Goal: Transaction & Acquisition: Obtain resource

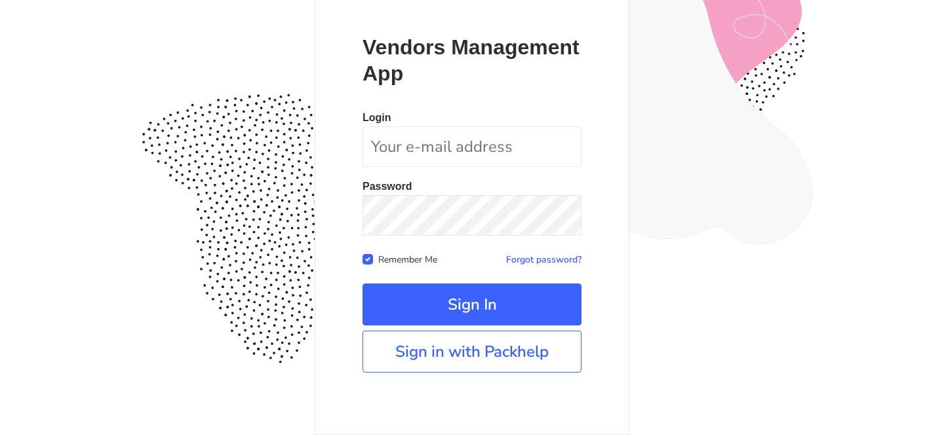
scroll to position [127, 0]
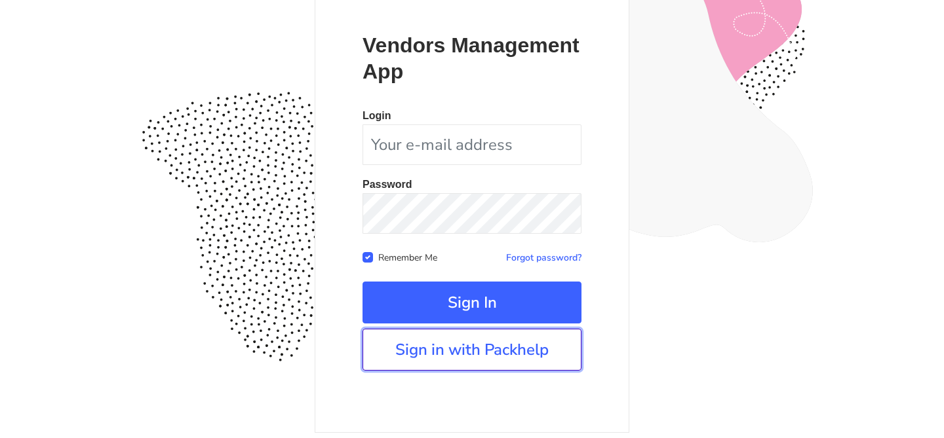
click at [511, 351] on link "Sign in with Packhelp" at bounding box center [471, 350] width 219 height 42
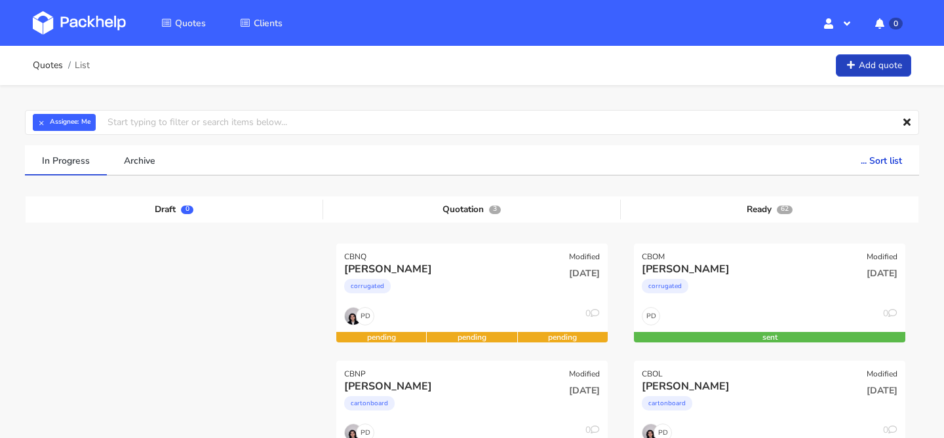
click at [865, 62] on link "Add quote" at bounding box center [873, 65] width 75 height 23
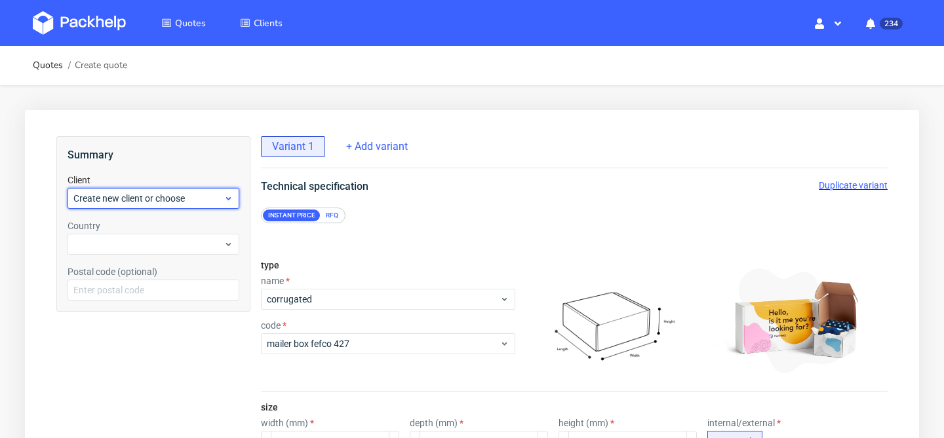
click at [190, 202] on span "Create new client or choose" at bounding box center [148, 198] width 150 height 13
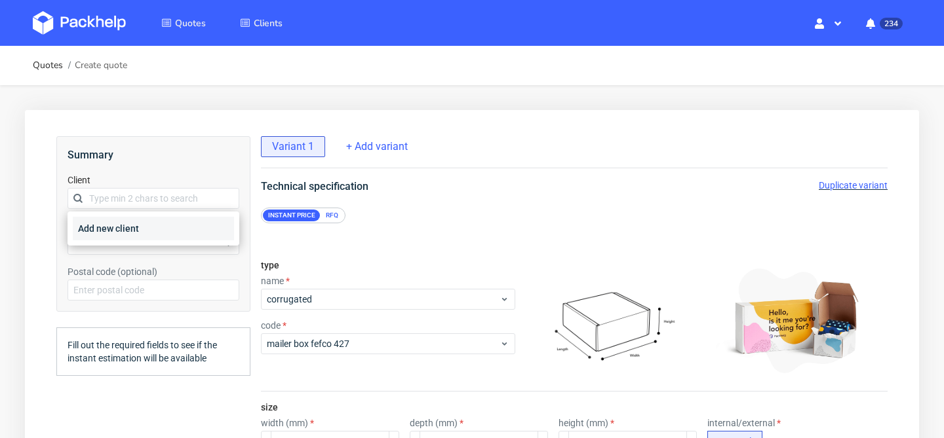
click at [185, 229] on div "Add new client" at bounding box center [153, 229] width 161 height 24
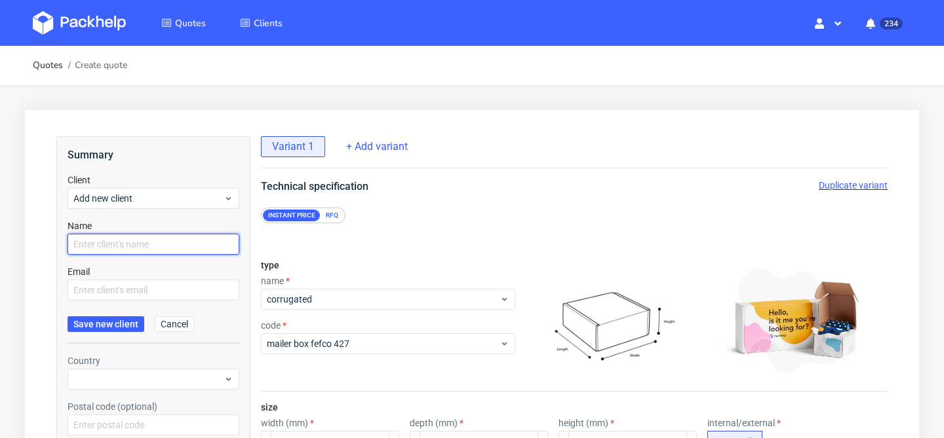
click at [177, 240] on input "text" at bounding box center [153, 244] width 172 height 21
type input "Margot Raoulx"
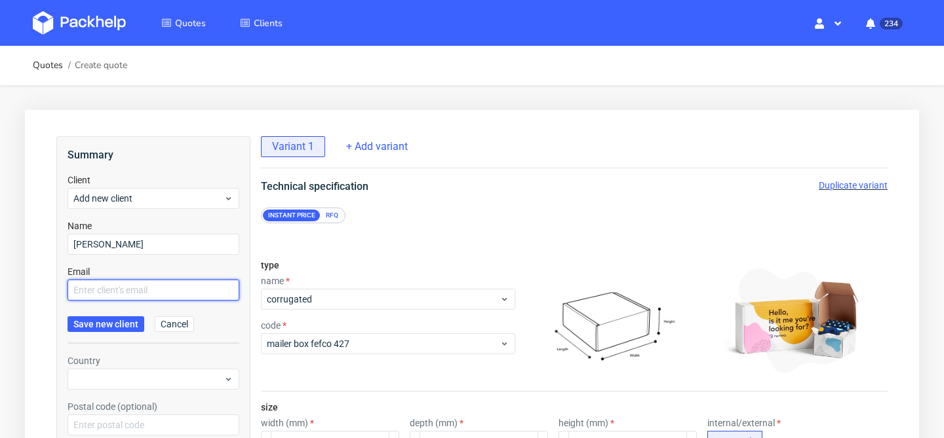
click at [183, 288] on input "text" at bounding box center [153, 290] width 172 height 21
paste input "https://app-eu1.hubspot.com/contacts/25600958/record/0-3/313403845869/"
type input "https://app-eu1.hubspot.com/contacts/25600958/record/0-3/313403845869/"
drag, startPoint x: 235, startPoint y: 292, endPoint x: 0, endPoint y: 286, distance: 234.7
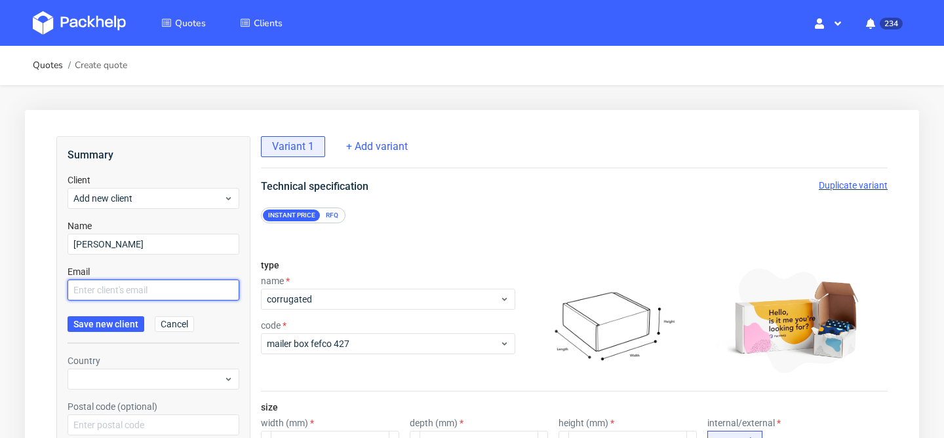
paste input "[PERSON_NAME][EMAIL_ADDRESS][DOMAIN_NAME]"
type input "[PERSON_NAME][EMAIL_ADDRESS][DOMAIN_NAME]"
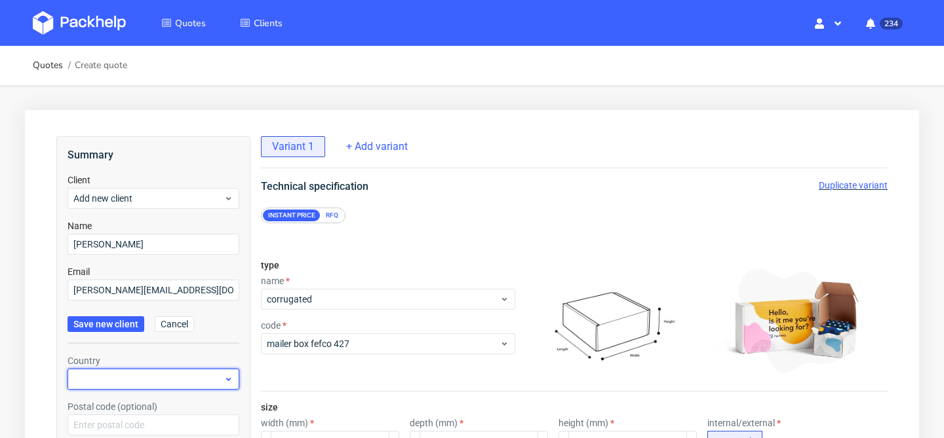
click at [163, 378] on div at bounding box center [153, 379] width 172 height 21
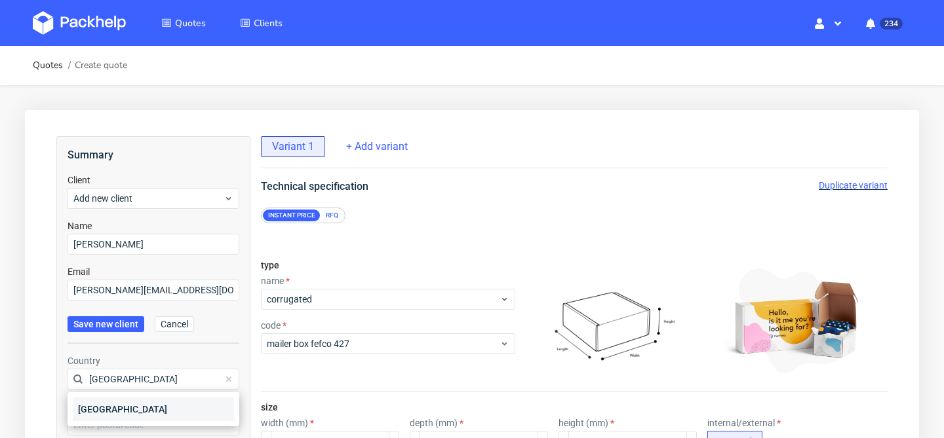
type input "france"
click at [145, 407] on div "France" at bounding box center [153, 410] width 161 height 24
click at [145, 413] on div "Postal code (optional)" at bounding box center [153, 417] width 172 height 35
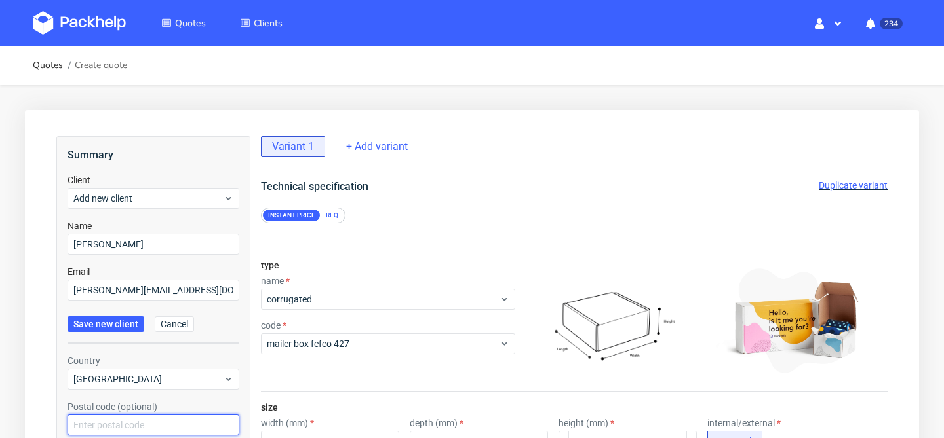
click at [145, 417] on input "text" at bounding box center [153, 425] width 172 height 21
type input "75008"
click at [108, 330] on button "Save new client" at bounding box center [105, 325] width 77 height 16
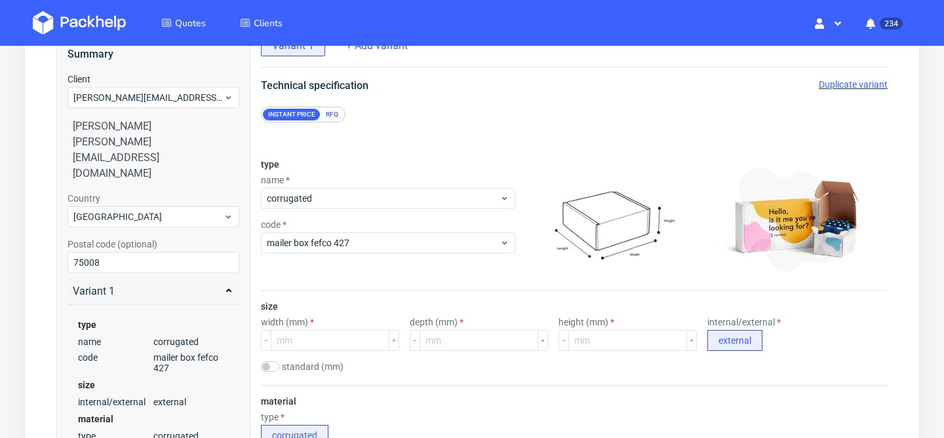
scroll to position [102, 0]
click at [332, 113] on div "RFQ" at bounding box center [331, 114] width 23 height 12
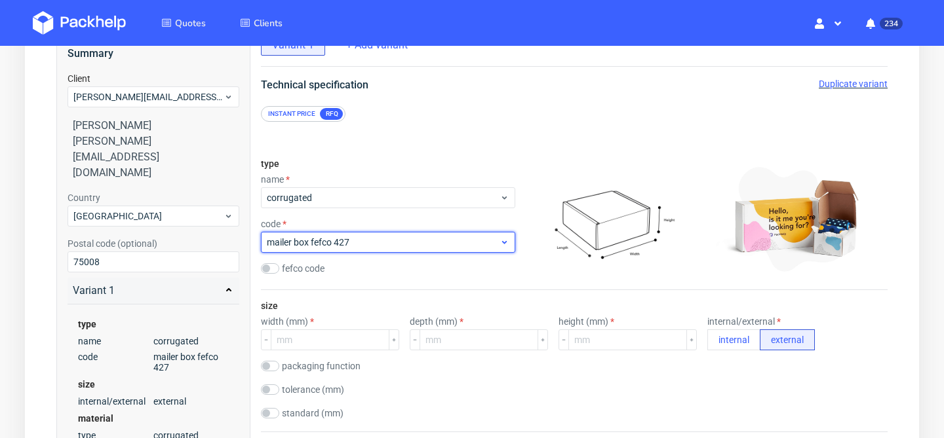
click at [383, 242] on span "mailer box fefco 427" at bounding box center [383, 242] width 233 height 13
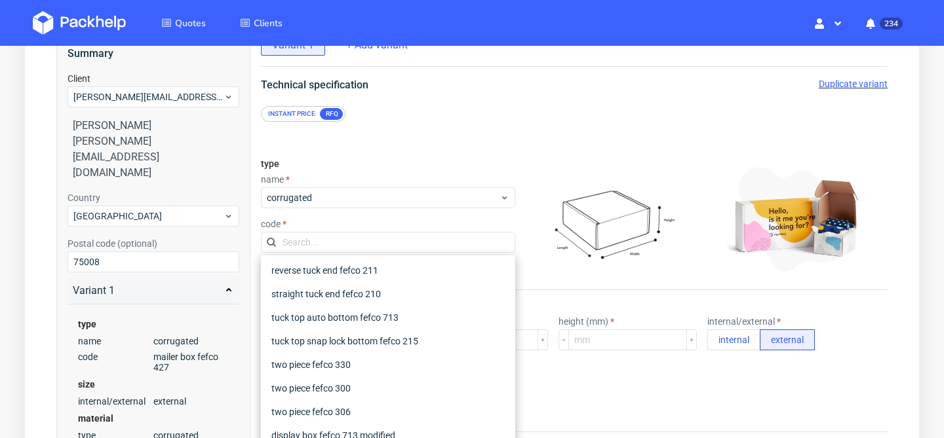
scroll to position [241, 0]
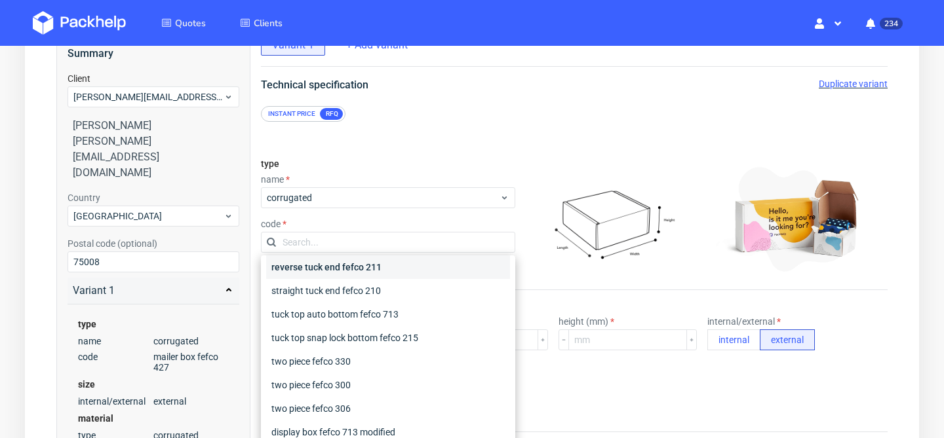
click at [387, 277] on div "reverse tuck end fefco 211" at bounding box center [388, 268] width 244 height 24
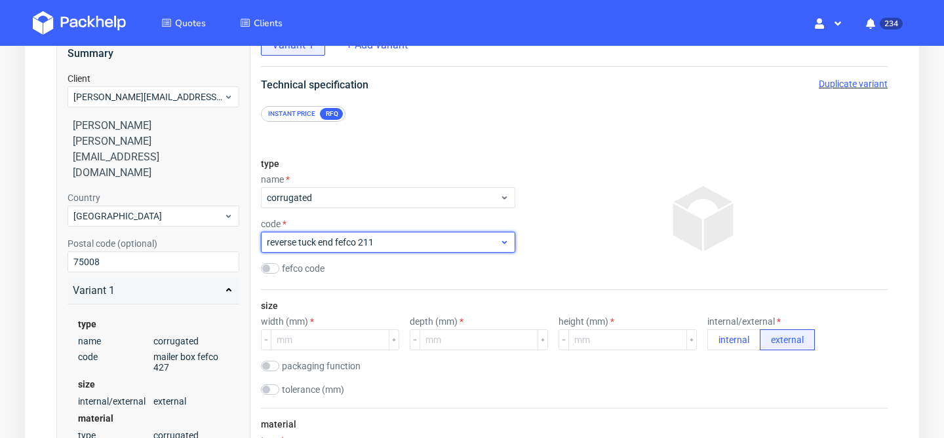
click at [411, 243] on span "reverse tuck end fefco 211" at bounding box center [383, 242] width 233 height 13
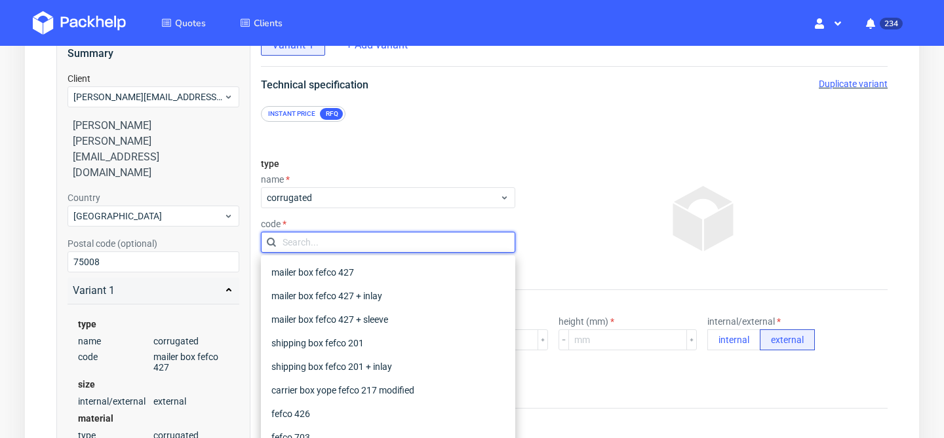
scroll to position [155, 0]
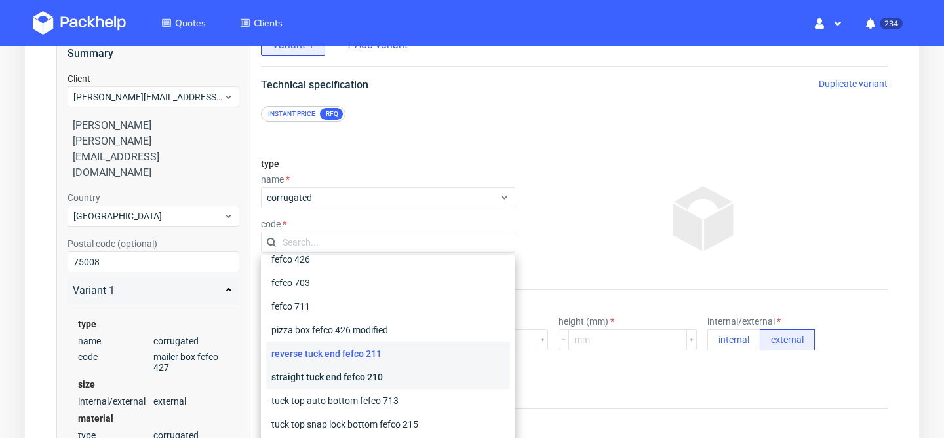
click at [397, 374] on div "straight tuck end fefco 210" at bounding box center [388, 378] width 244 height 24
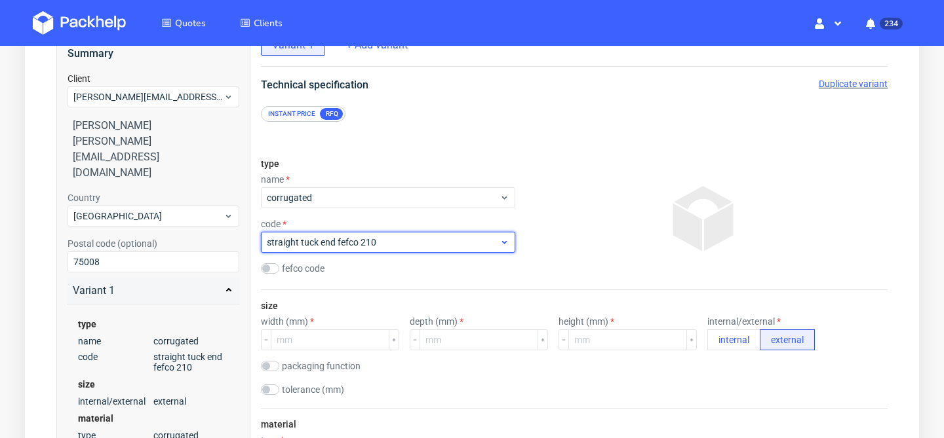
click at [433, 244] on span "straight tuck end fefco 210" at bounding box center [383, 242] width 233 height 13
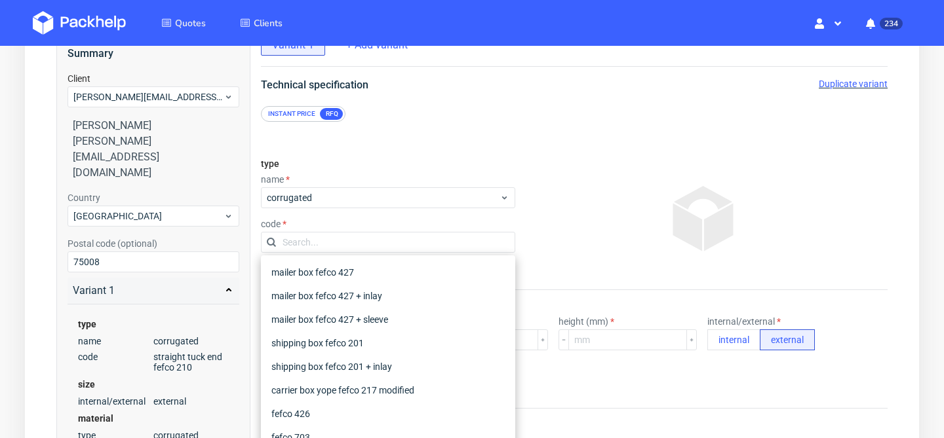
scroll to position [178, 0]
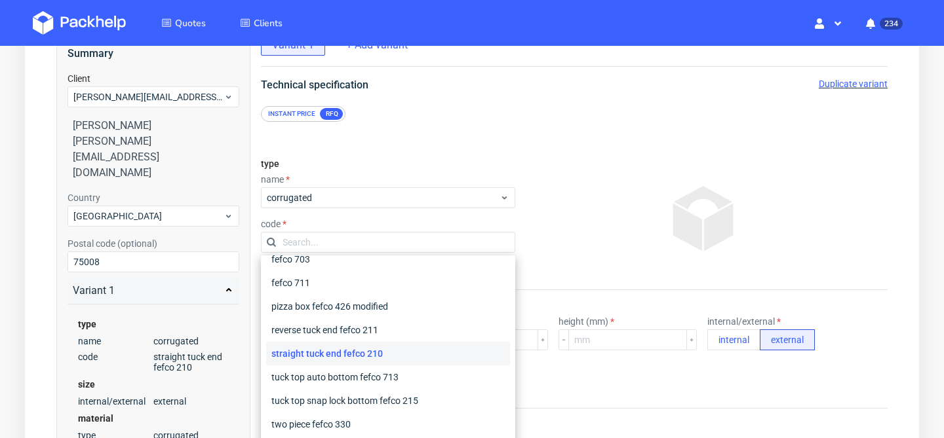
click at [466, 225] on div "code" at bounding box center [388, 224] width 254 height 10
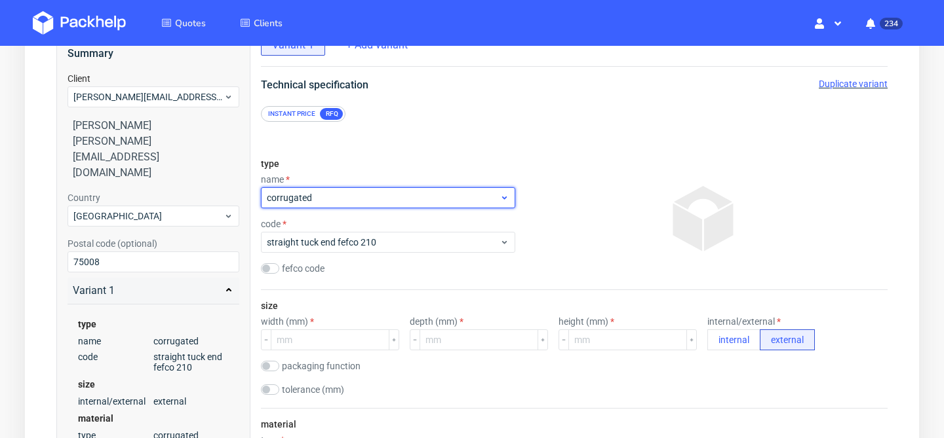
click at [490, 207] on div "corrugated" at bounding box center [388, 197] width 254 height 21
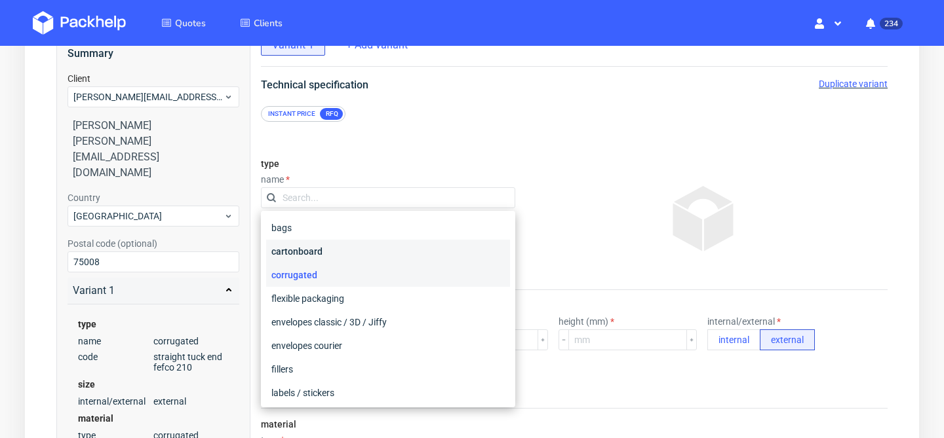
click at [469, 241] on div "cartonboard" at bounding box center [388, 252] width 244 height 24
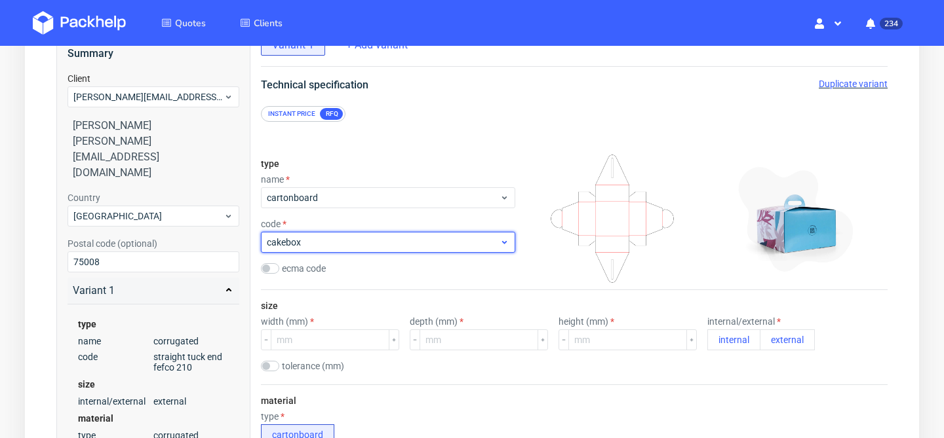
click at [469, 242] on span "cakebox" at bounding box center [383, 242] width 233 height 13
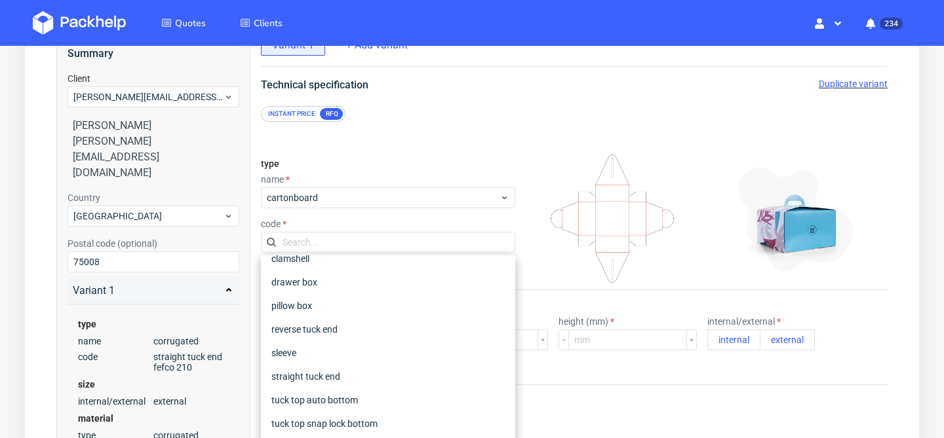
scroll to position [109, 0]
click at [429, 329] on div "reverse tuck end" at bounding box center [388, 329] width 244 height 24
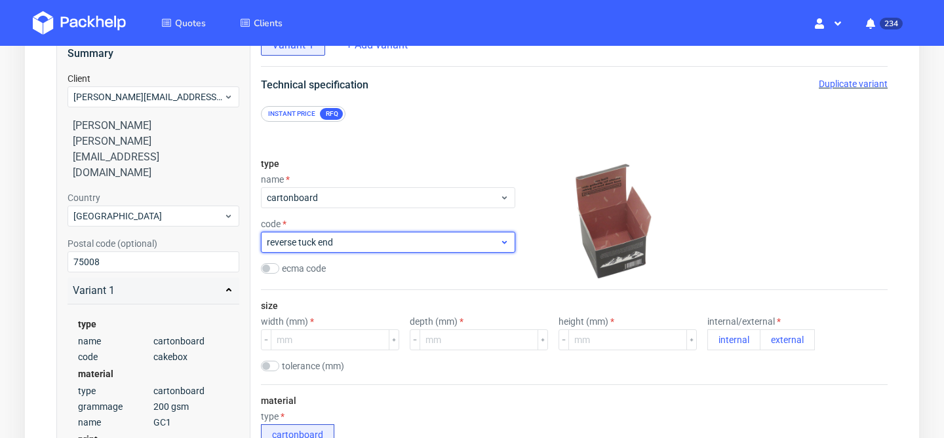
click at [463, 248] on span "reverse tuck end" at bounding box center [383, 242] width 233 height 13
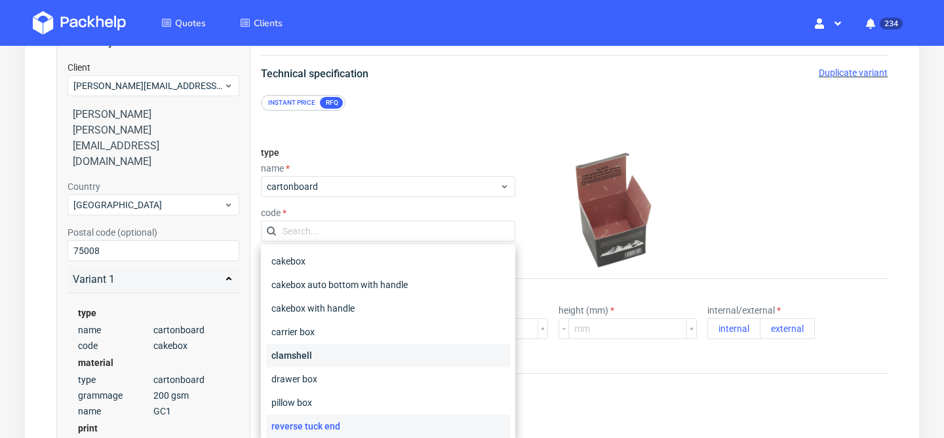
scroll to position [70, 0]
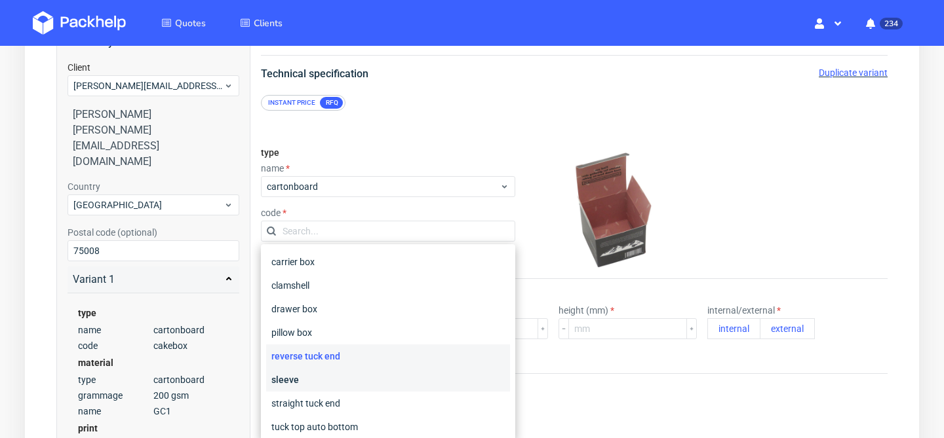
click at [433, 377] on div "sleeve" at bounding box center [388, 380] width 244 height 24
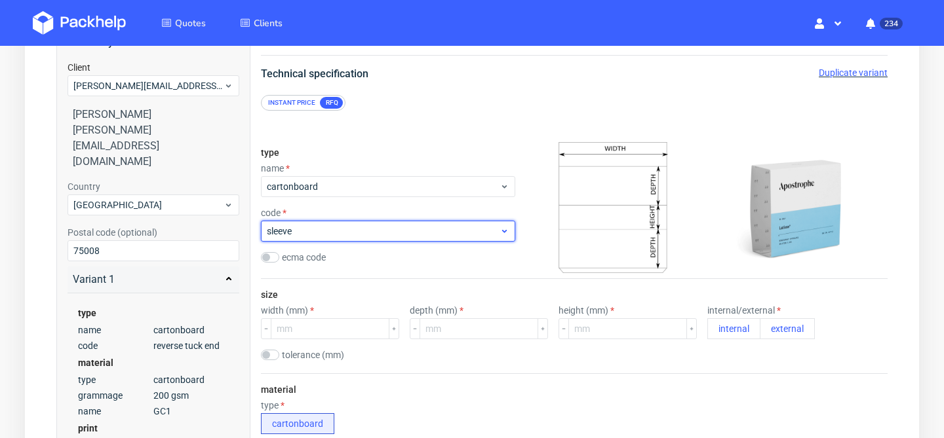
click at [464, 234] on span "sleeve" at bounding box center [383, 231] width 233 height 13
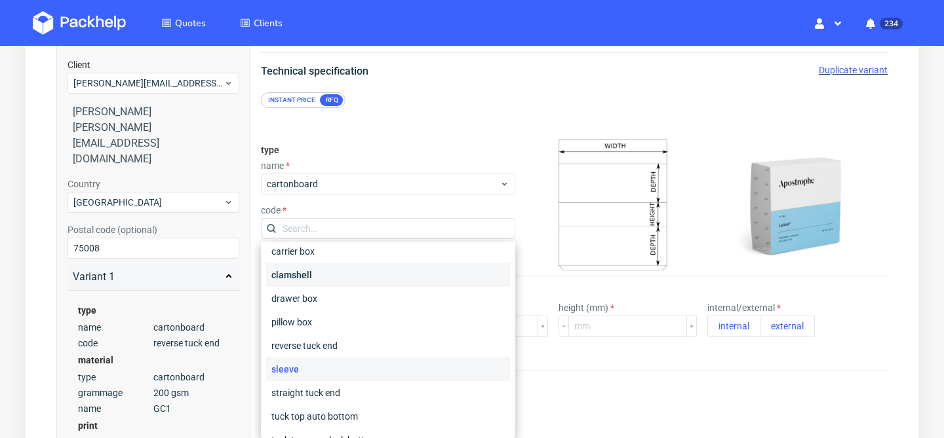
scroll to position [83, 0]
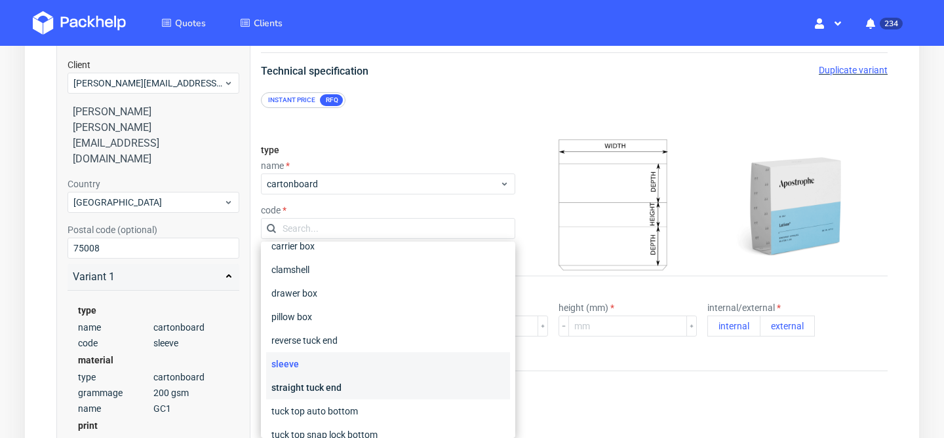
click at [431, 383] on div "straight tuck end" at bounding box center [388, 388] width 244 height 24
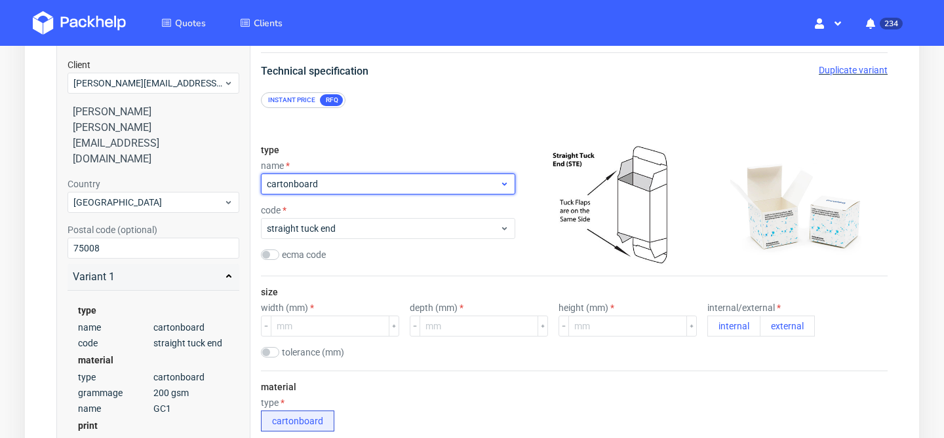
click at [456, 179] on span "cartonboard" at bounding box center [383, 184] width 233 height 13
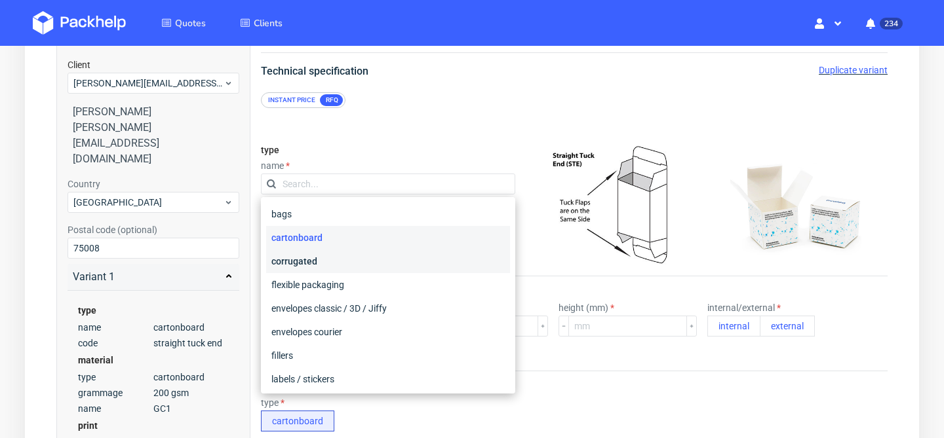
click at [433, 266] on div "corrugated" at bounding box center [388, 262] width 244 height 24
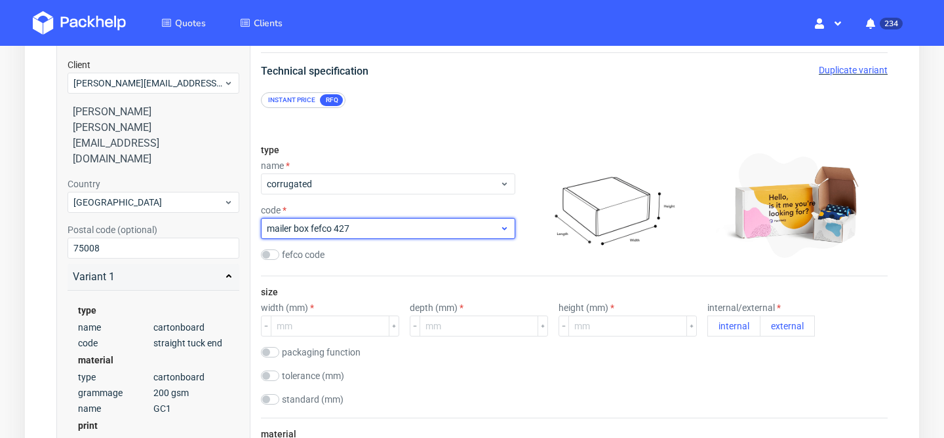
click at [440, 234] on span "mailer box fefco 427" at bounding box center [383, 228] width 233 height 13
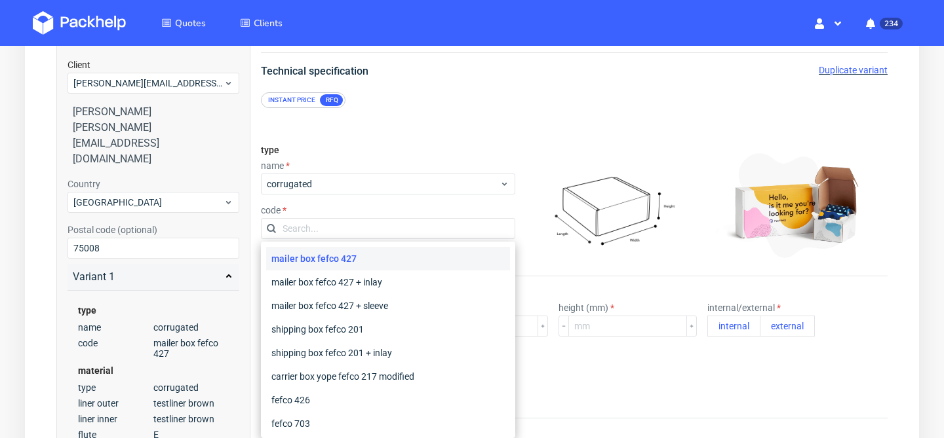
scroll to position [109, 0]
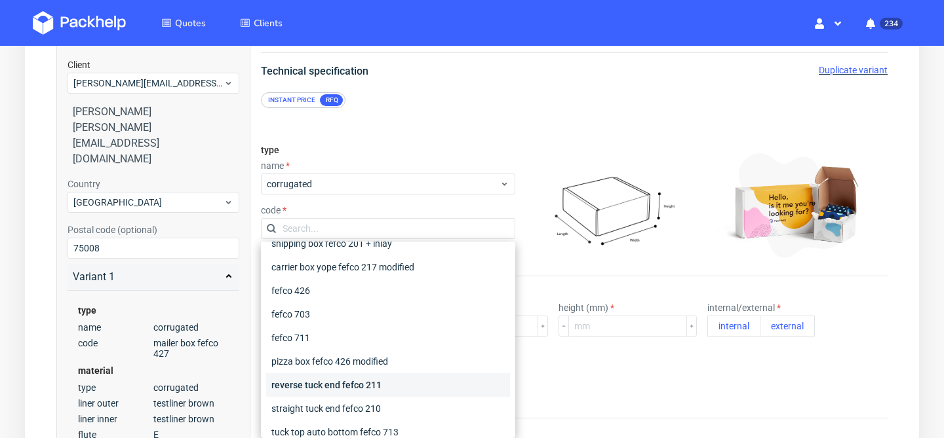
click at [419, 387] on div "reverse tuck end fefco 211" at bounding box center [388, 386] width 244 height 24
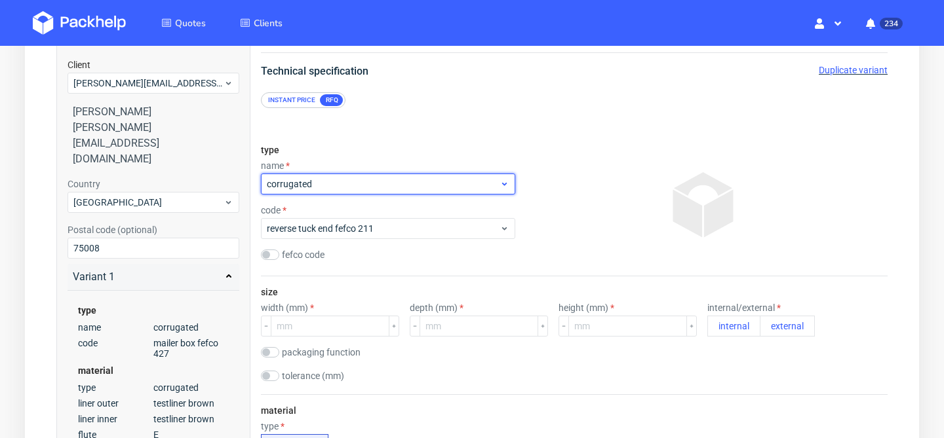
click at [437, 186] on span "corrugated" at bounding box center [383, 184] width 233 height 13
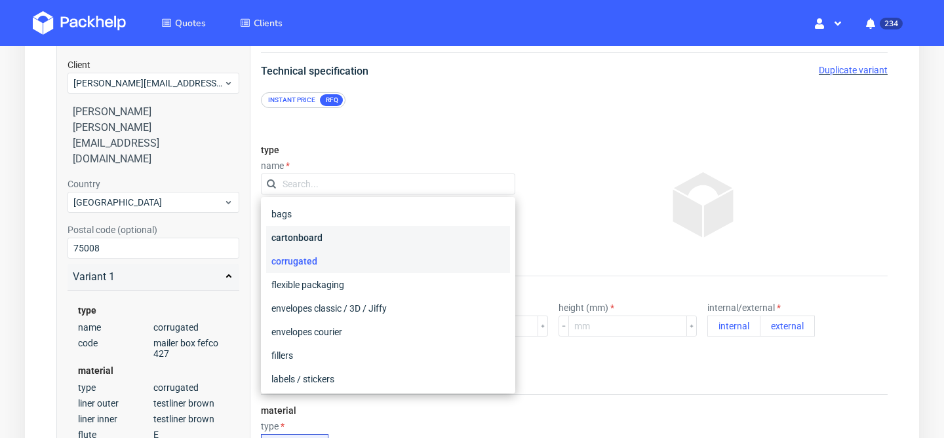
click at [425, 243] on div "cartonboard" at bounding box center [388, 238] width 244 height 24
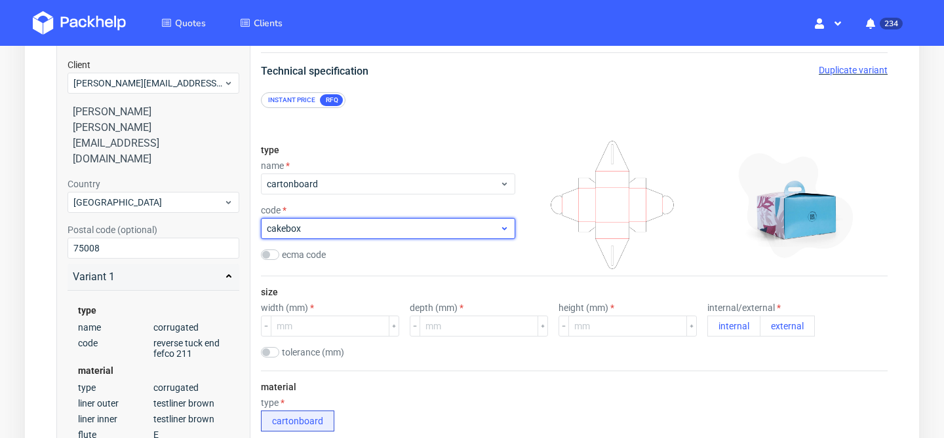
click at [430, 236] on div "cakebox" at bounding box center [388, 228] width 254 height 21
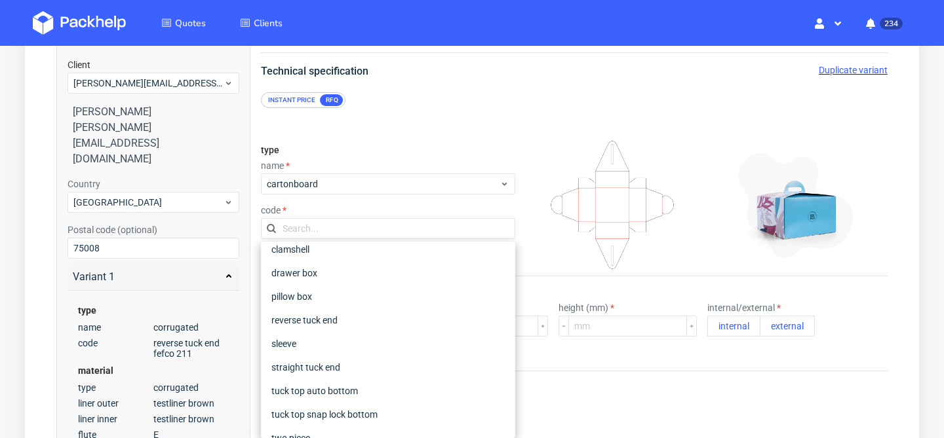
scroll to position [113, 0]
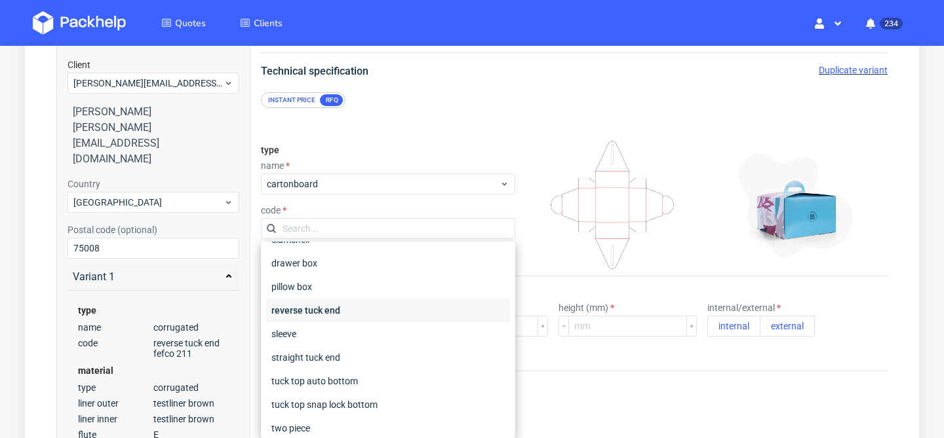
click at [398, 315] on div "reverse tuck end" at bounding box center [388, 311] width 244 height 24
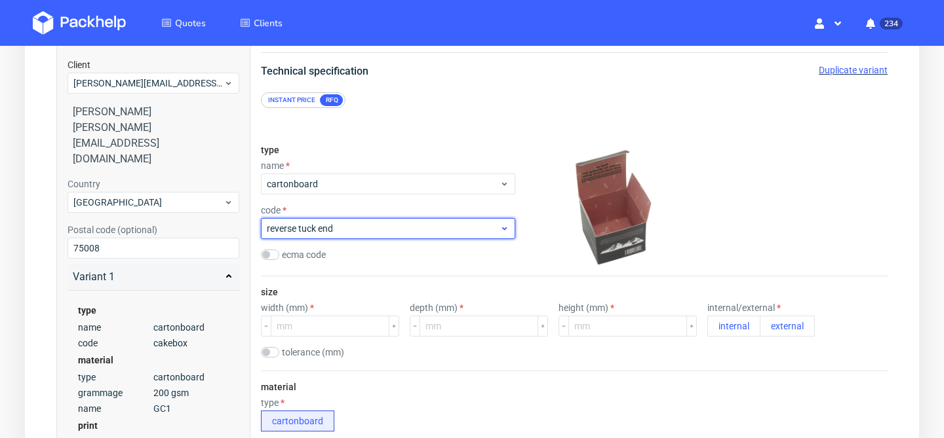
click at [421, 229] on span "reverse tuck end" at bounding box center [383, 228] width 233 height 13
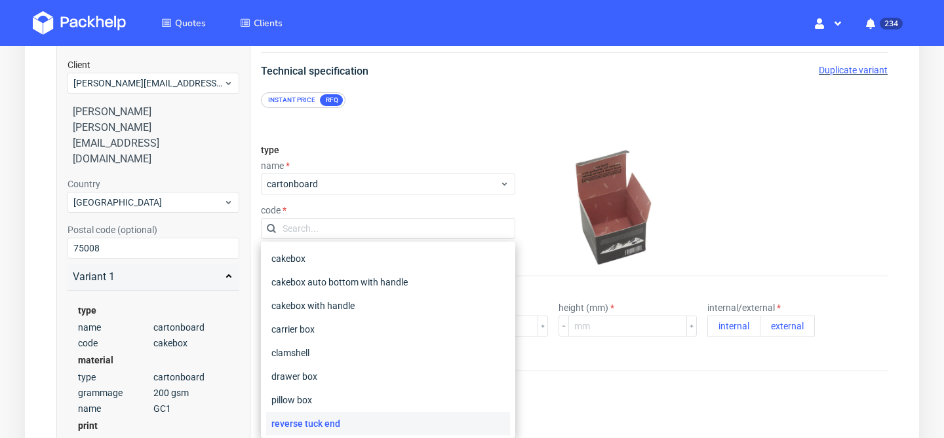
scroll to position [54, 0]
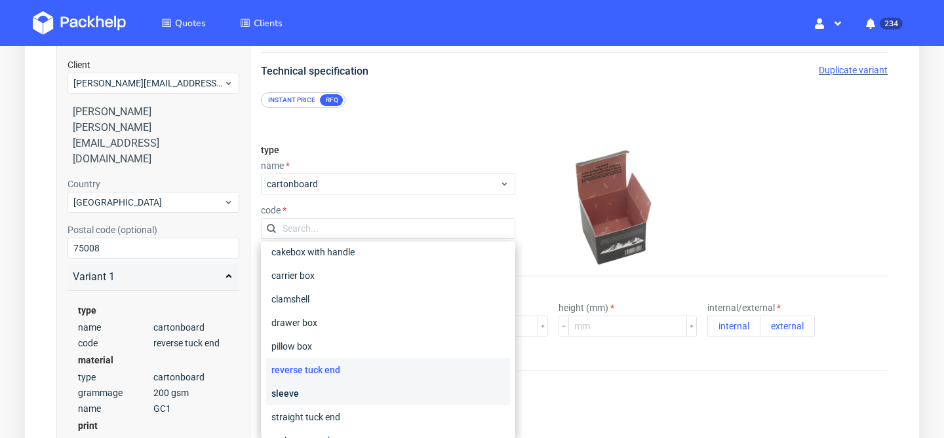
click at [389, 393] on div "sleeve" at bounding box center [388, 394] width 244 height 24
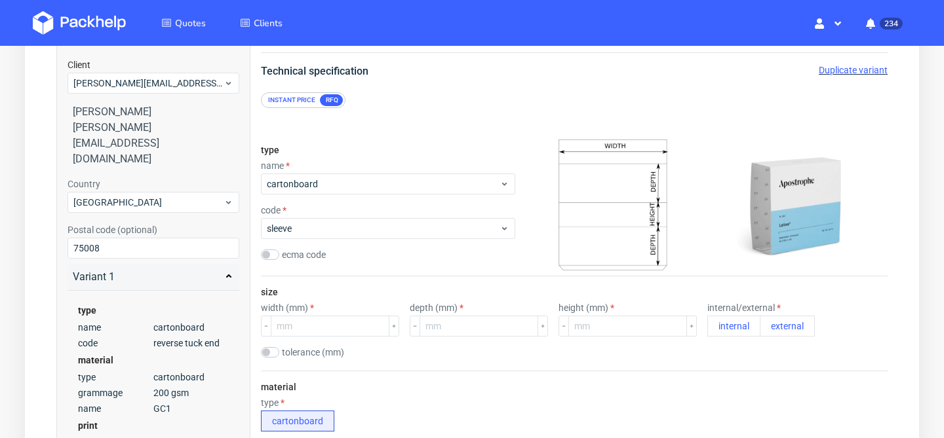
click at [419, 240] on div "type name cartonboard code sleeve ecma code" at bounding box center [388, 205] width 254 height 142
click at [423, 231] on span "sleeve" at bounding box center [383, 228] width 233 height 13
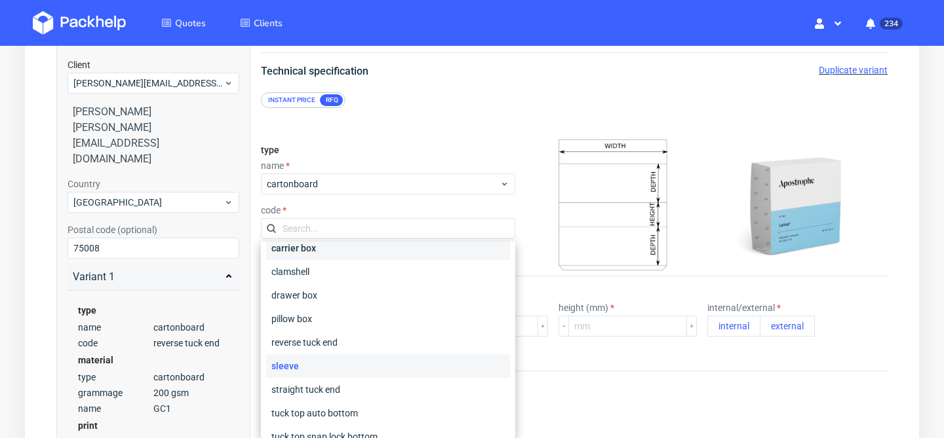
scroll to position [92, 0]
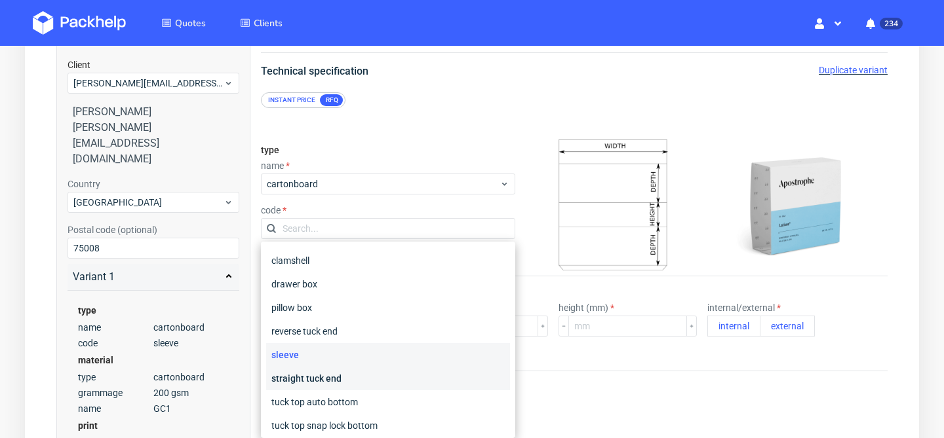
click at [396, 388] on div "straight tuck end" at bounding box center [388, 379] width 244 height 24
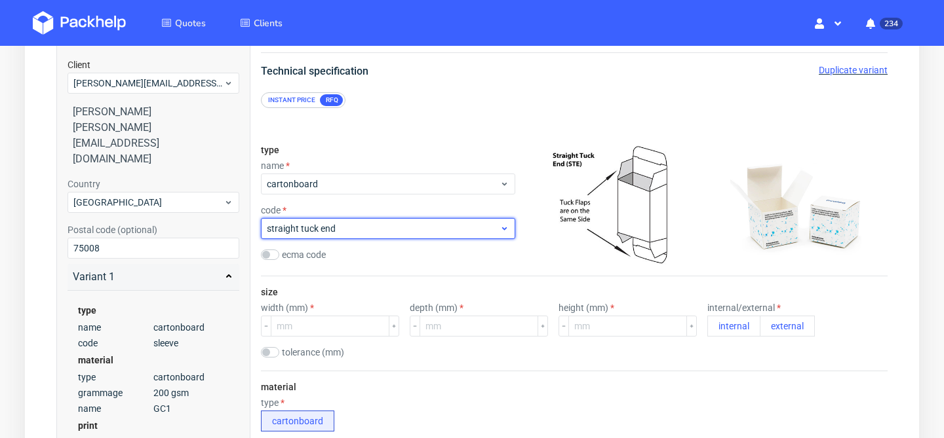
click at [425, 232] on span "straight tuck end" at bounding box center [383, 228] width 233 height 13
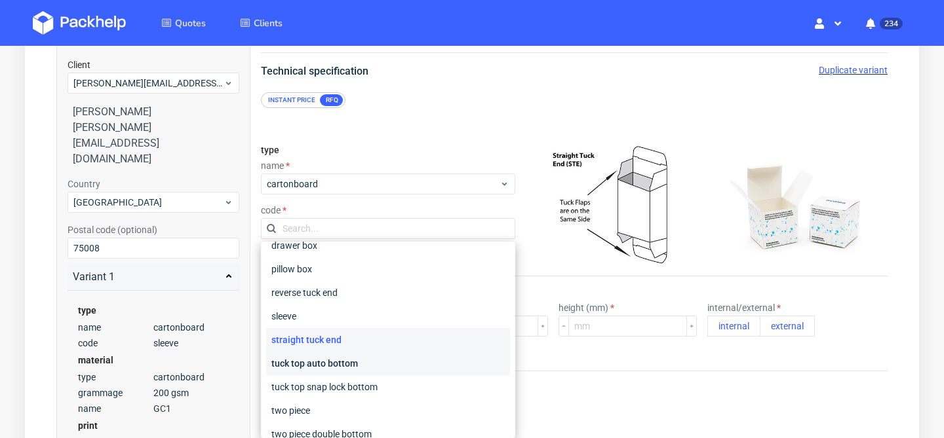
scroll to position [210, 0]
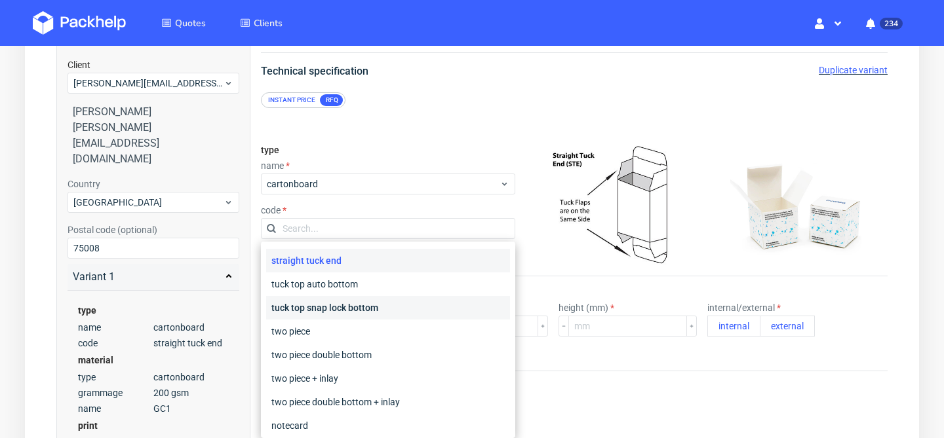
click at [402, 308] on div "tuck top snap lock bottom" at bounding box center [388, 308] width 244 height 24
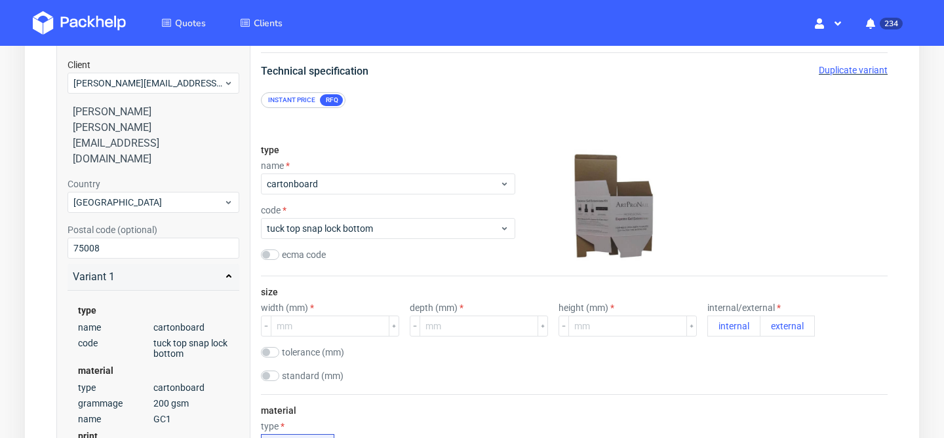
click at [349, 197] on div "type name cartonboard code tuck top snap lock bottom ecma code" at bounding box center [388, 205] width 254 height 142
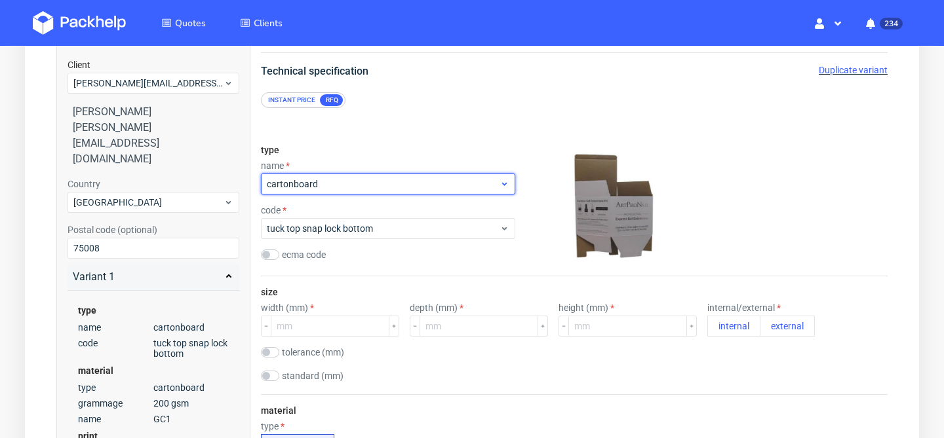
click at [358, 187] on span "cartonboard" at bounding box center [383, 184] width 233 height 13
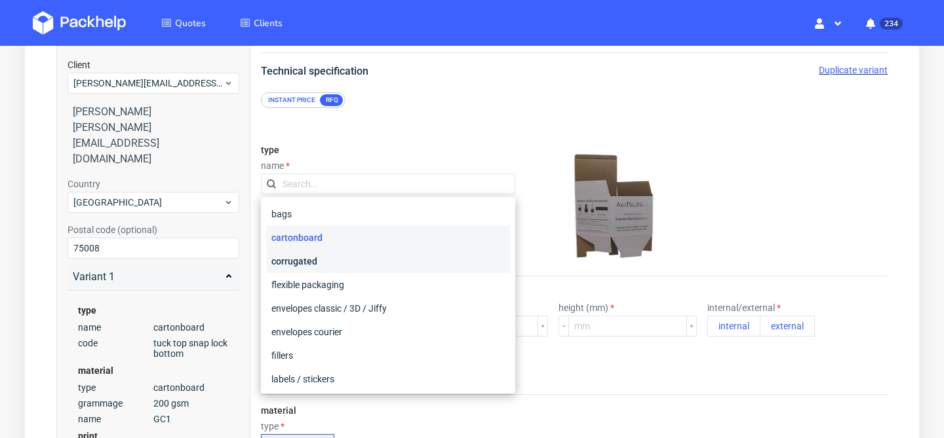
click at [360, 264] on div "corrugated" at bounding box center [388, 262] width 244 height 24
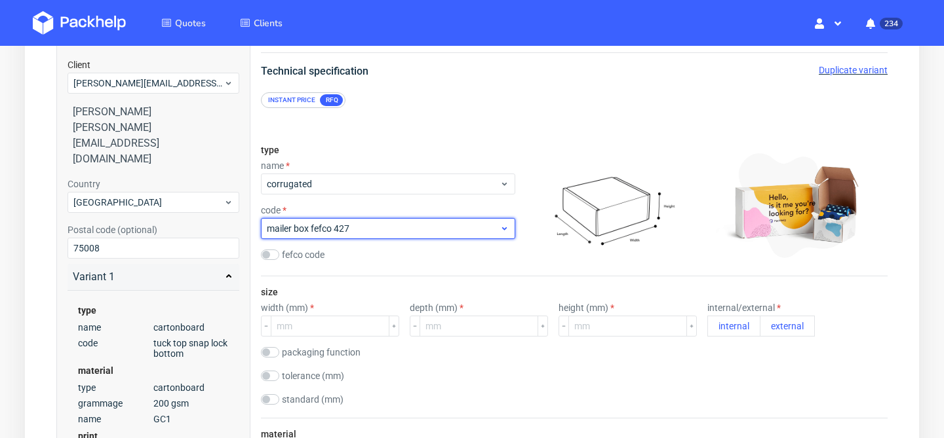
click at [386, 234] on span "mailer box fefco 427" at bounding box center [383, 228] width 233 height 13
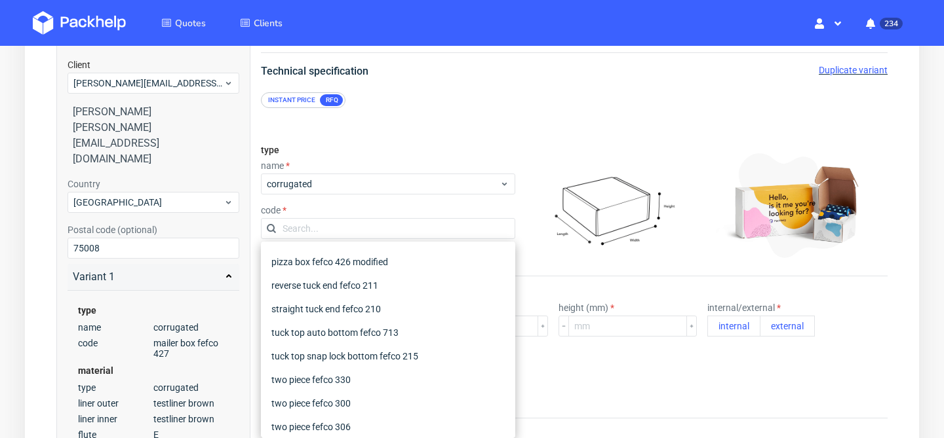
scroll to position [212, 0]
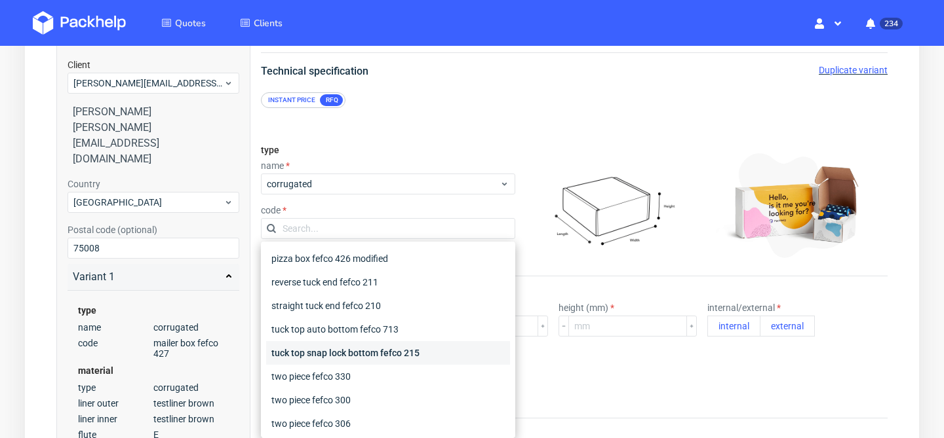
click at [385, 355] on div "tuck top snap lock bottom fefco 215" at bounding box center [388, 353] width 244 height 24
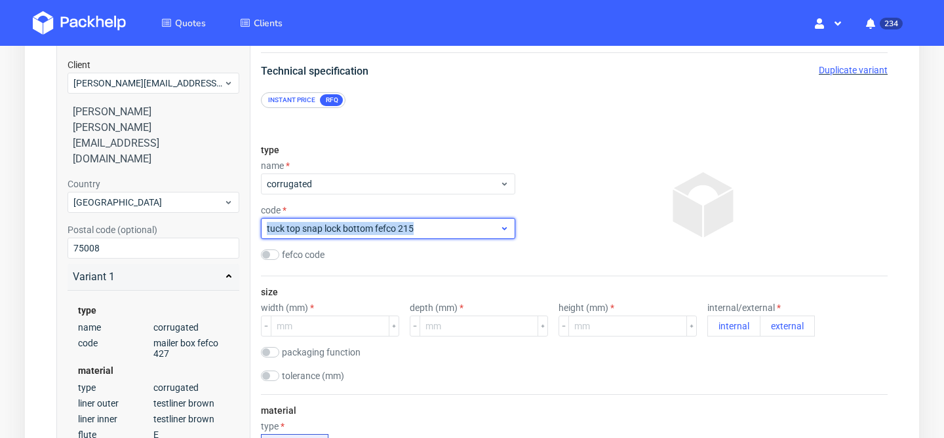
drag, startPoint x: 423, startPoint y: 231, endPoint x: 261, endPoint y: 231, distance: 161.9
click at [261, 231] on div "tuck top snap lock bottom fefco 215" at bounding box center [388, 228] width 254 height 21
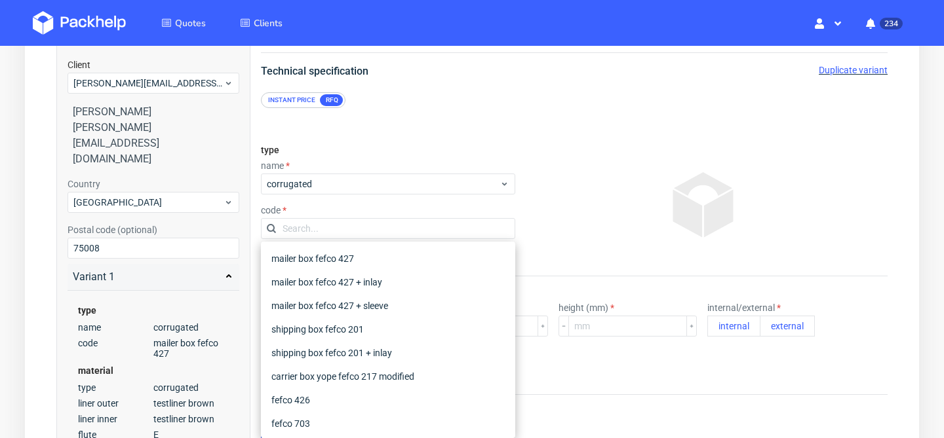
scroll to position [225, 0]
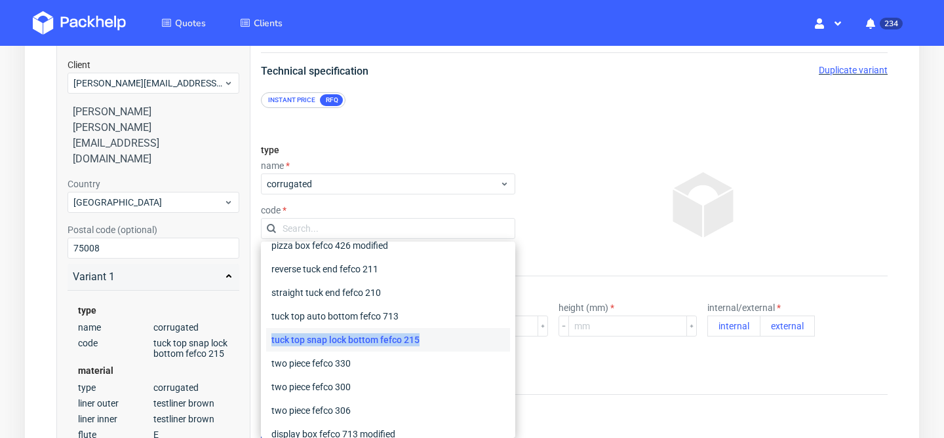
drag, startPoint x: 424, startPoint y: 338, endPoint x: 271, endPoint y: 343, distance: 153.4
click at [271, 343] on div "tuck top snap lock bottom fefco 215" at bounding box center [388, 340] width 244 height 24
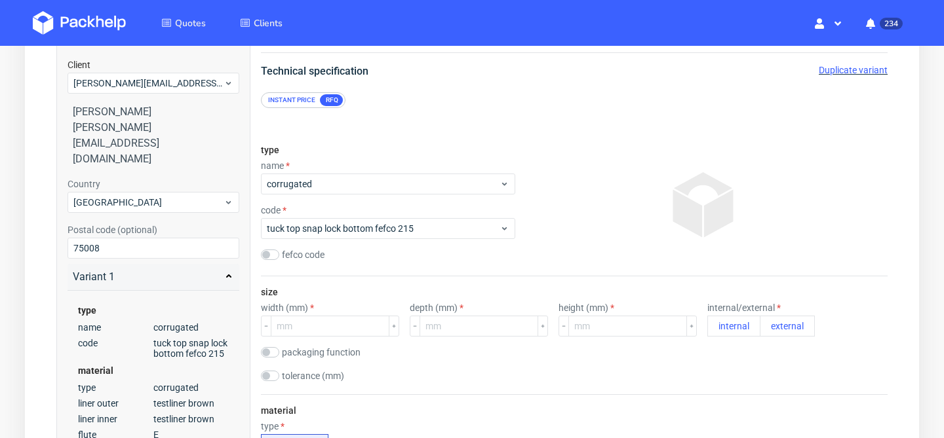
copy div "tuck top snap lock bottom fefco 215"
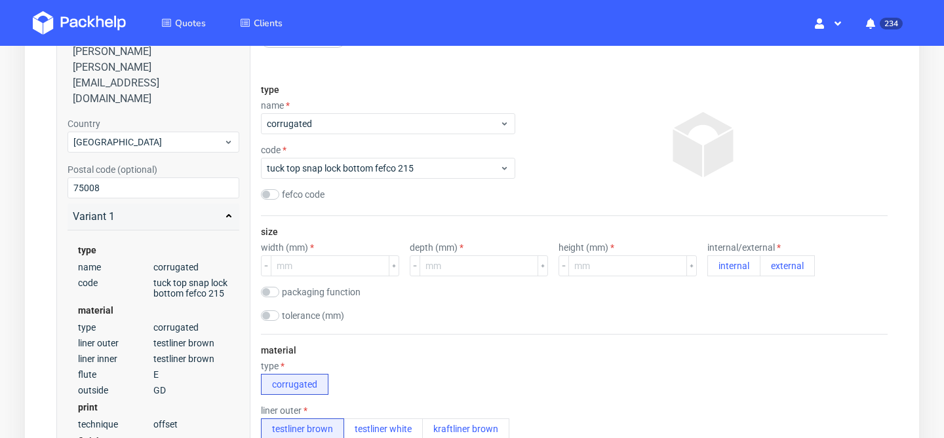
scroll to position [193, 0]
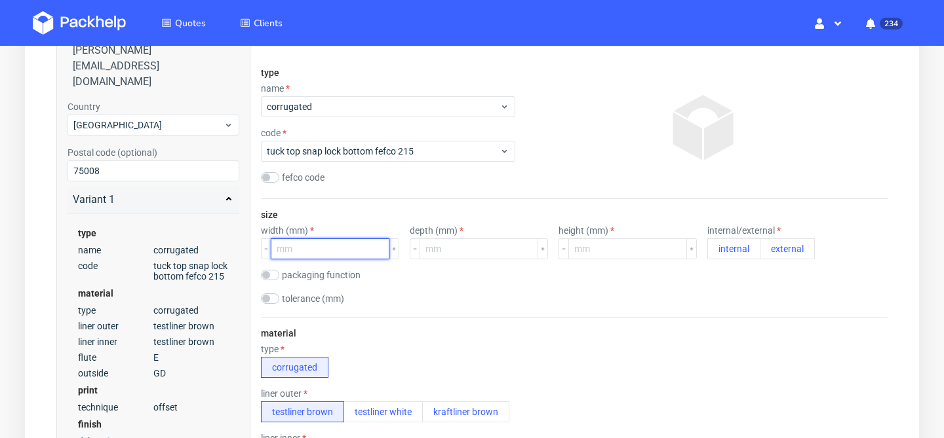
click at [334, 248] on input "number" at bounding box center [330, 249] width 119 height 21
type input "140"
click at [471, 256] on input "number" at bounding box center [478, 249] width 119 height 21
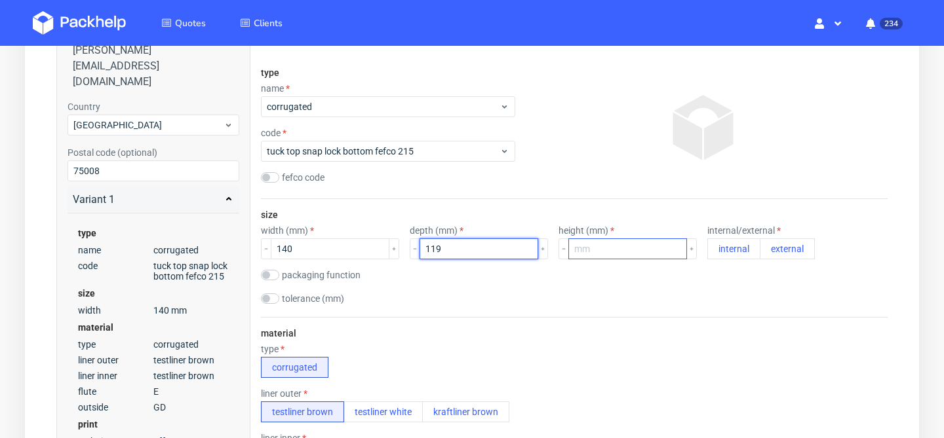
type input "119"
click at [601, 251] on input "number" at bounding box center [627, 249] width 119 height 21
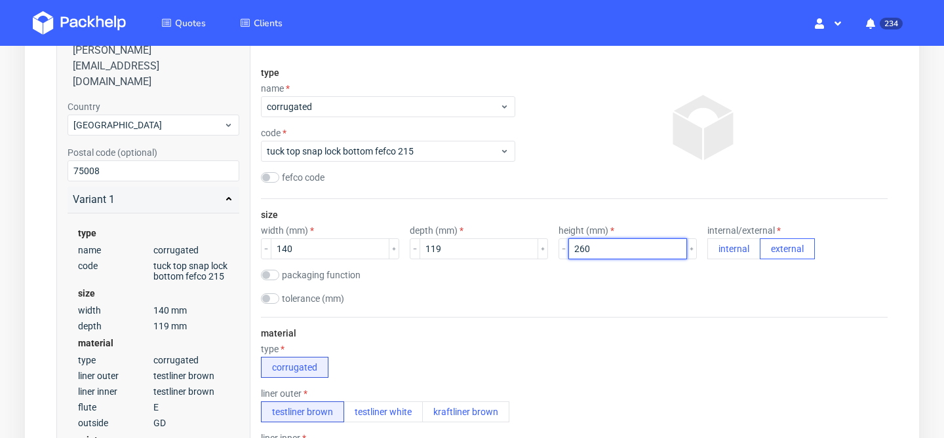
type input "260"
click at [759, 255] on button "external" at bounding box center [786, 249] width 55 height 21
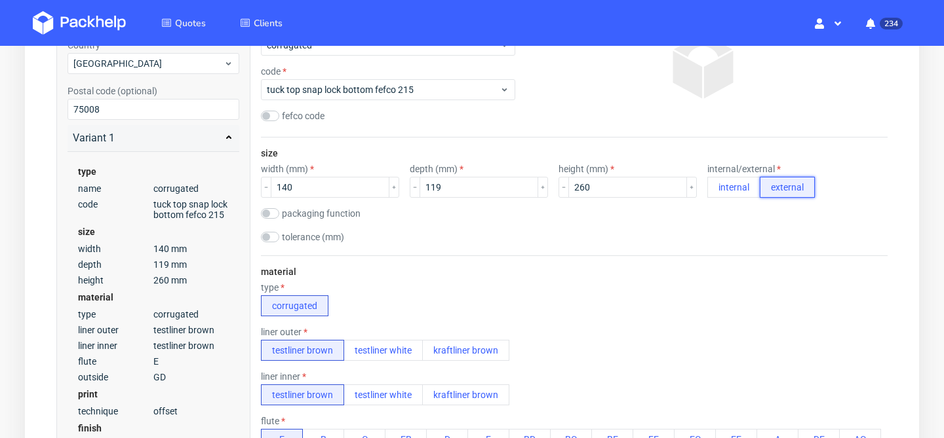
scroll to position [273, 0]
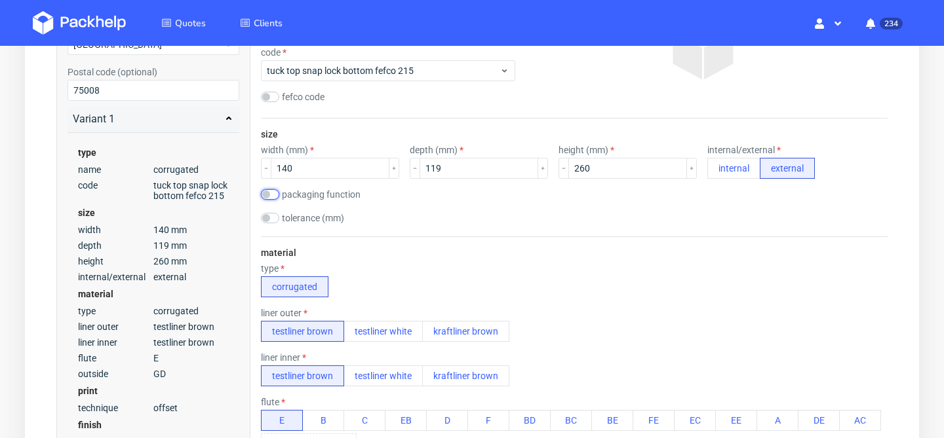
click at [265, 191] on input "checkbox" at bounding box center [270, 194] width 18 height 10
checkbox input "true"
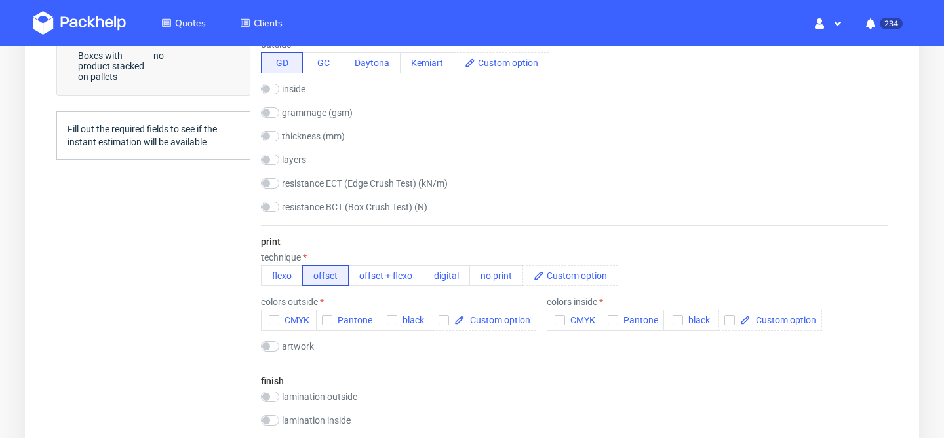
scroll to position [735, 0]
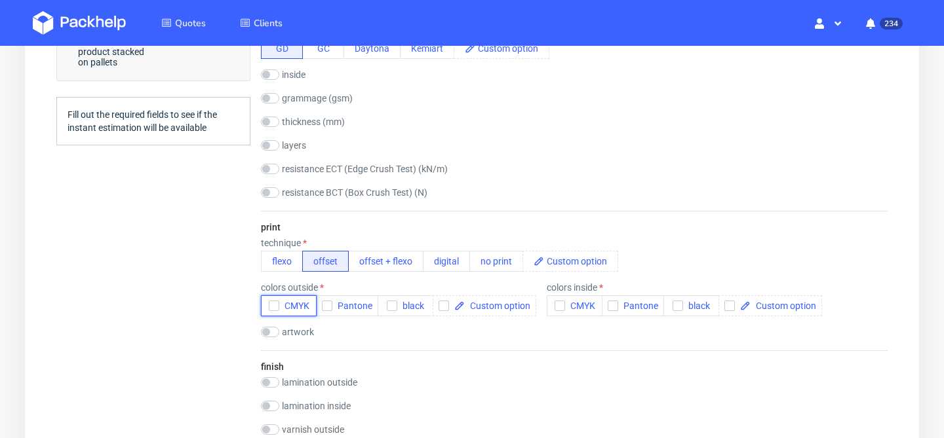
click at [273, 307] on use "button" at bounding box center [274, 306] width 6 height 5
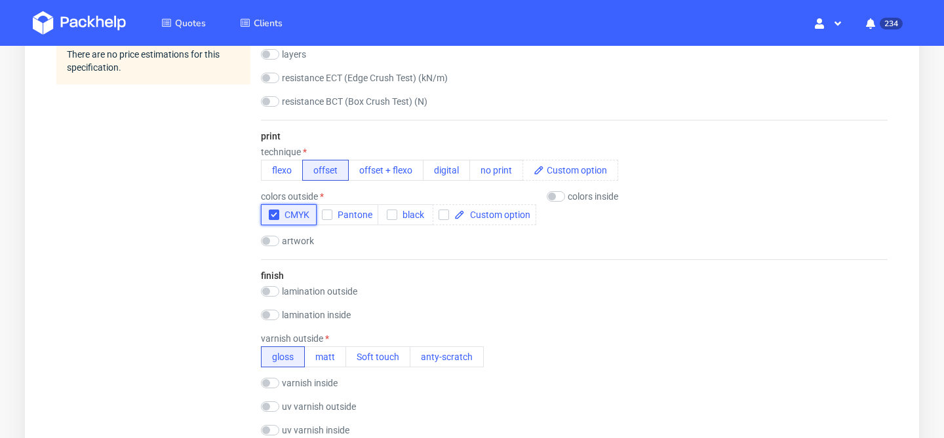
scroll to position [851, 0]
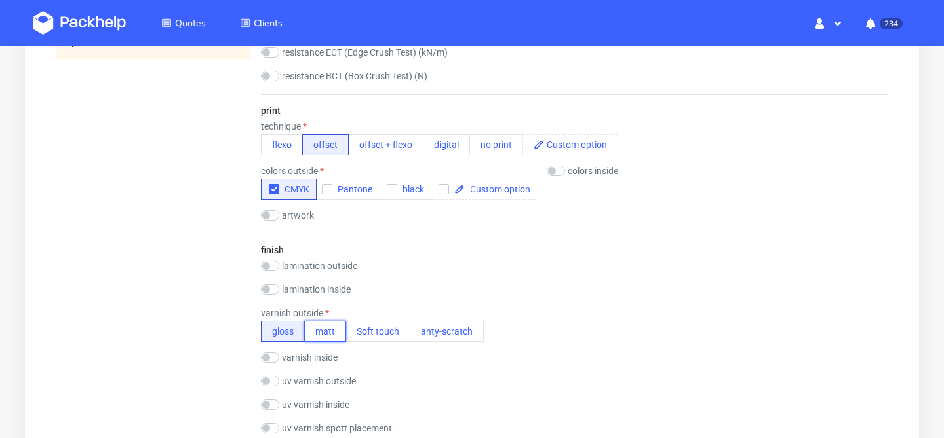
click at [328, 336] on button "matt" at bounding box center [325, 331] width 42 height 21
click at [273, 216] on input "checkbox" at bounding box center [270, 215] width 18 height 10
checkbox input "true"
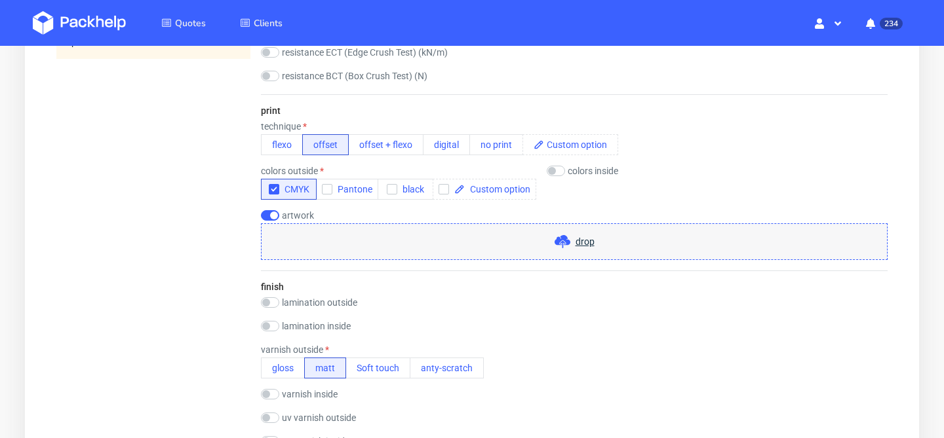
click at [578, 242] on span "drop" at bounding box center [584, 241] width 19 height 13
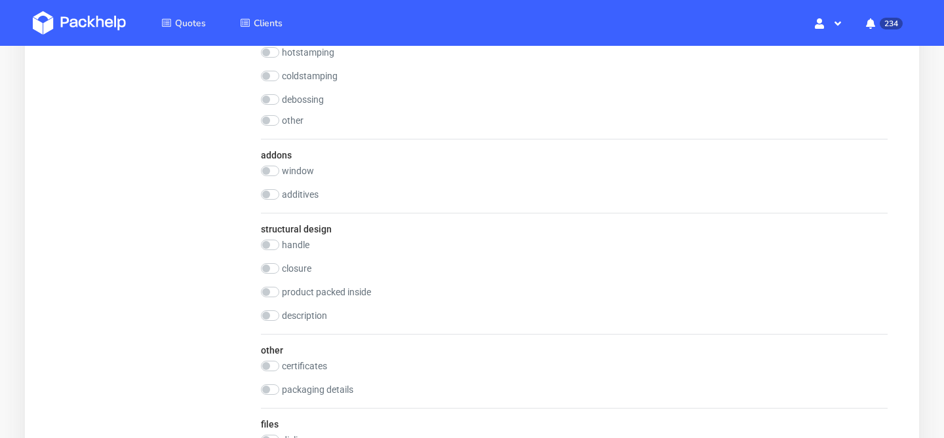
scroll to position [1336, 0]
click at [272, 248] on input "checkbox" at bounding box center [270, 244] width 18 height 10
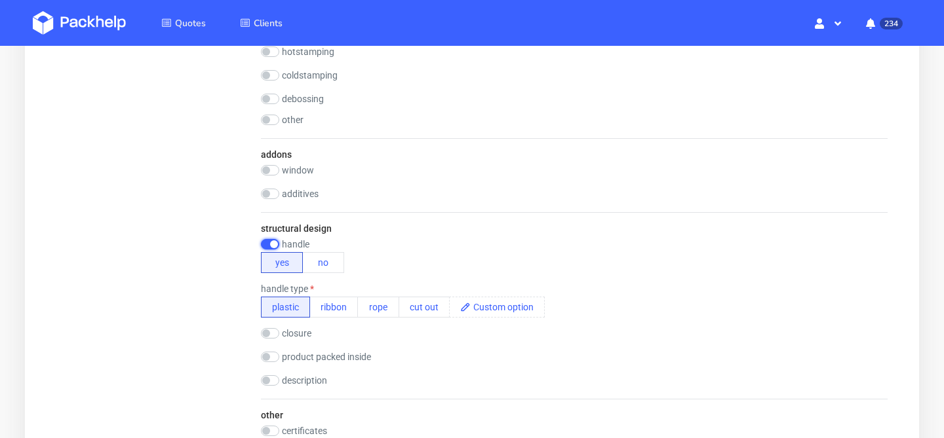
click at [272, 244] on input "checkbox" at bounding box center [270, 244] width 18 height 10
checkbox input "false"
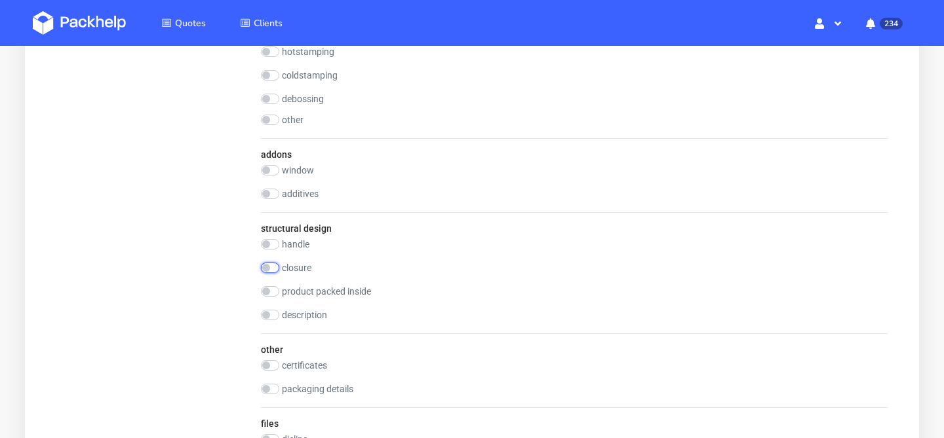
click at [273, 265] on input "checkbox" at bounding box center [270, 268] width 18 height 10
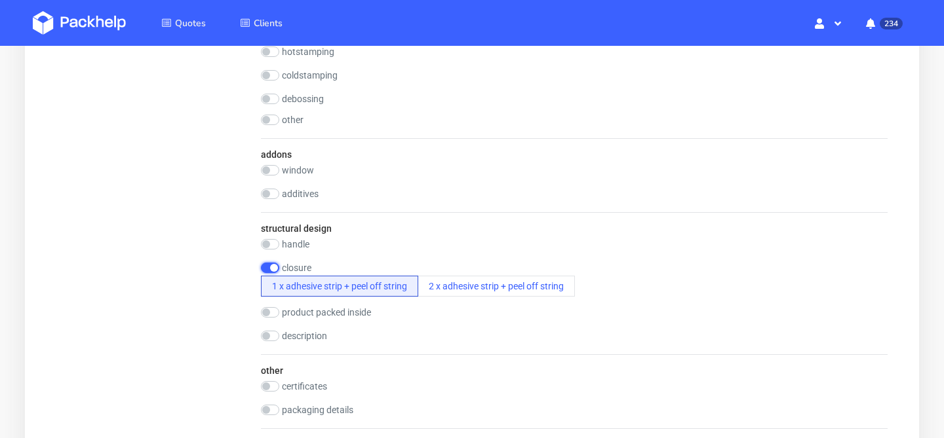
click at [273, 265] on input "checkbox" at bounding box center [270, 268] width 18 height 10
checkbox input "false"
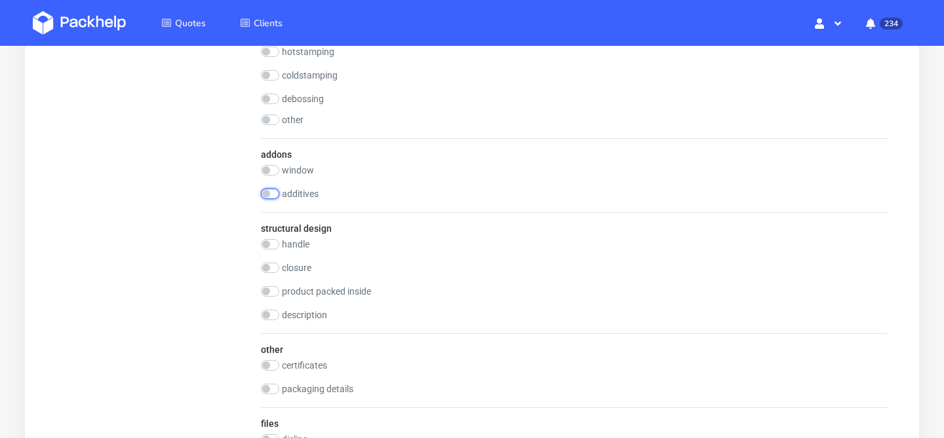
click at [265, 193] on input "checkbox" at bounding box center [270, 194] width 18 height 10
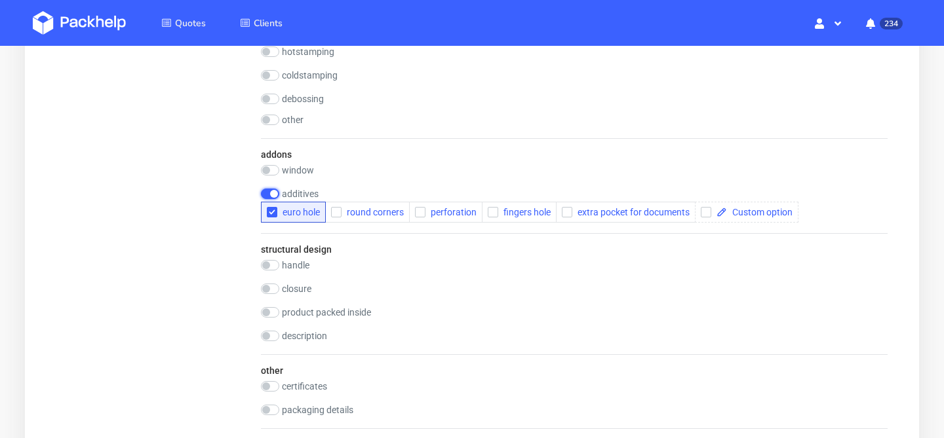
click at [267, 193] on input "checkbox" at bounding box center [270, 194] width 18 height 10
checkbox input "false"
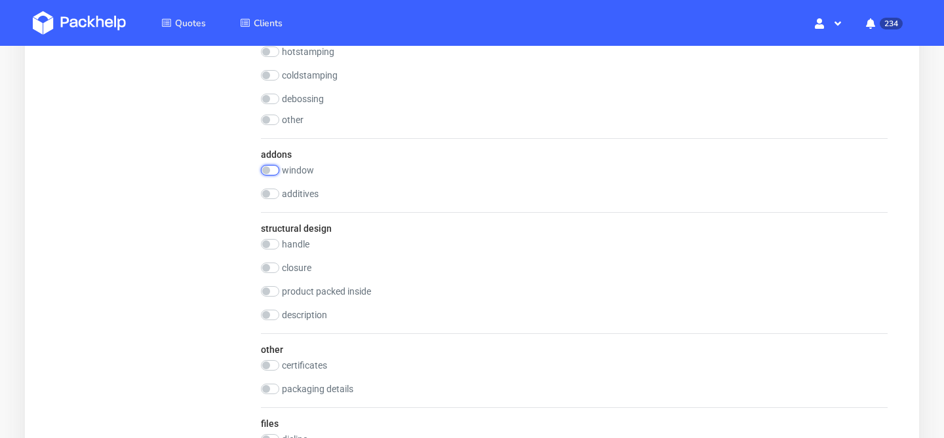
click at [267, 172] on input "checkbox" at bounding box center [270, 170] width 18 height 10
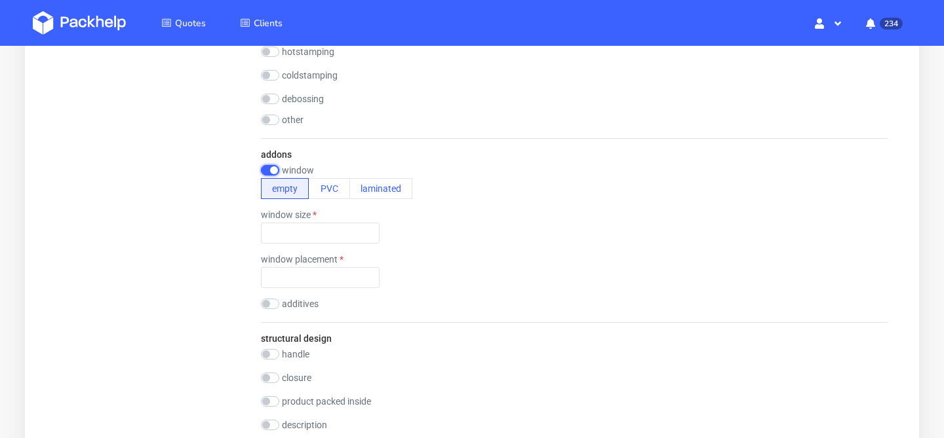
click at [267, 172] on input "checkbox" at bounding box center [270, 170] width 18 height 10
checkbox input "false"
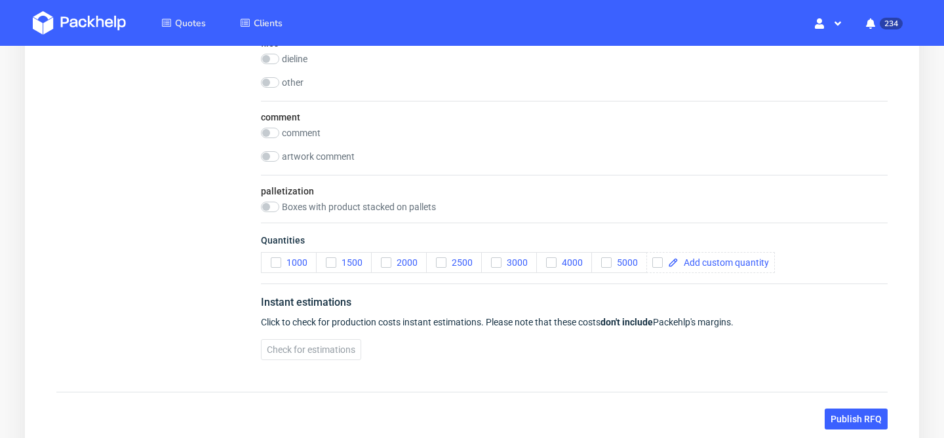
scroll to position [1719, 0]
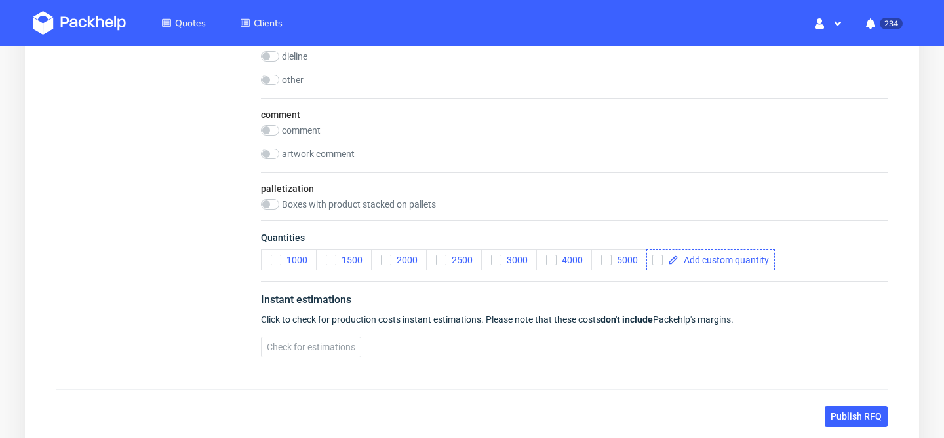
click at [673, 260] on icon at bounding box center [673, 260] width 10 height 10
click at [697, 263] on span at bounding box center [723, 260] width 90 height 9
checkbox input "true"
click at [334, 354] on button "Check for estimations" at bounding box center [311, 347] width 100 height 21
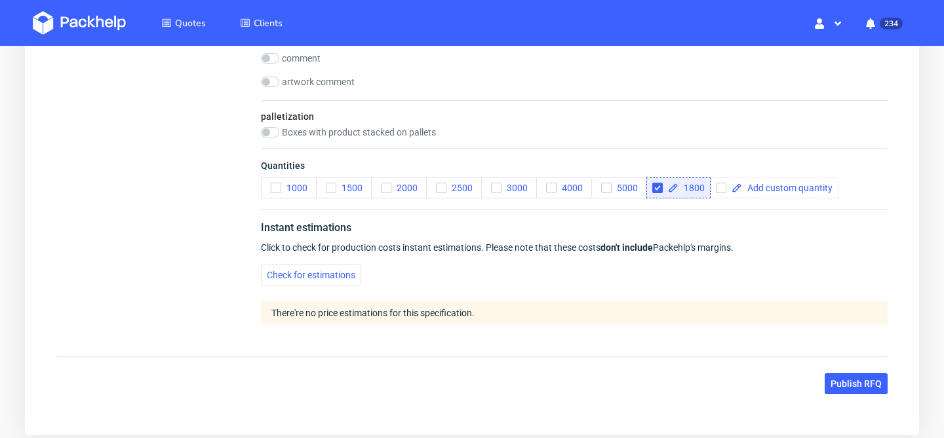
scroll to position [1810, 0]
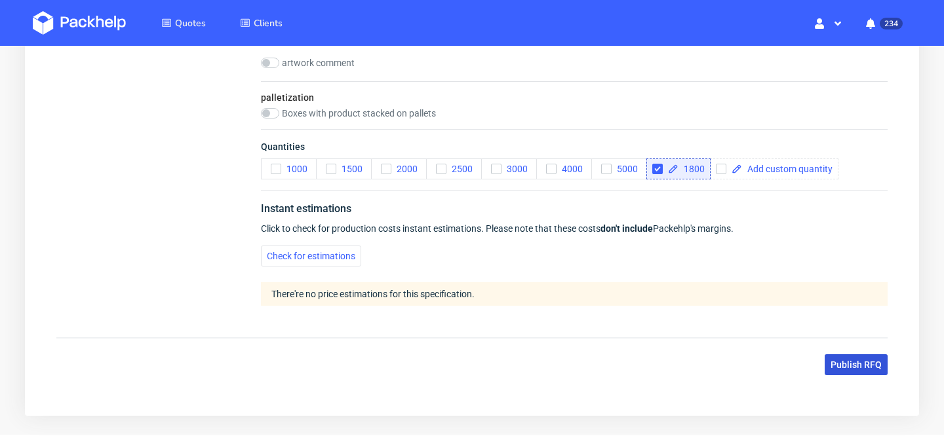
click at [841, 360] on span "Publish RFQ" at bounding box center [855, 364] width 51 height 9
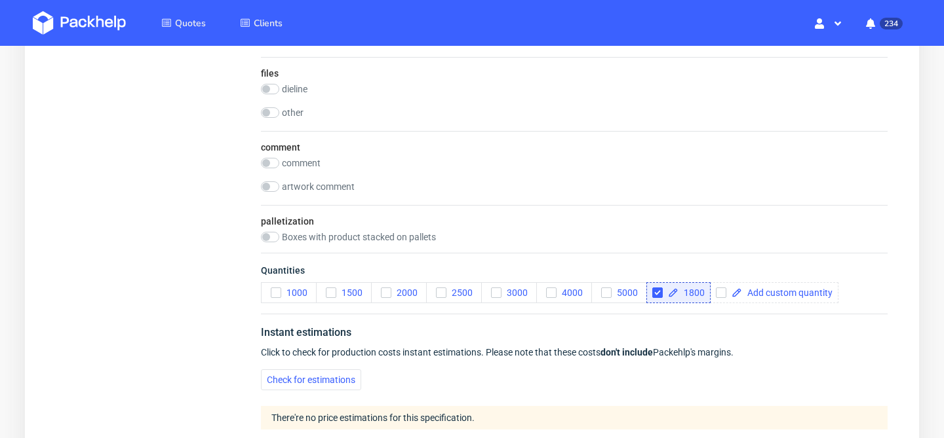
scroll to position [1685, 0]
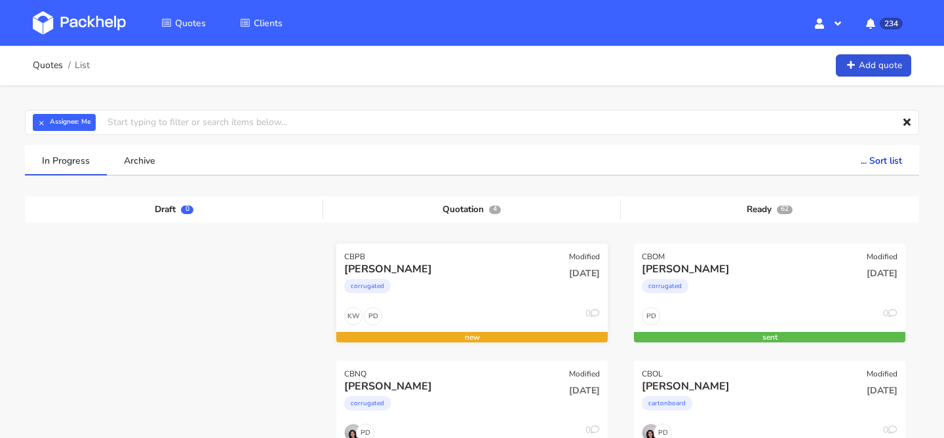
click at [520, 276] on div "[DATE]" at bounding box center [563, 284] width 91 height 45
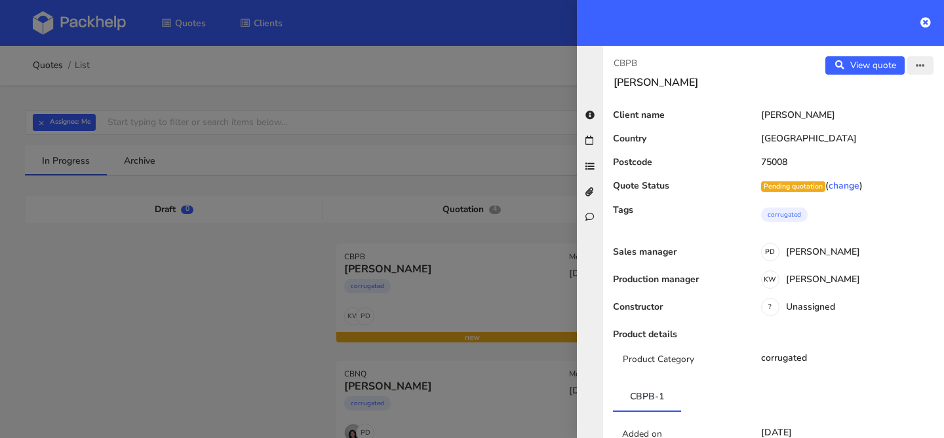
click at [926, 66] on button "button" at bounding box center [920, 65] width 26 height 18
click at [902, 90] on link "Edit quote" at bounding box center [877, 93] width 115 height 22
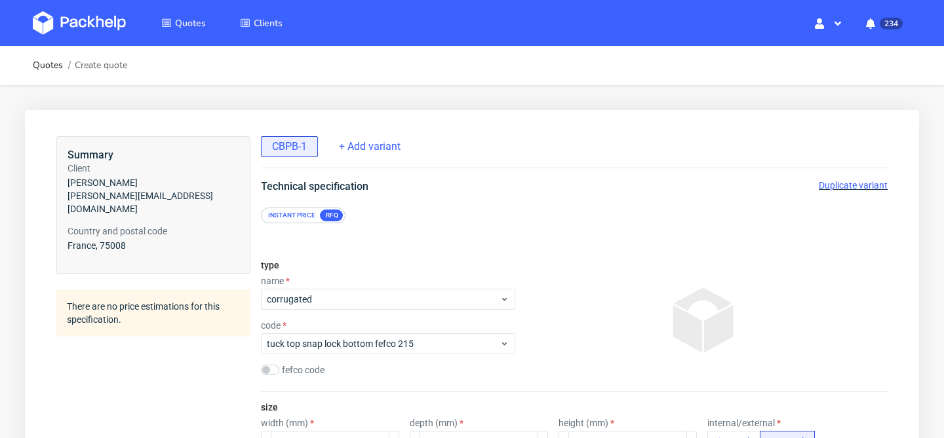
click at [867, 189] on span "Duplicate variant" at bounding box center [852, 185] width 69 height 10
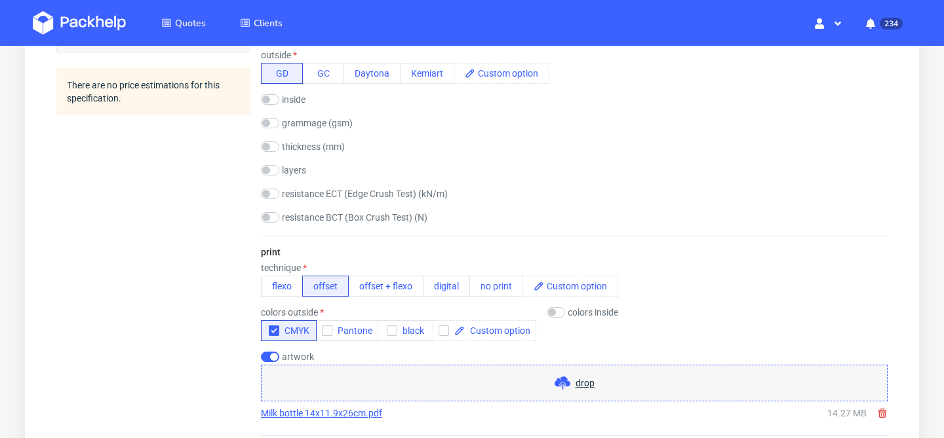
scroll to position [710, 0]
click at [883, 415] on icon at bounding box center [882, 413] width 10 height 10
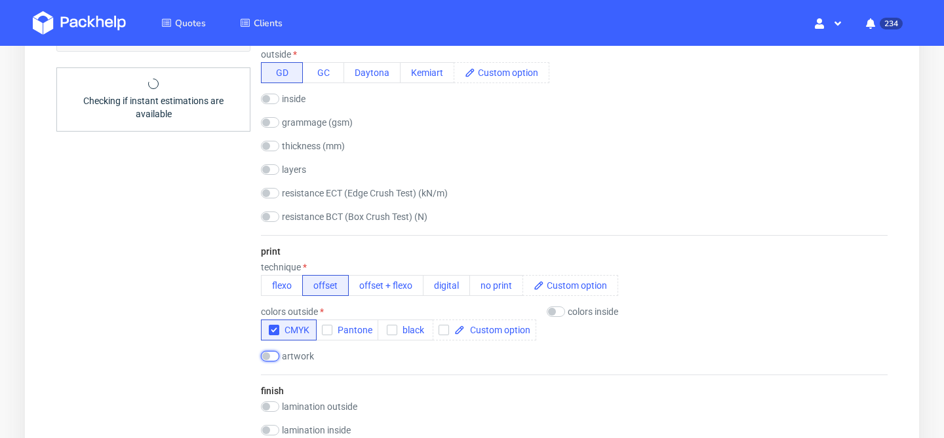
click at [274, 355] on input "checkbox" at bounding box center [270, 356] width 18 height 10
checkbox input "true"
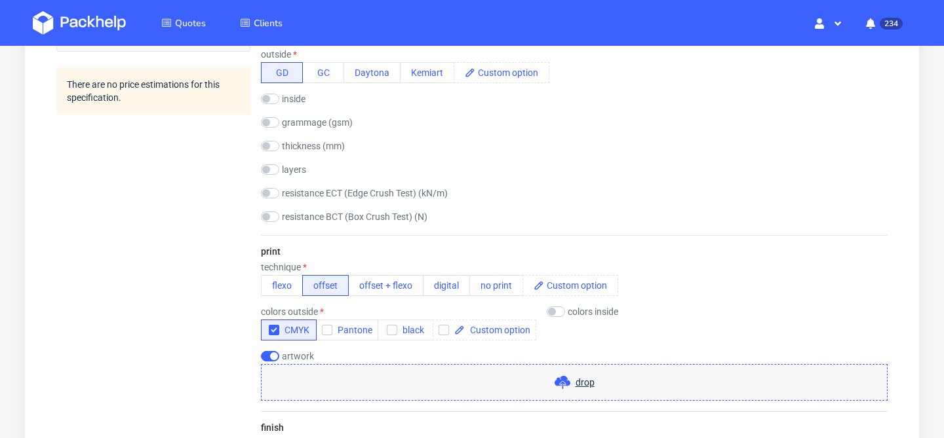
click at [570, 380] on span at bounding box center [564, 383] width 21 height 16
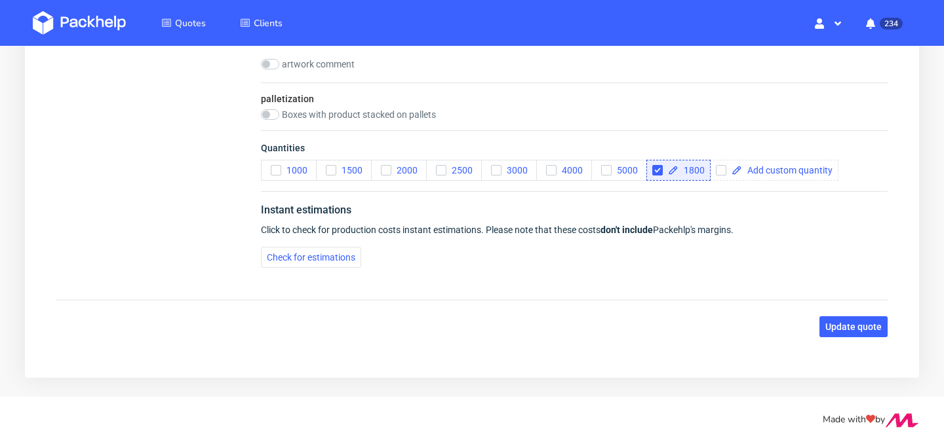
scroll to position [1813, 0]
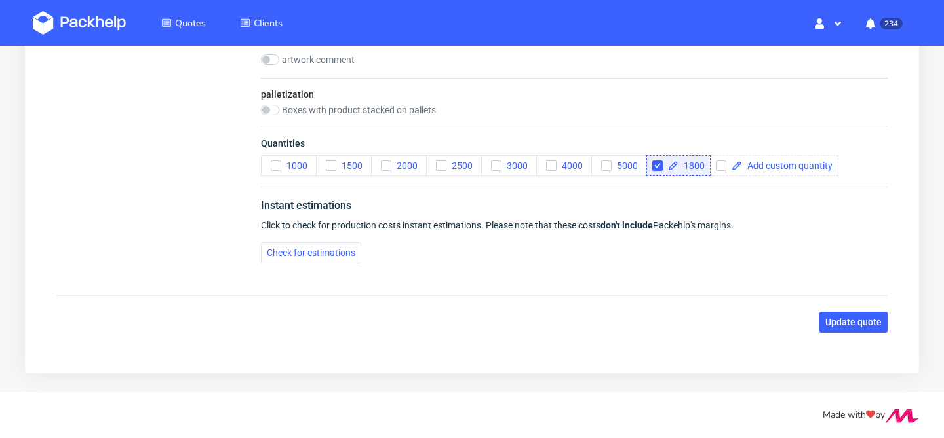
click at [699, 166] on span "1800" at bounding box center [691, 165] width 26 height 9
checkbox input "true"
click at [343, 259] on button "Check for estimations" at bounding box center [311, 252] width 100 height 21
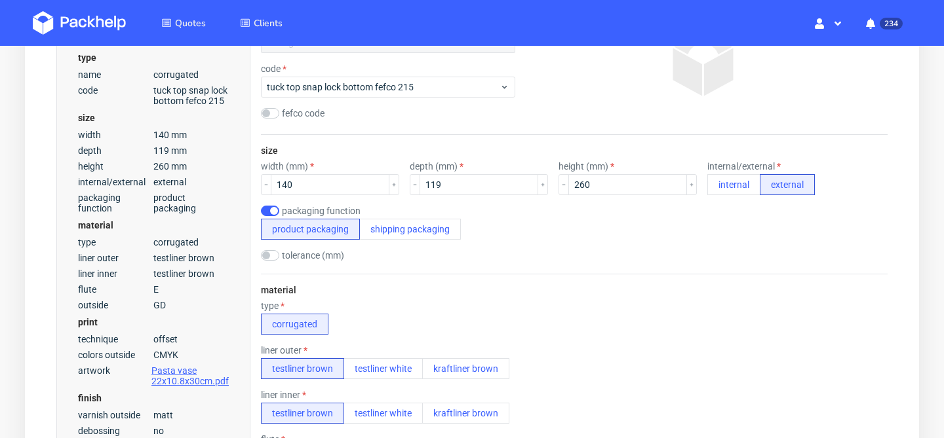
scroll to position [256, 0]
click at [319, 185] on input "140" at bounding box center [330, 185] width 119 height 21
type input "1"
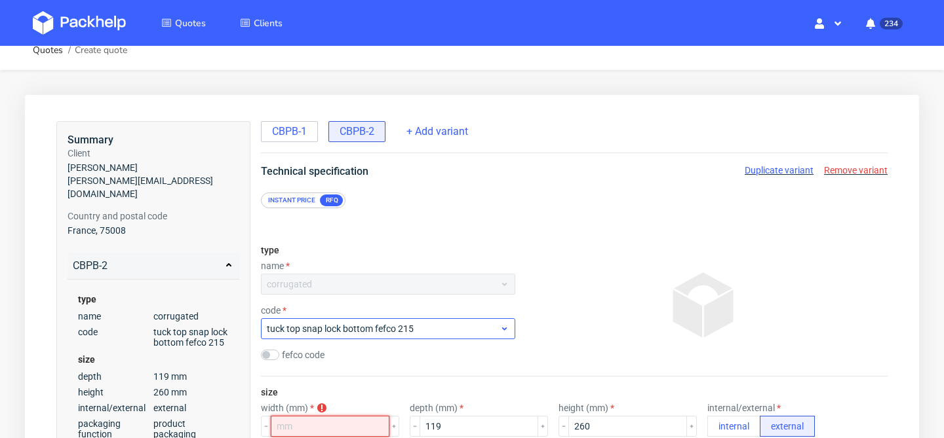
scroll to position [29, 0]
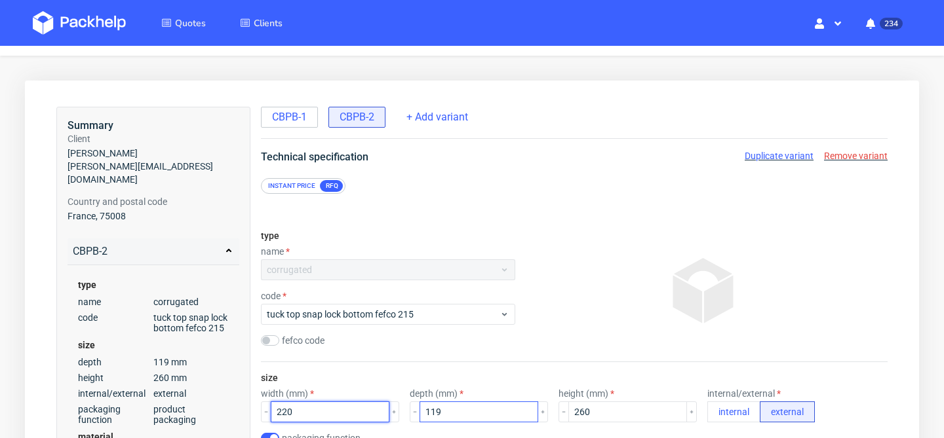
type input "220"
click at [478, 409] on input "119" at bounding box center [478, 412] width 119 height 21
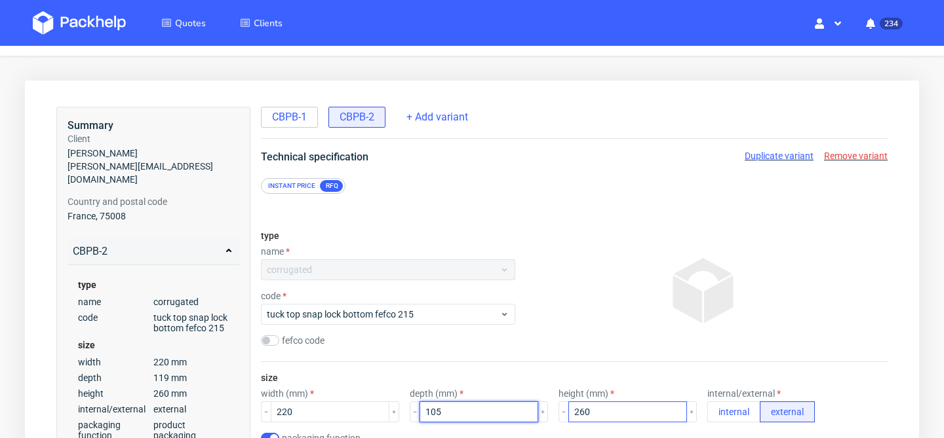
type input "105"
click at [607, 412] on input "260" at bounding box center [627, 412] width 119 height 21
type input "2"
type input "300"
click at [435, 412] on input "105" at bounding box center [478, 412] width 119 height 21
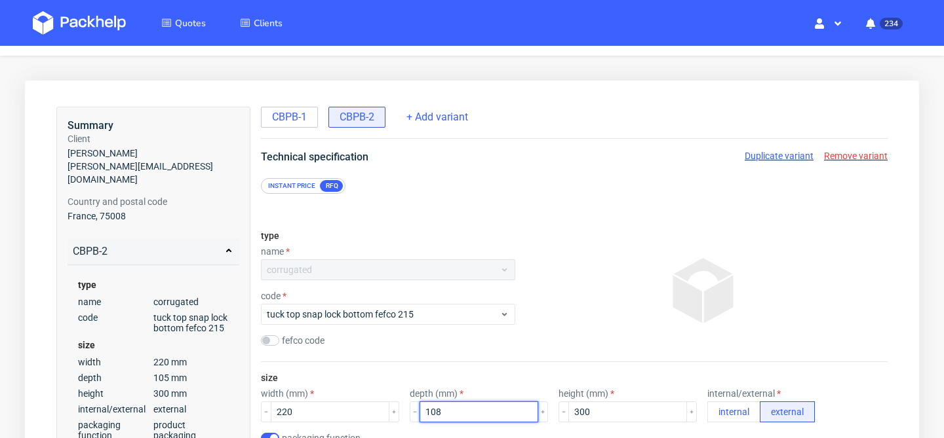
type input "108"
click at [498, 362] on div "size width (mm) 220 depth (mm) 108 height (mm) 300 internal/external internal e…" at bounding box center [574, 431] width 626 height 139
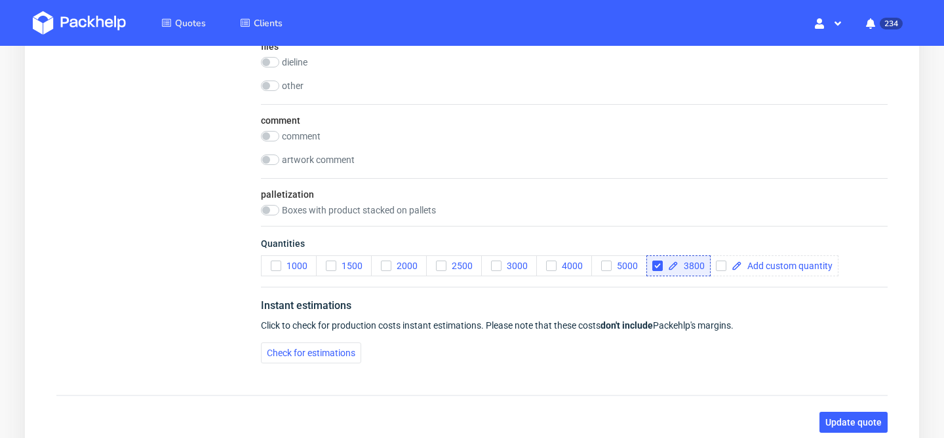
scroll to position [1719, 0]
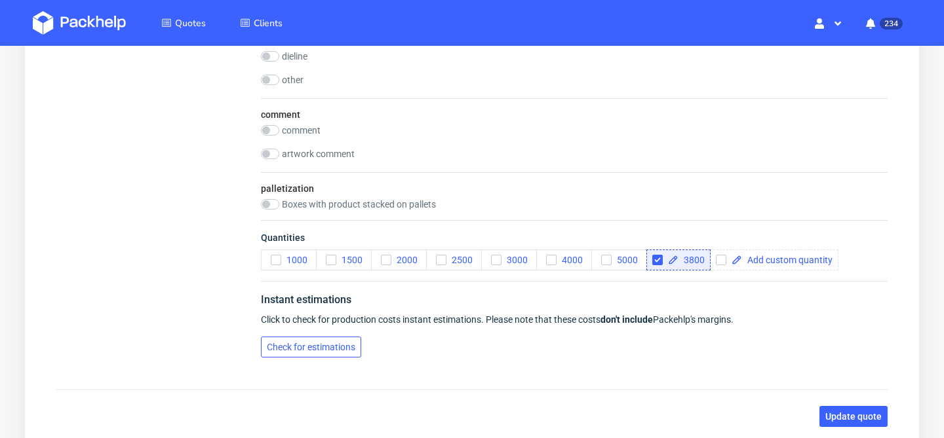
click at [344, 352] on span "Check for estimations" at bounding box center [311, 347] width 88 height 9
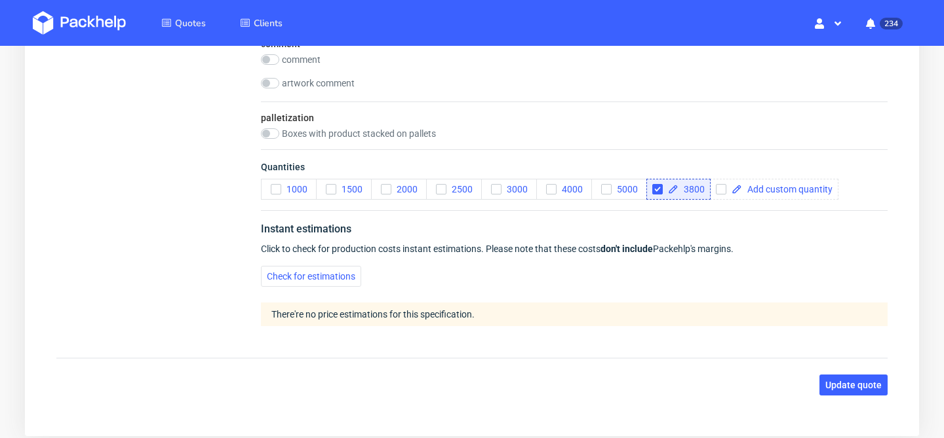
scroll to position [1853, 0]
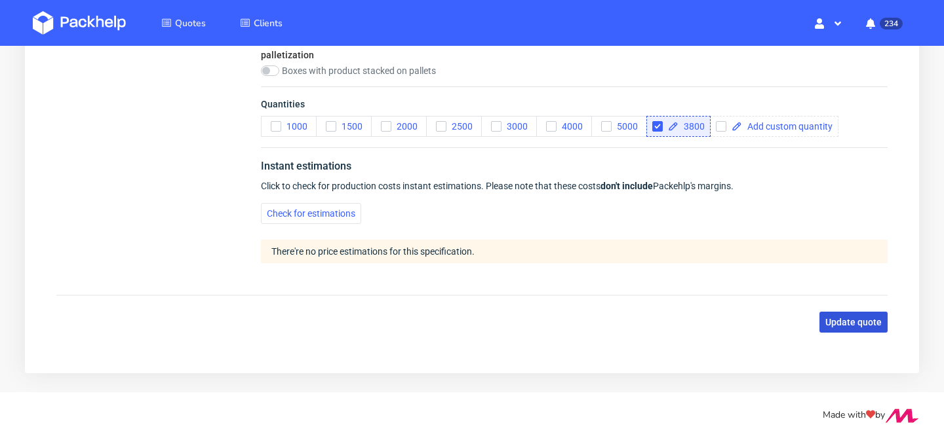
click at [853, 324] on span "Update quote" at bounding box center [853, 322] width 56 height 9
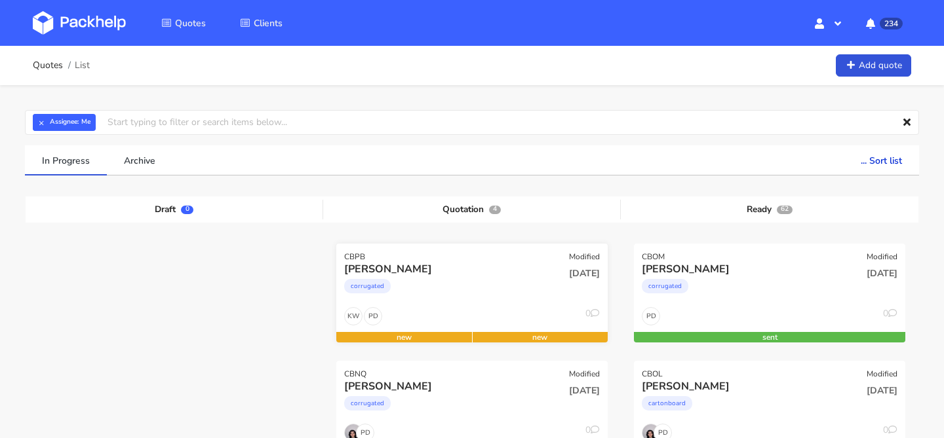
click at [488, 304] on div "[PERSON_NAME] corrugated" at bounding box center [426, 284] width 183 height 45
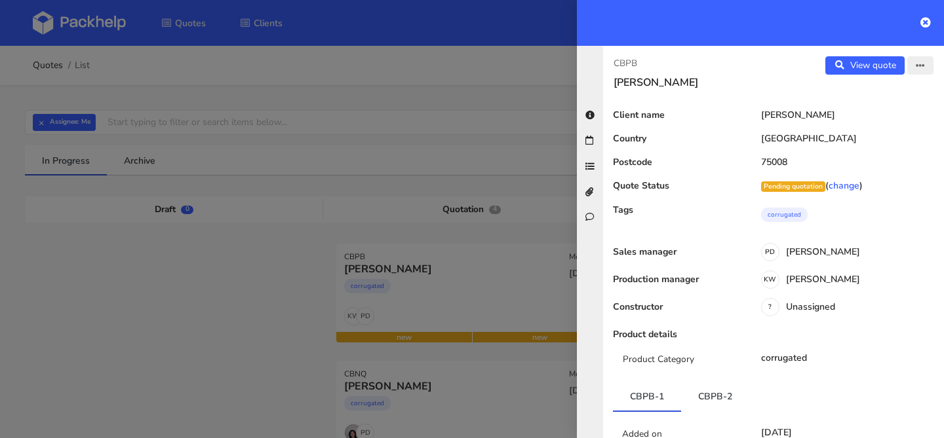
click at [921, 66] on icon "button" at bounding box center [919, 66] width 9 height 9
click at [891, 92] on link "Edit quote" at bounding box center [877, 93] width 115 height 22
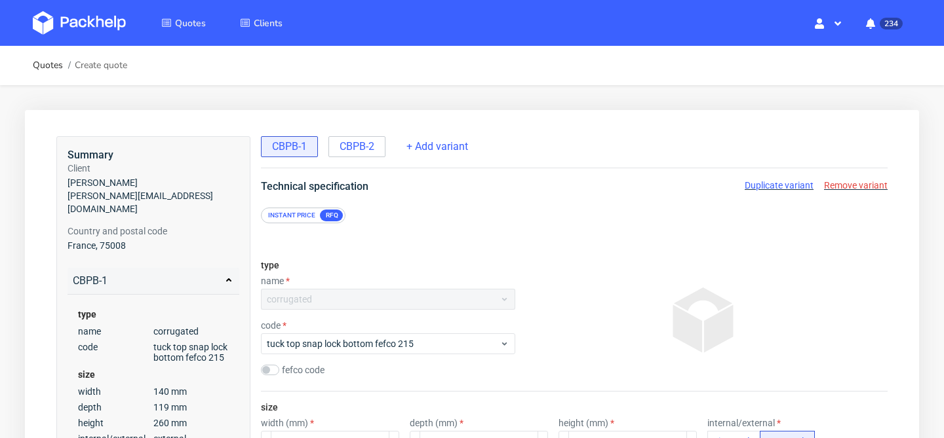
click at [784, 185] on span "Duplicate variant" at bounding box center [778, 185] width 69 height 10
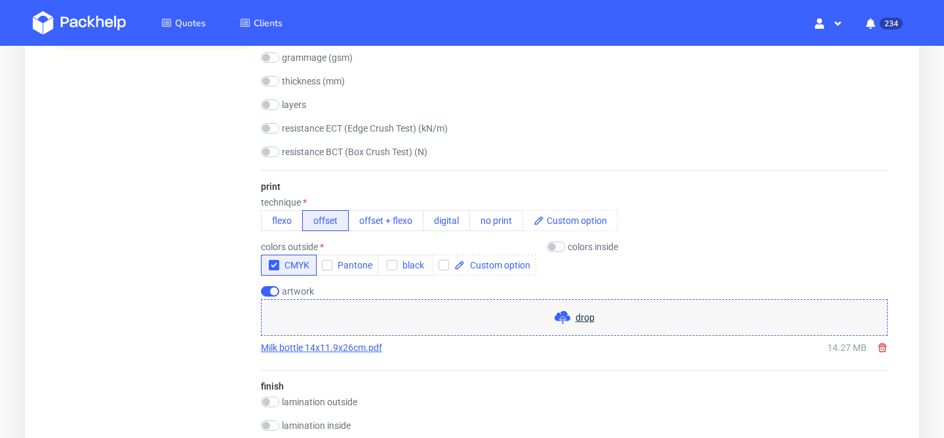
scroll to position [809, 0]
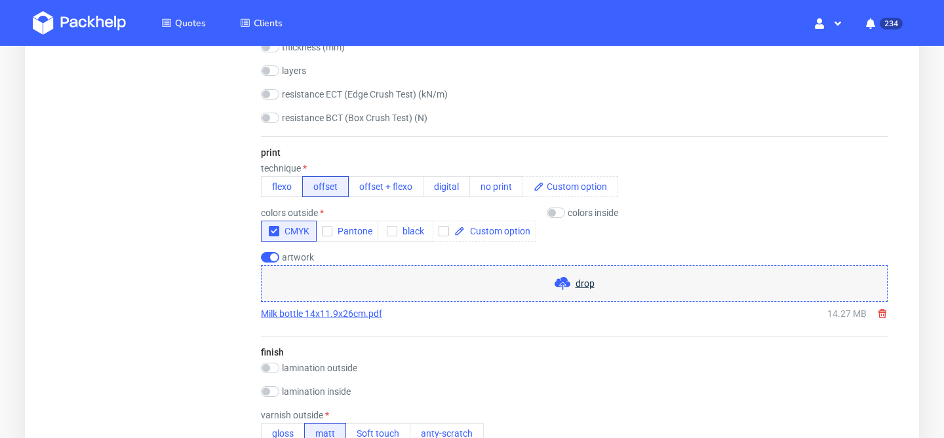
click at [882, 315] on icon at bounding box center [882, 314] width 10 height 10
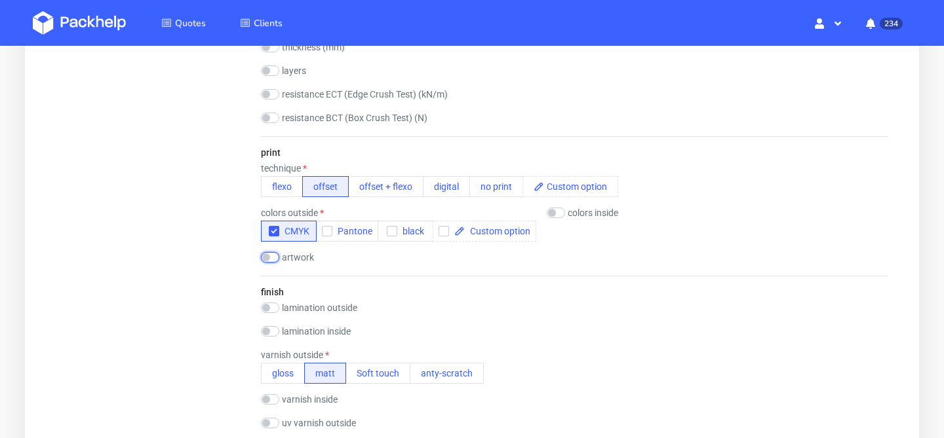
click at [275, 260] on input "checkbox" at bounding box center [270, 257] width 18 height 10
checkbox input "true"
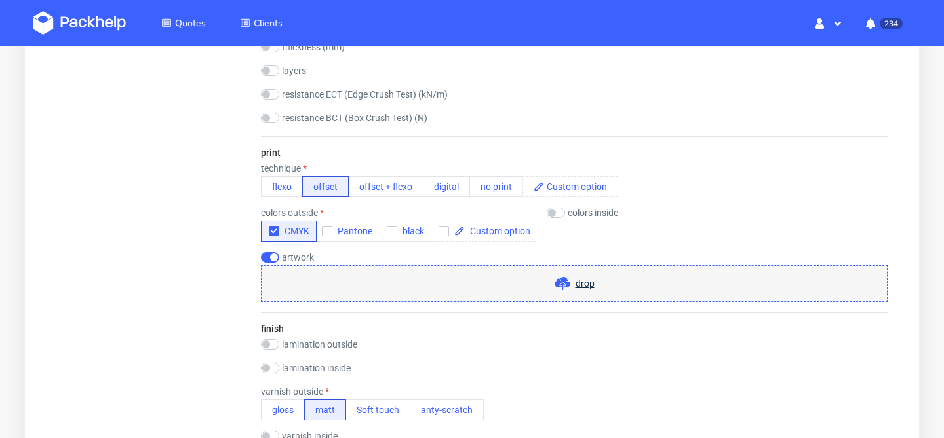
click at [587, 281] on span "drop" at bounding box center [584, 283] width 19 height 13
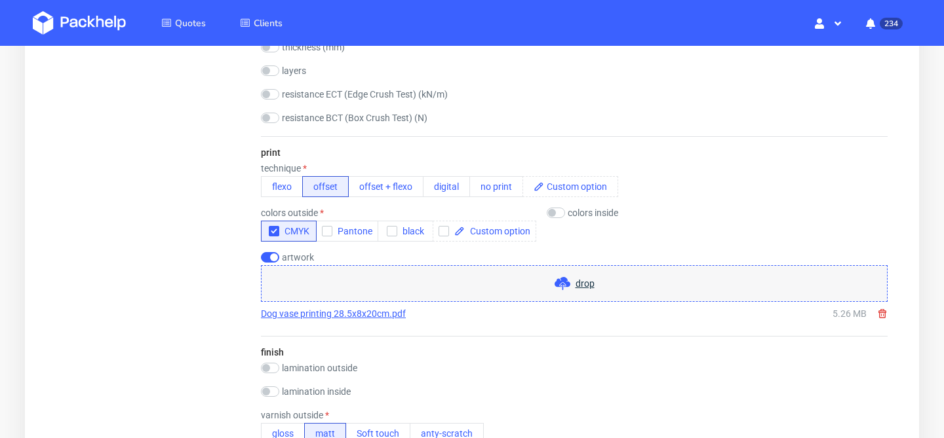
click at [394, 311] on link "Dog vase printing 28.5x8x20cm.pdf" at bounding box center [333, 313] width 145 height 13
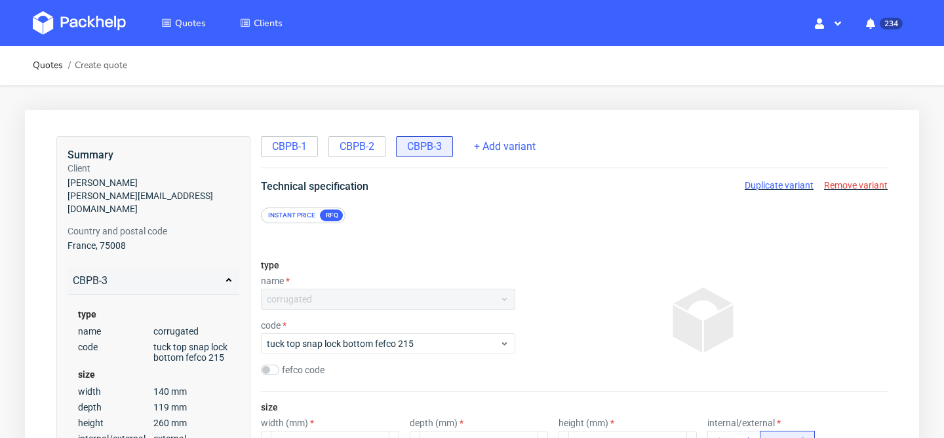
scroll to position [173, 0]
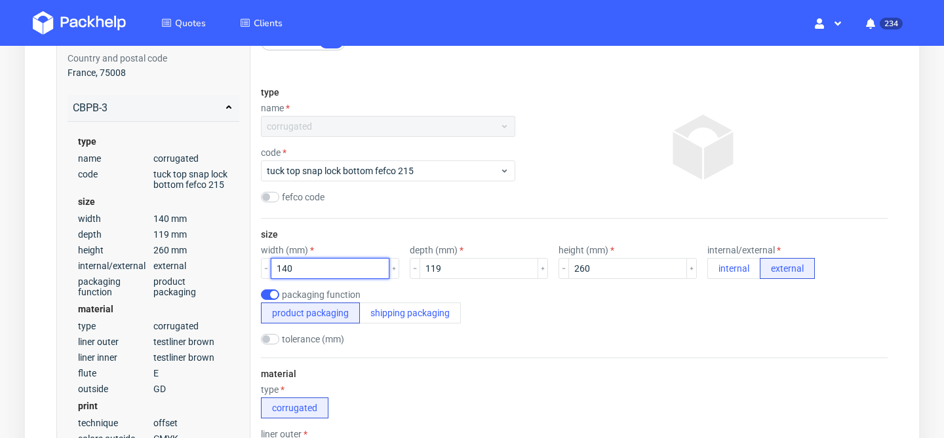
drag, startPoint x: 347, startPoint y: 273, endPoint x: 223, endPoint y: 271, distance: 124.5
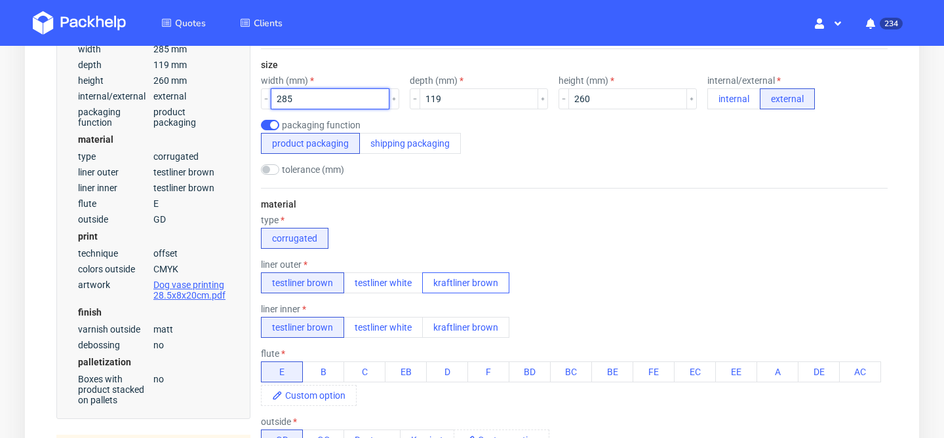
scroll to position [331, 0]
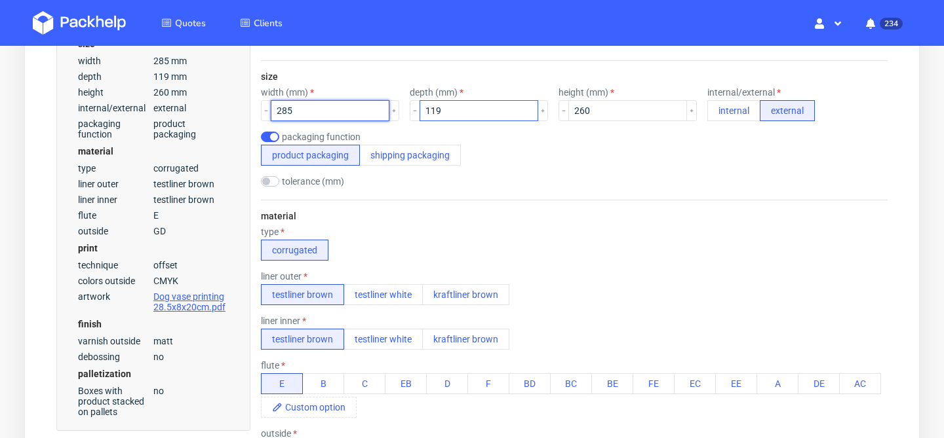
type input "285"
click at [446, 112] on input "119" at bounding box center [478, 110] width 119 height 21
type input "1"
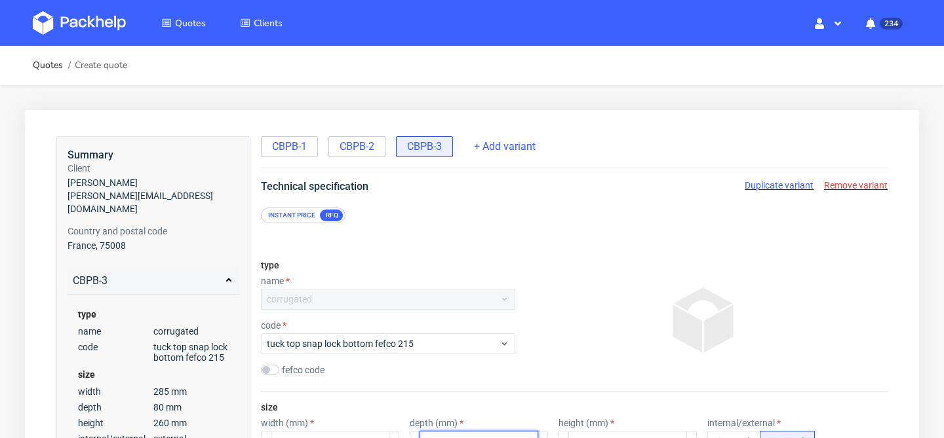
scroll to position [170, 0]
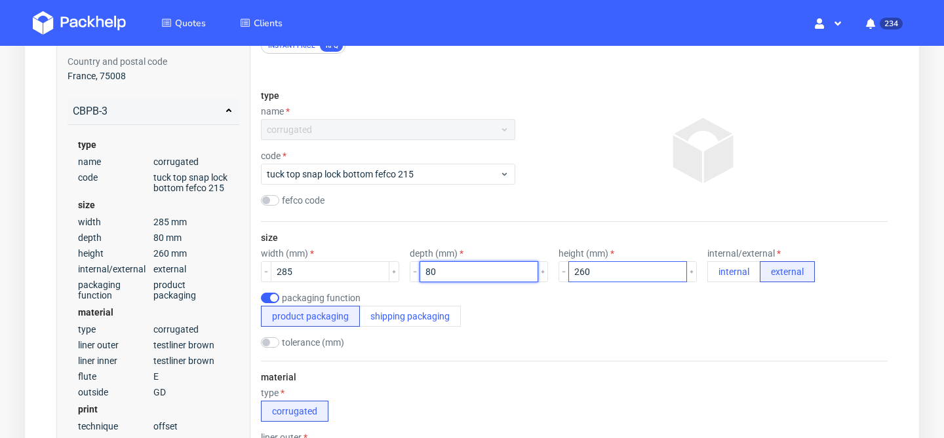
type input "80"
click at [635, 271] on input "260" at bounding box center [627, 271] width 119 height 21
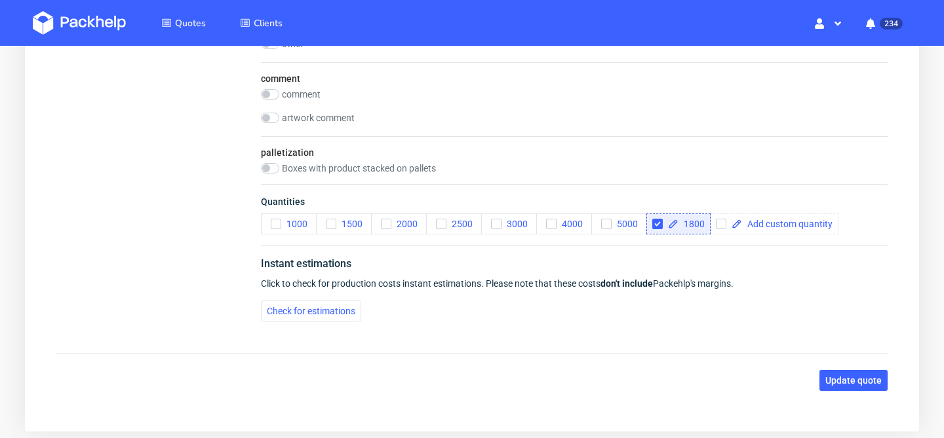
scroll to position [1813, 0]
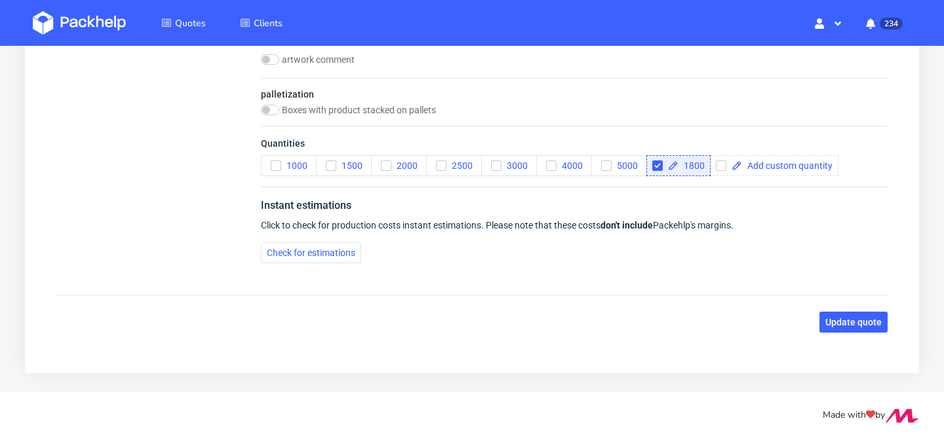
type input "200"
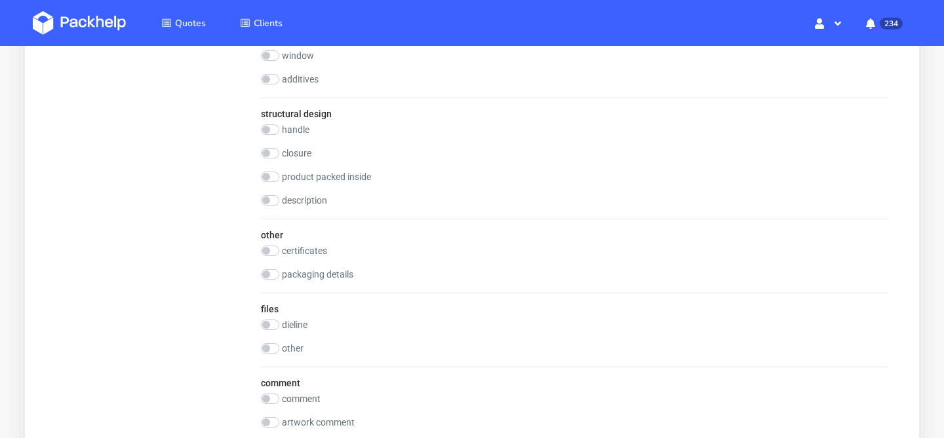
scroll to position [1765, 0]
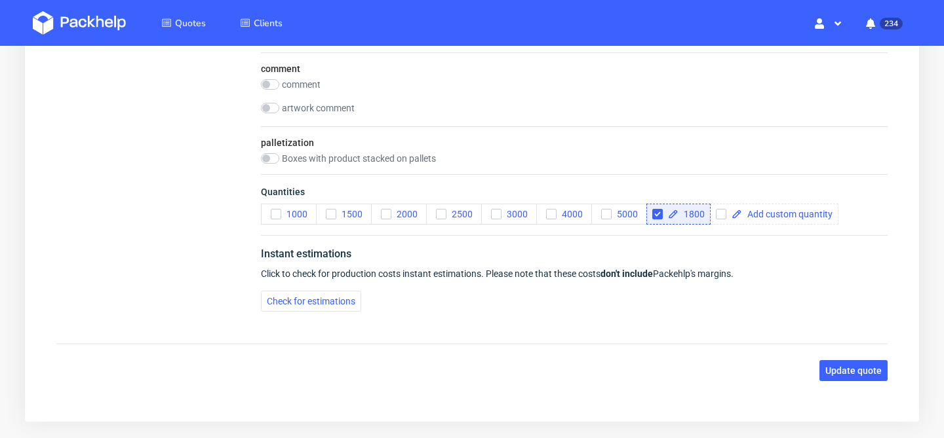
click at [700, 213] on span "1800" at bounding box center [691, 214] width 26 height 9
click at [336, 303] on span "Check for estimations" at bounding box center [311, 301] width 88 height 9
checkbox input "true"
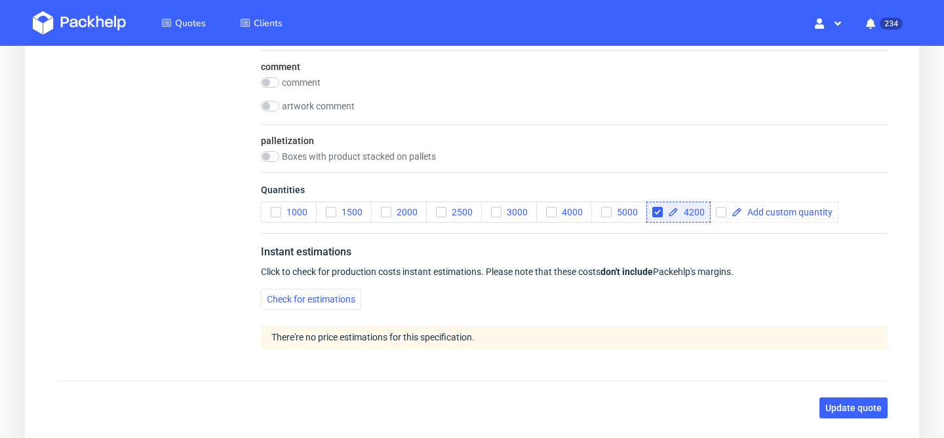
scroll to position [1853, 0]
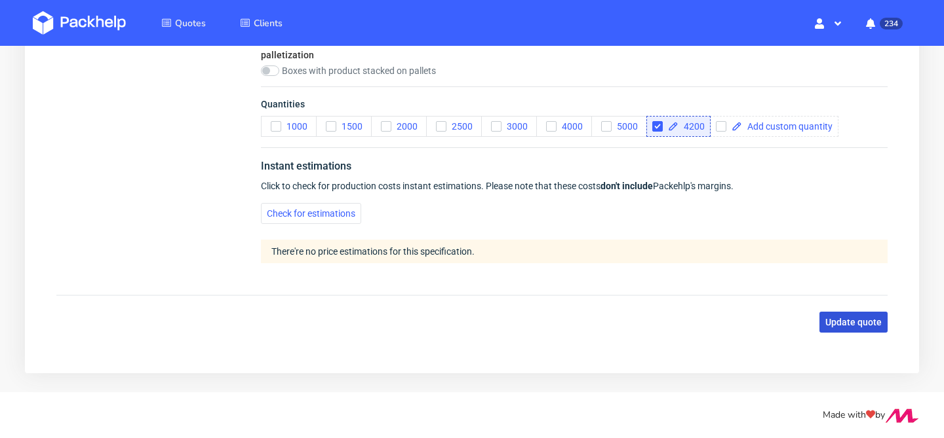
click at [832, 321] on span "Update quote" at bounding box center [853, 322] width 56 height 9
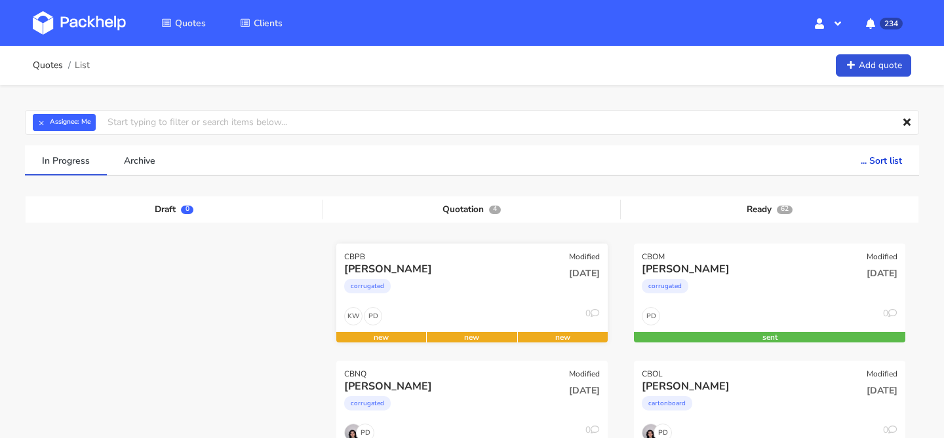
click at [490, 308] on div "PD KW 0" at bounding box center [471, 319] width 271 height 25
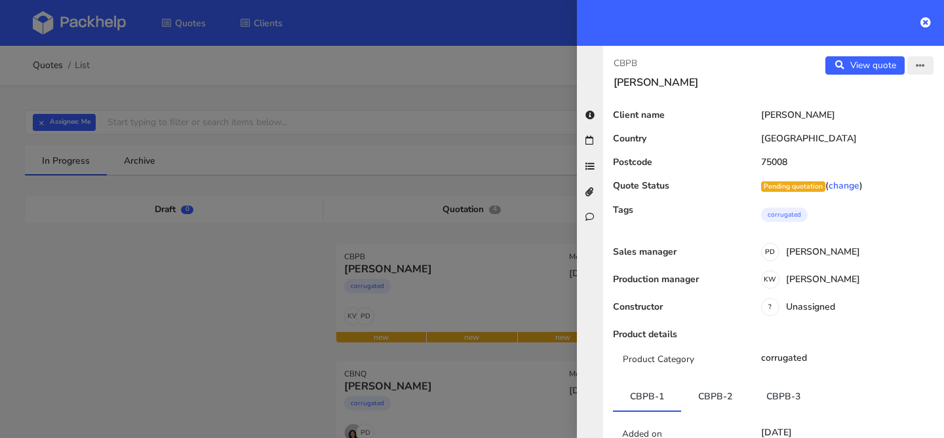
click at [917, 65] on icon "button" at bounding box center [919, 66] width 9 height 9
click at [898, 91] on link "Edit quote" at bounding box center [877, 93] width 115 height 22
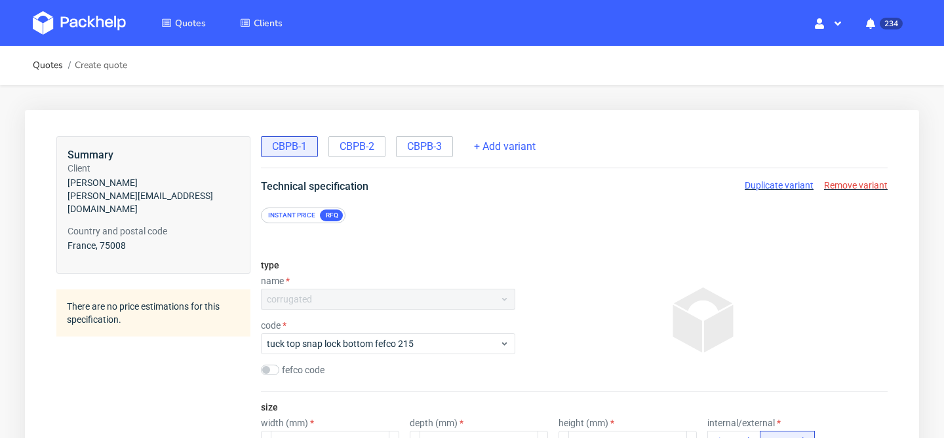
click at [792, 187] on span "Duplicate variant" at bounding box center [778, 185] width 69 height 10
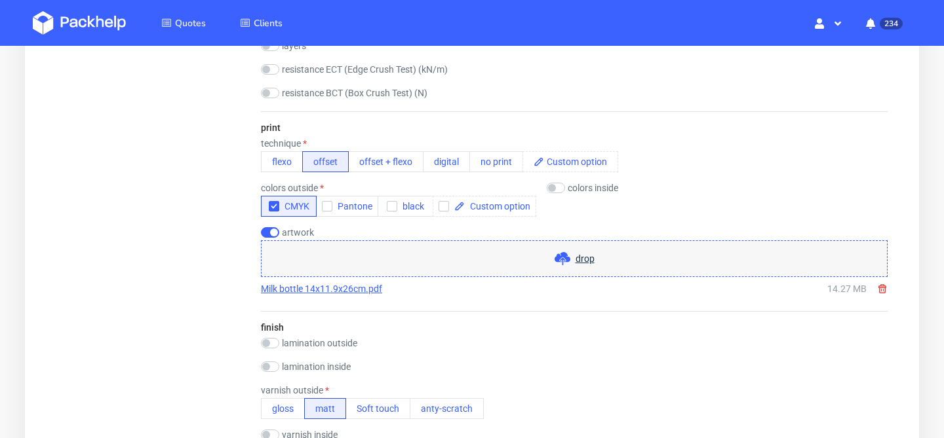
scroll to position [837, 0]
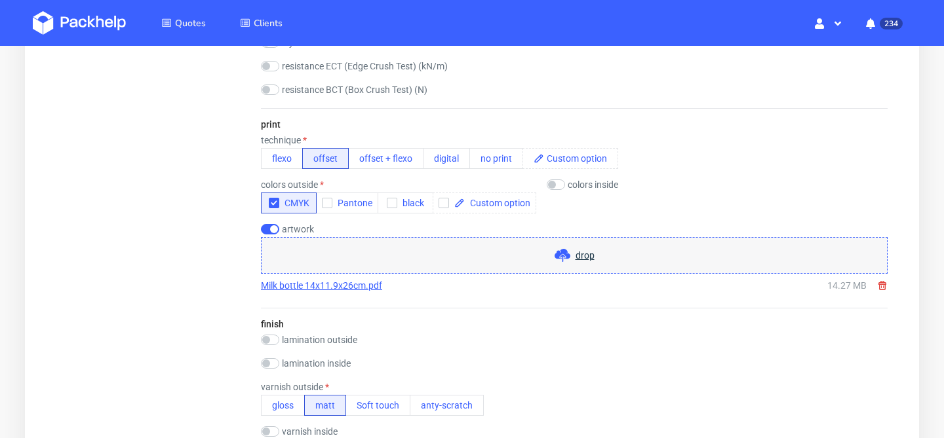
click at [884, 288] on icon at bounding box center [882, 285] width 10 height 10
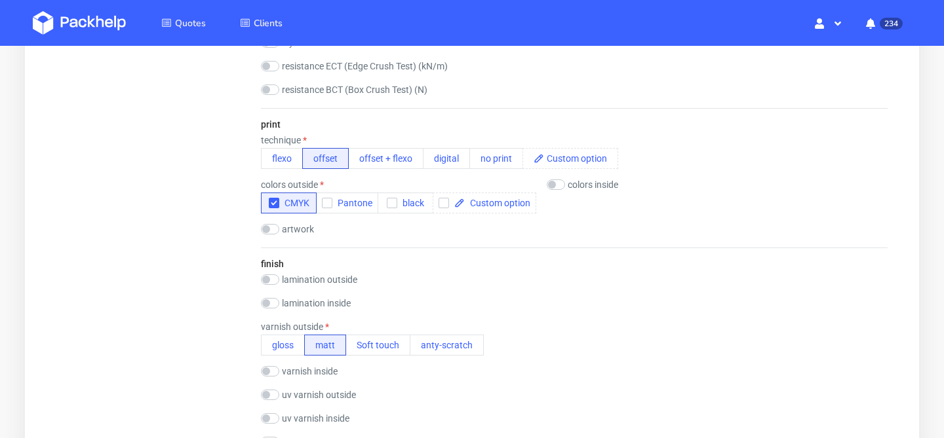
click at [266, 235] on div "artwork drop" at bounding box center [574, 230] width 626 height 13
click at [270, 232] on input "checkbox" at bounding box center [270, 229] width 18 height 10
checkbox input "true"
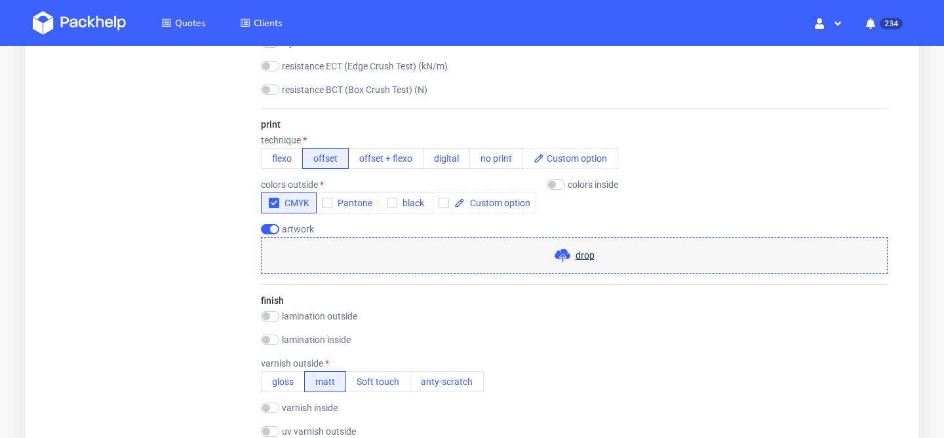
click at [588, 251] on span "drop" at bounding box center [584, 255] width 19 height 13
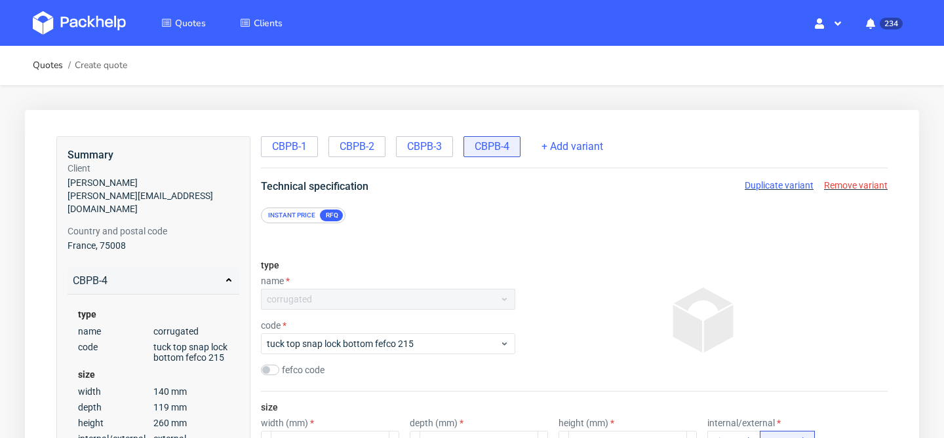
scroll to position [138, 0]
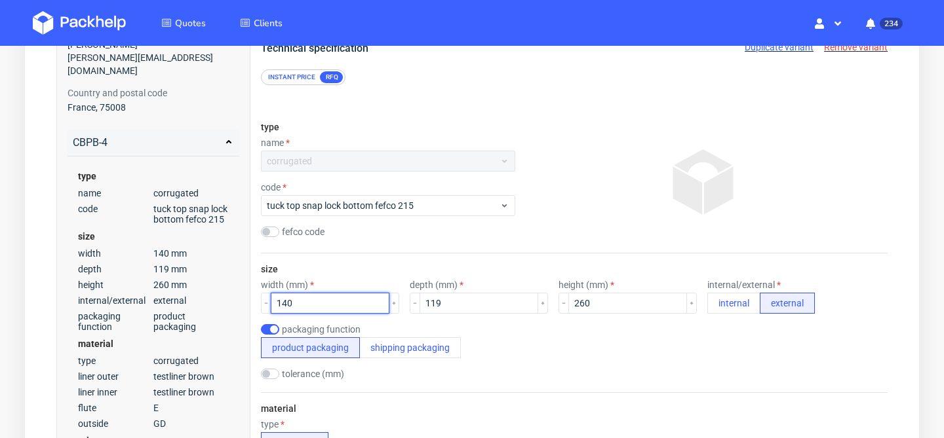
drag, startPoint x: 341, startPoint y: 306, endPoint x: 216, endPoint y: 298, distance: 126.1
type input "105"
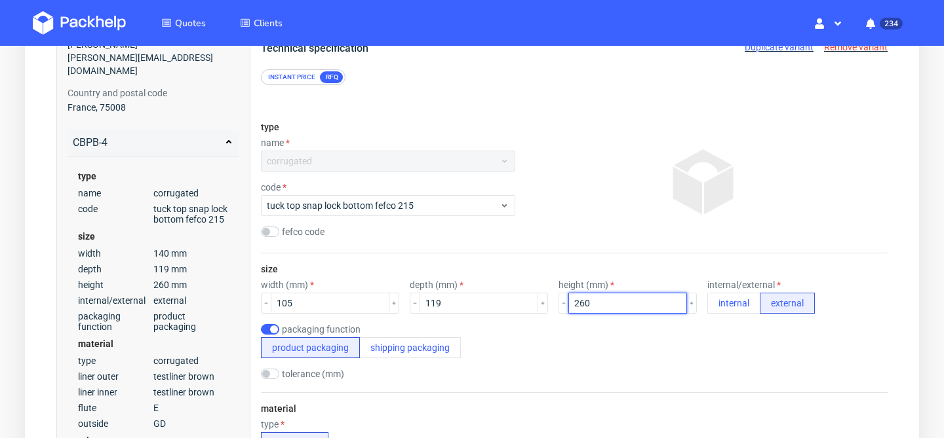
click at [583, 299] on input "260" at bounding box center [627, 303] width 119 height 21
type input "2"
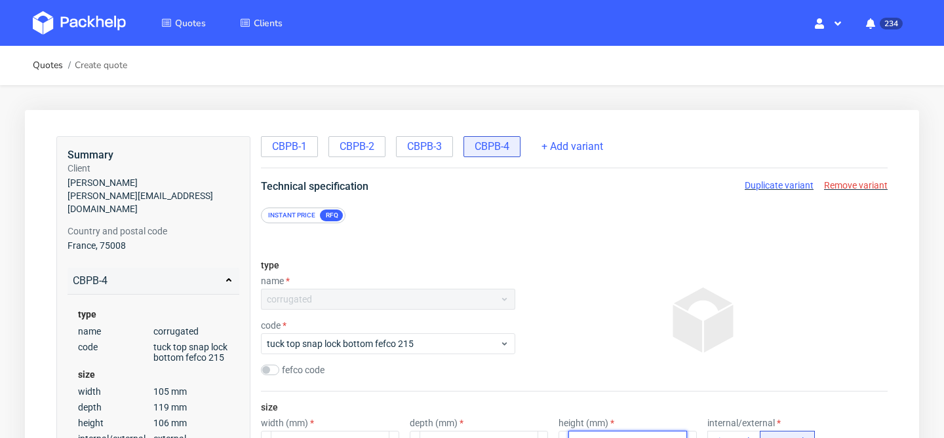
scroll to position [153, 0]
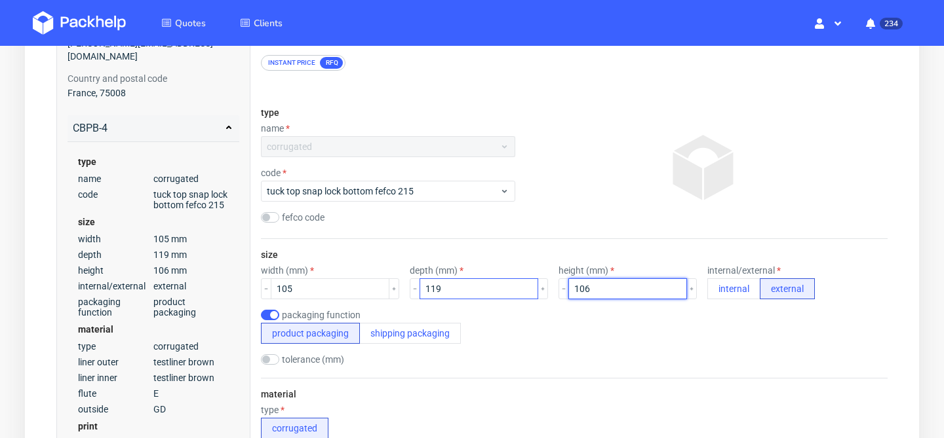
type input "106"
drag, startPoint x: 476, startPoint y: 290, endPoint x: 355, endPoint y: 290, distance: 121.9
click at [356, 290] on div "width (mm) 105 depth (mm) 119 height (mm) 106 internal/external internal extern…" at bounding box center [574, 282] width 626 height 34
type input "55"
click at [580, 357] on div "tolerance (mm)" at bounding box center [574, 361] width 626 height 13
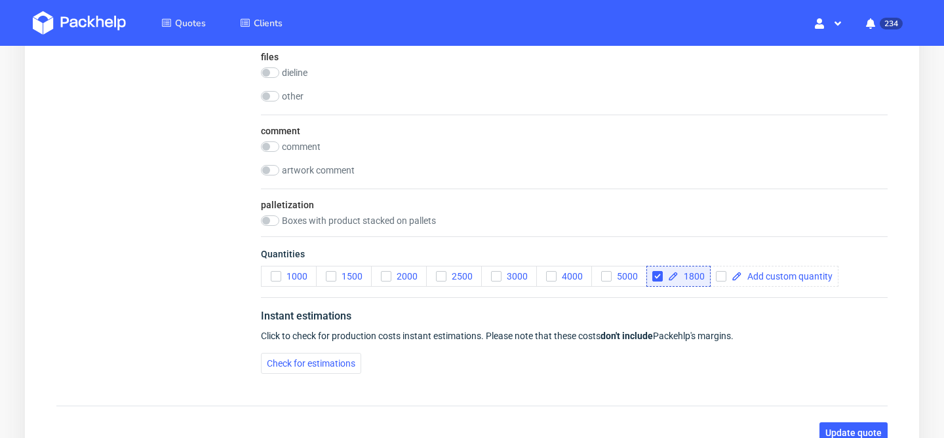
scroll to position [1813, 0]
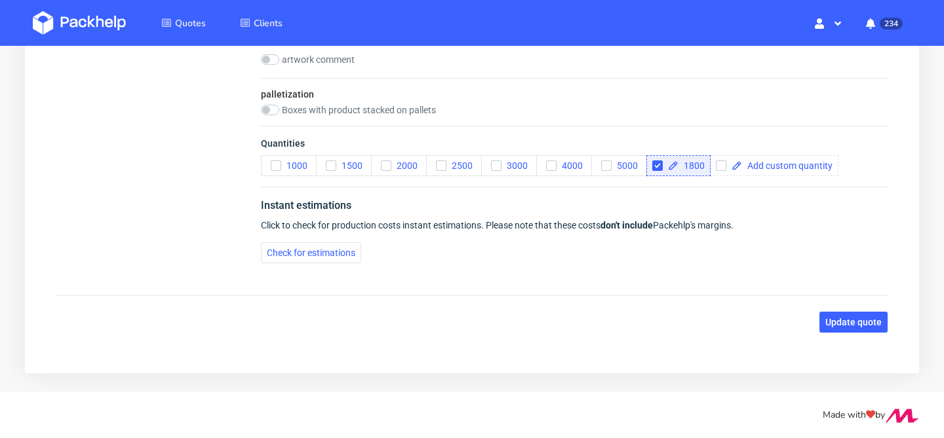
click at [700, 165] on span "1800" at bounding box center [691, 165] width 26 height 9
click at [330, 254] on span "Check for estimations" at bounding box center [311, 252] width 88 height 9
checkbox input "true"
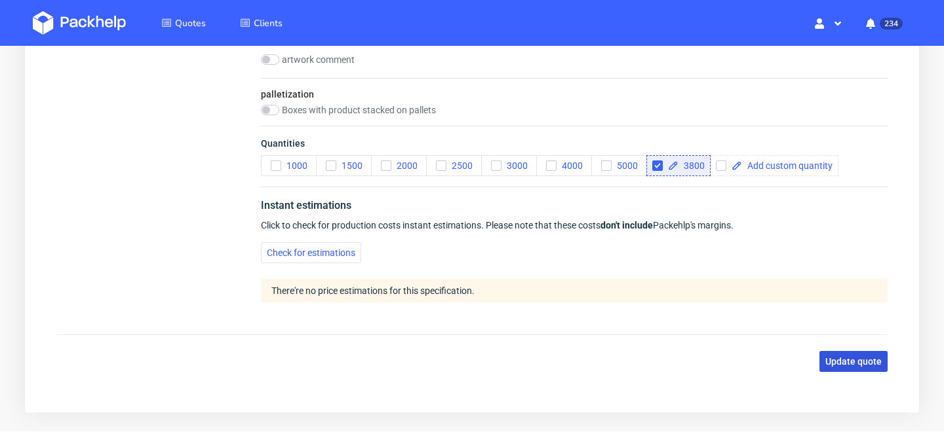
click at [834, 358] on span "Update quote" at bounding box center [853, 361] width 56 height 9
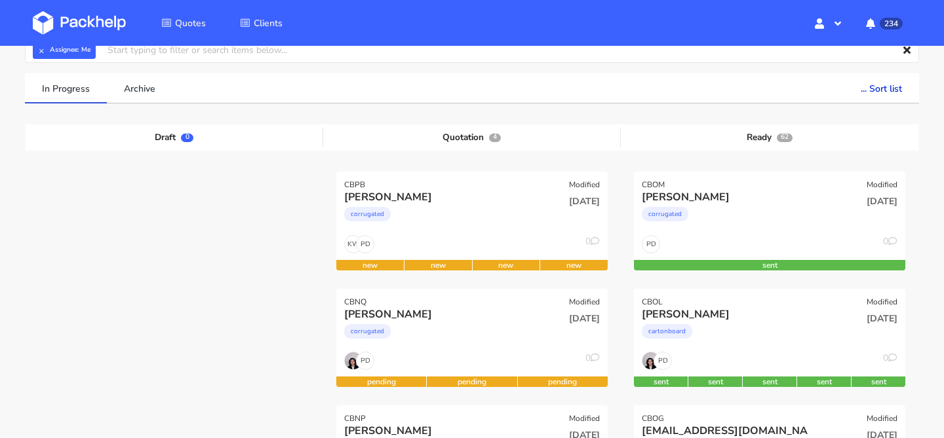
scroll to position [71, 0]
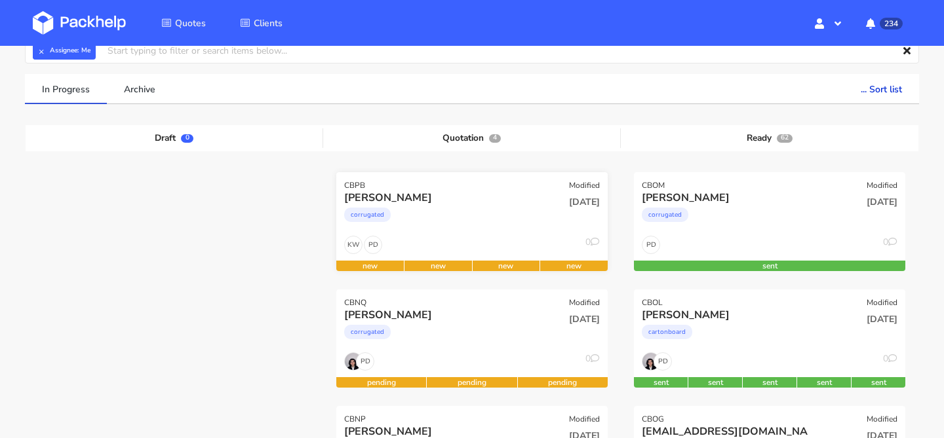
click at [486, 232] on div "[PERSON_NAME] corrugated" at bounding box center [426, 213] width 183 height 45
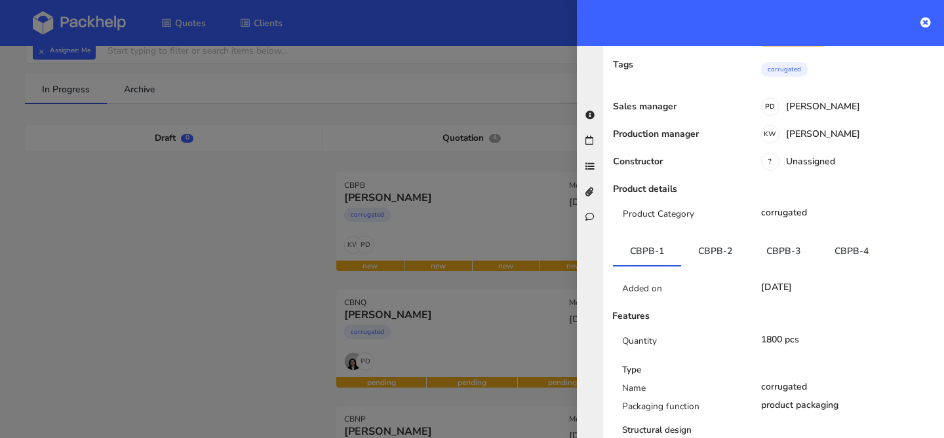
scroll to position [0, 0]
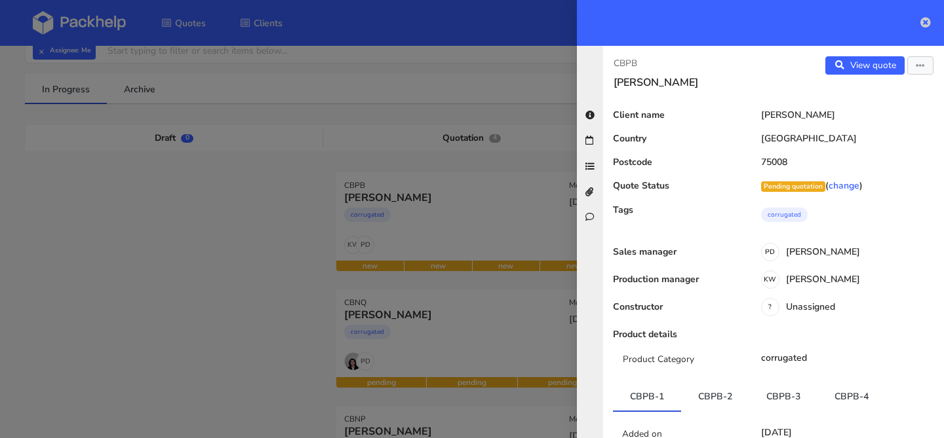
click at [927, 22] on icon at bounding box center [925, 22] width 10 height 10
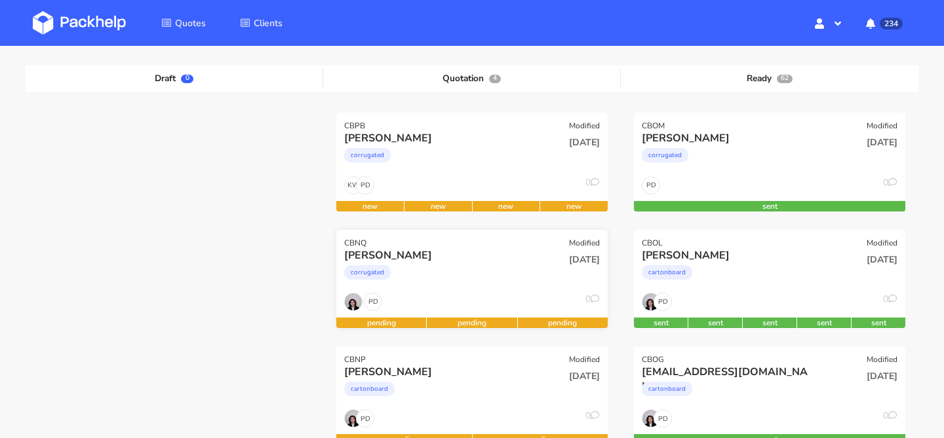
scroll to position [134, 0]
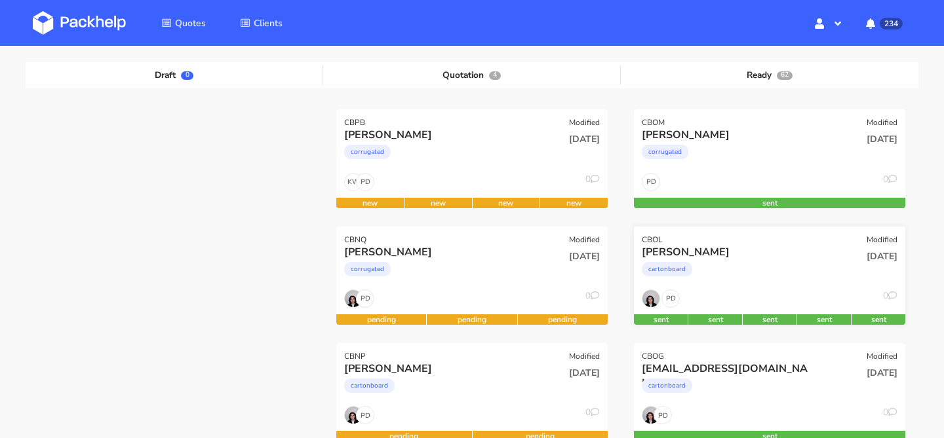
click at [720, 271] on div "cartonboard" at bounding box center [729, 273] width 174 height 26
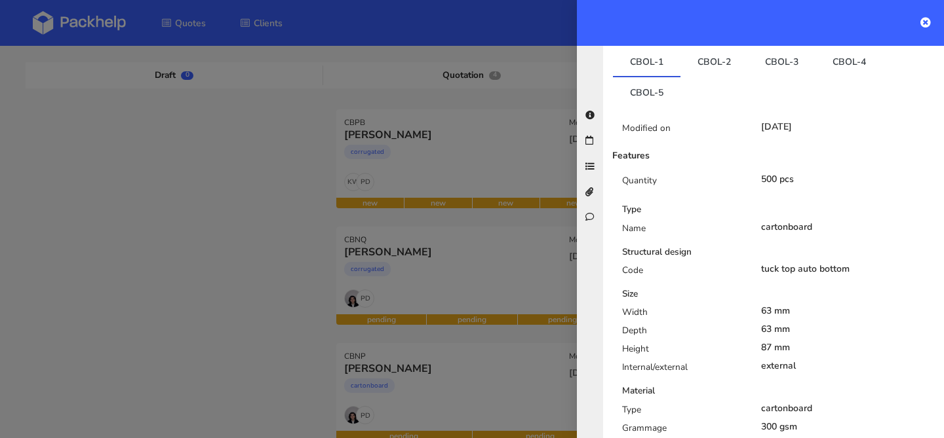
scroll to position [336, 0]
click at [704, 69] on link "CBOL-2" at bounding box center [713, 61] width 67 height 29
click at [667, 87] on link "CBOL-5" at bounding box center [646, 91] width 67 height 29
click at [930, 25] on icon at bounding box center [925, 22] width 10 height 10
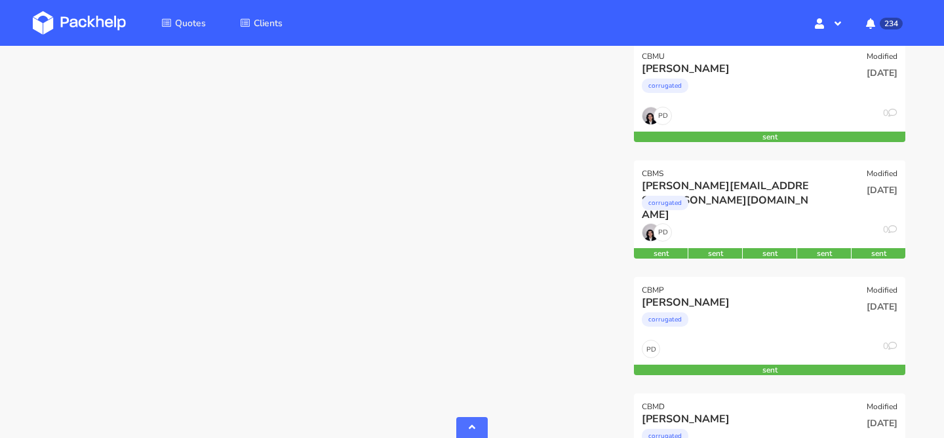
scroll to position [786, 0]
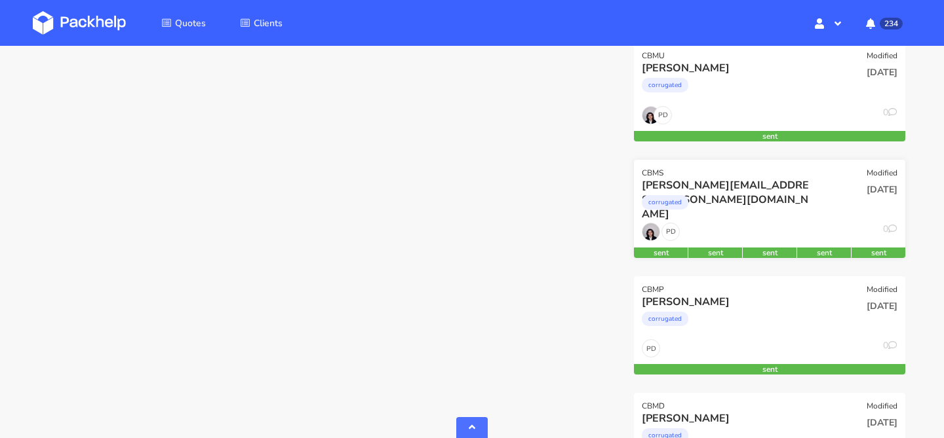
click at [758, 217] on div "corrugated" at bounding box center [729, 206] width 174 height 26
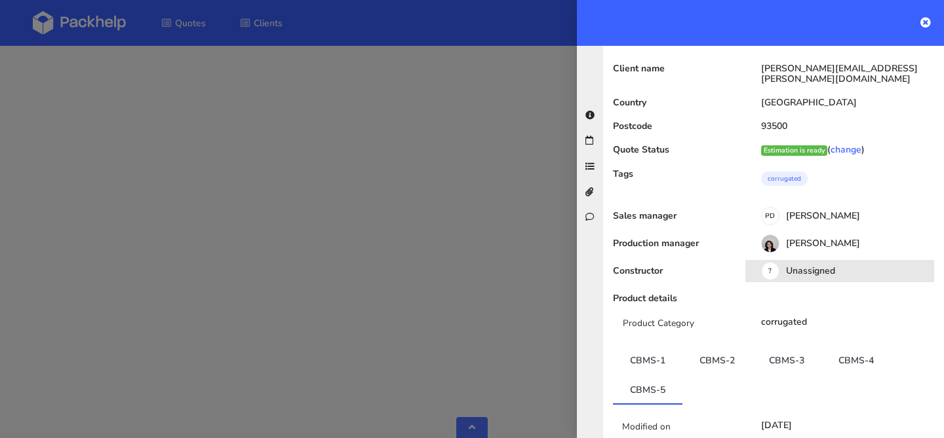
scroll to position [115, 0]
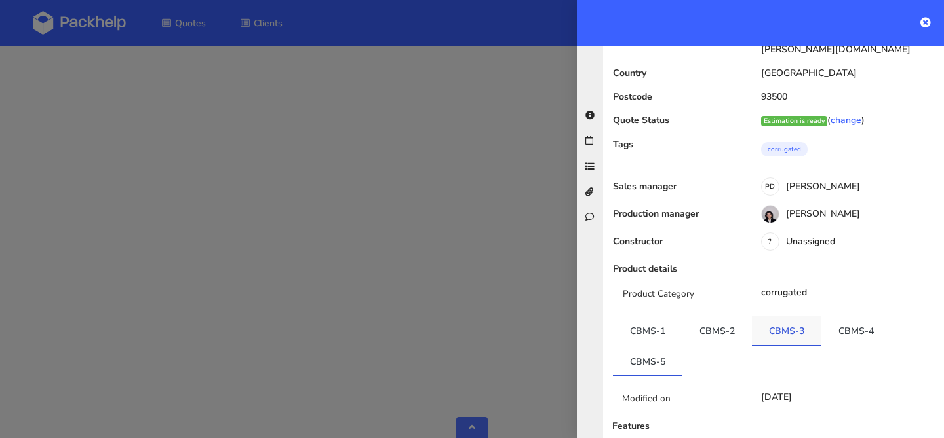
click at [785, 317] on link "CBMS-3" at bounding box center [786, 331] width 69 height 29
click at [708, 317] on link "CBMS-2" at bounding box center [716, 331] width 69 height 29
click at [645, 317] on link "CBMS-1" at bounding box center [647, 331] width 69 height 29
click at [870, 317] on link "CBMS-4" at bounding box center [855, 331] width 69 height 29
click at [640, 347] on link "CBMS-5" at bounding box center [647, 361] width 69 height 29
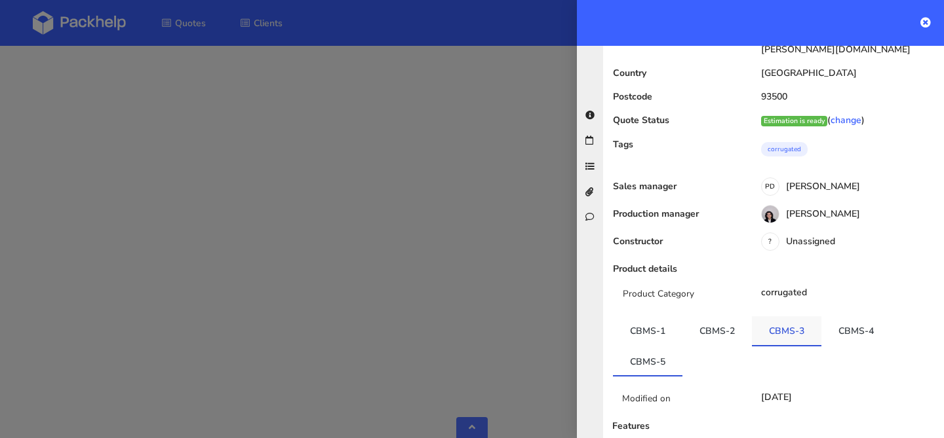
click at [811, 317] on link "CBMS-3" at bounding box center [786, 331] width 69 height 29
click at [843, 317] on link "CBMS-4" at bounding box center [855, 331] width 69 height 29
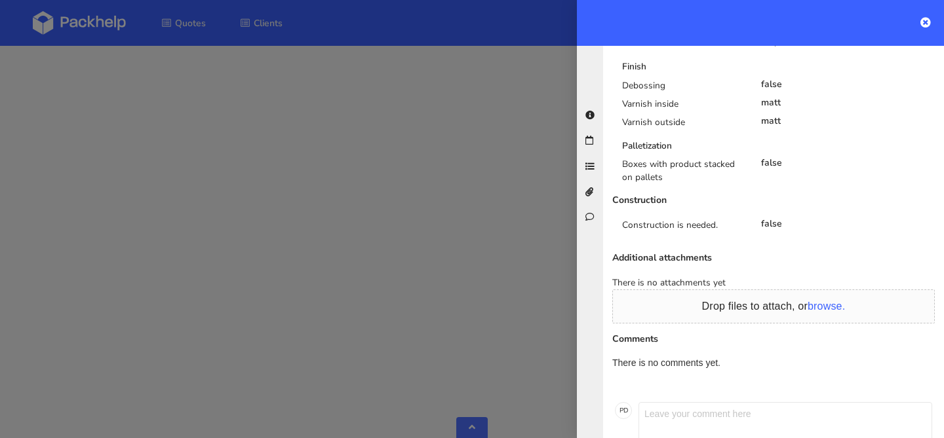
scroll to position [0, 0]
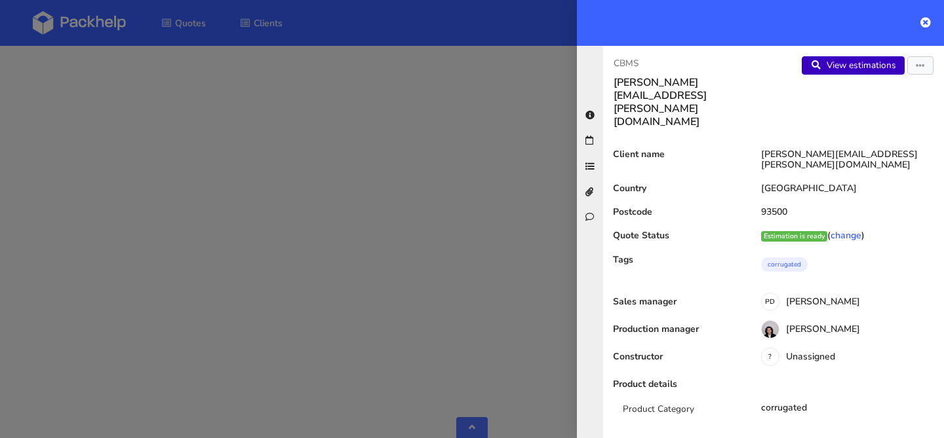
click at [891, 68] on link "View estimations" at bounding box center [852, 65] width 103 height 18
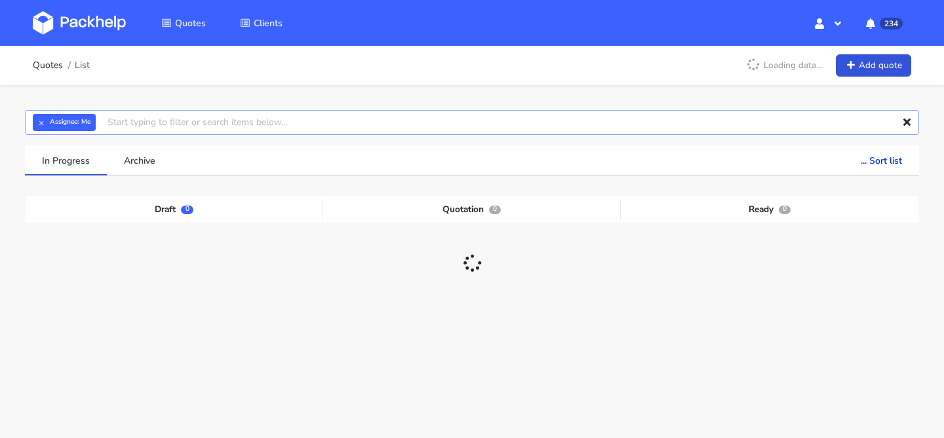
click at [366, 134] on input "text" at bounding box center [472, 122] width 894 height 25
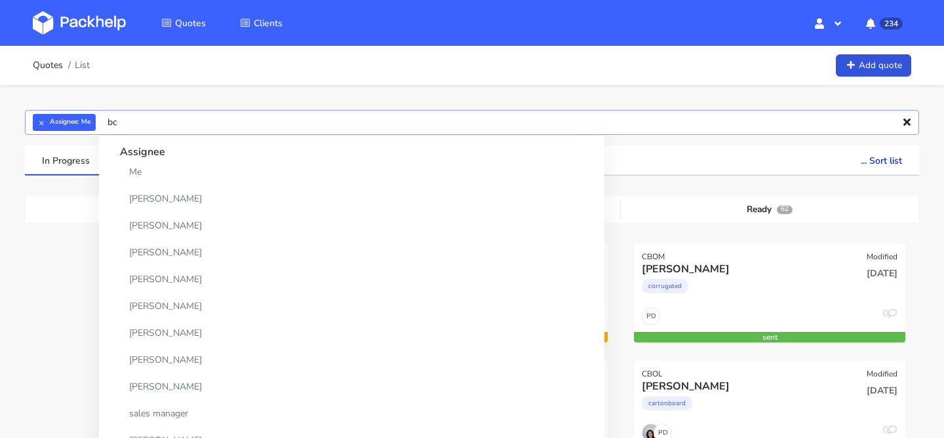
type input "b"
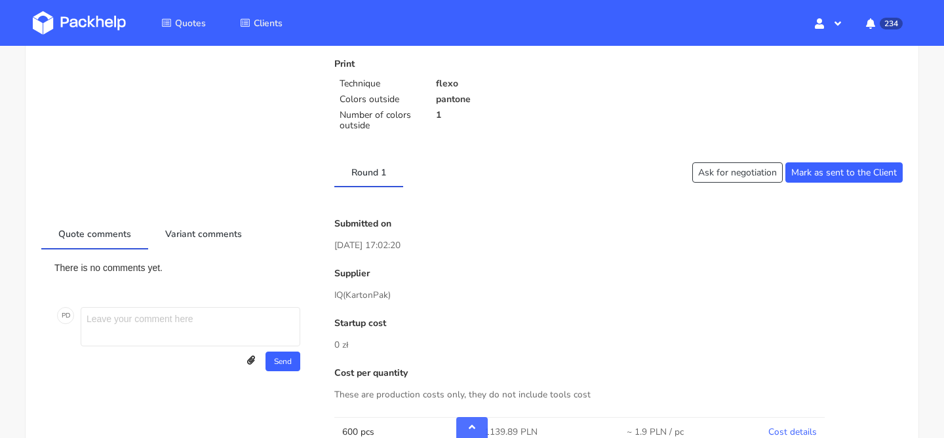
scroll to position [428, 0]
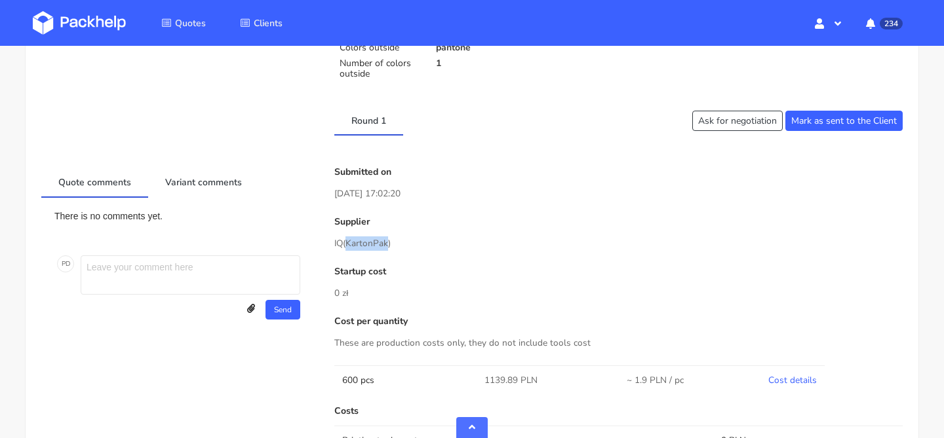
drag, startPoint x: 389, startPoint y: 244, endPoint x: 349, endPoint y: 244, distance: 40.0
click at [349, 244] on span "(KartonPak)" at bounding box center [367, 243] width 48 height 12
copy span "KartonPak"
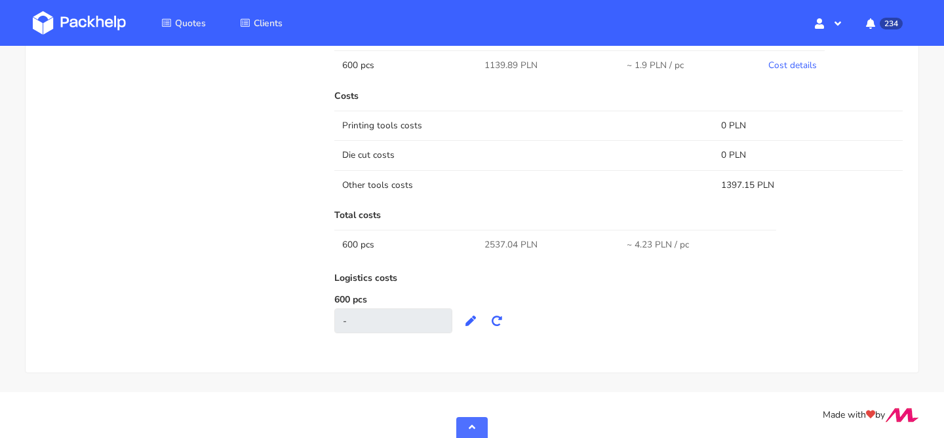
scroll to position [630, 0]
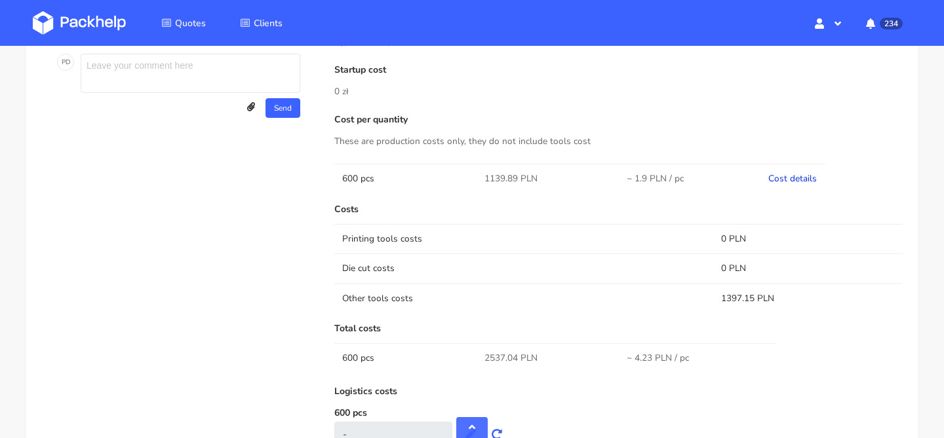
click at [782, 176] on link "Cost details" at bounding box center [792, 178] width 48 height 12
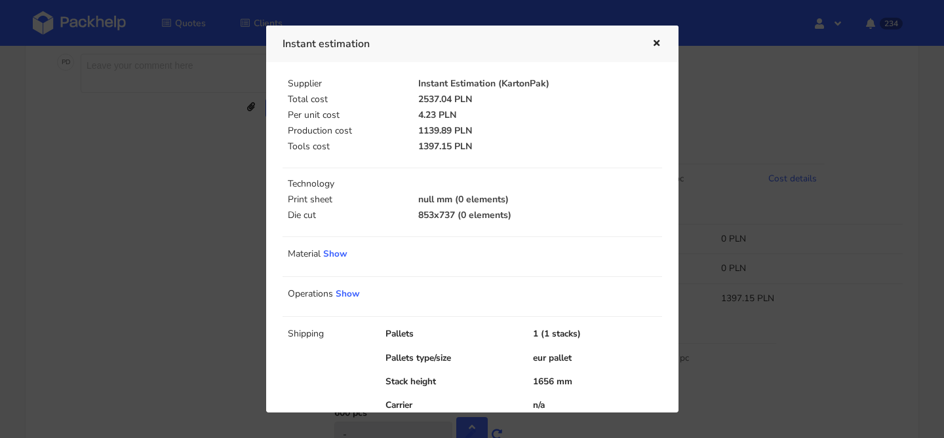
scroll to position [56, 0]
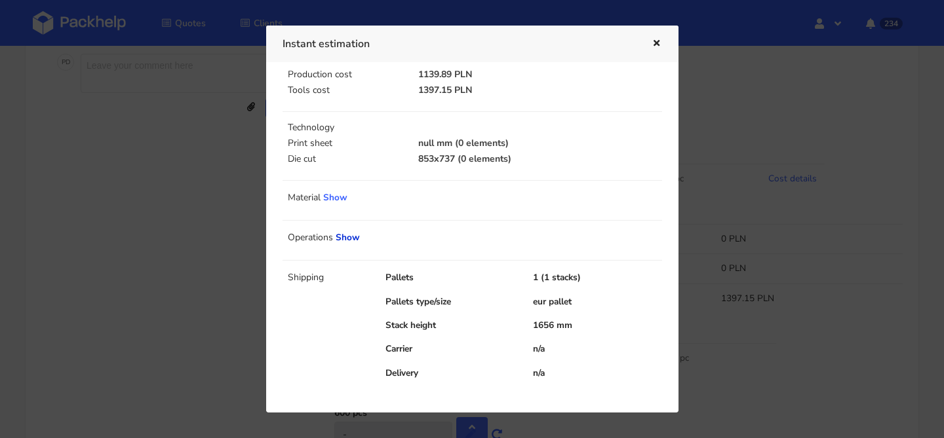
click at [355, 239] on link "Show" at bounding box center [348, 237] width 24 height 12
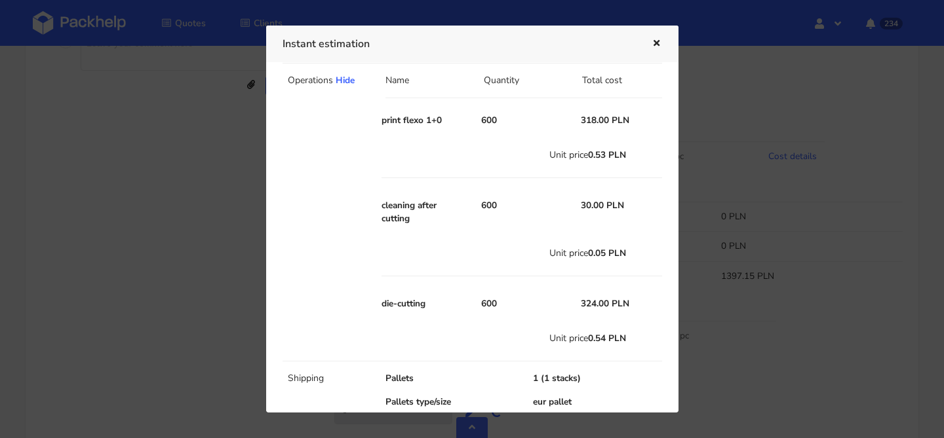
scroll to position [0, 0]
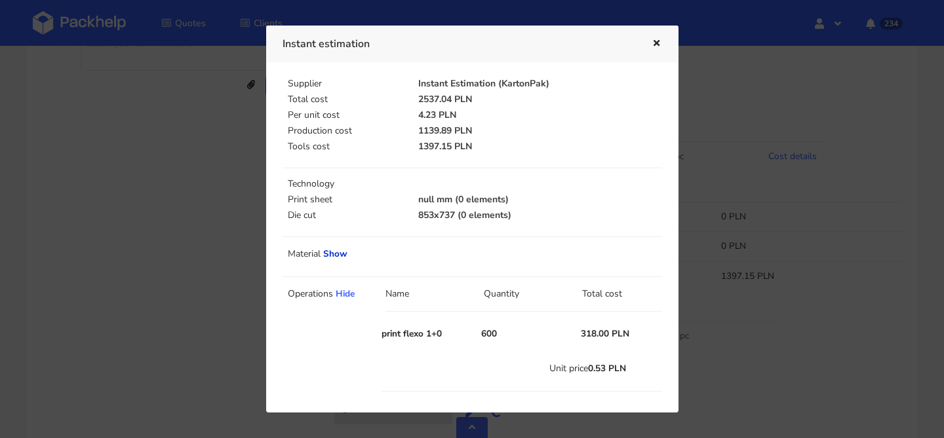
click at [330, 256] on link "Show" at bounding box center [335, 254] width 24 height 12
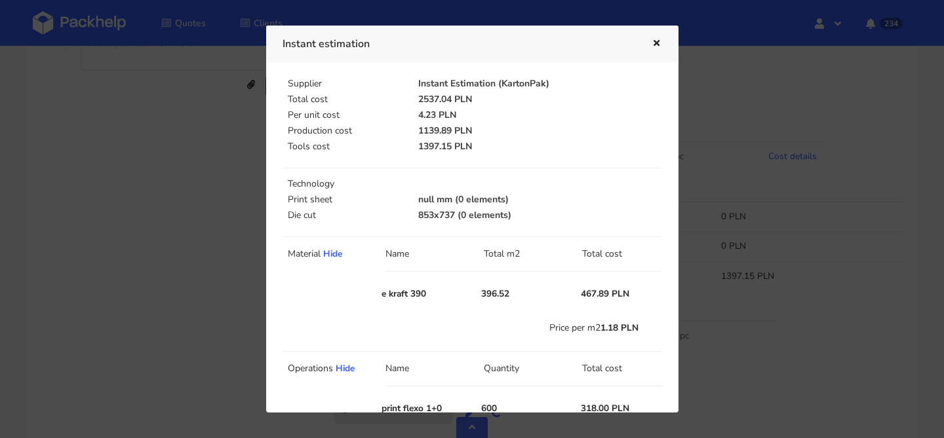
click at [659, 47] on icon "button" at bounding box center [656, 43] width 11 height 9
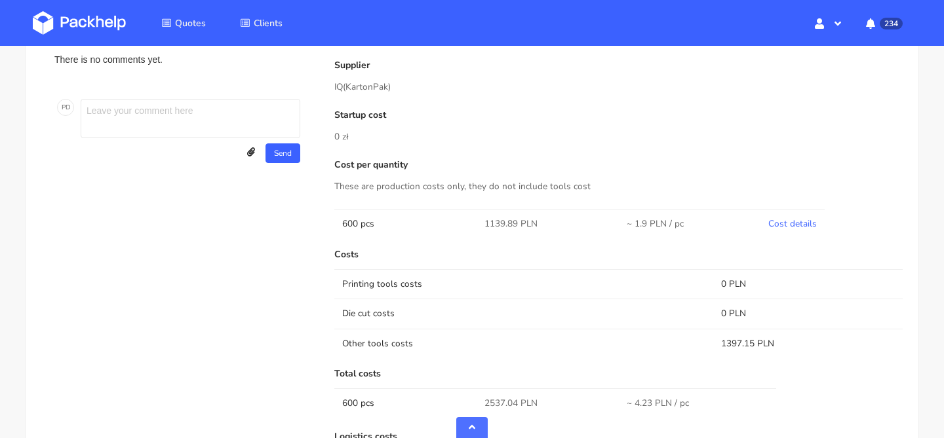
scroll to position [559, 0]
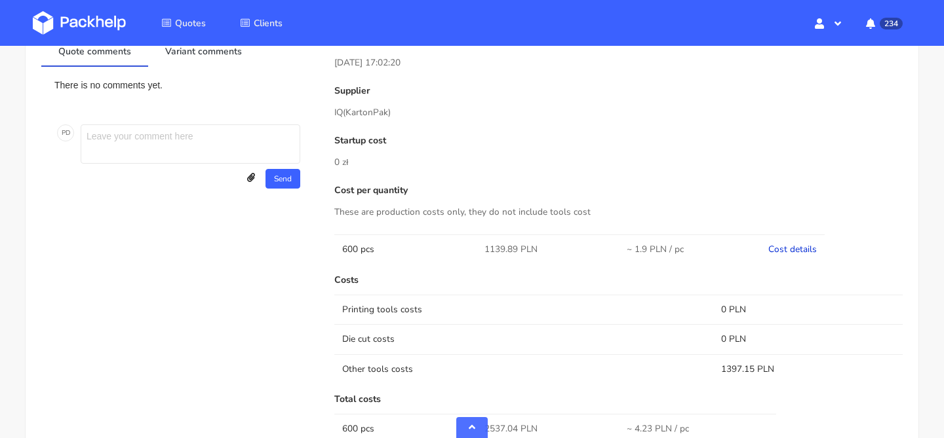
click at [785, 247] on link "Cost details" at bounding box center [792, 249] width 48 height 12
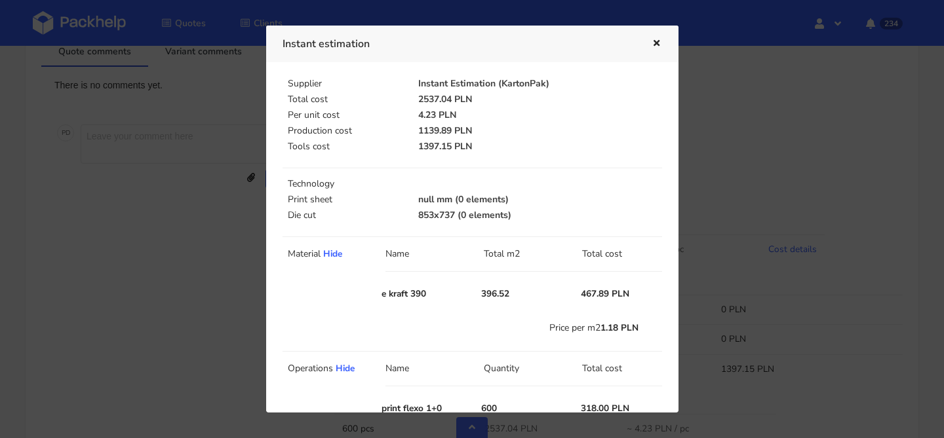
click at [662, 46] on div "Instant estimation" at bounding box center [472, 44] width 412 height 36
click at [657, 45] on icon "button" at bounding box center [656, 43] width 11 height 9
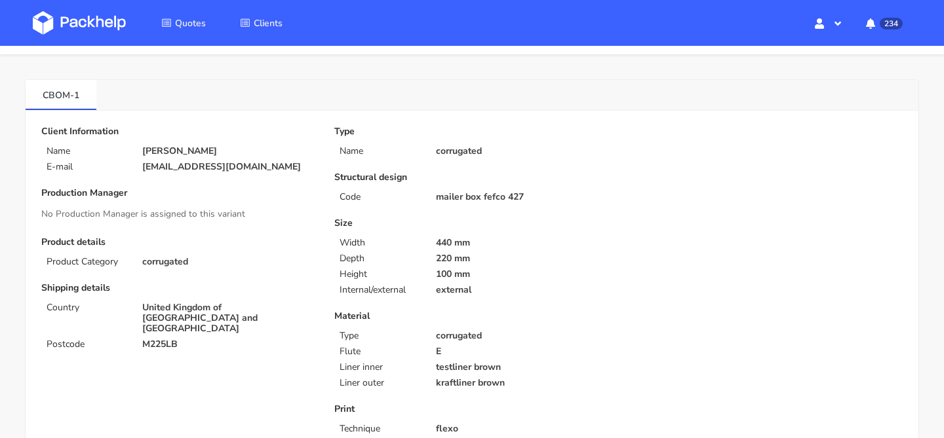
scroll to position [0, 0]
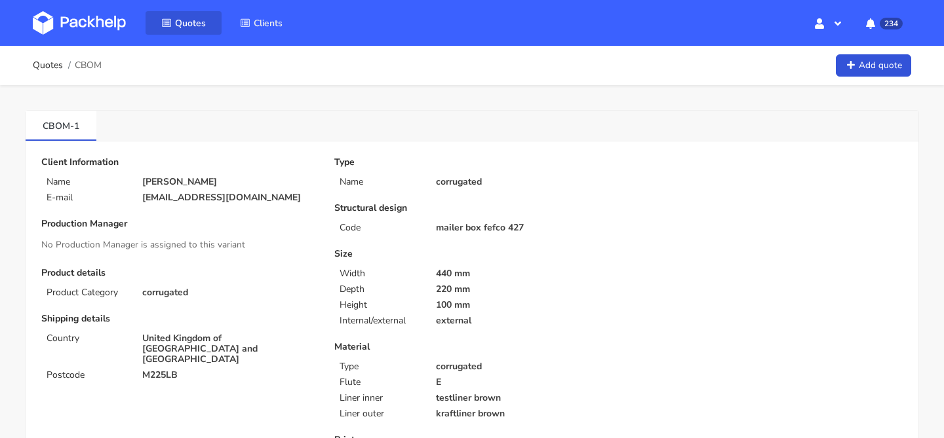
click at [161, 26] on icon at bounding box center [166, 22] width 10 height 9
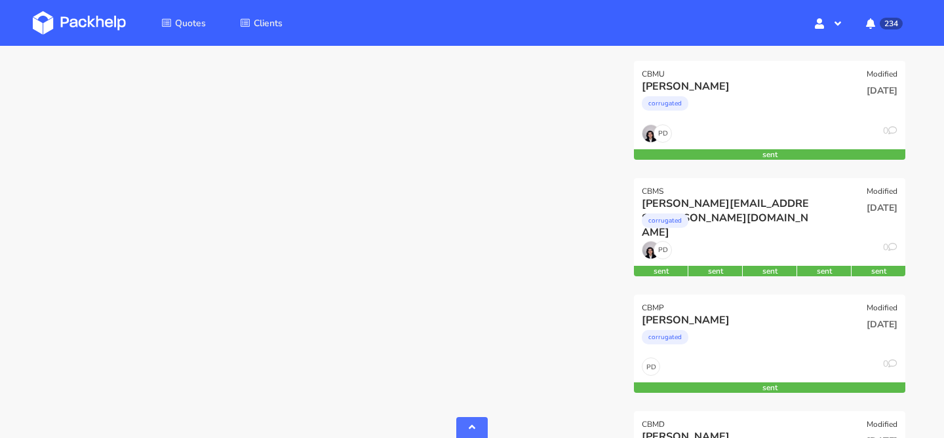
scroll to position [784, 0]
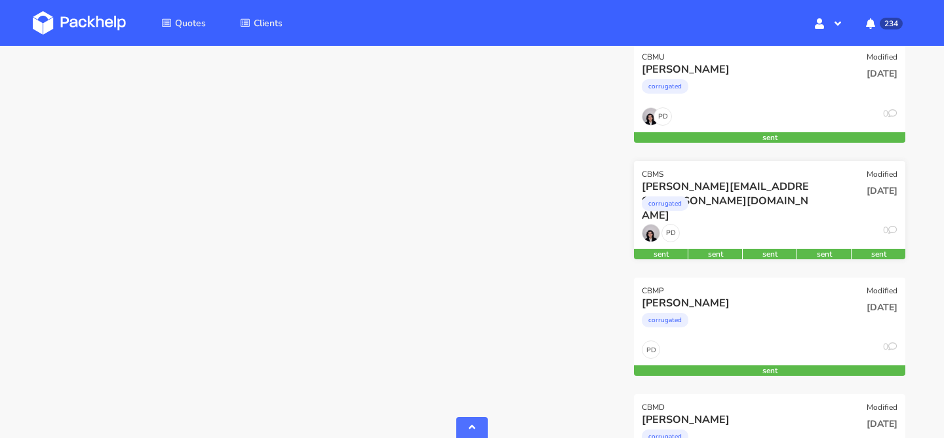
click at [740, 204] on div "corrugated" at bounding box center [729, 207] width 174 height 26
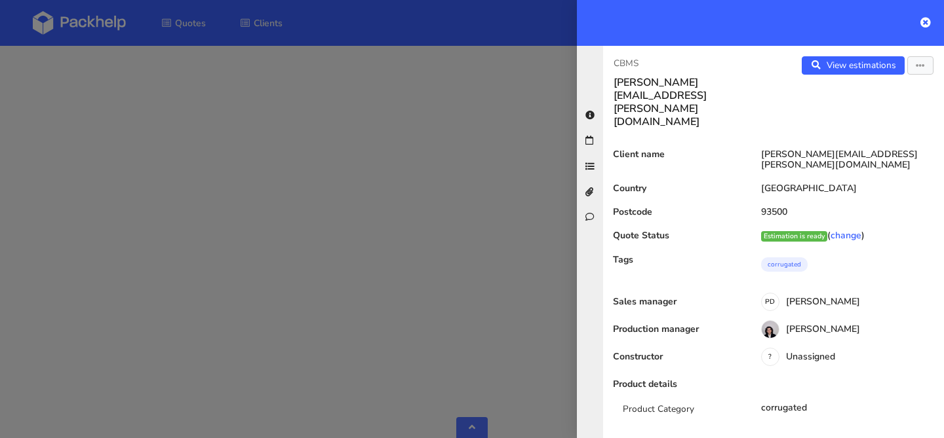
scroll to position [121, 0]
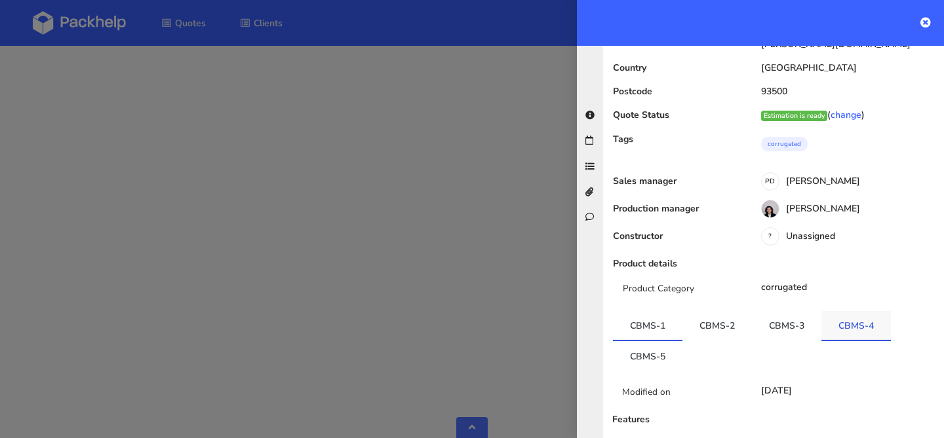
click at [858, 311] on link "CBMS-4" at bounding box center [855, 325] width 69 height 29
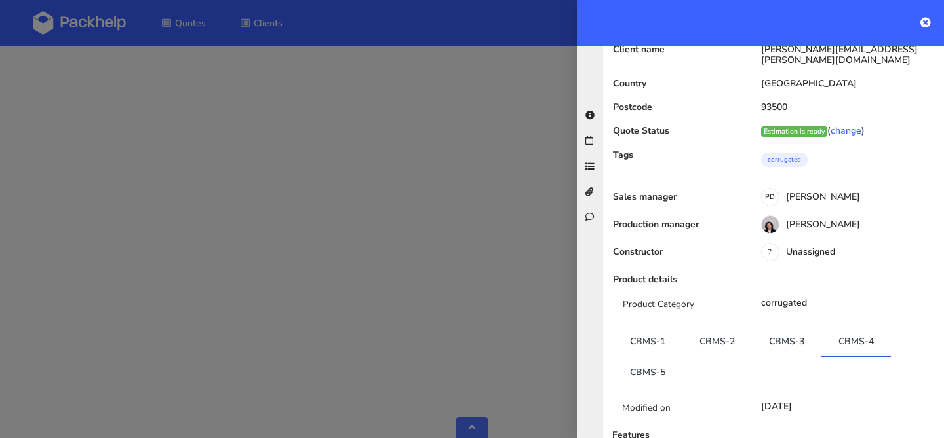
scroll to position [0, 0]
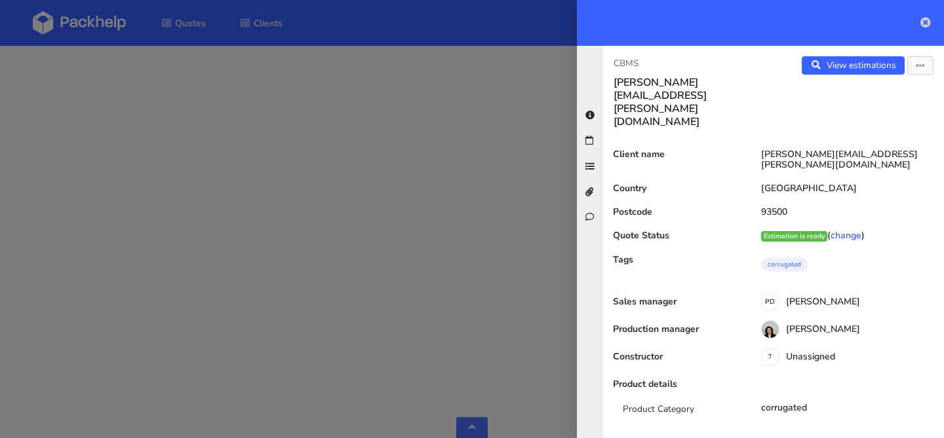
click at [929, 24] on icon at bounding box center [925, 22] width 10 height 10
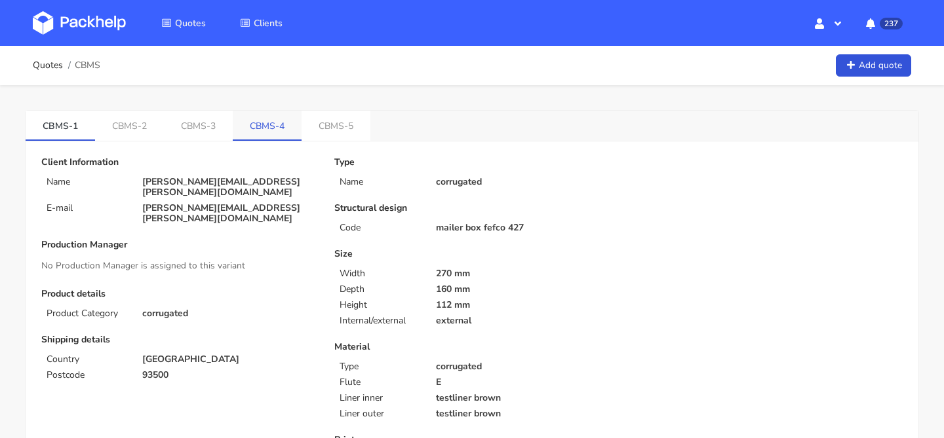
click at [256, 123] on link "CBMS-4" at bounding box center [267, 125] width 69 height 29
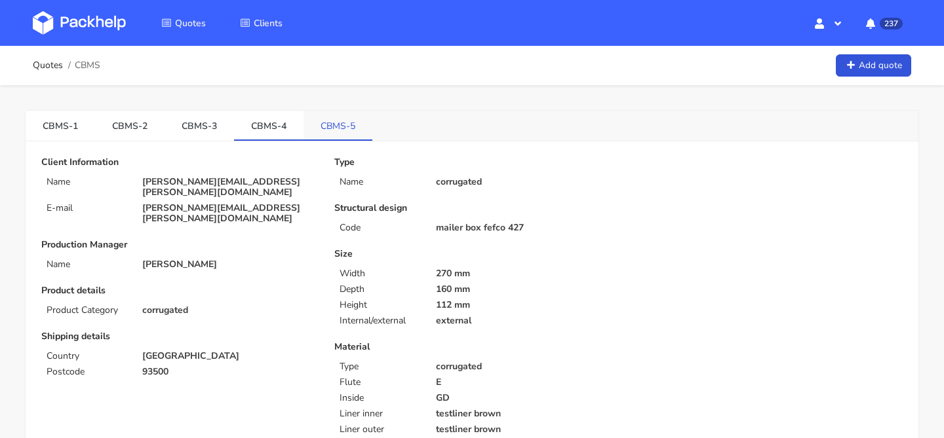
click at [351, 130] on link "CBMS-5" at bounding box center [337, 125] width 69 height 29
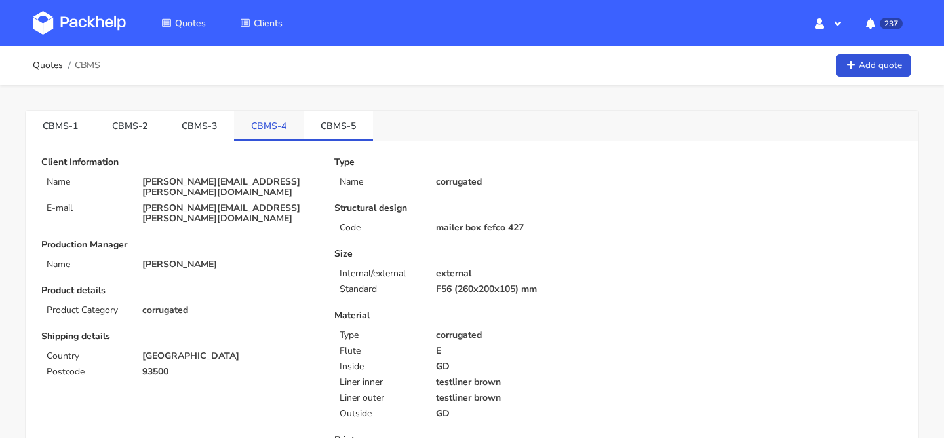
click at [254, 138] on link "CBMS-4" at bounding box center [268, 125] width 69 height 29
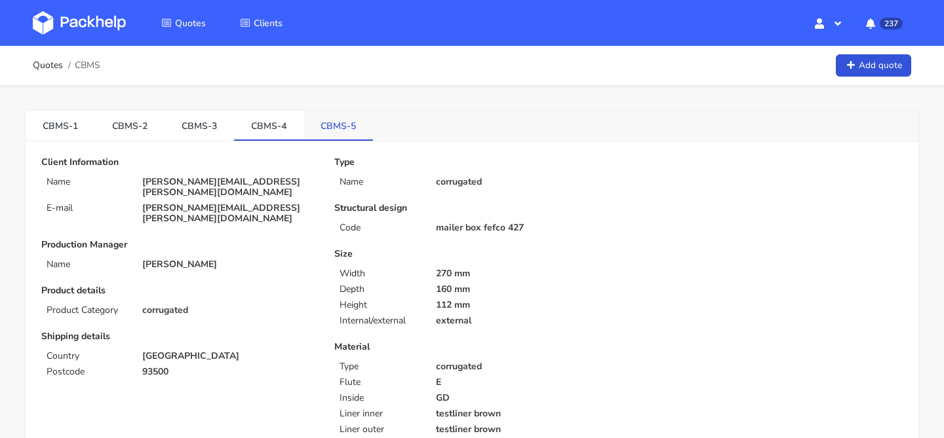
click at [332, 136] on link "CBMS-5" at bounding box center [337, 125] width 69 height 29
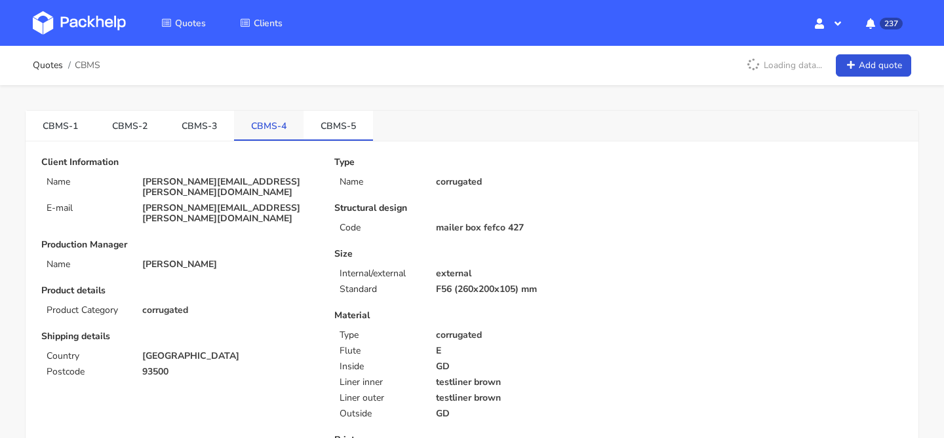
click at [292, 135] on link "CBMS-4" at bounding box center [268, 125] width 69 height 29
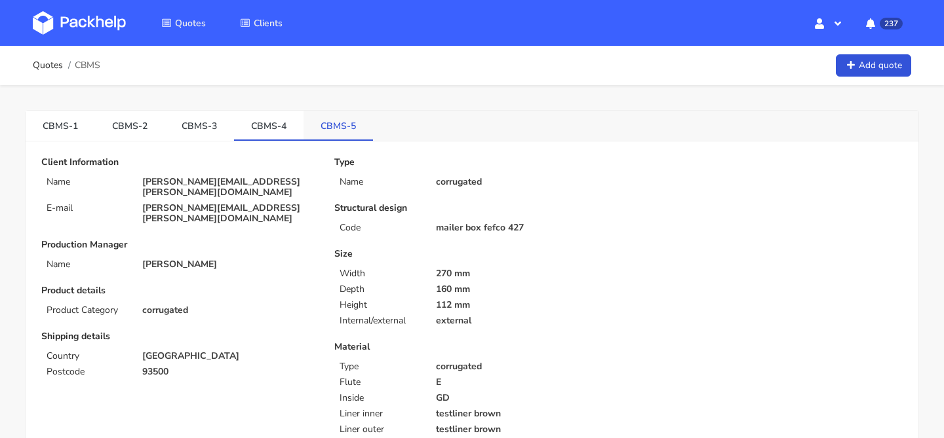
click at [327, 128] on link "CBMS-5" at bounding box center [337, 125] width 69 height 29
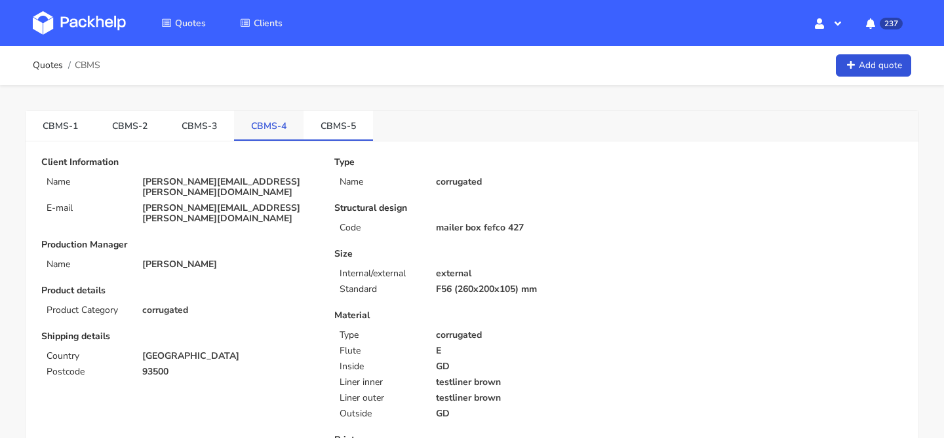
click at [268, 128] on link "CBMS-4" at bounding box center [268, 125] width 69 height 29
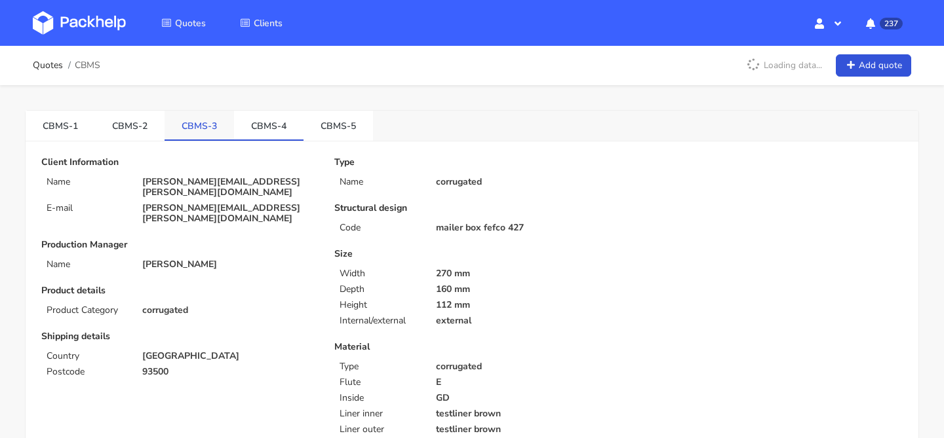
click at [205, 126] on link "CBMS-3" at bounding box center [198, 125] width 69 height 29
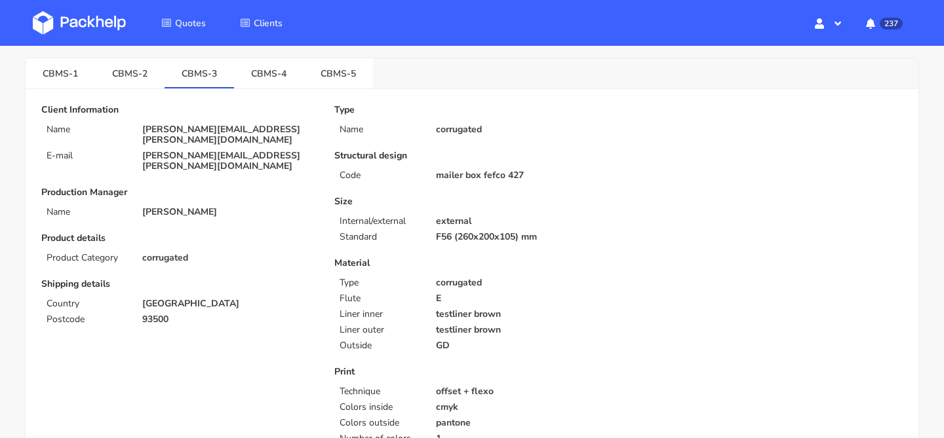
scroll to position [8, 0]
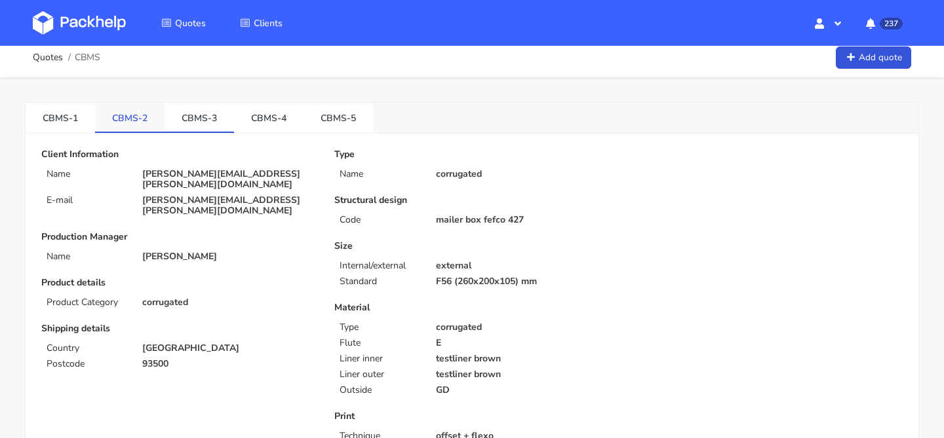
click at [128, 117] on link "CBMS-2" at bounding box center [129, 117] width 69 height 29
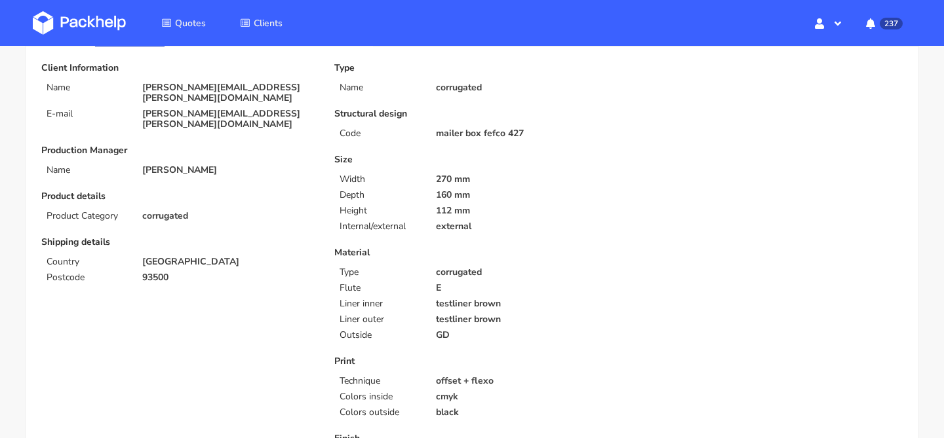
scroll to position [0, 0]
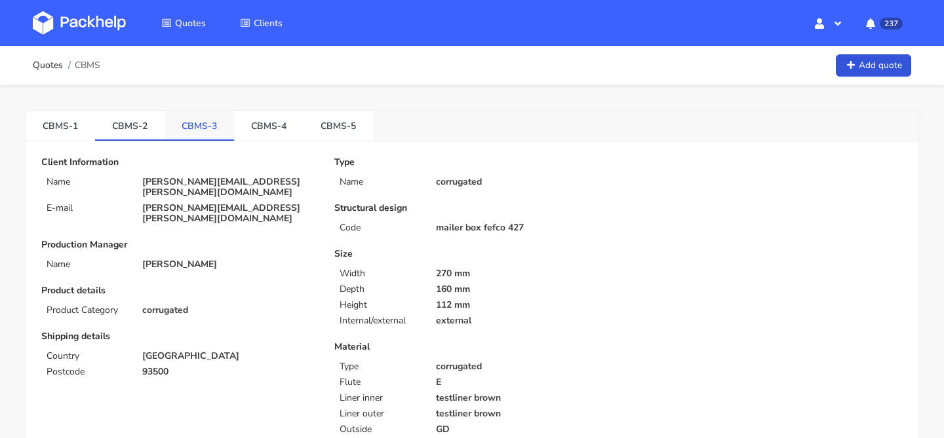
click at [182, 126] on link "CBMS-3" at bounding box center [198, 125] width 69 height 29
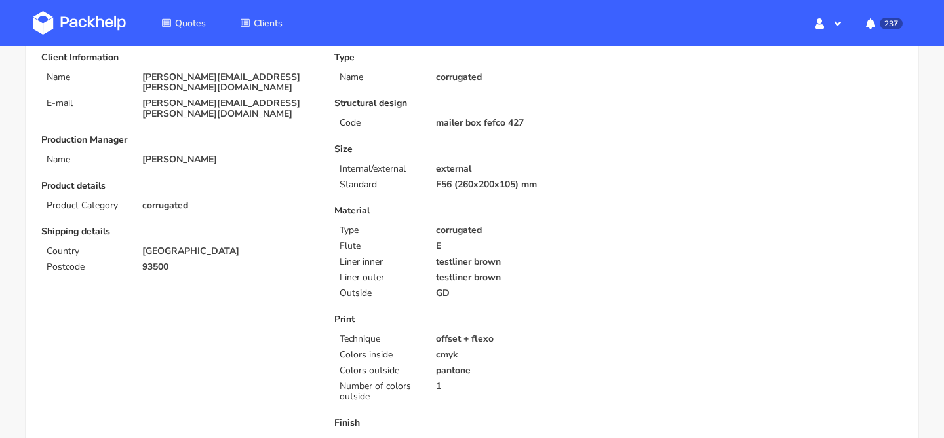
scroll to position [78, 0]
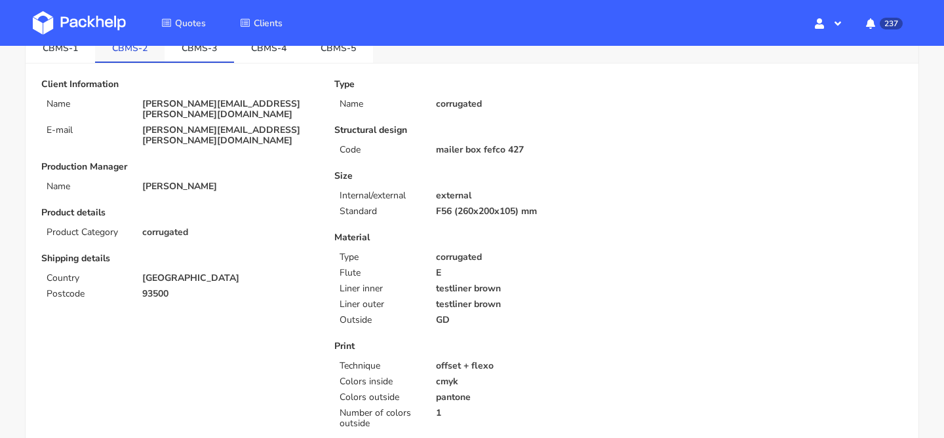
click at [136, 53] on link "CBMS-2" at bounding box center [129, 47] width 69 height 29
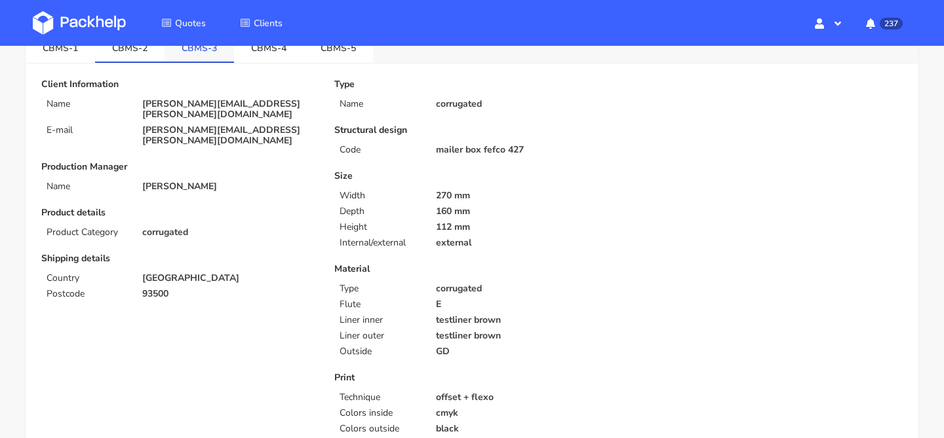
click at [175, 59] on link "CBMS-3" at bounding box center [198, 47] width 69 height 29
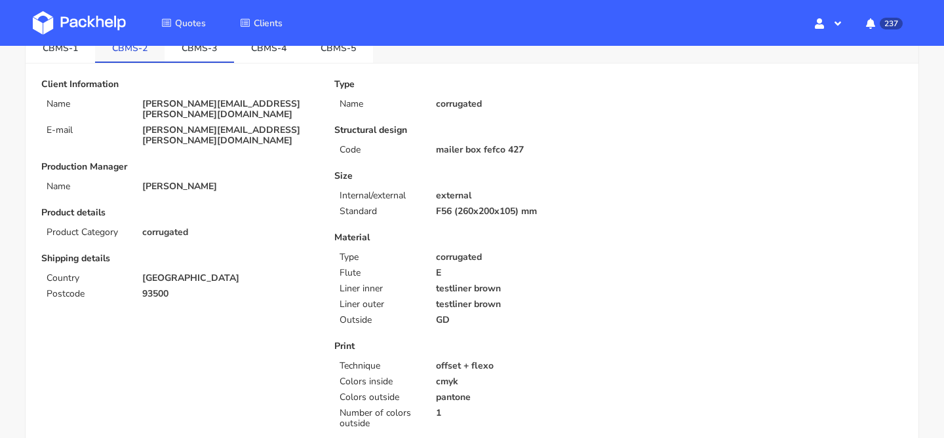
click at [134, 56] on link "CBMS-2" at bounding box center [129, 47] width 69 height 29
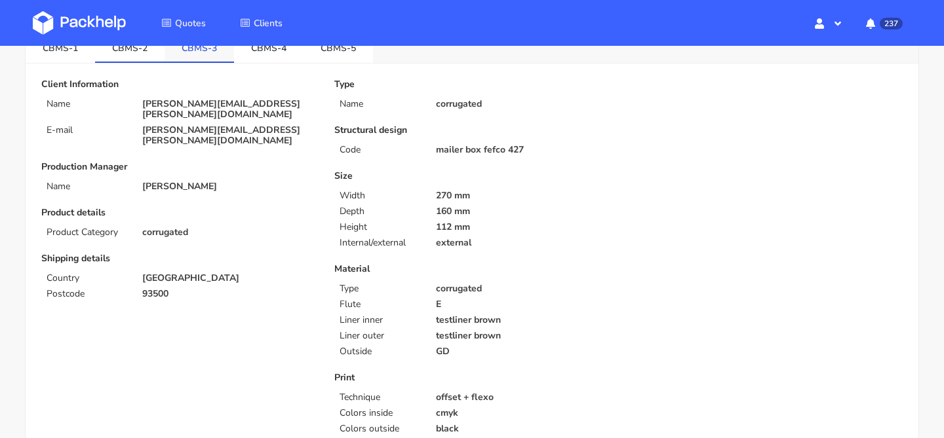
click at [185, 57] on link "CBMS-3" at bounding box center [198, 47] width 69 height 29
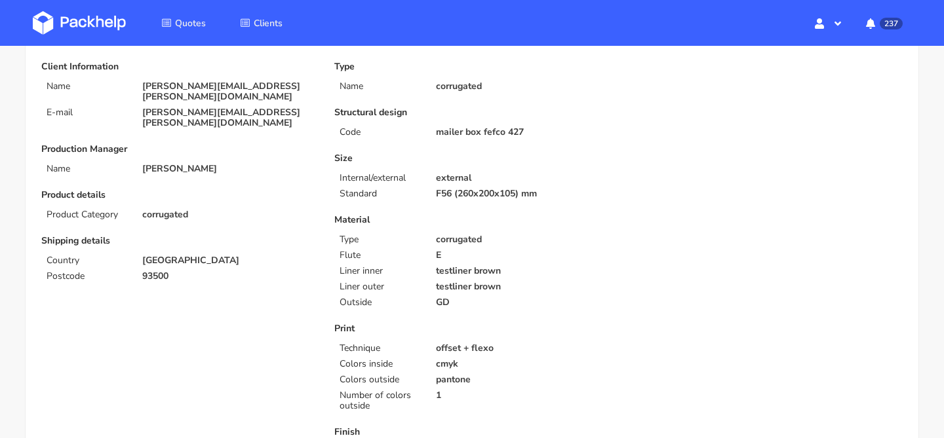
scroll to position [66, 0]
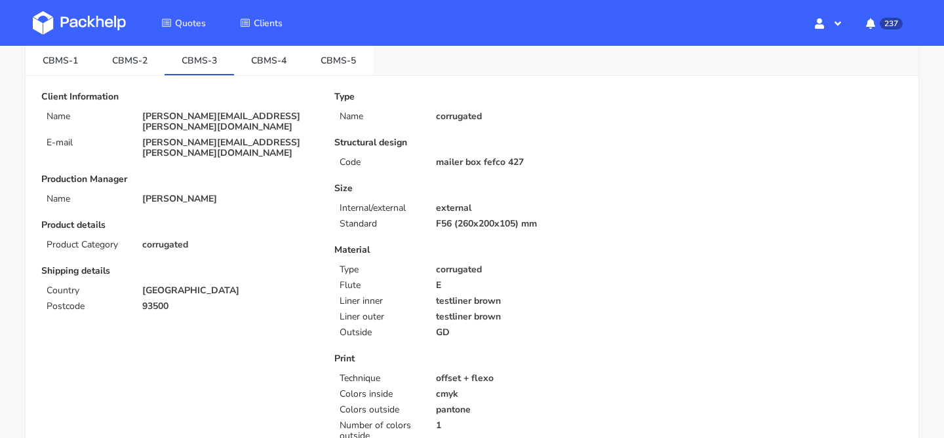
click at [125, 63] on link "CBMS-2" at bounding box center [129, 59] width 69 height 29
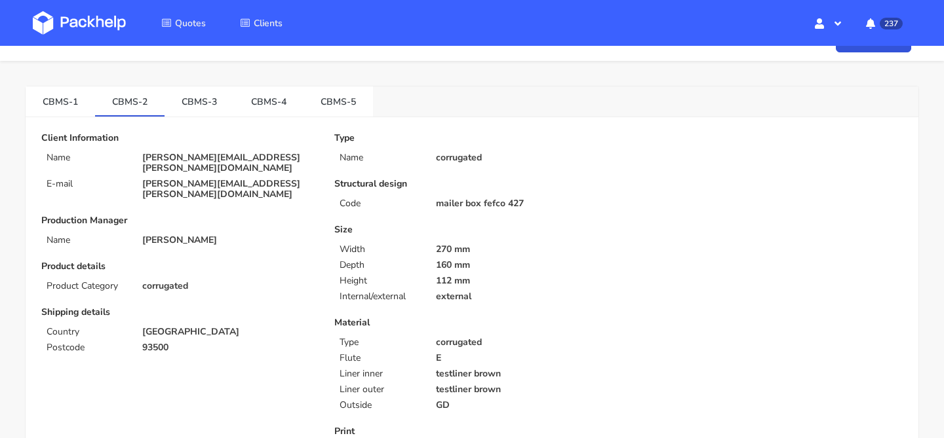
scroll to position [23, 0]
click at [202, 96] on link "CBMS-3" at bounding box center [198, 102] width 69 height 29
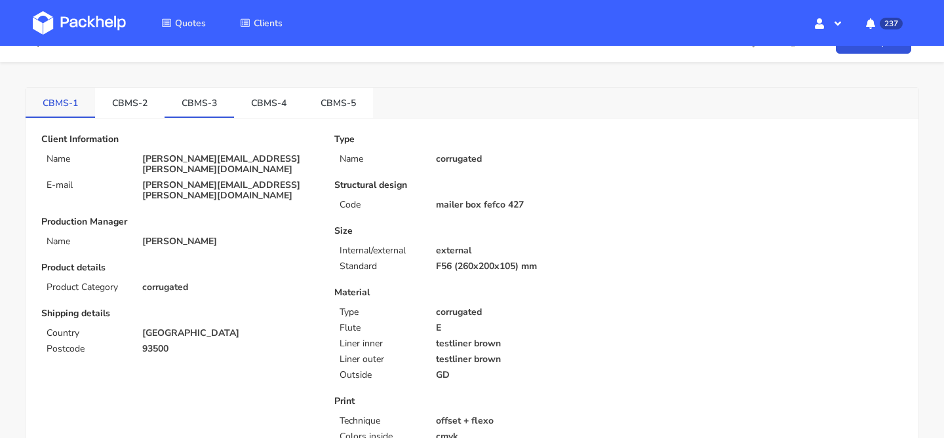
click at [58, 93] on link "CBMS-1" at bounding box center [60, 102] width 69 height 29
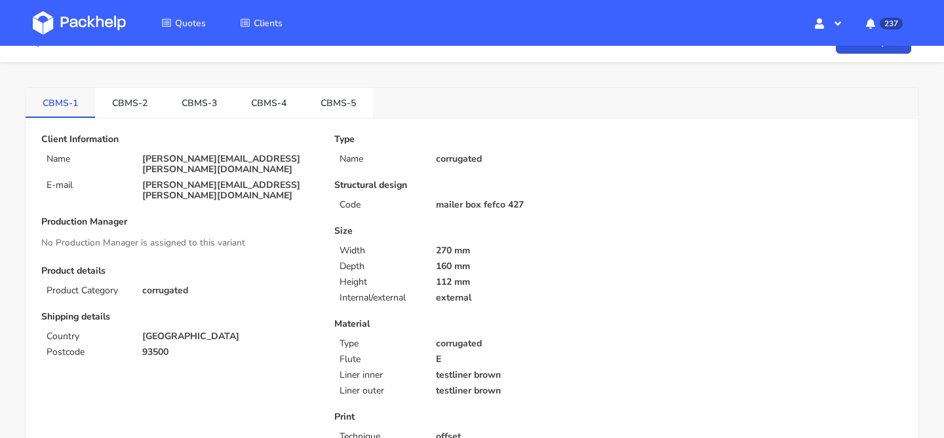
click at [92, 107] on link "CBMS-1" at bounding box center [60, 102] width 69 height 29
click at [117, 103] on link "CBMS-2" at bounding box center [129, 102] width 69 height 29
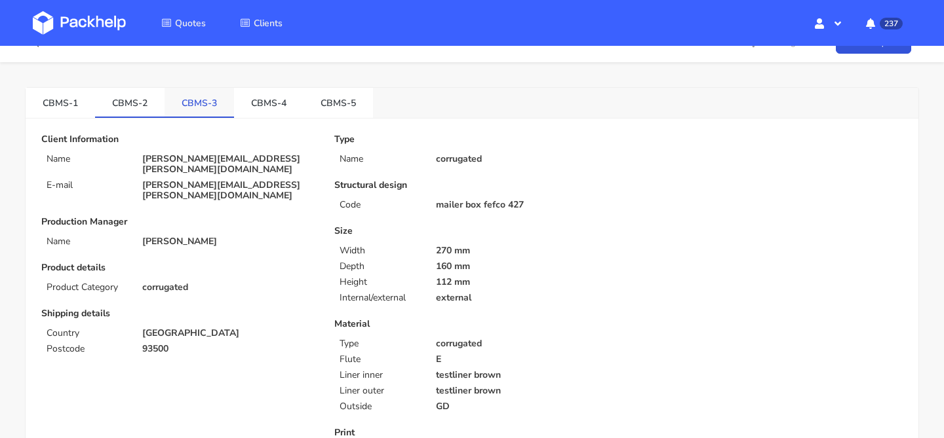
click at [184, 101] on link "CBMS-3" at bounding box center [198, 102] width 69 height 29
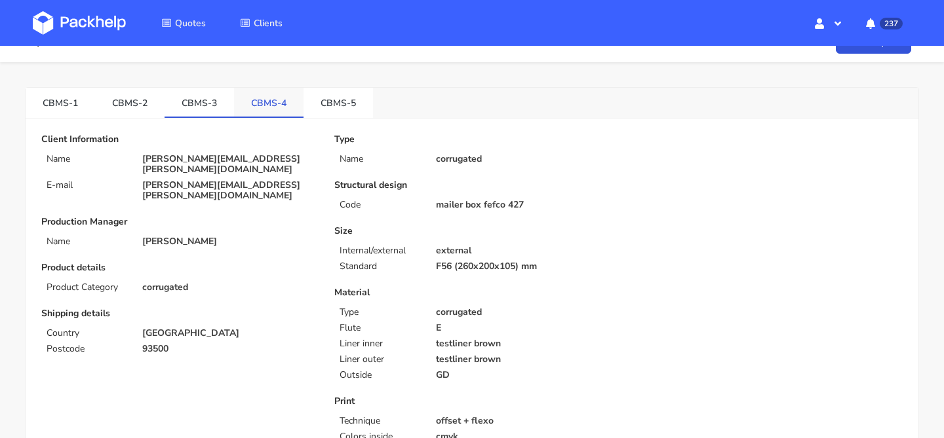
click at [294, 115] on link "CBMS-4" at bounding box center [268, 102] width 69 height 29
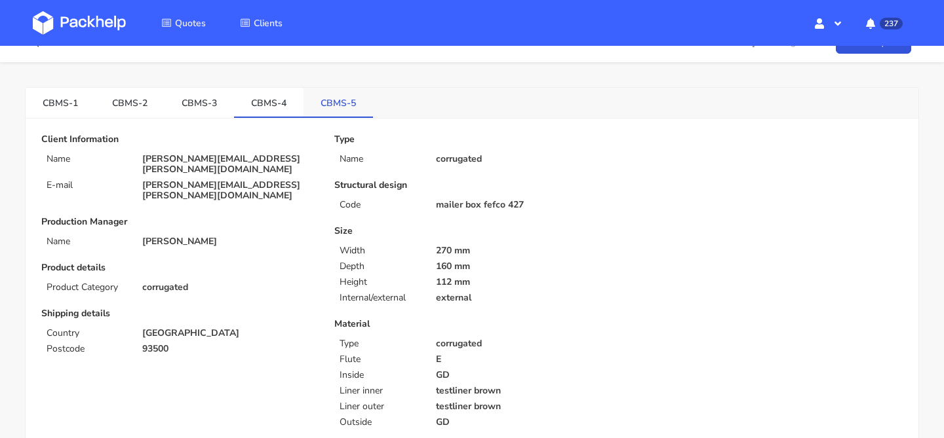
click at [317, 101] on link "CBMS-5" at bounding box center [337, 102] width 69 height 29
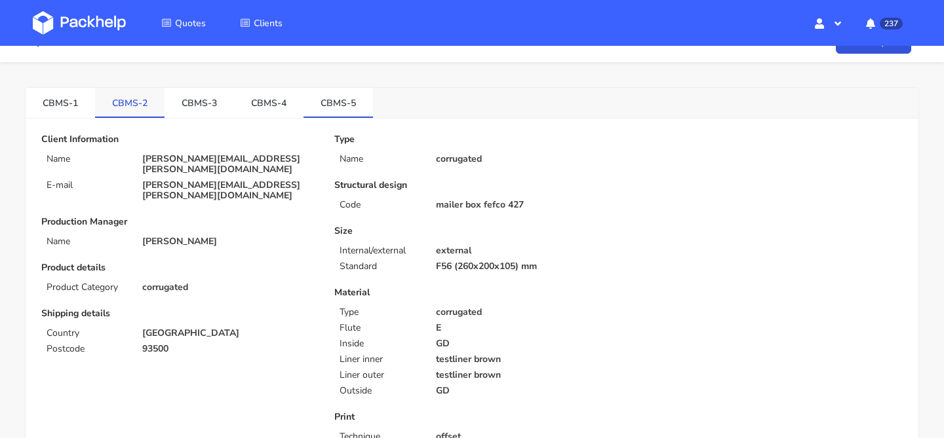
click at [128, 100] on link "CBMS-2" at bounding box center [129, 102] width 69 height 29
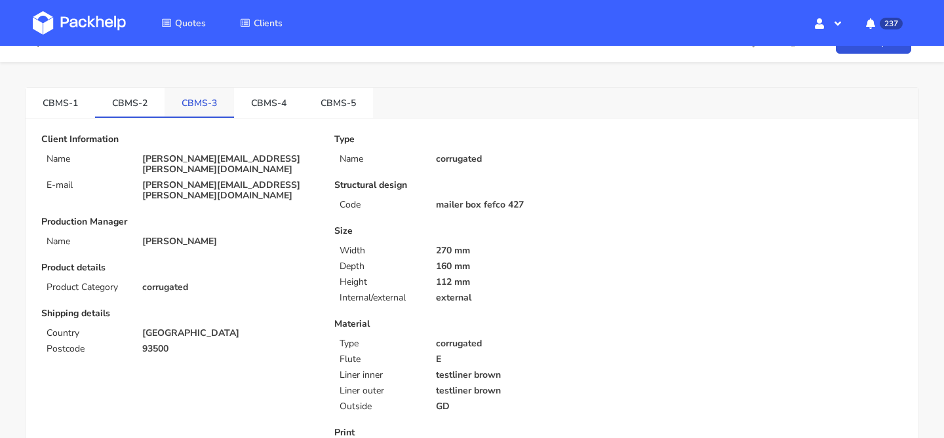
click at [190, 101] on link "CBMS-3" at bounding box center [198, 102] width 69 height 29
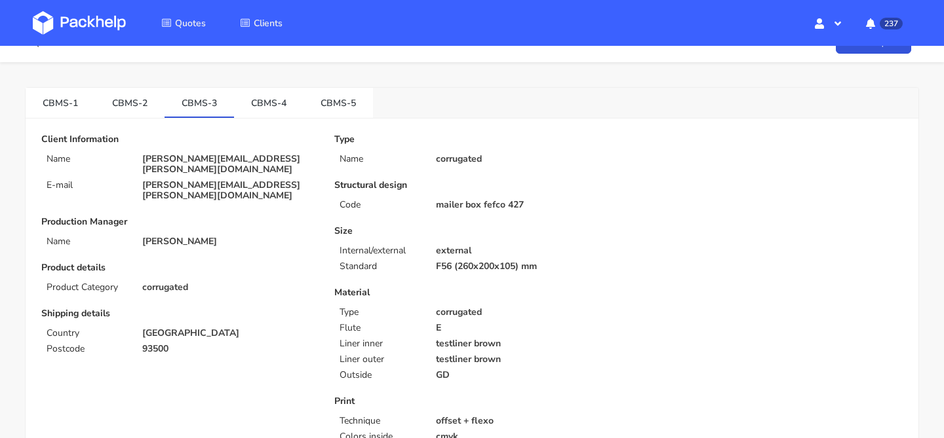
scroll to position [0, 0]
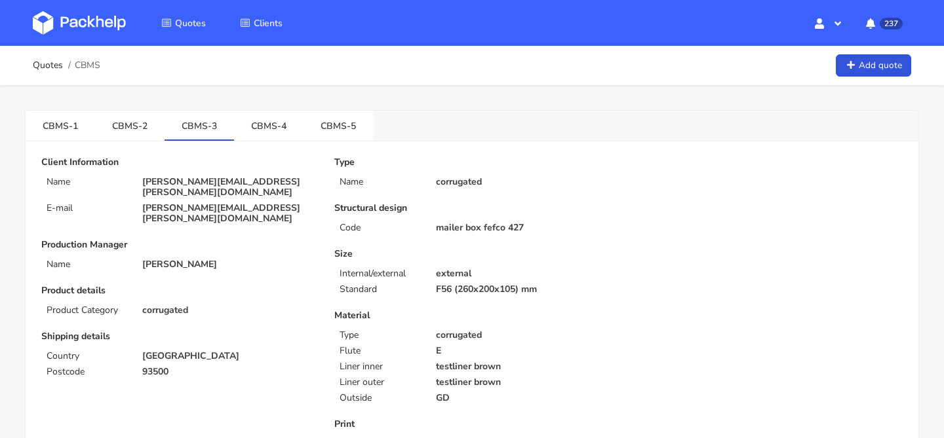
click at [117, 33] on img at bounding box center [79, 23] width 93 height 24
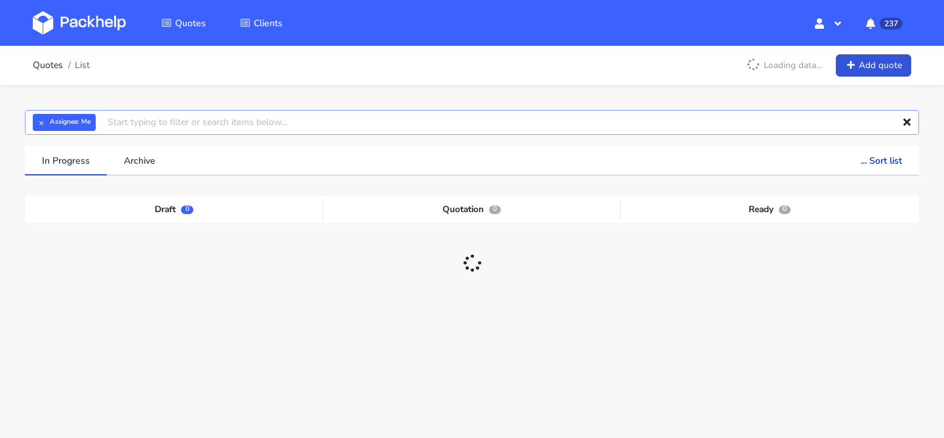
click at [442, 130] on input "text" at bounding box center [472, 122] width 894 height 25
click at [359, 131] on input "cbef" at bounding box center [472, 122] width 894 height 25
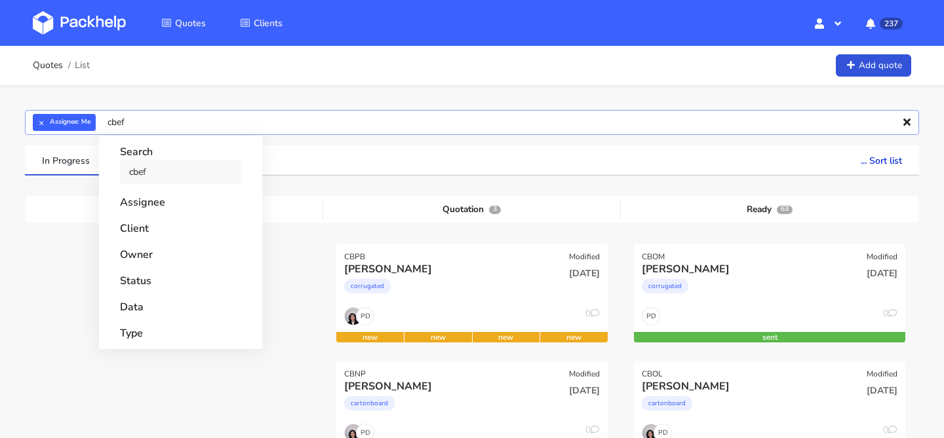
type input "cbef"
click at [216, 182] on link "cbef" at bounding box center [181, 172] width 122 height 24
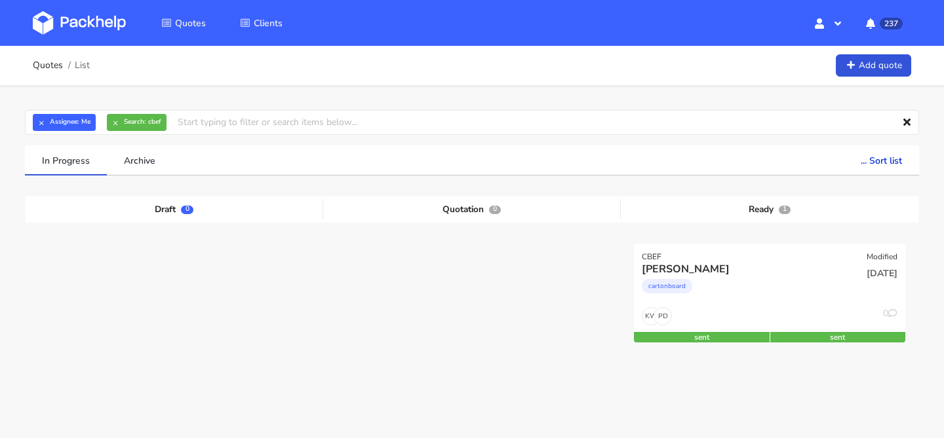
click at [22, 179] on div "In Progress Archive ... Sort list Last added From old to new Last updated Estim…" at bounding box center [472, 300] width 912 height 310
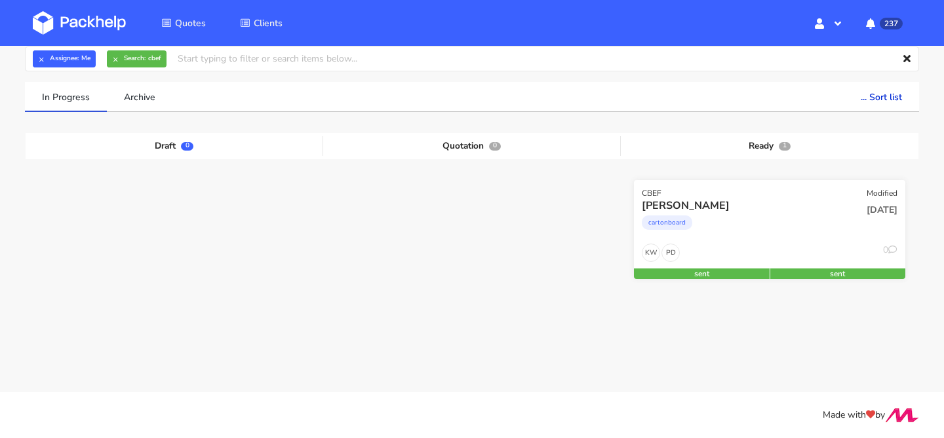
click at [763, 210] on div "[PERSON_NAME]" at bounding box center [729, 206] width 174 height 14
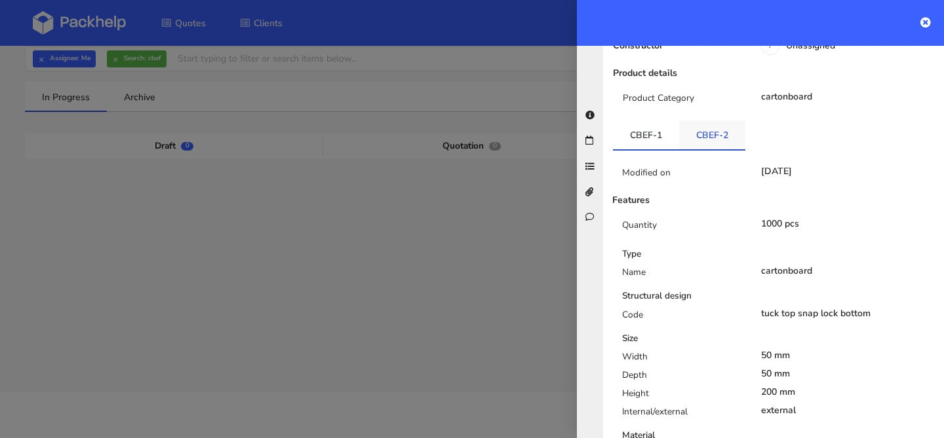
click at [702, 136] on link "CBEF-2" at bounding box center [712, 135] width 66 height 29
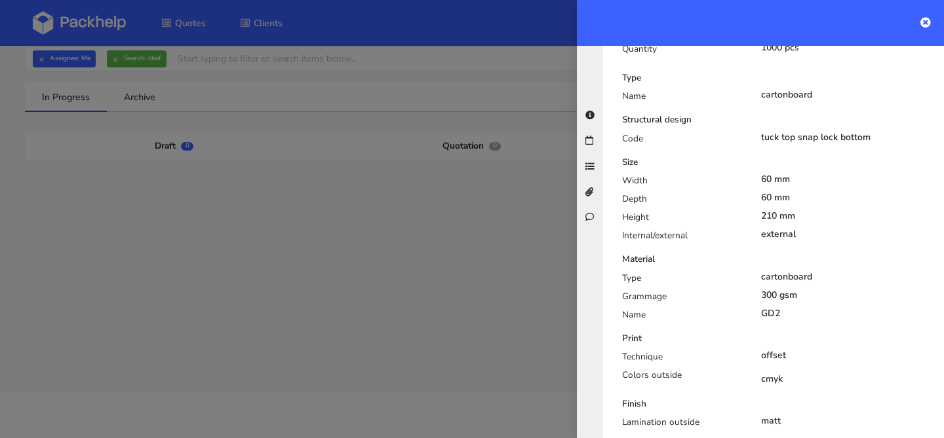
scroll to position [410, 0]
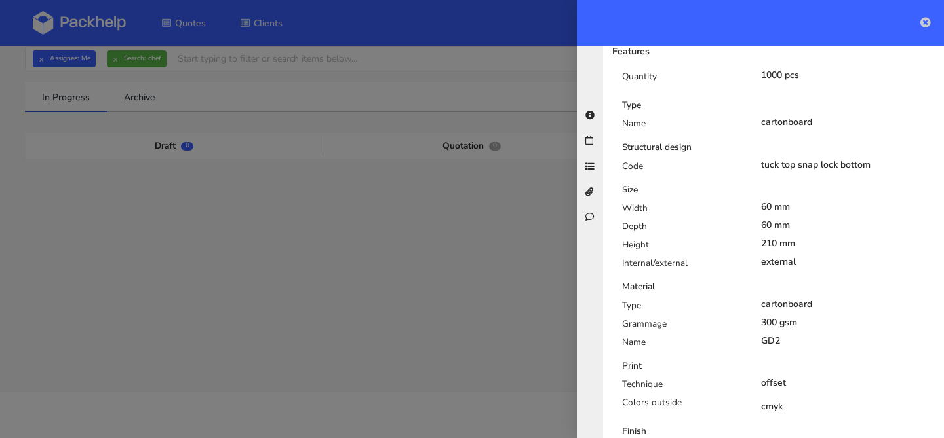
click at [929, 25] on icon at bounding box center [925, 22] width 10 height 10
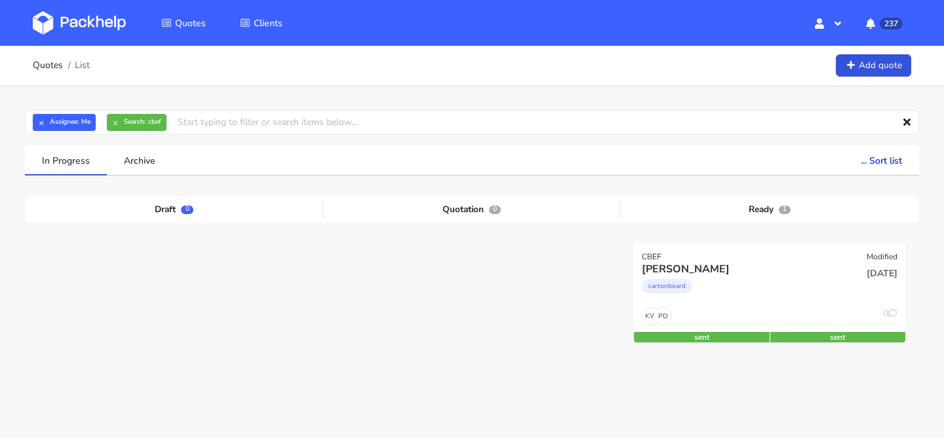
scroll to position [64, 0]
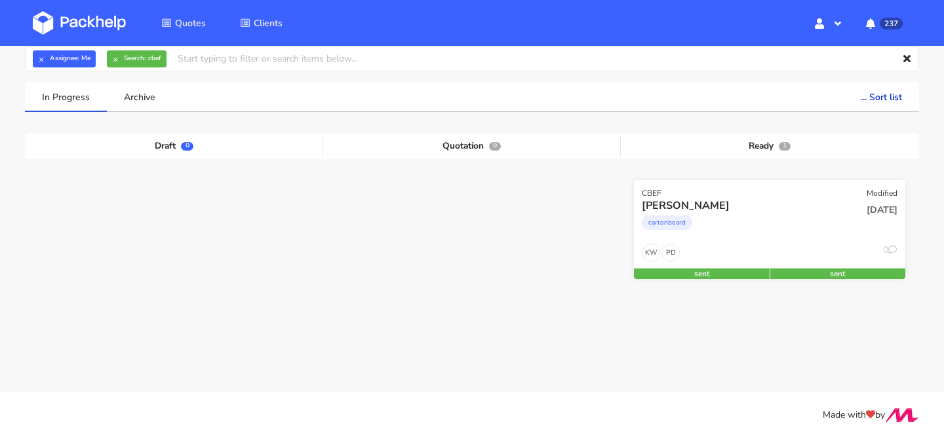
click at [735, 207] on div "Dino Dzafic" at bounding box center [729, 206] width 174 height 14
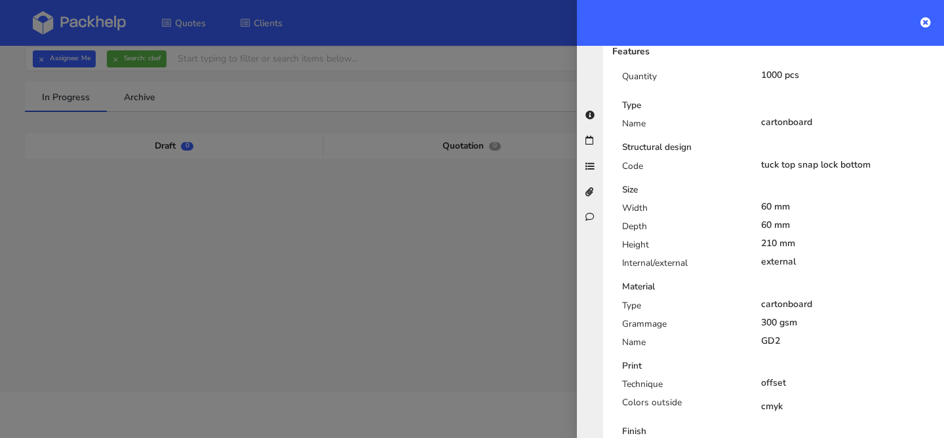
scroll to position [0, 0]
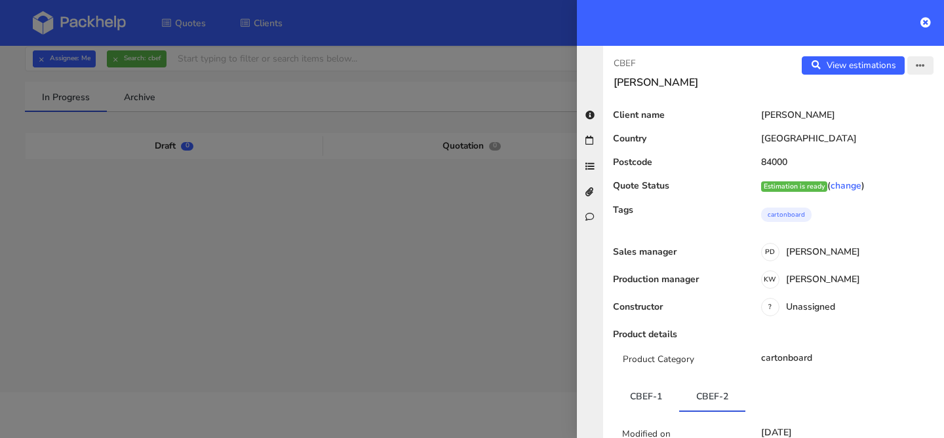
click at [915, 68] on icon "button" at bounding box center [919, 66] width 9 height 9
click at [881, 115] on link "Edit quote" at bounding box center [877, 117] width 115 height 22
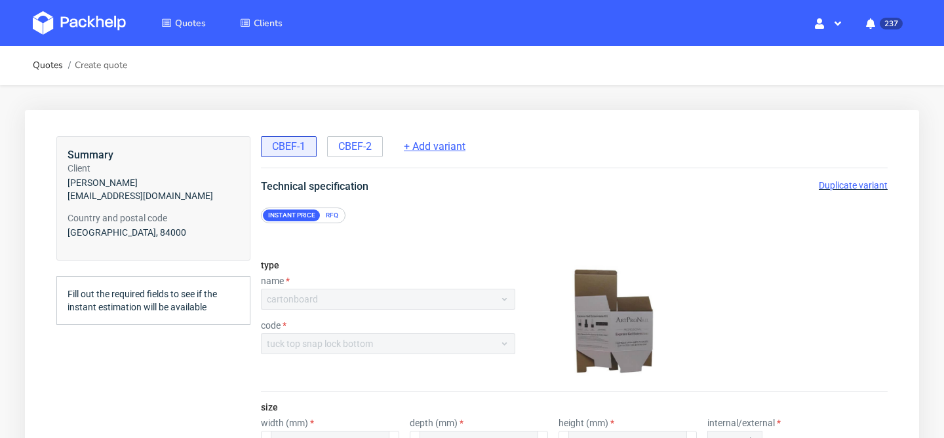
click at [456, 150] on span "+ Add variant" at bounding box center [435, 147] width 62 height 14
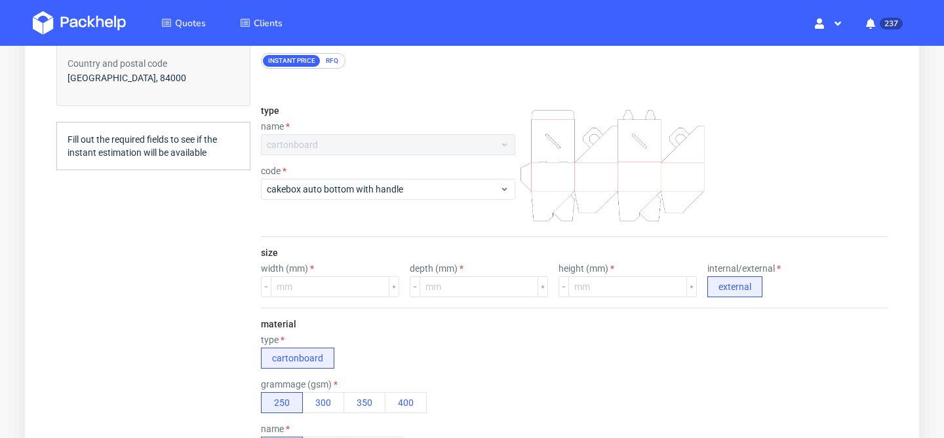
scroll to position [250, 0]
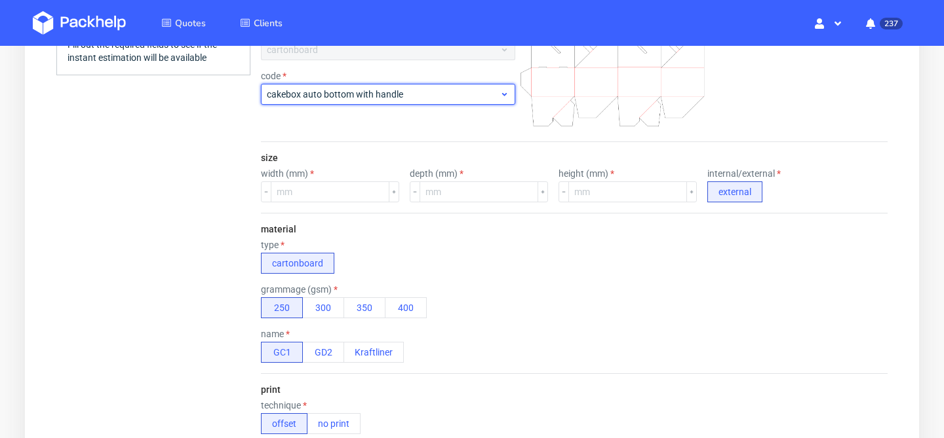
click at [428, 100] on span "cakebox auto bottom with handle" at bounding box center [383, 94] width 233 height 13
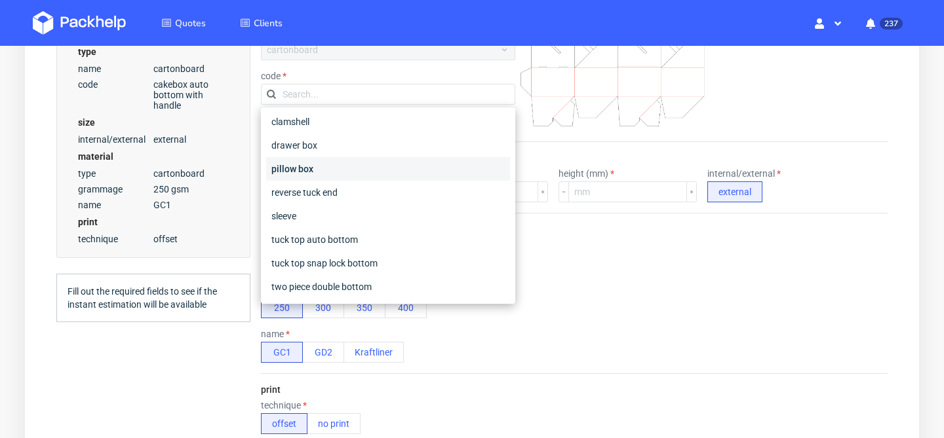
scroll to position [0, 0]
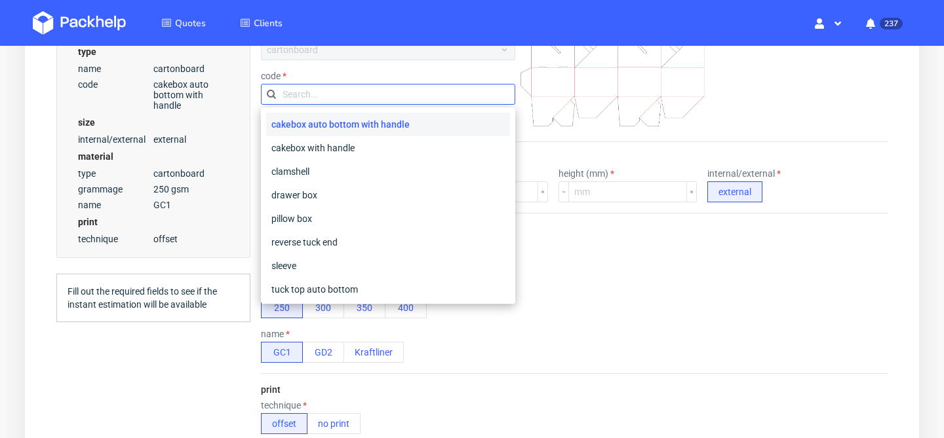
click at [421, 89] on input "text" at bounding box center [388, 94] width 254 height 21
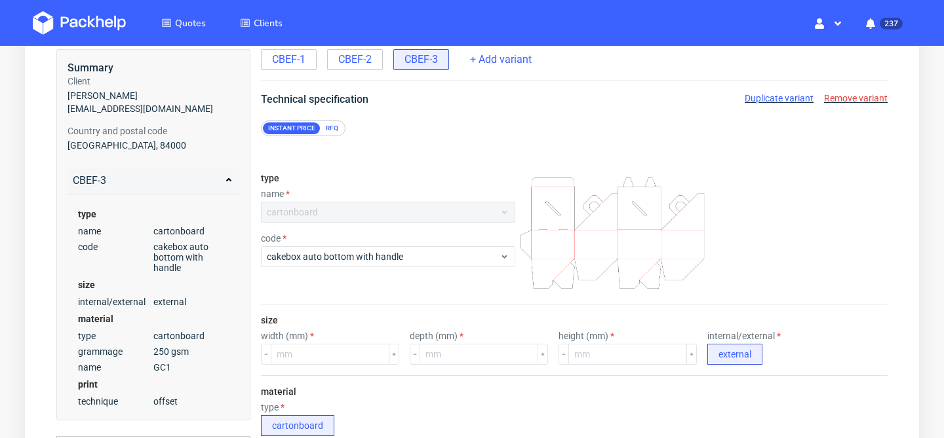
scroll to position [86, 0]
click at [349, 62] on span "CBEF-2" at bounding box center [354, 61] width 33 height 14
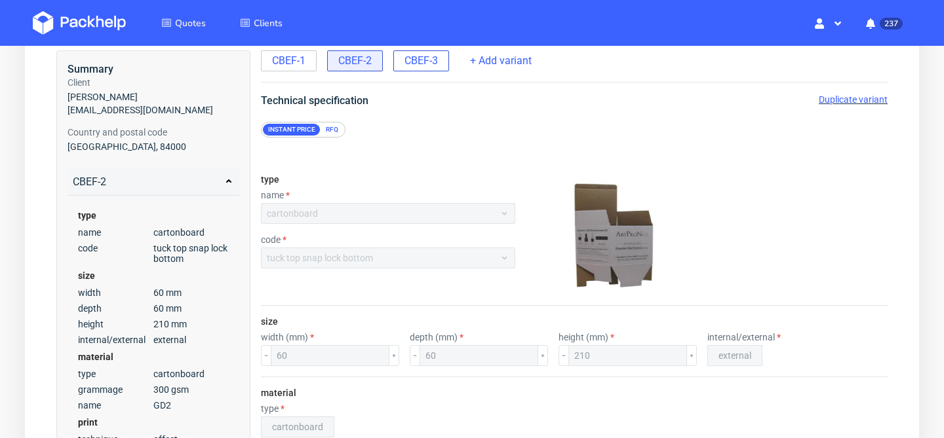
click at [422, 65] on span "CBEF-3" at bounding box center [420, 61] width 33 height 14
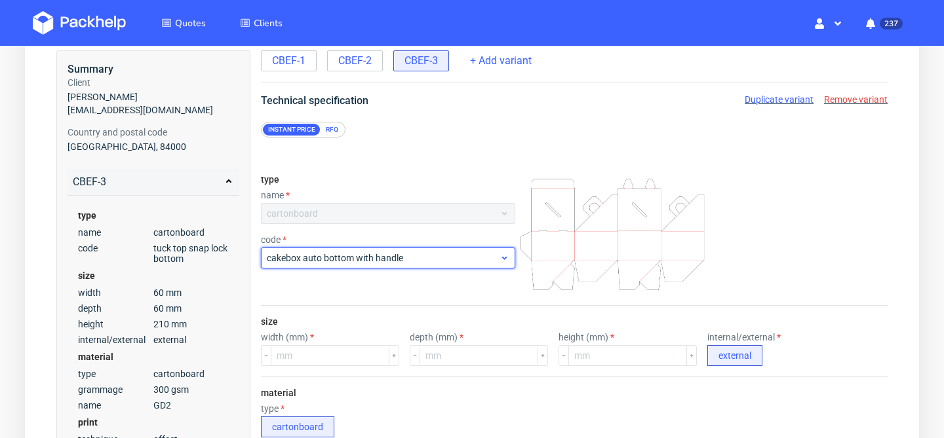
click at [389, 261] on span "cakebox auto bottom with handle" at bounding box center [383, 258] width 233 height 13
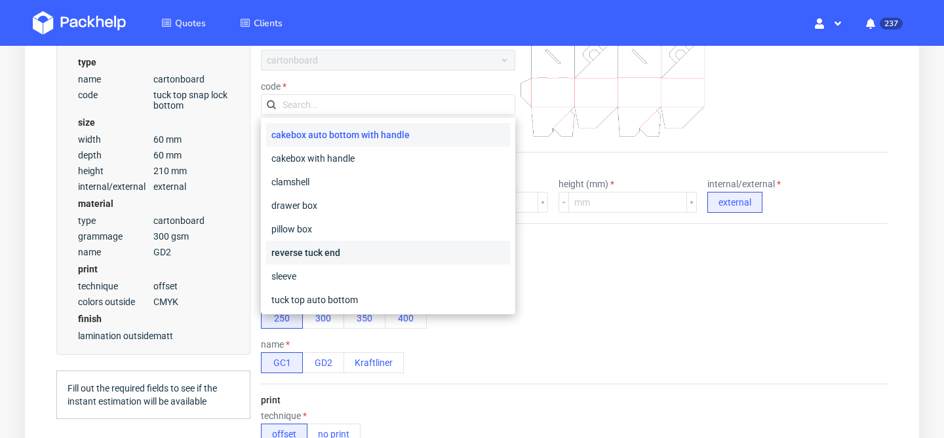
scroll to position [50, 0]
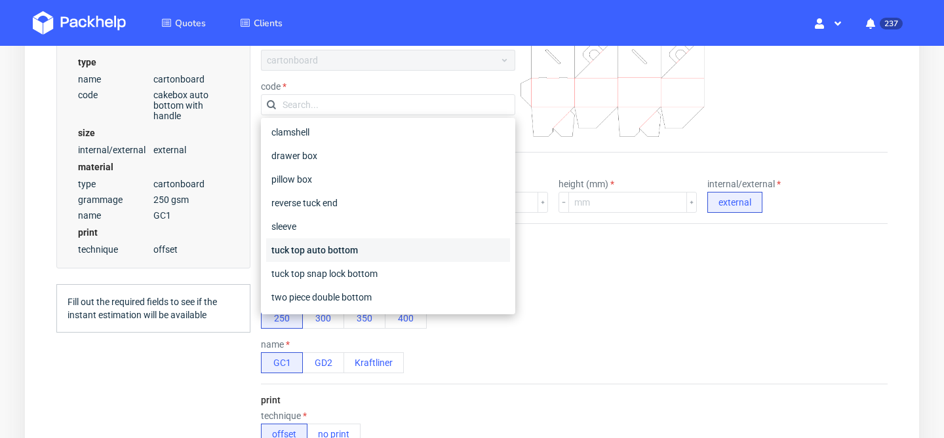
click at [368, 248] on div "tuck top auto bottom" at bounding box center [388, 251] width 244 height 24
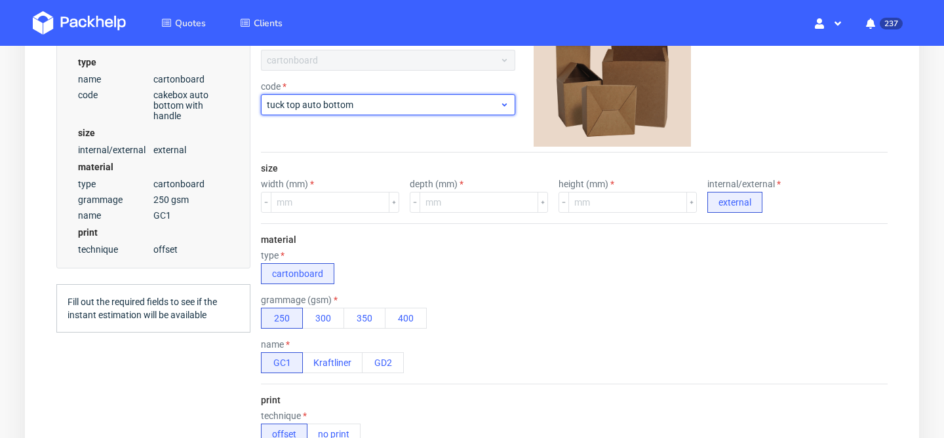
click at [369, 106] on span "tuck top auto bottom" at bounding box center [383, 104] width 233 height 13
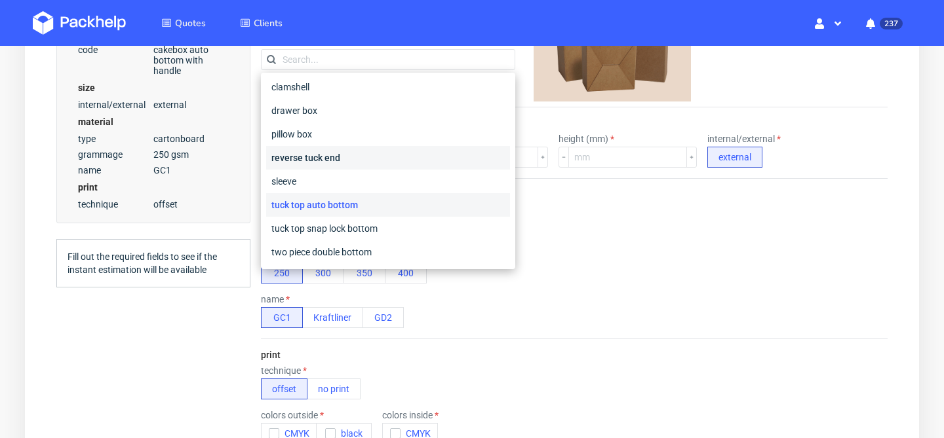
scroll to position [290, 0]
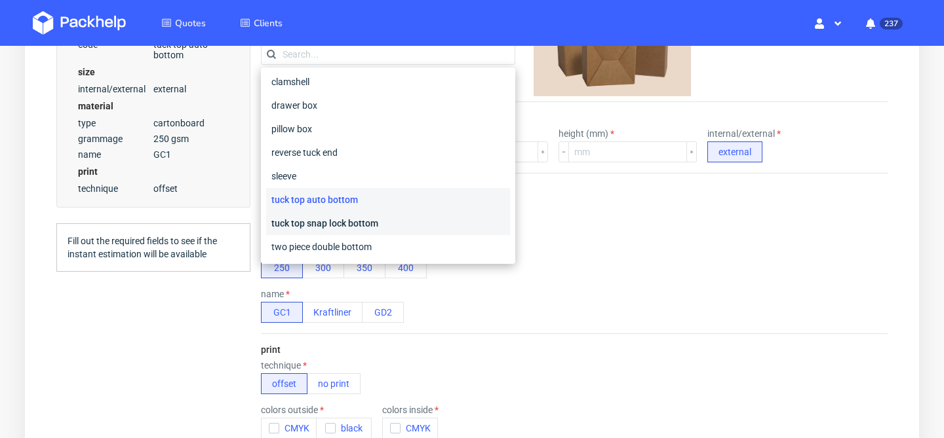
click at [349, 225] on div "tuck top snap lock bottom" at bounding box center [388, 224] width 244 height 24
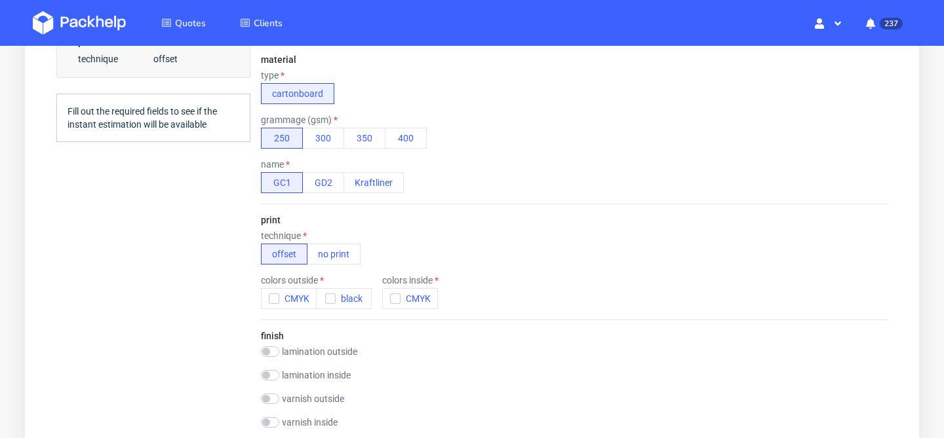
scroll to position [436, 0]
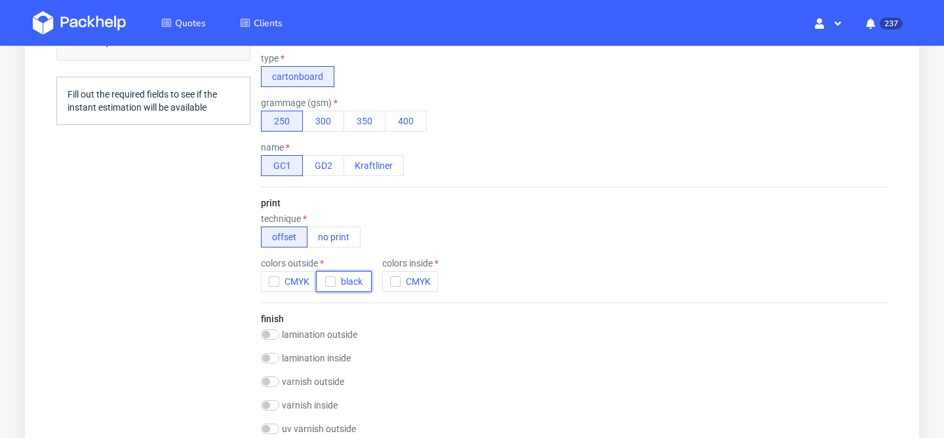
click at [330, 280] on icon "button" at bounding box center [330, 281] width 9 height 9
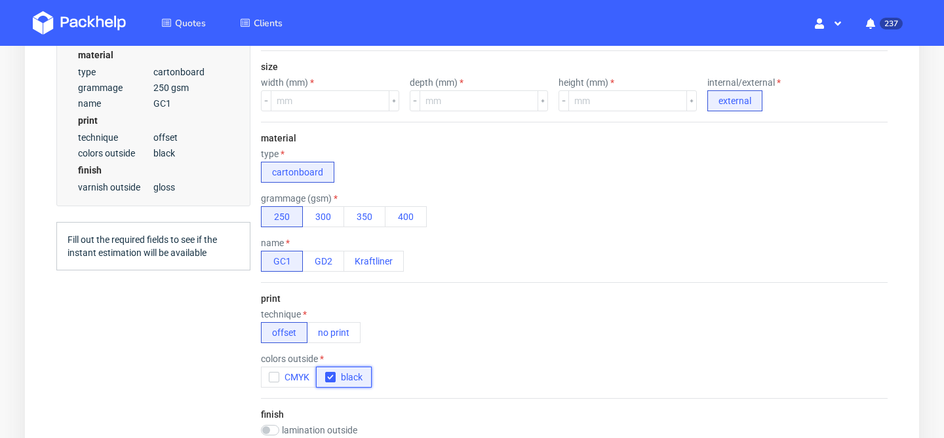
scroll to position [309, 0]
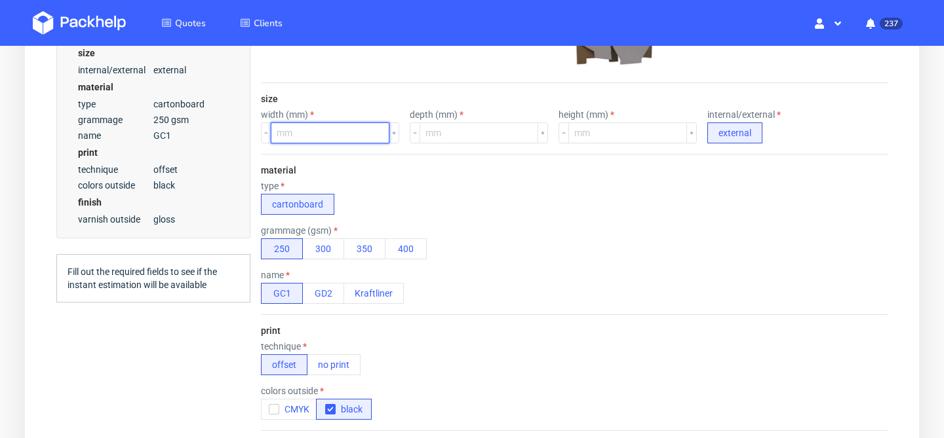
click at [345, 138] on input "number" at bounding box center [330, 133] width 119 height 21
click at [438, 138] on input "number" at bounding box center [478, 133] width 119 height 21
click at [353, 140] on input "6" at bounding box center [330, 133] width 119 height 21
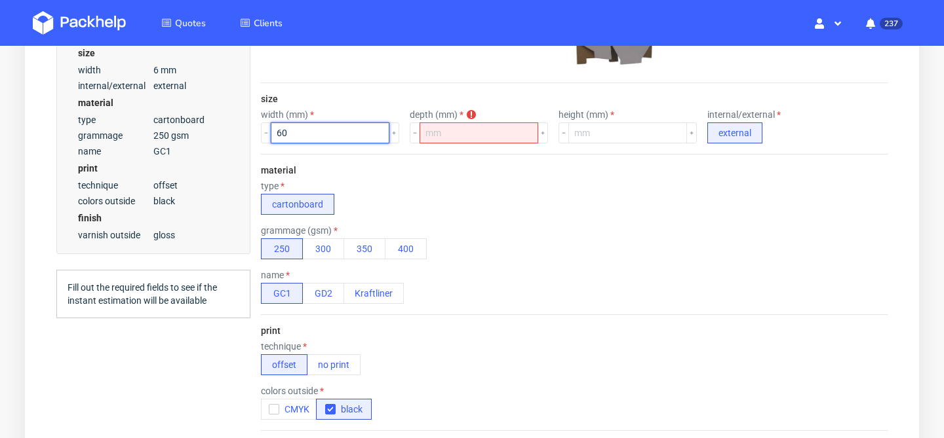
type input "60"
click at [429, 130] on input "number" at bounding box center [478, 133] width 119 height 21
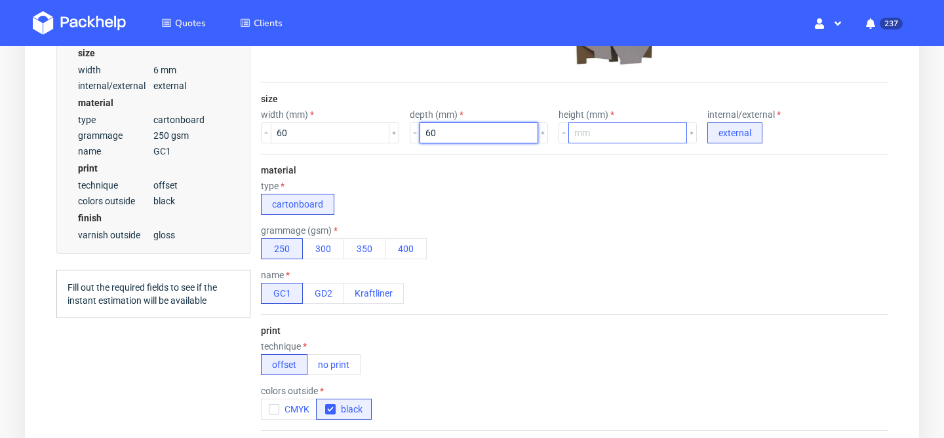
type input "60"
click at [575, 136] on input "number" at bounding box center [627, 133] width 119 height 21
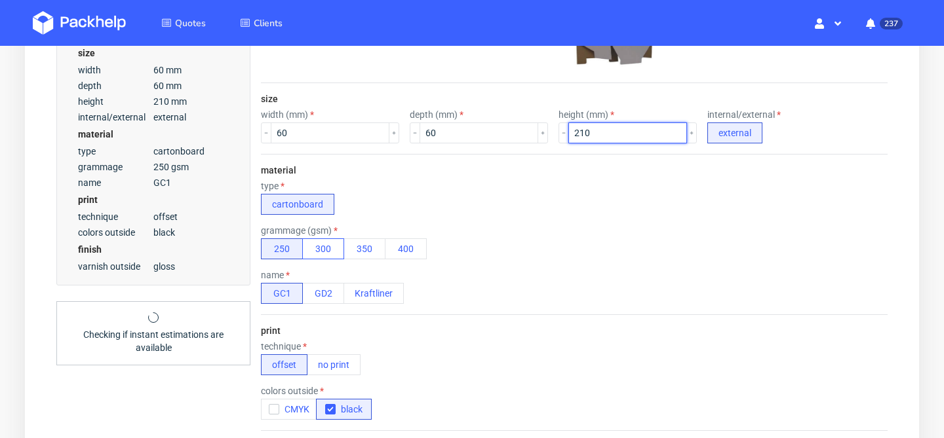
type input "210"
click at [339, 248] on button "300" at bounding box center [323, 249] width 42 height 21
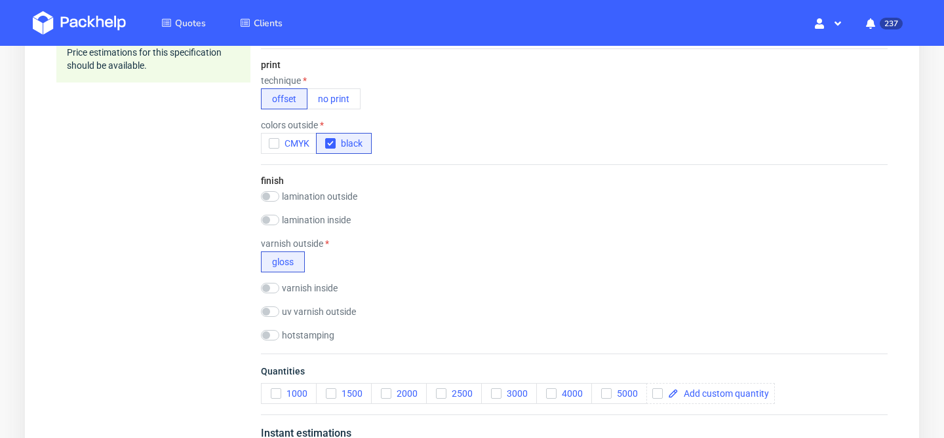
scroll to position [574, 0]
click at [273, 221] on input "checkbox" at bounding box center [270, 221] width 18 height 10
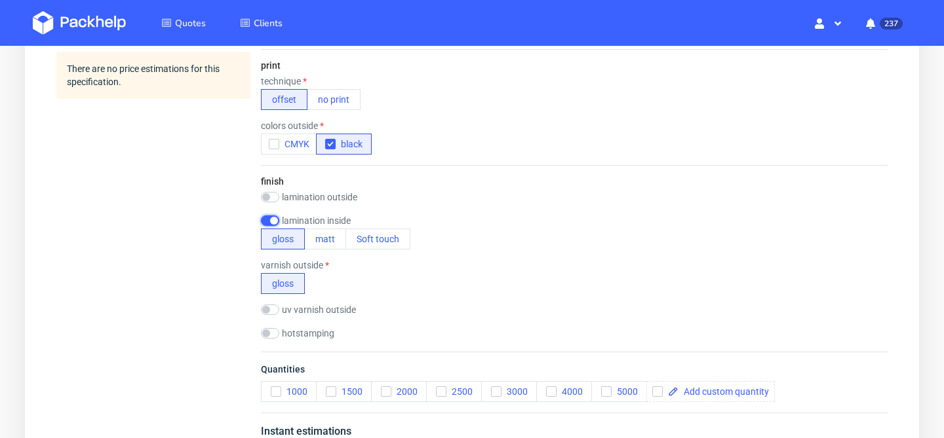
click at [267, 216] on input "checkbox" at bounding box center [270, 221] width 18 height 10
checkbox input "false"
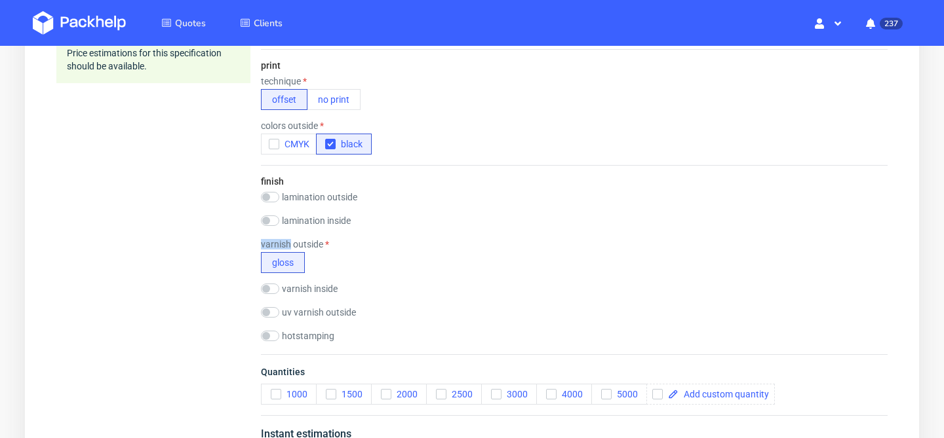
drag, startPoint x: 290, startPoint y: 244, endPoint x: 260, endPoint y: 244, distance: 29.5
click at [260, 244] on form "type name cartonboard code tuck top snap lock bottom size width (mm) 60 depth (…" at bounding box center [574, 14] width 679 height 731
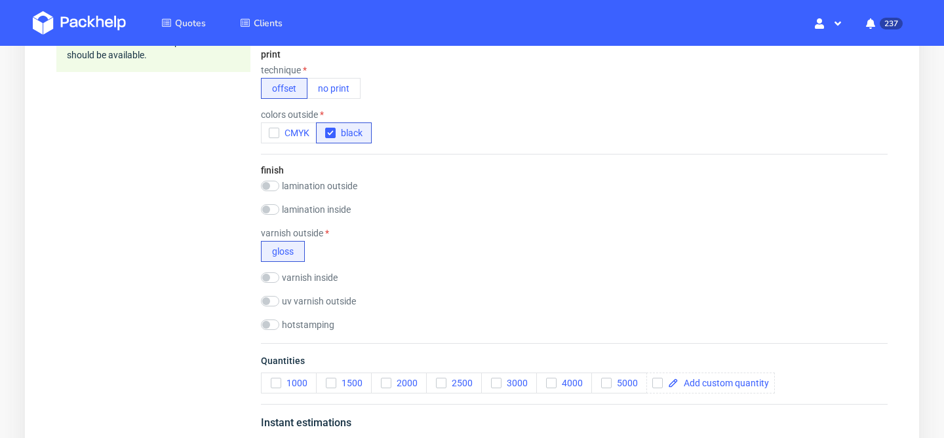
scroll to position [554, 0]
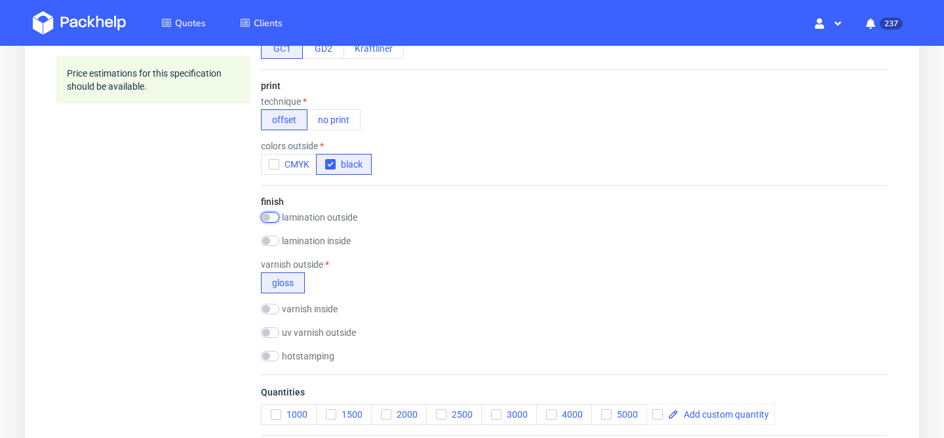
click at [267, 219] on input "checkbox" at bounding box center [270, 217] width 18 height 10
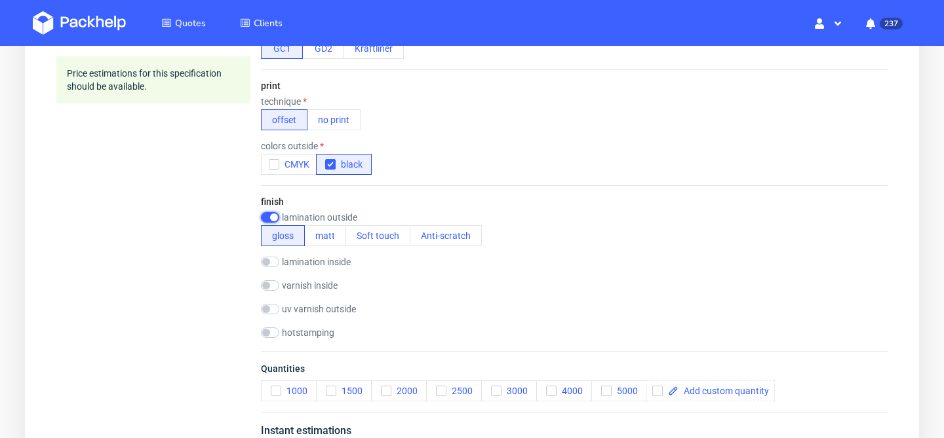
click at [269, 219] on input "checkbox" at bounding box center [270, 217] width 18 height 10
checkbox input "false"
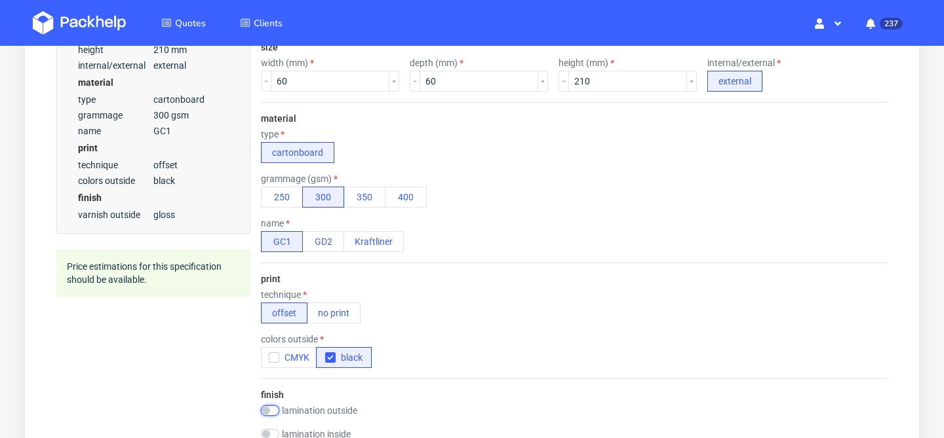
scroll to position [362, 0]
click at [256, 210] on form "type name cartonboard code tuck top snap lock bottom size width (mm) 60 depth (…" at bounding box center [574, 226] width 679 height 731
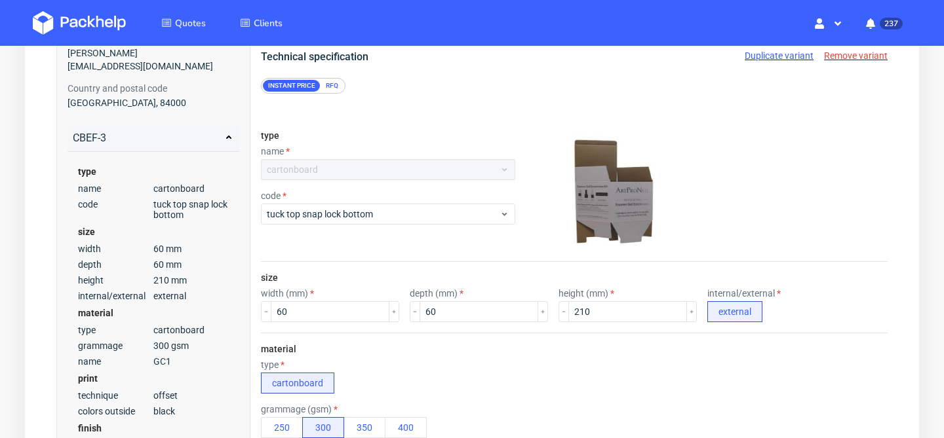
scroll to position [0, 0]
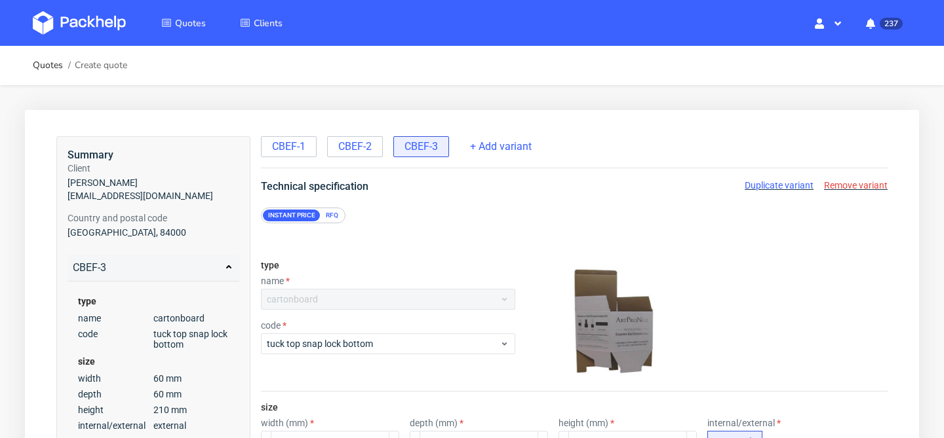
click at [86, 20] on img at bounding box center [79, 23] width 93 height 24
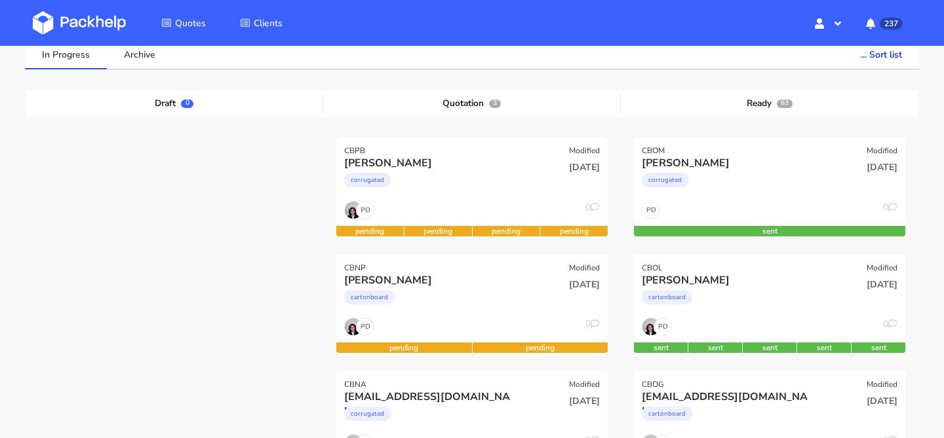
scroll to position [119, 0]
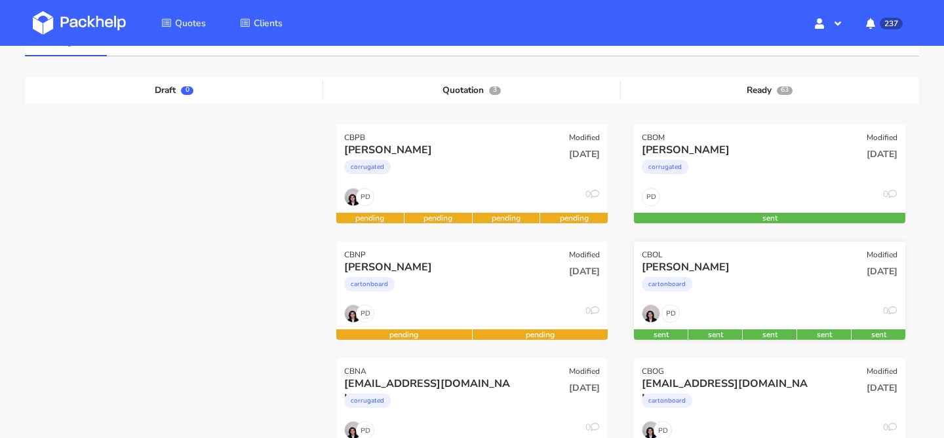
click at [779, 282] on div "cartonboard" at bounding box center [729, 288] width 174 height 26
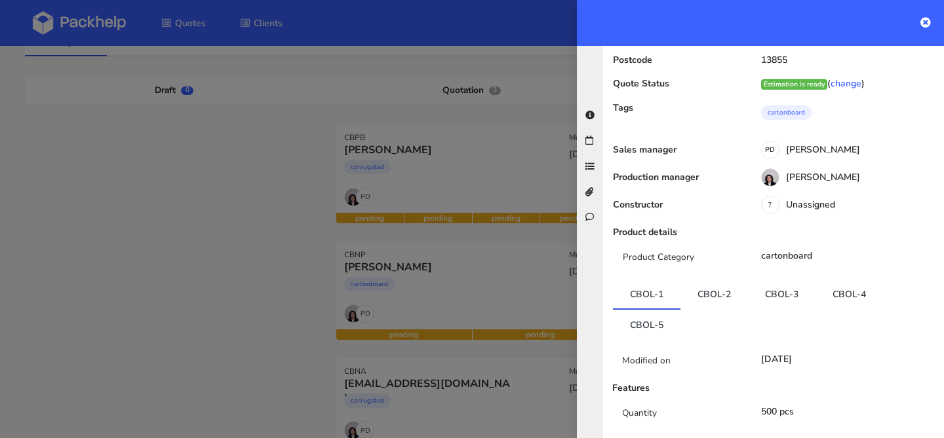
scroll to position [137, 0]
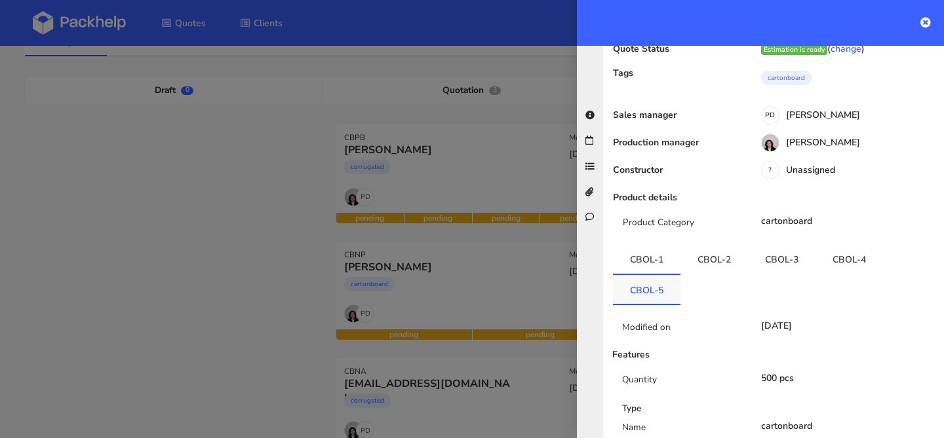
click at [642, 288] on link "CBOL-5" at bounding box center [646, 289] width 67 height 29
click at [830, 259] on link "CBOL-4" at bounding box center [848, 259] width 67 height 29
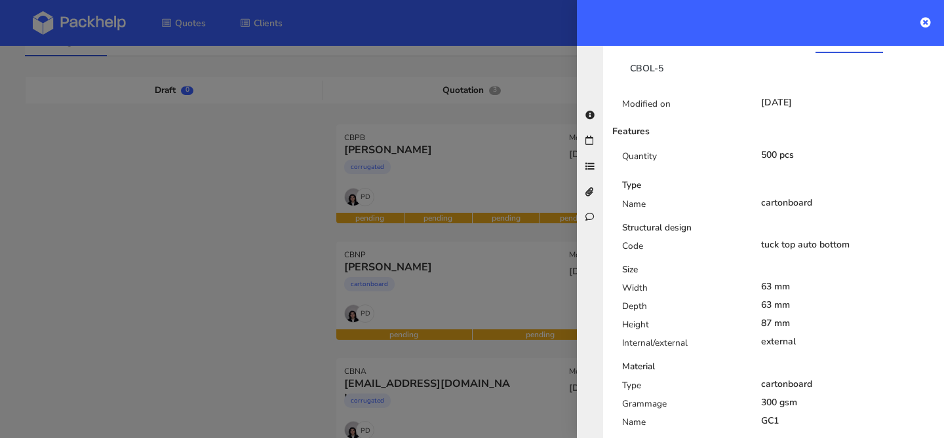
scroll to position [323, 0]
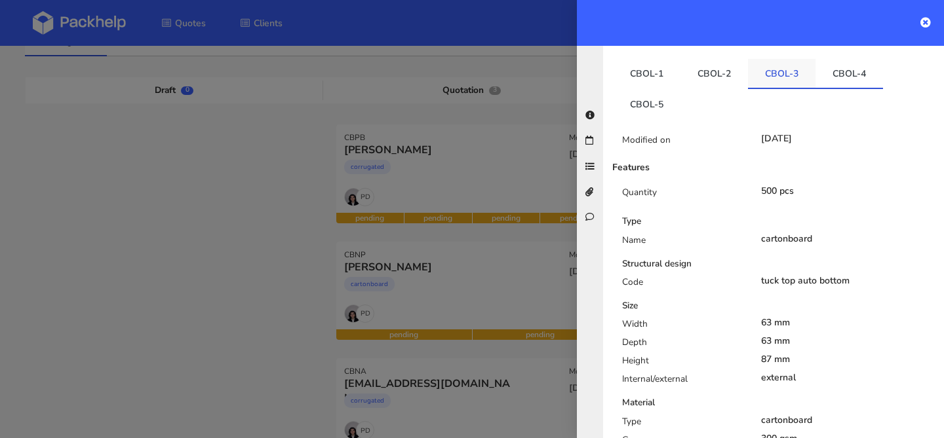
click at [777, 66] on link "CBOL-3" at bounding box center [781, 73] width 67 height 29
click at [719, 75] on link "CBOL-2" at bounding box center [713, 73] width 67 height 29
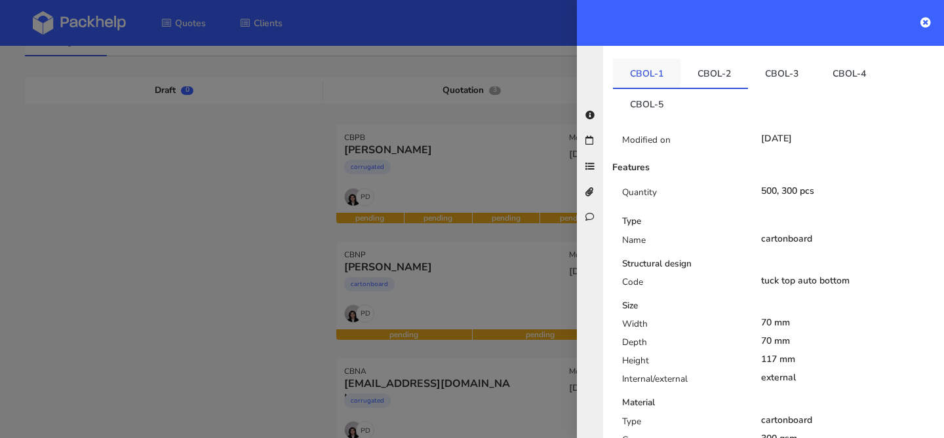
click at [670, 75] on link "CBOL-1" at bounding box center [646, 73] width 67 height 29
click at [750, 75] on link "CBOL-3" at bounding box center [781, 73] width 67 height 29
click at [835, 77] on link "CBOL-4" at bounding box center [848, 73] width 67 height 29
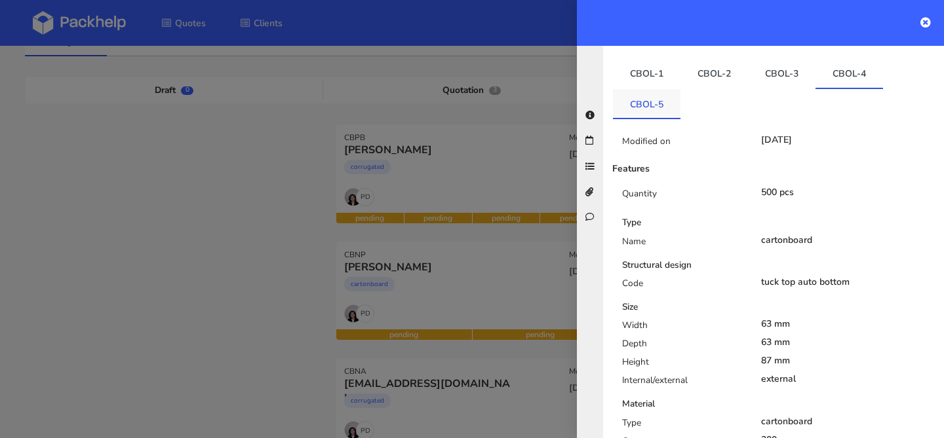
click at [664, 102] on link "CBOL-5" at bounding box center [646, 103] width 67 height 29
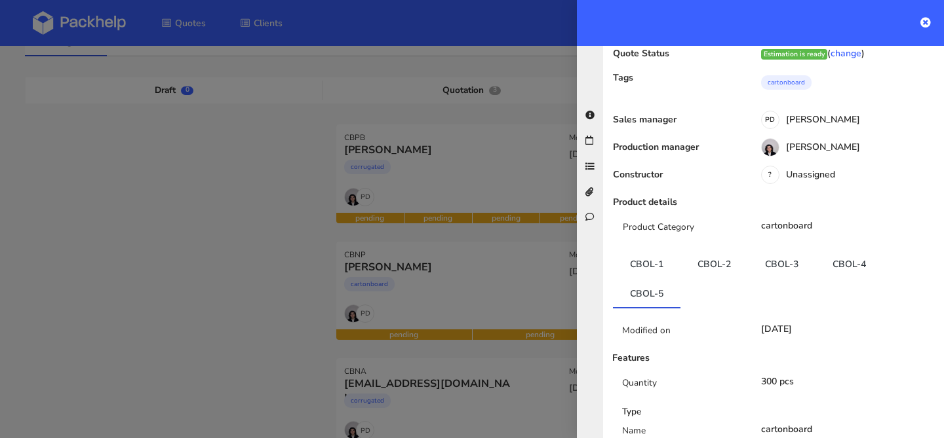
scroll to position [130, 0]
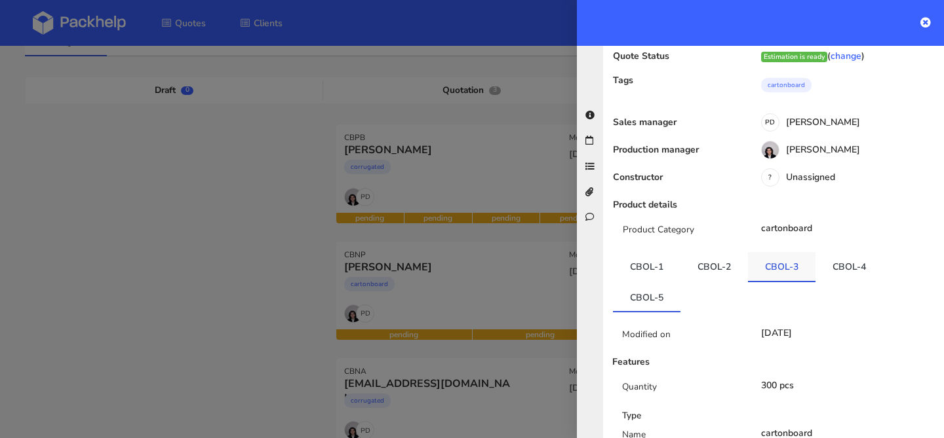
click at [767, 260] on link "CBOL-3" at bounding box center [781, 266] width 67 height 29
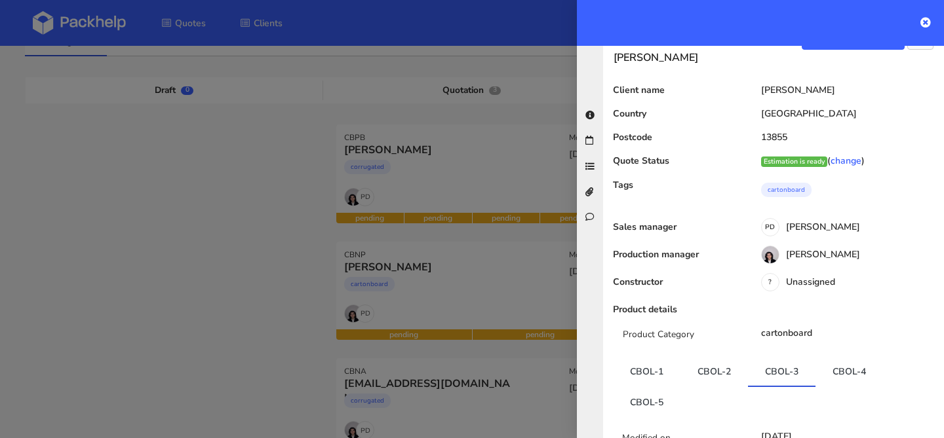
scroll to position [0, 0]
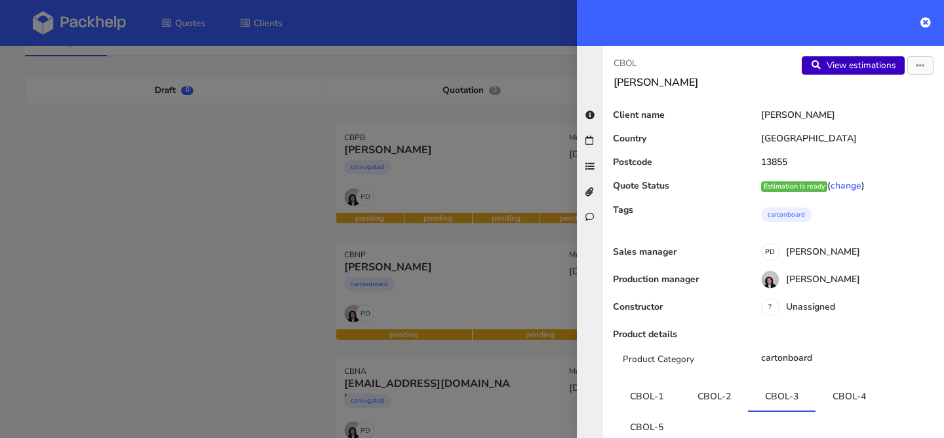
click at [845, 61] on link "View estimations" at bounding box center [852, 65] width 103 height 18
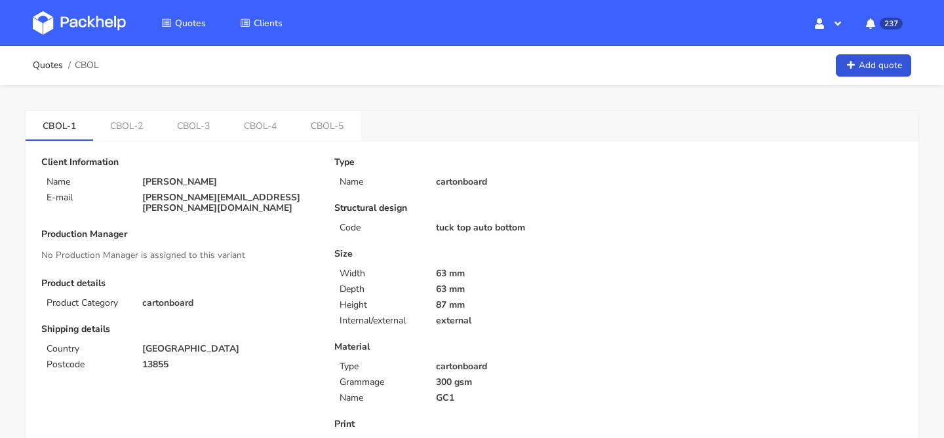
click at [263, 138] on link "CBOL-4" at bounding box center [260, 125] width 67 height 29
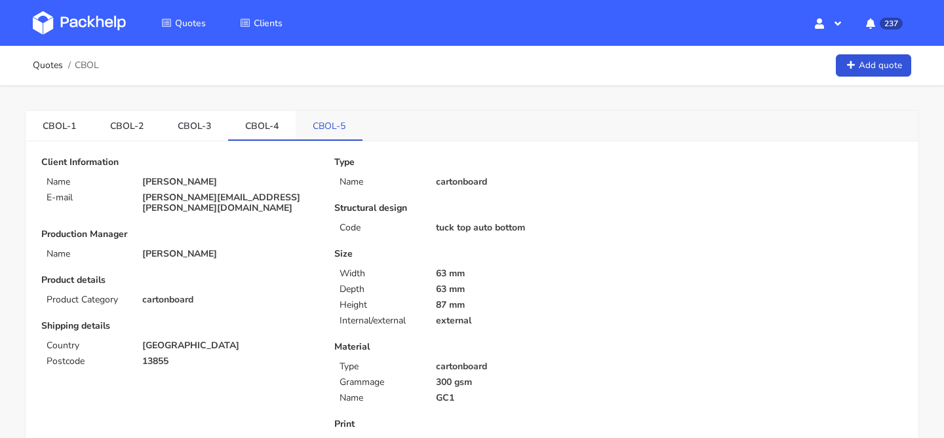
click at [322, 131] on link "CBOL-5" at bounding box center [329, 125] width 67 height 29
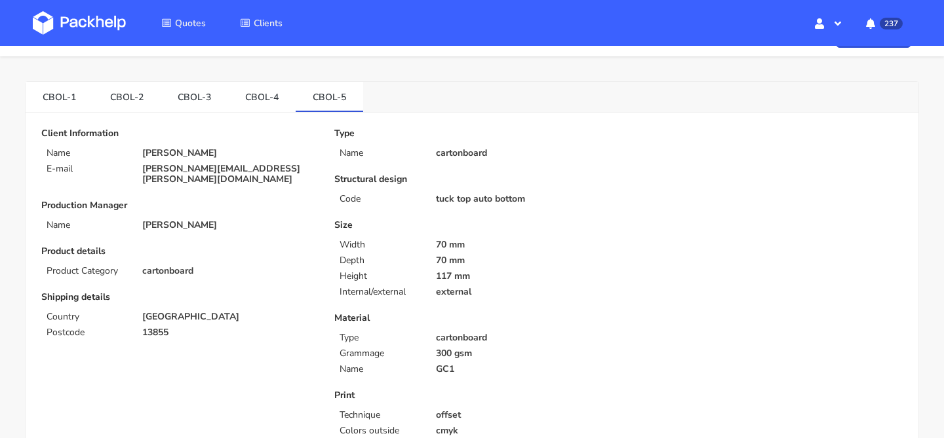
scroll to position [28, 0]
click at [273, 100] on link "CBOL-4" at bounding box center [261, 97] width 67 height 29
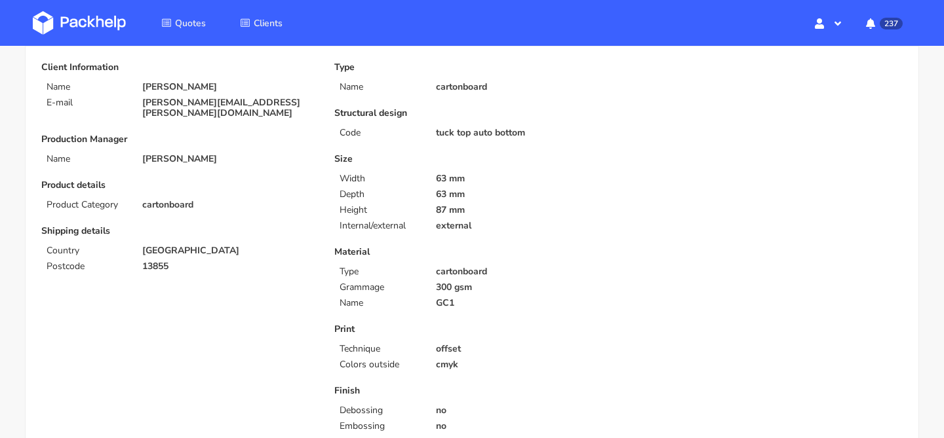
scroll to position [0, 0]
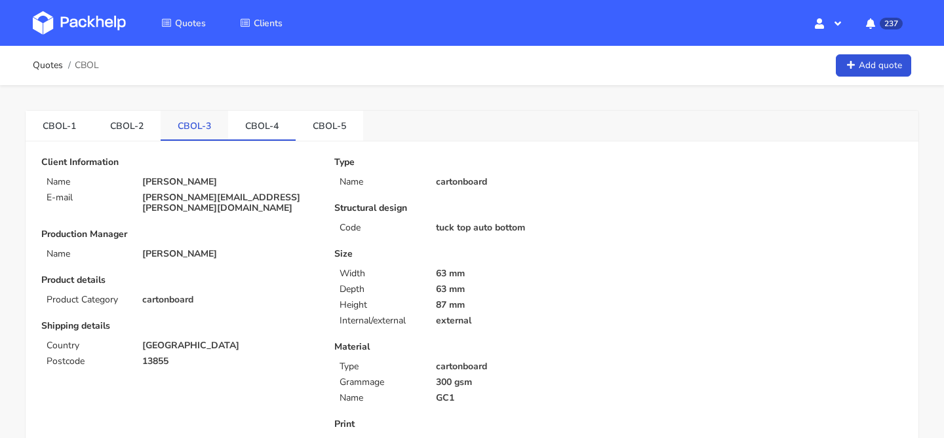
click at [215, 128] on link "CBOL-3" at bounding box center [194, 125] width 67 height 29
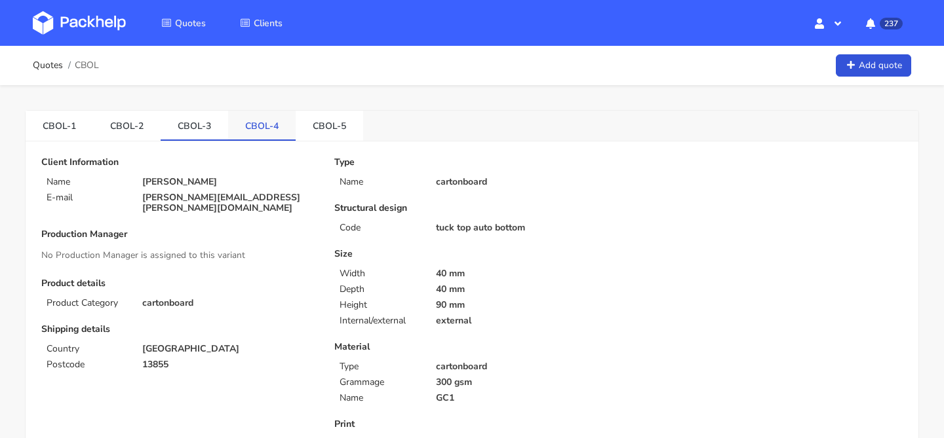
click at [230, 125] on link "CBOL-4" at bounding box center [261, 125] width 67 height 29
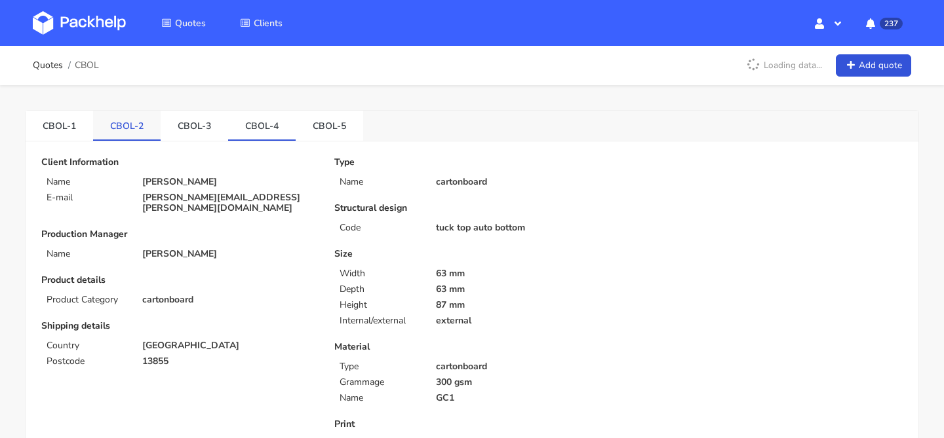
click at [115, 115] on link "CBOL-2" at bounding box center [126, 125] width 67 height 29
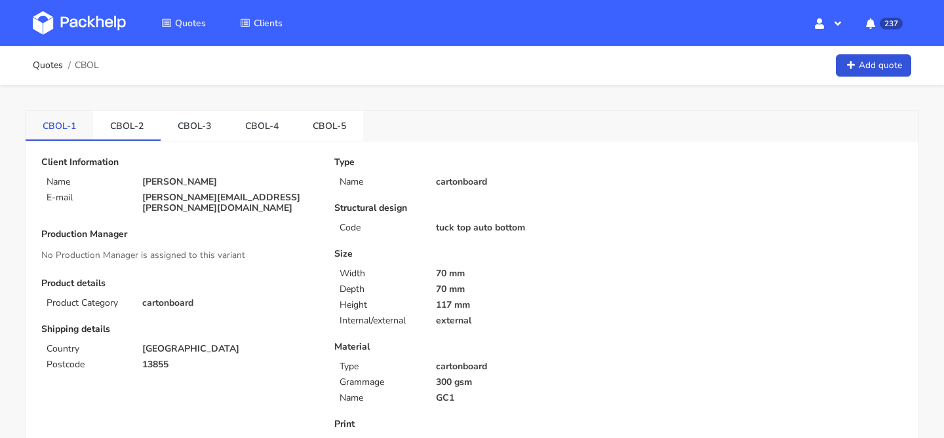
click at [79, 116] on link "CBOL-1" at bounding box center [59, 125] width 67 height 29
click at [219, 128] on link "CBOL-3" at bounding box center [194, 125] width 67 height 29
click at [240, 128] on link "CBOL-4" at bounding box center [261, 125] width 67 height 29
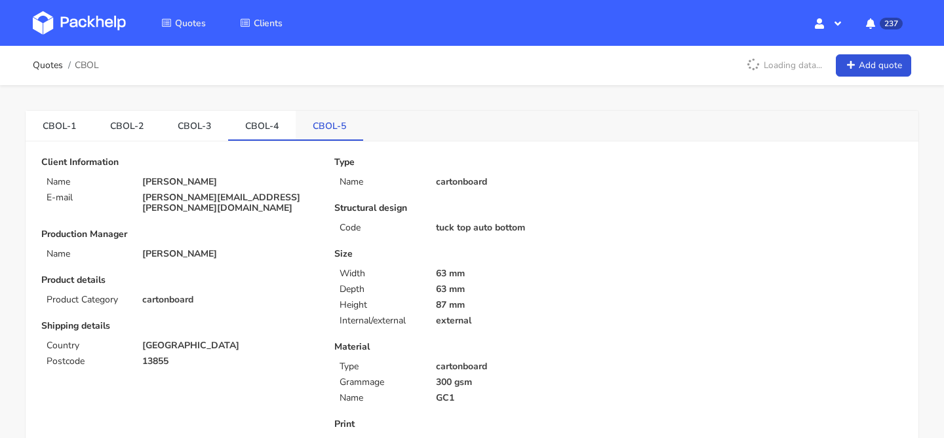
click at [322, 125] on link "CBOL-5" at bounding box center [329, 125] width 67 height 29
click at [284, 126] on link "CBOL-4" at bounding box center [261, 125] width 67 height 29
click at [331, 131] on link "CBOL-5" at bounding box center [329, 125] width 67 height 29
click at [267, 121] on link "CBOL-4" at bounding box center [261, 125] width 67 height 29
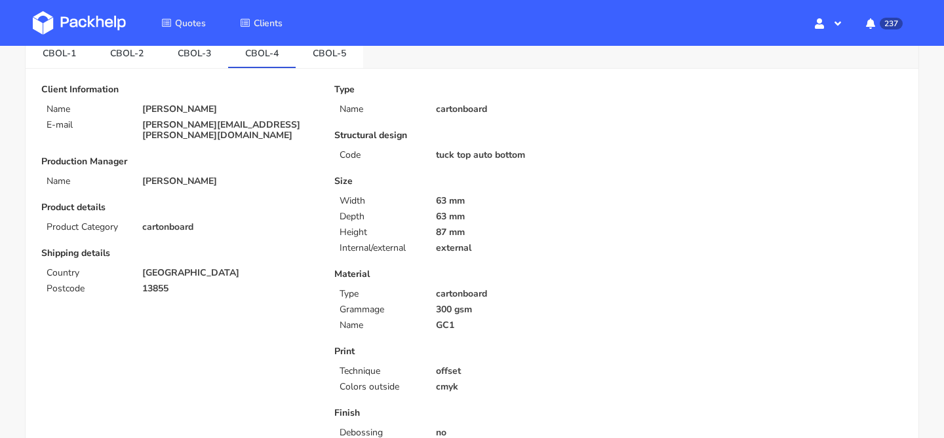
scroll to position [60, 0]
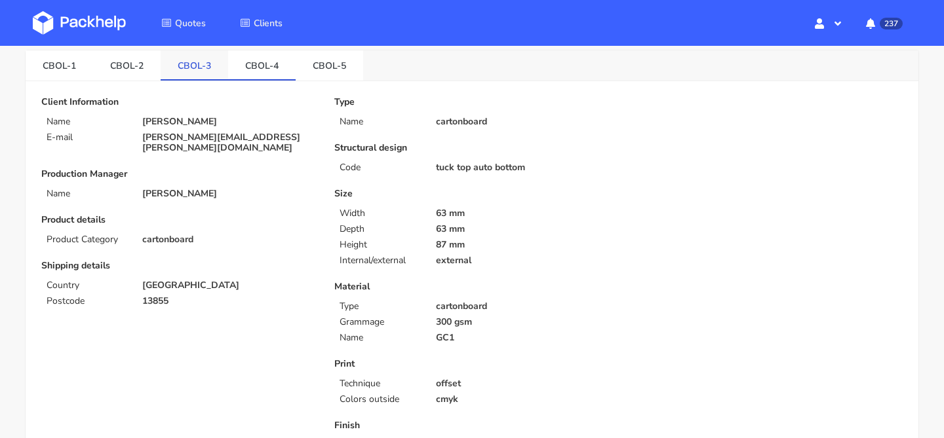
click at [206, 64] on link "CBOL-3" at bounding box center [194, 64] width 67 height 29
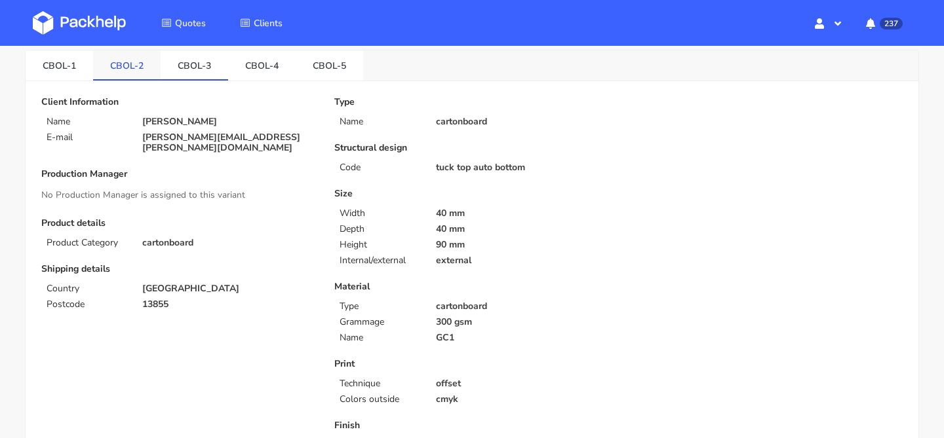
click at [139, 64] on link "CBOL-2" at bounding box center [126, 64] width 67 height 29
click at [85, 66] on link "CBOL-1" at bounding box center [59, 64] width 67 height 29
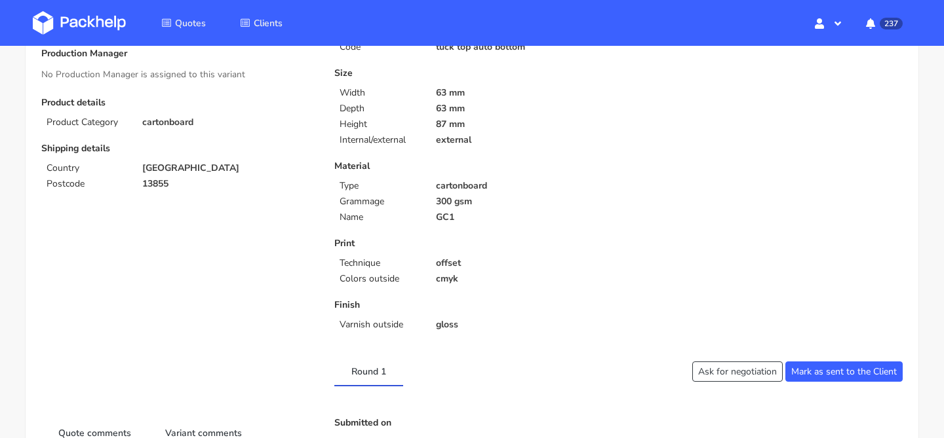
scroll to position [206, 0]
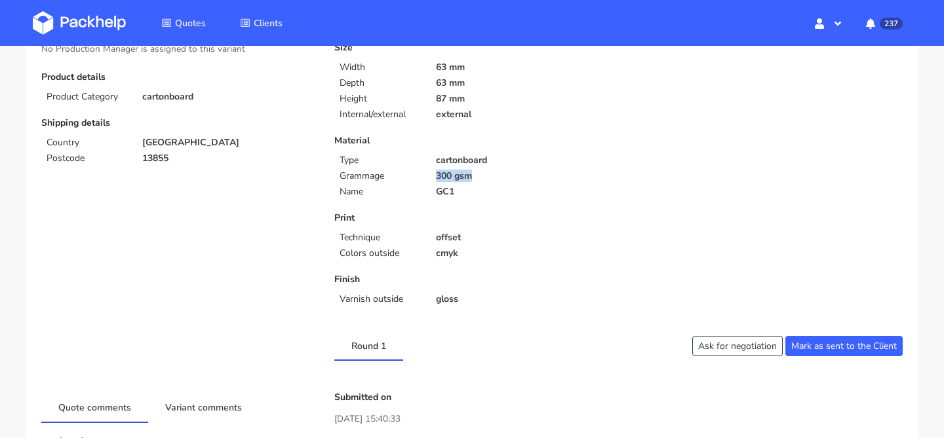
drag, startPoint x: 434, startPoint y: 179, endPoint x: 486, endPoint y: 179, distance: 51.8
click at [486, 179] on div "300 gsm" at bounding box center [523, 176] width 192 height 10
click at [486, 179] on p "300 gsm" at bounding box center [523, 176] width 174 height 10
drag, startPoint x: 486, startPoint y: 179, endPoint x: 433, endPoint y: 169, distance: 53.3
click at [433, 169] on div "Material Type cartonboard Grammage 300 gsm Name GC1" at bounding box center [471, 167] width 275 height 62
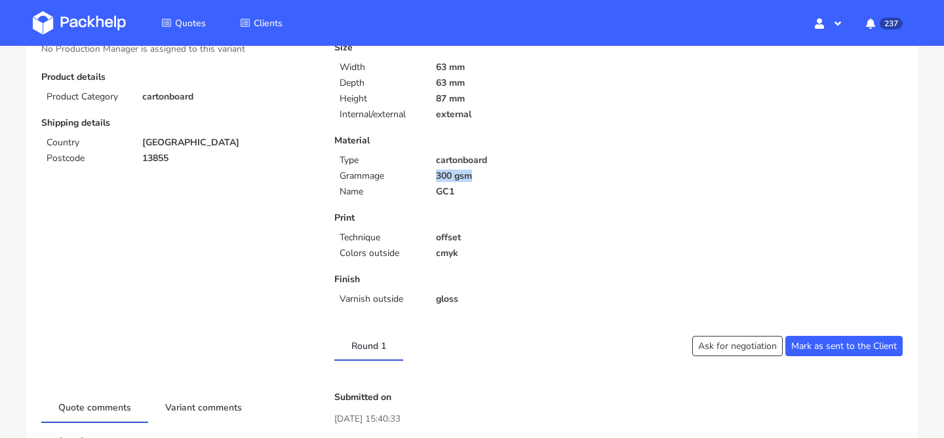
click at [433, 169] on div "Material Type cartonboard Grammage 300 gsm Name GC1" at bounding box center [471, 167] width 275 height 62
drag, startPoint x: 435, startPoint y: 176, endPoint x: 499, endPoint y: 176, distance: 63.6
click div "300 gsm"
click p "300 gsm"
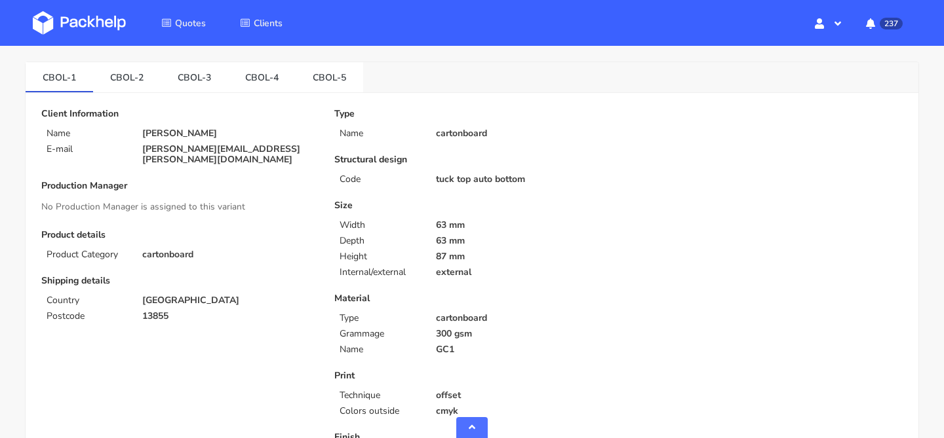
scroll to position [0, 0]
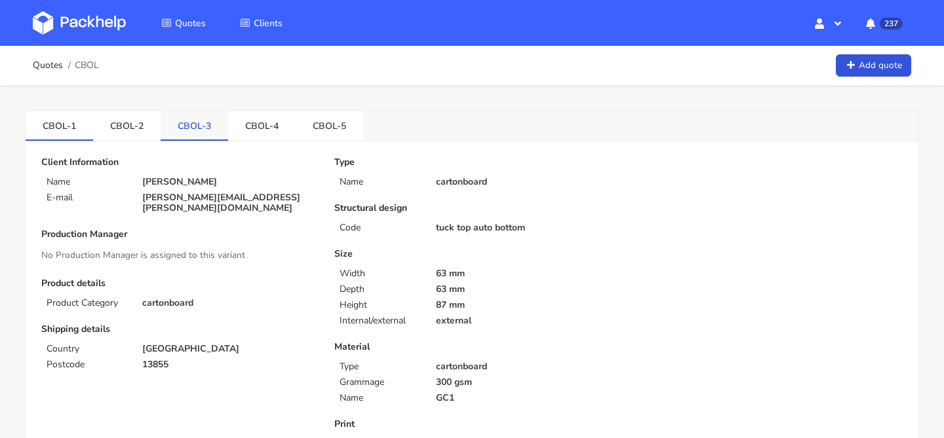
click link "CBOL-3"
click link "CBOL-4"
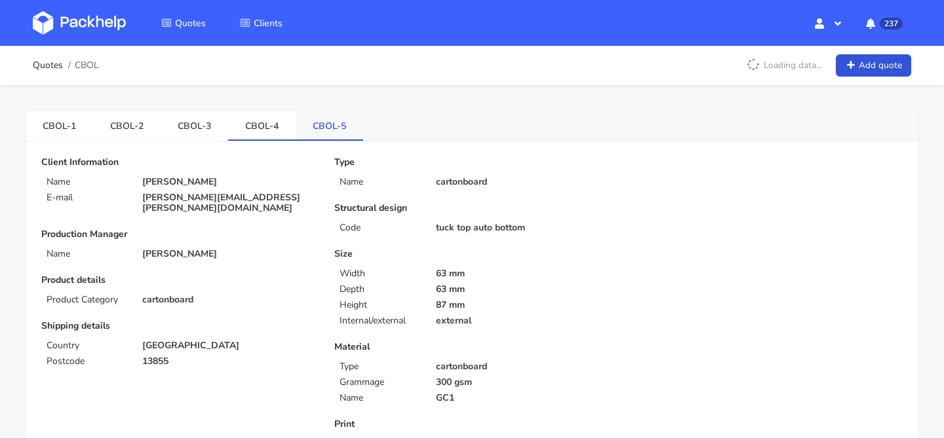
click link "CBOL-5"
click link "CBOL-3"
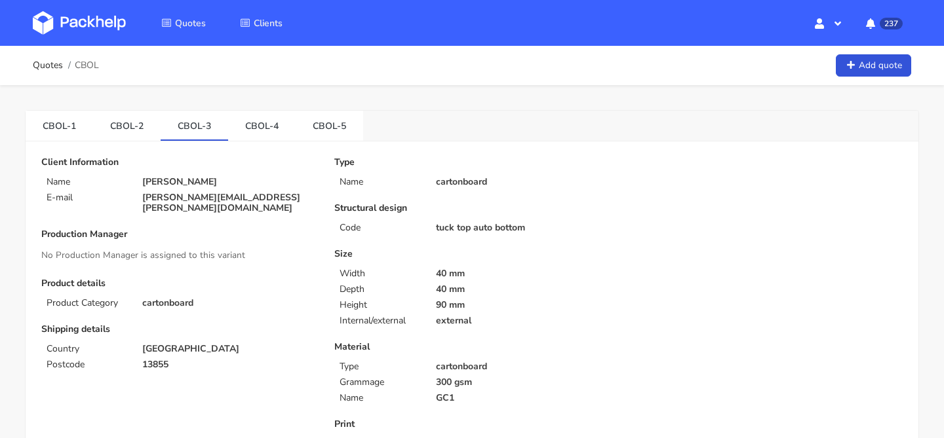
click div "CBOL-1 CBOL-2 CBOL-3 CBOL-4 CBOL-5"
click link "CBOL-5"
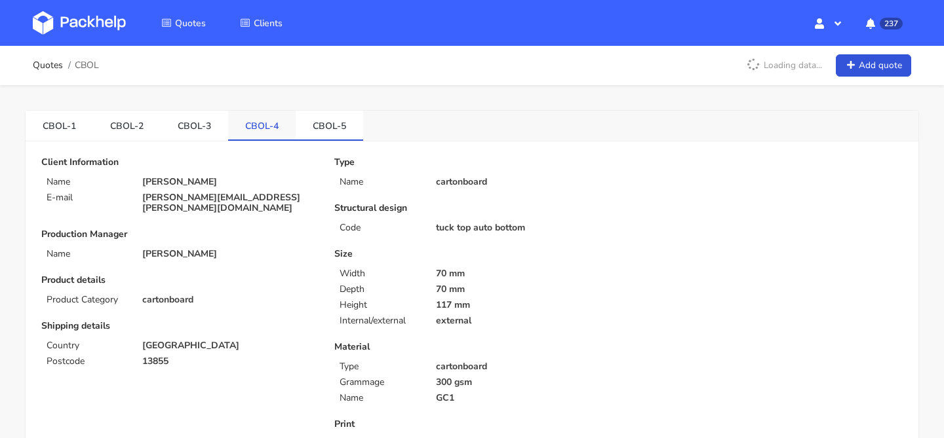
click link "CBOL-4"
click img
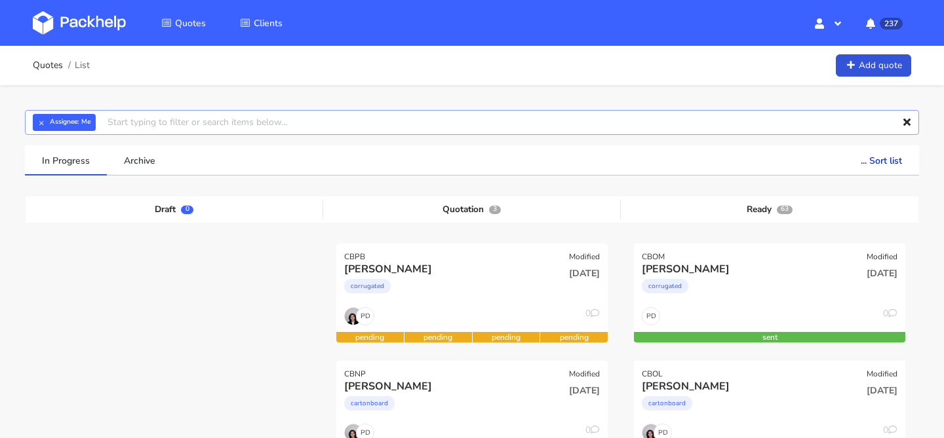
click at [501, 126] on input "text" at bounding box center [472, 122] width 894 height 25
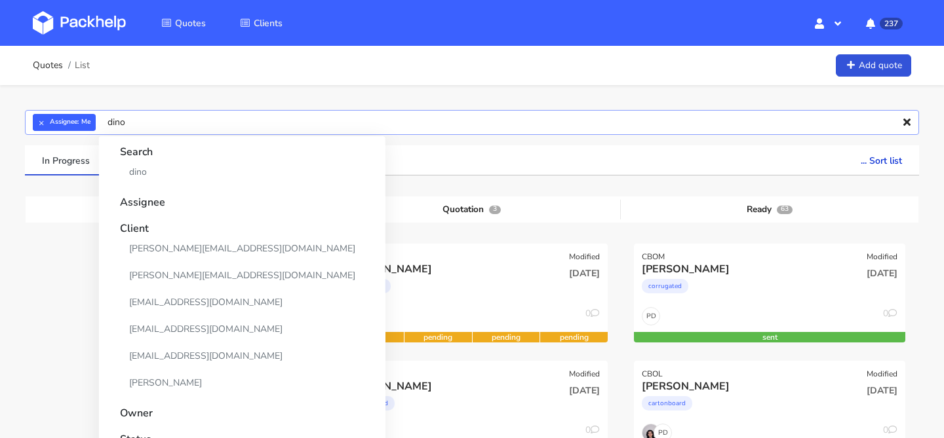
type input "dino"
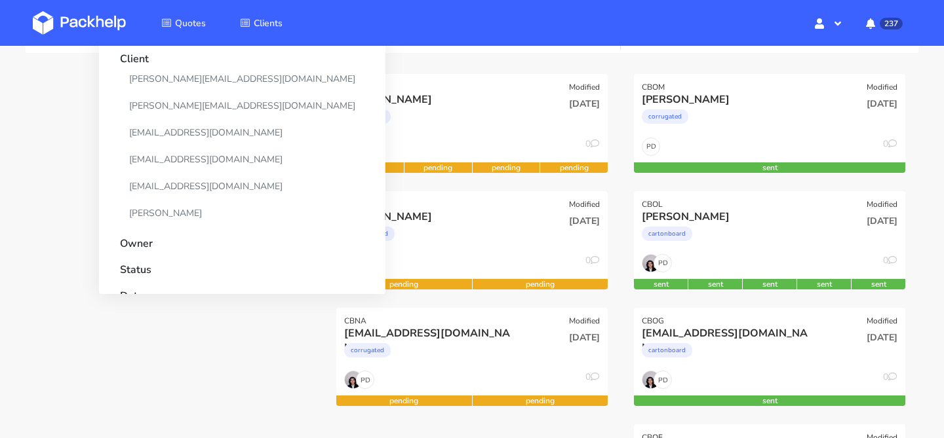
scroll to position [170, 0]
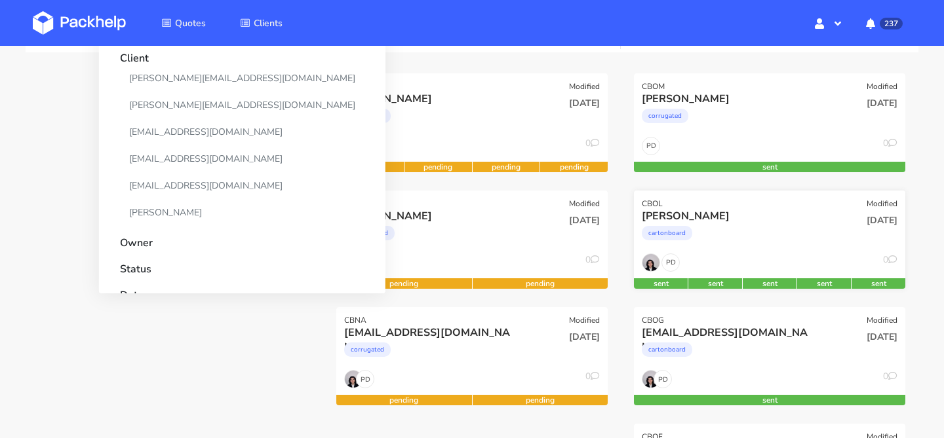
click at [714, 217] on div "[PERSON_NAME]" at bounding box center [729, 216] width 174 height 14
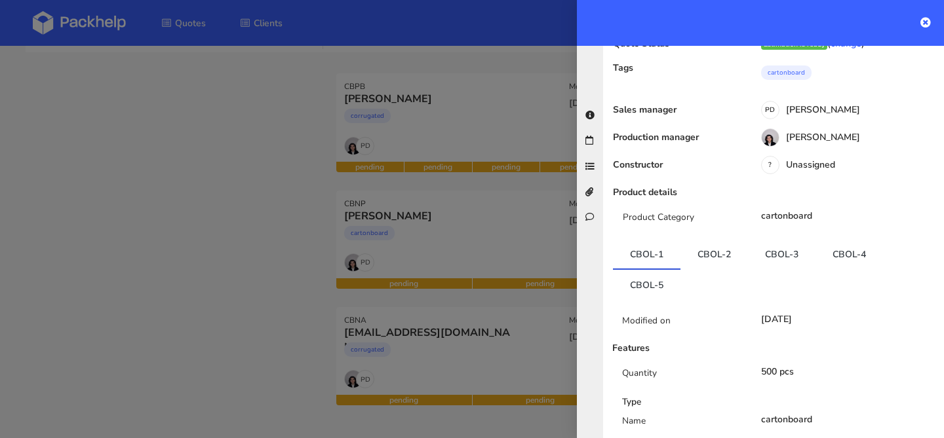
scroll to position [167, 0]
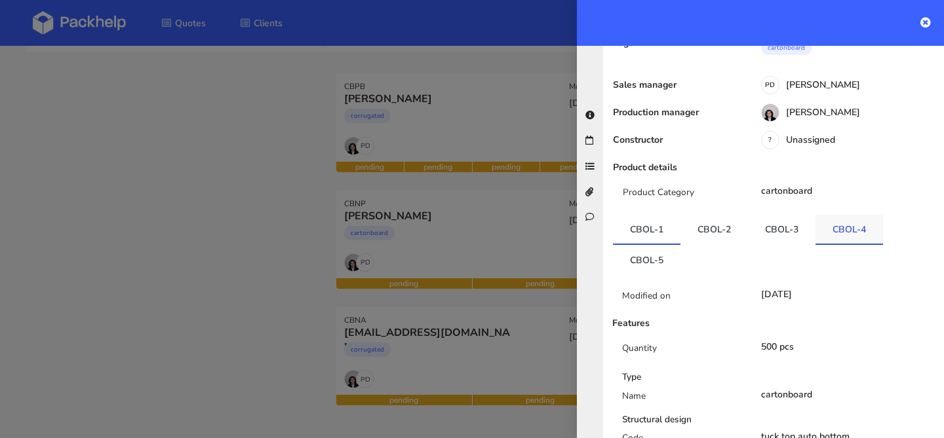
click at [844, 241] on link "CBOL-4" at bounding box center [848, 229] width 67 height 29
click at [651, 257] on link "CBOL-5" at bounding box center [646, 259] width 67 height 29
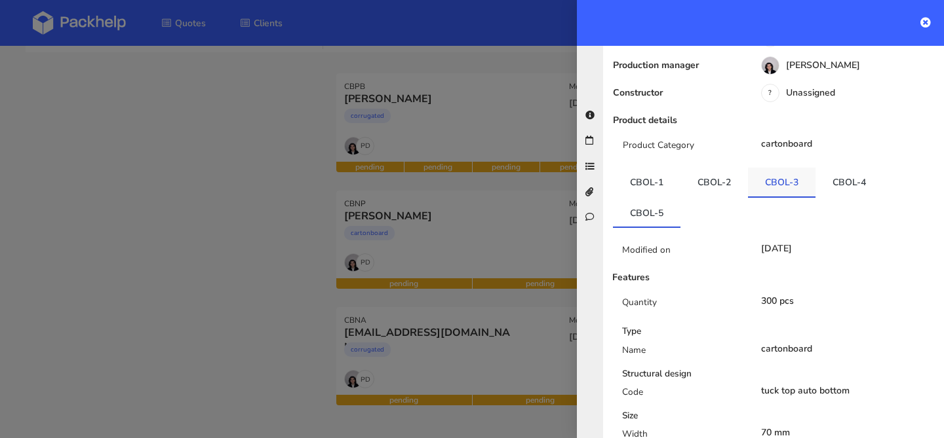
click at [794, 193] on link "CBOL-3" at bounding box center [781, 182] width 67 height 29
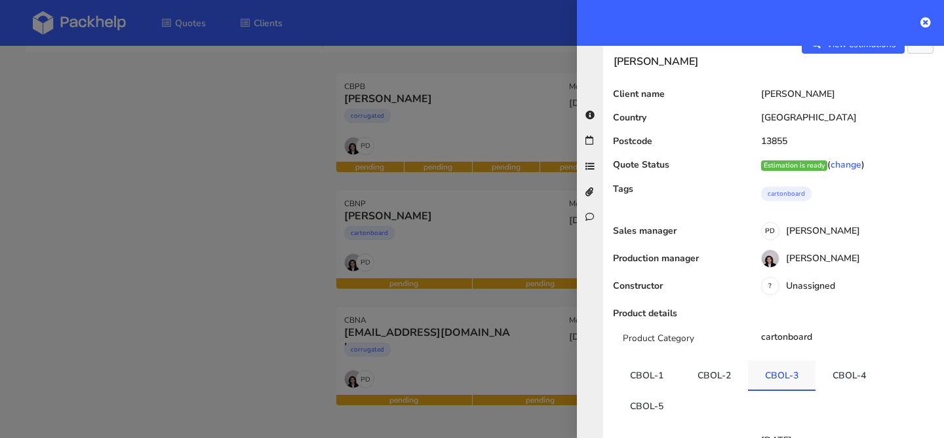
scroll to position [0, 0]
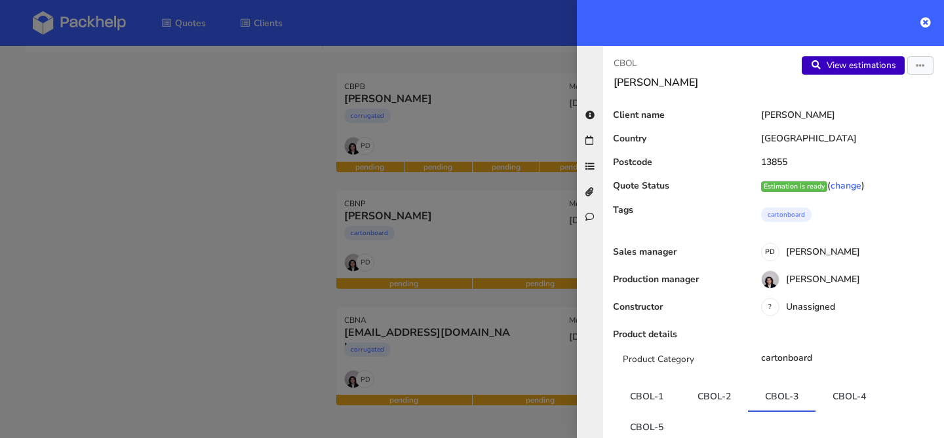
click at [856, 60] on link "View estimations" at bounding box center [852, 65] width 103 height 18
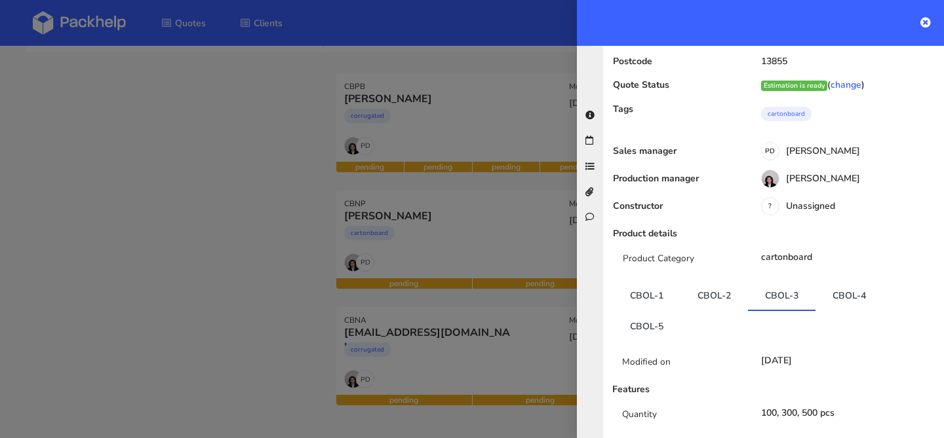
scroll to position [142, 0]
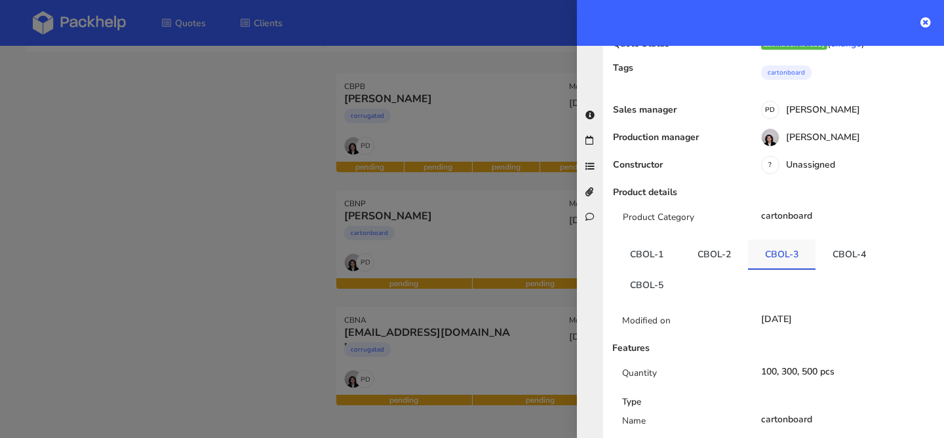
click at [790, 257] on link "CBOL-3" at bounding box center [781, 254] width 67 height 29
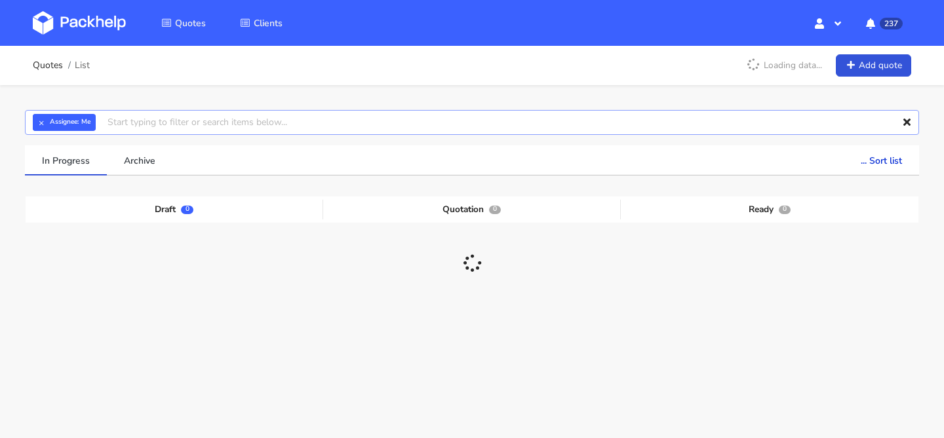
click at [413, 121] on input "text" at bounding box center [472, 122] width 894 height 25
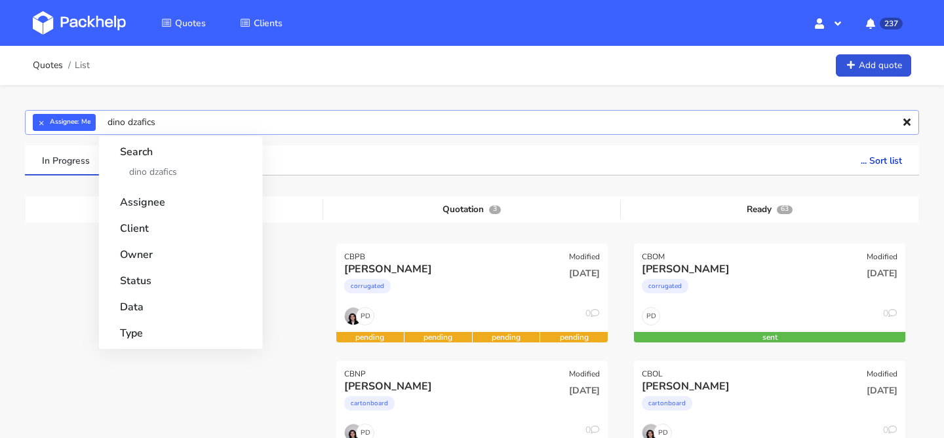
type input "[PERSON_NAME]"
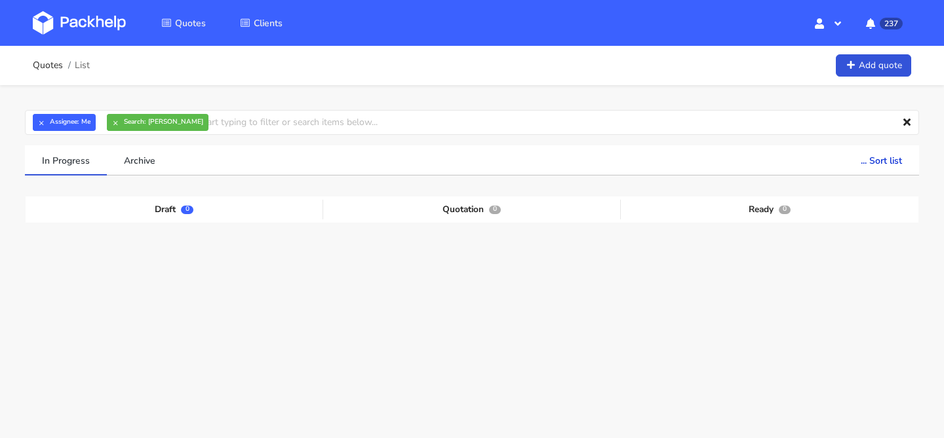
click at [133, 294] on div "Draft 0 Quotation 0 Ready 0" at bounding box center [472, 295] width 874 height 197
click at [40, 122] on button "×" at bounding box center [41, 122] width 17 height 17
click at [168, 126] on input "text" at bounding box center [472, 122] width 894 height 25
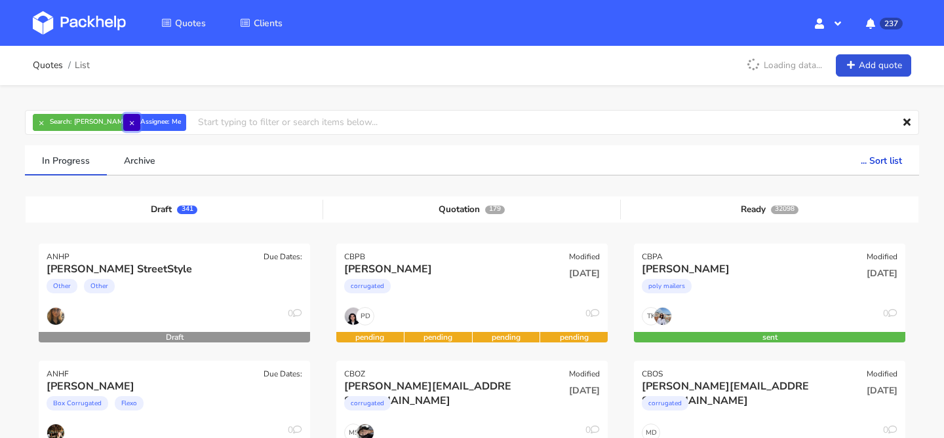
click at [126, 120] on button "×" at bounding box center [131, 122] width 17 height 17
click at [45, 122] on button "×" at bounding box center [41, 122] width 17 height 17
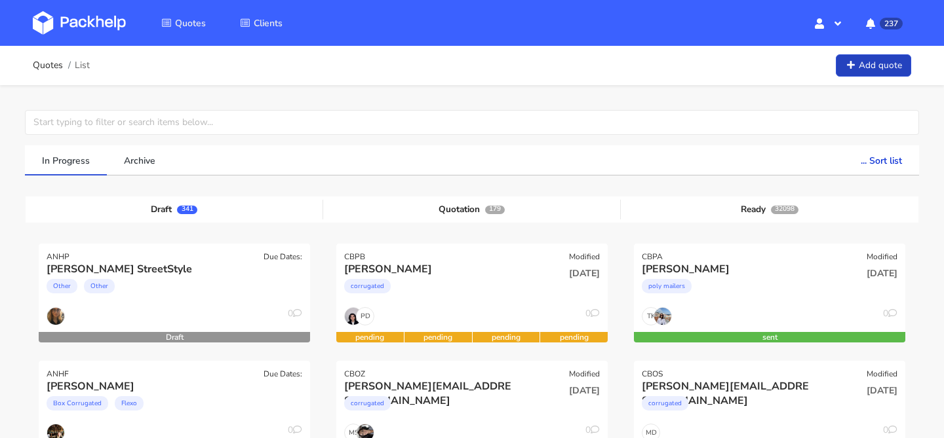
click at [888, 71] on link "Add quote" at bounding box center [873, 65] width 75 height 23
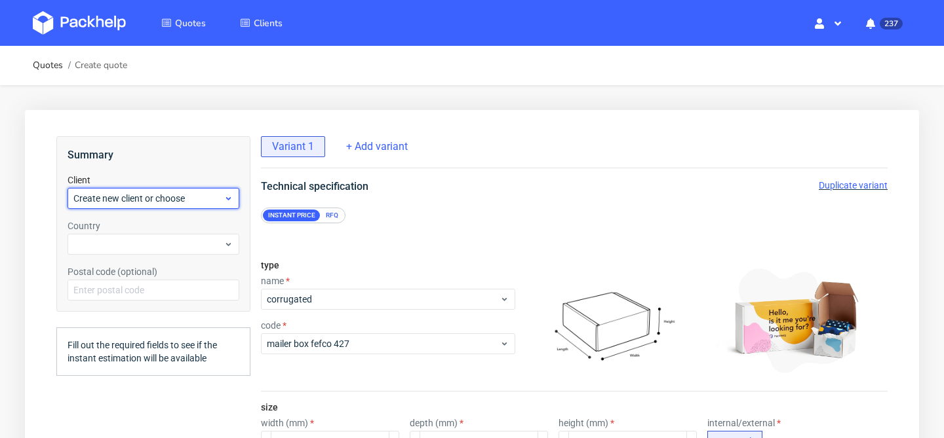
click at [177, 199] on span "Create new client or choose" at bounding box center [148, 198] width 150 height 13
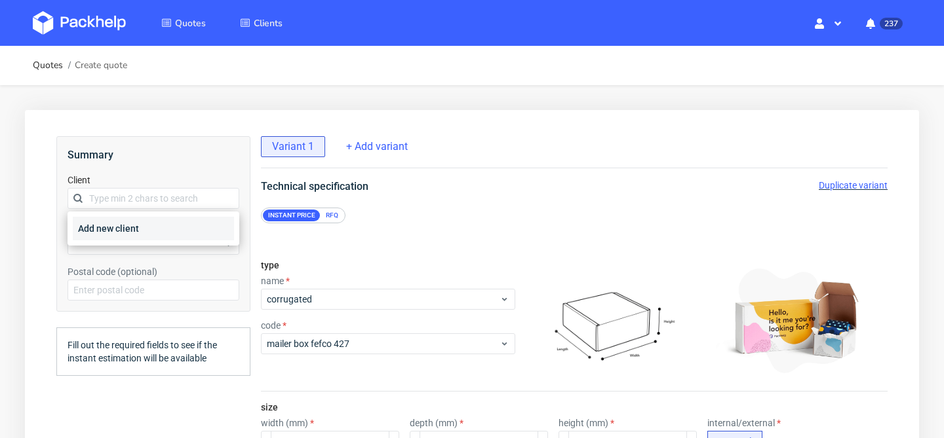
click at [167, 223] on div "Add new client" at bounding box center [153, 229] width 161 height 24
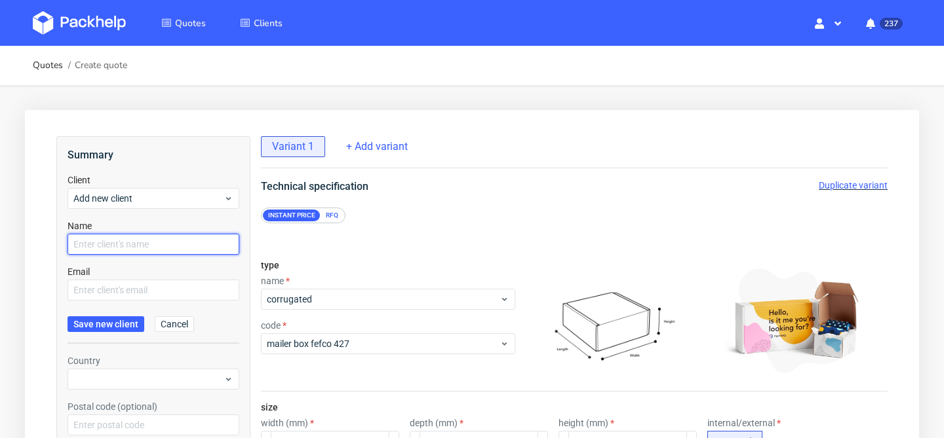
click at [180, 244] on input "text" at bounding box center [153, 244] width 172 height 21
type input "D"
type input "[EMAIL_ADDRESS][DOMAIN_NAME]"
click at [67, 317] on button "Save new client" at bounding box center [105, 325] width 77 height 16
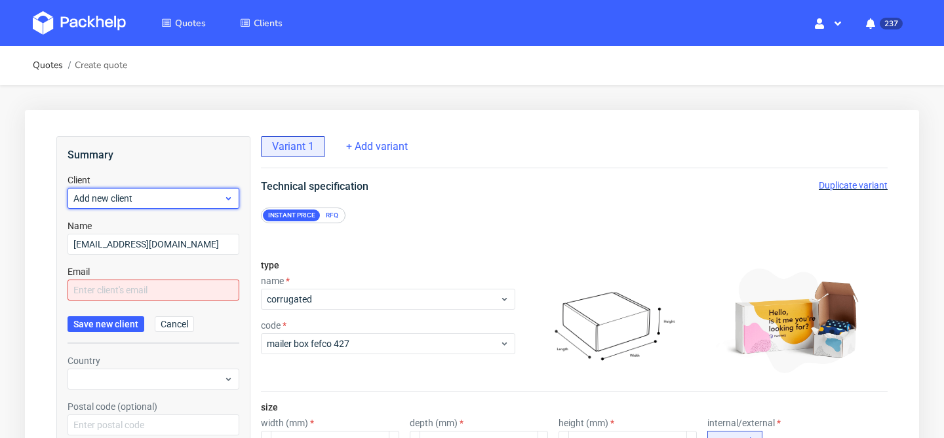
click at [156, 201] on span "Add new client" at bounding box center [148, 198] width 150 height 13
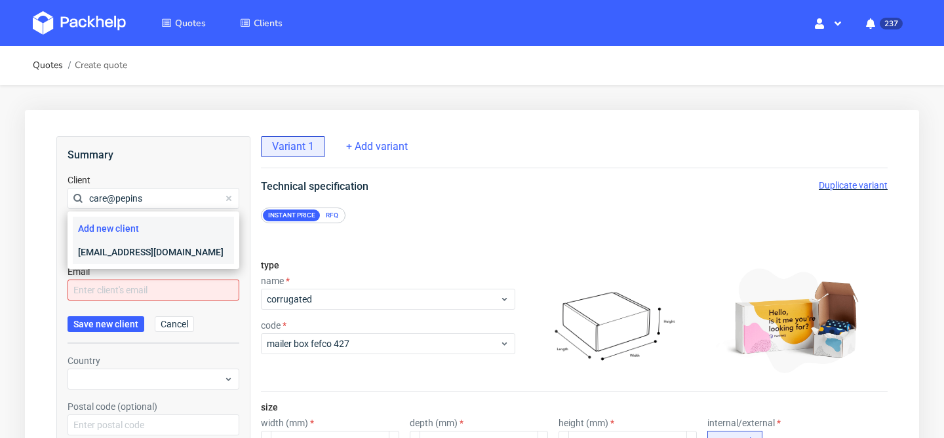
type input "care@pepins"
click at [151, 244] on div "[EMAIL_ADDRESS][DOMAIN_NAME]" at bounding box center [153, 252] width 161 height 24
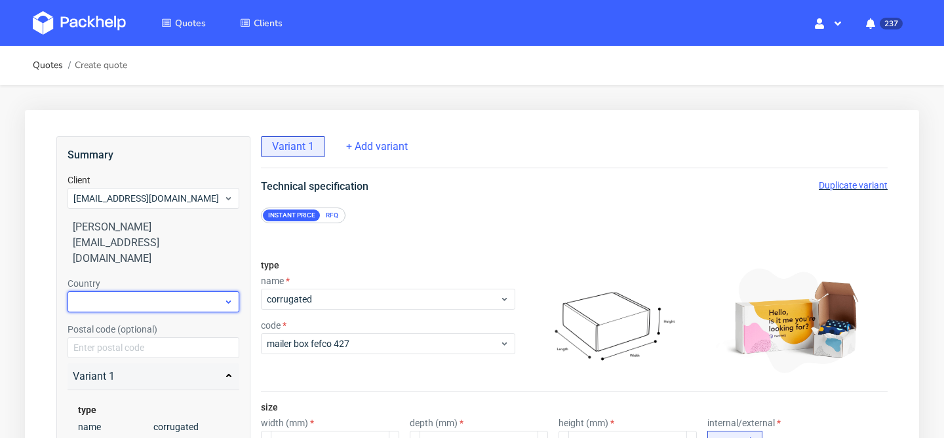
click at [182, 292] on div at bounding box center [153, 302] width 172 height 21
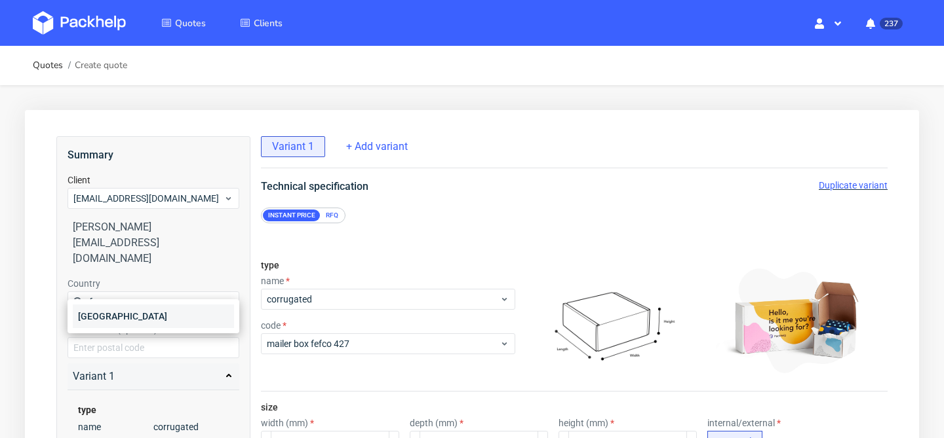
type input "fra"
click at [164, 307] on div "[GEOGRAPHIC_DATA]" at bounding box center [153, 317] width 161 height 24
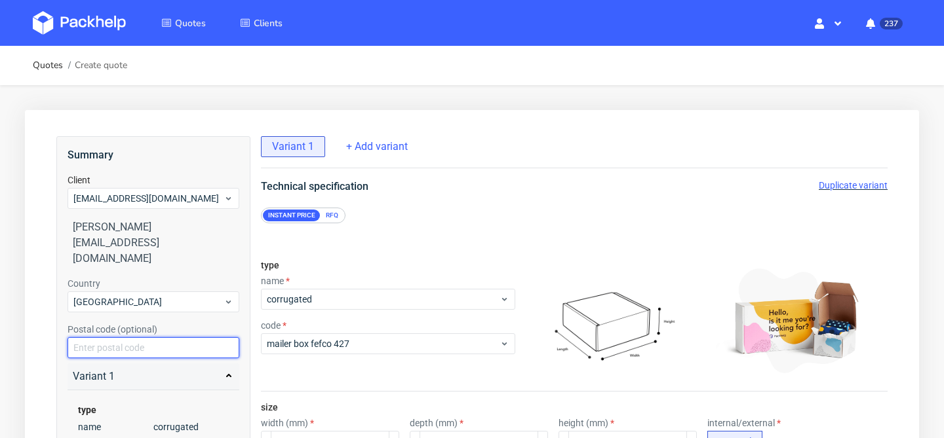
click at [163, 337] on input "text" at bounding box center [153, 347] width 172 height 21
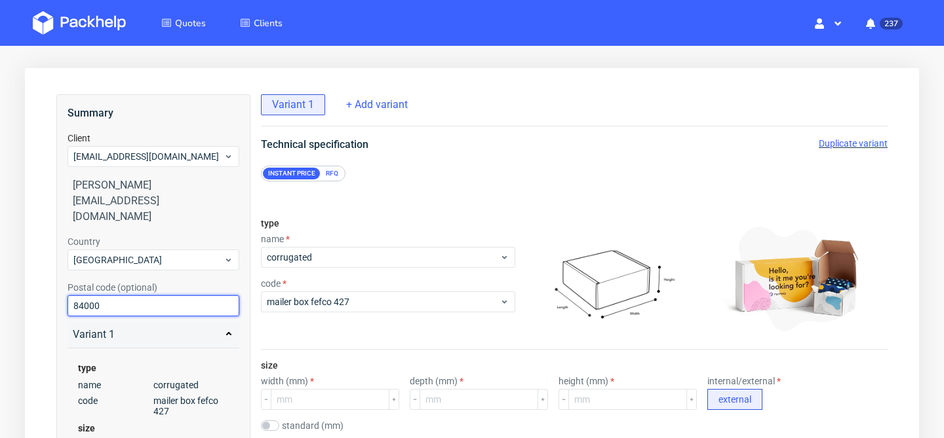
scroll to position [47, 0]
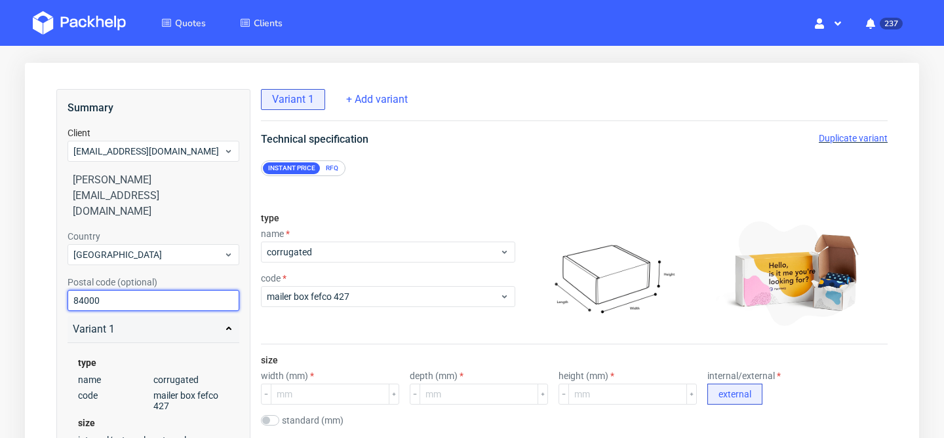
type input "84000"
click at [389, 215] on div "type name corrugated code mailer box fefco 427" at bounding box center [388, 273] width 254 height 142
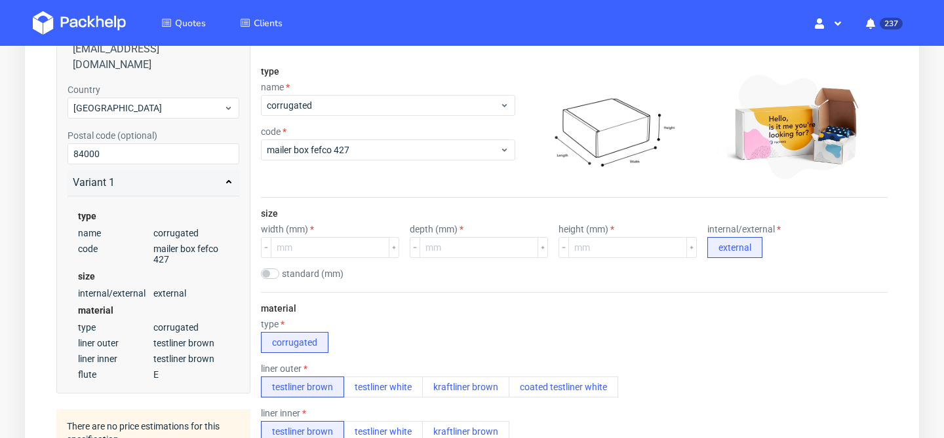
scroll to position [191, 0]
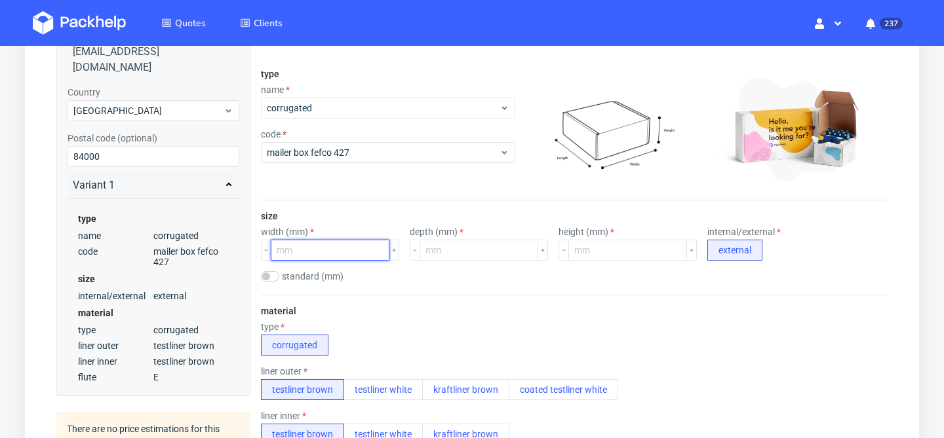
click at [303, 244] on input "number" at bounding box center [330, 250] width 119 height 21
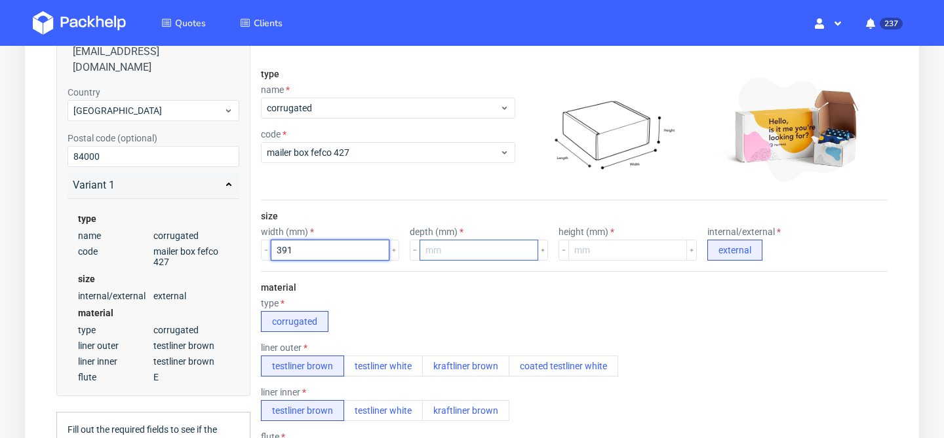
type input "391"
click at [461, 258] on input "number" at bounding box center [478, 250] width 119 height 21
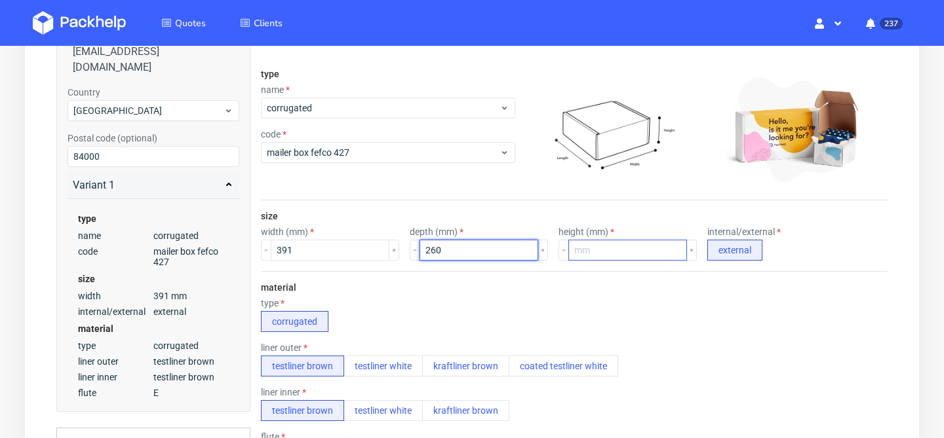
type input "260"
click at [594, 248] on input "number" at bounding box center [627, 250] width 119 height 21
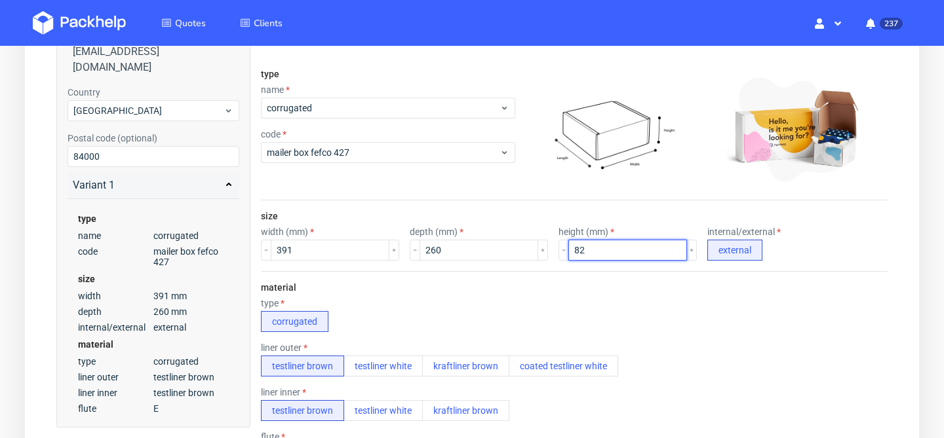
type input "82"
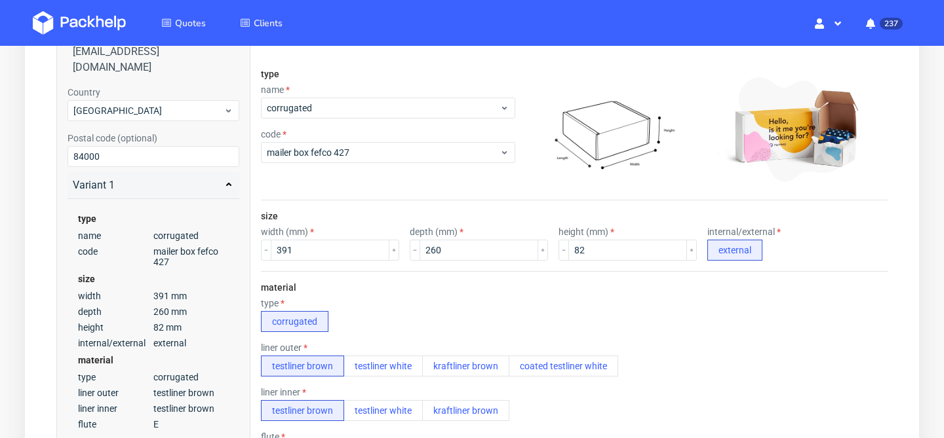
click at [510, 312] on div "type corrugated" at bounding box center [574, 315] width 626 height 34
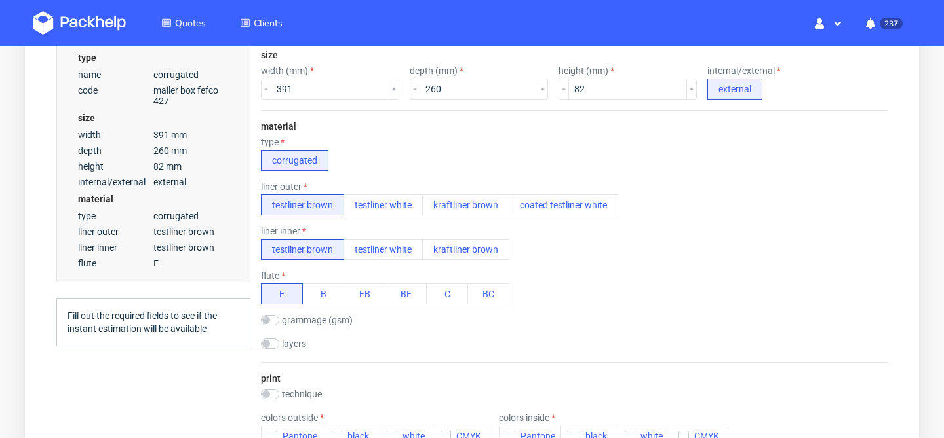
scroll to position [364, 0]
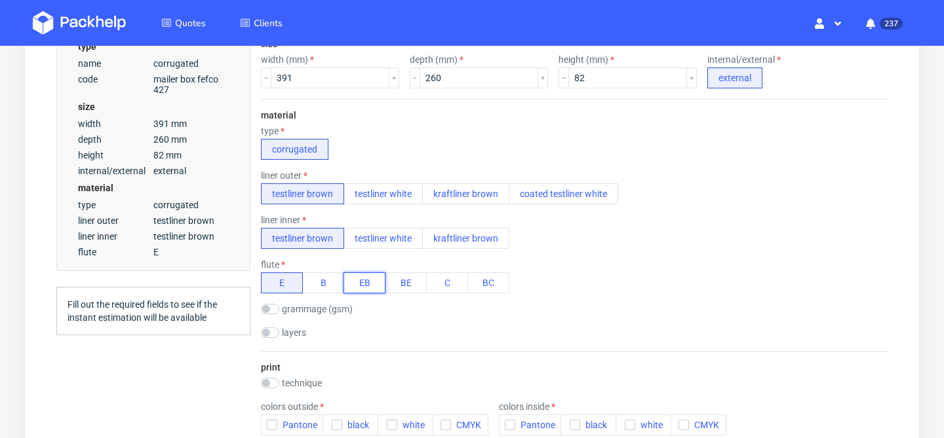
click at [356, 282] on button "EB" at bounding box center [364, 283] width 42 height 21
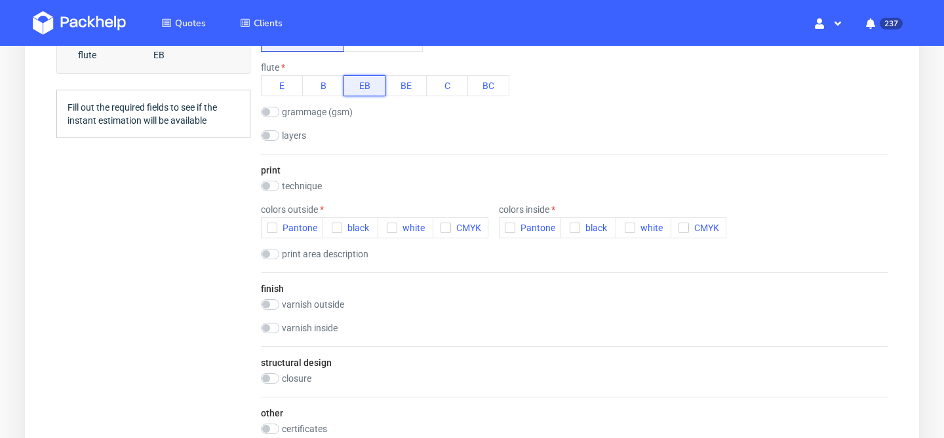
scroll to position [560, 0]
click at [270, 189] on input "checkbox" at bounding box center [270, 187] width 18 height 10
checkbox input "true"
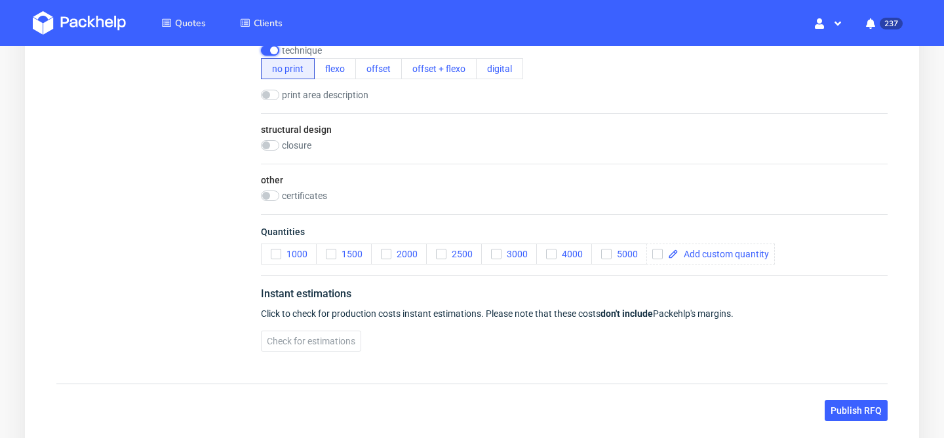
scroll to position [701, 0]
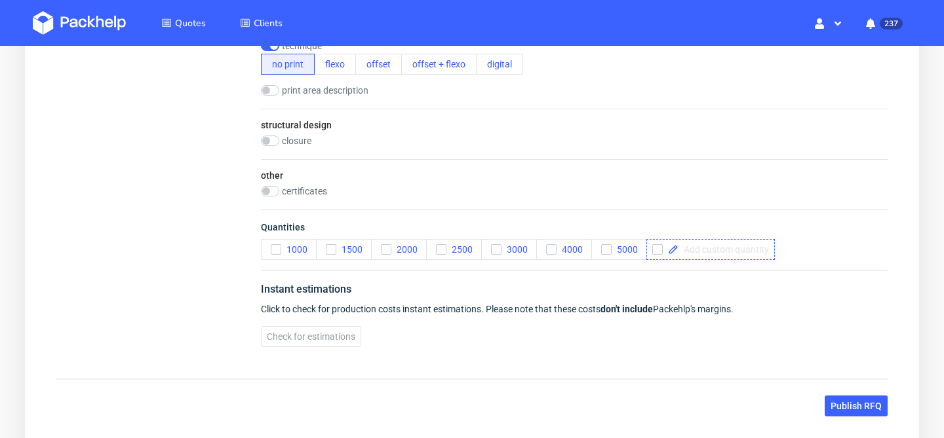
click at [716, 254] on span at bounding box center [723, 249] width 90 height 9
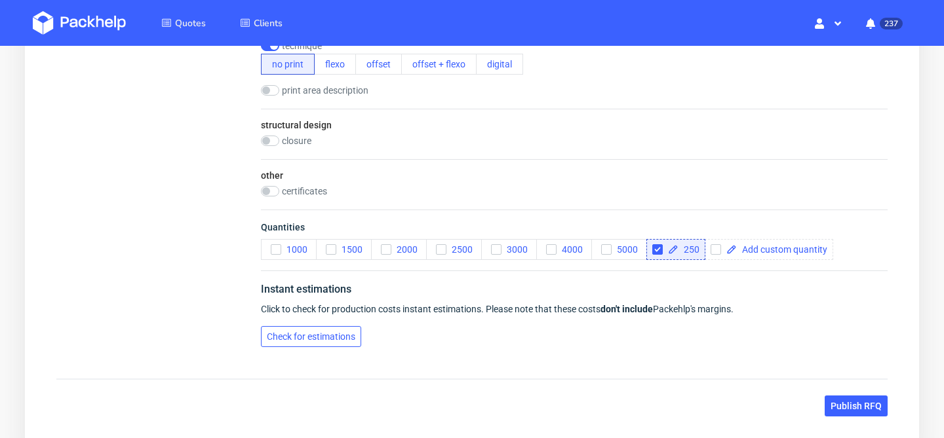
click at [339, 342] on button "Check for estimations" at bounding box center [311, 336] width 100 height 21
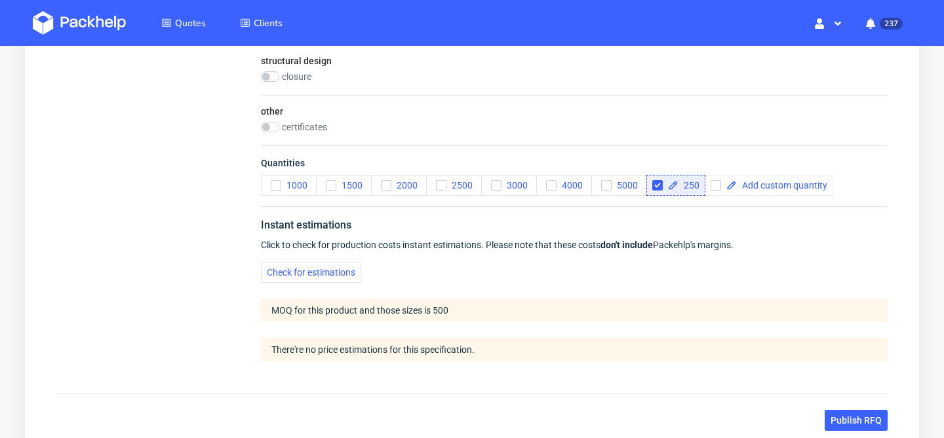
scroll to position [789, 0]
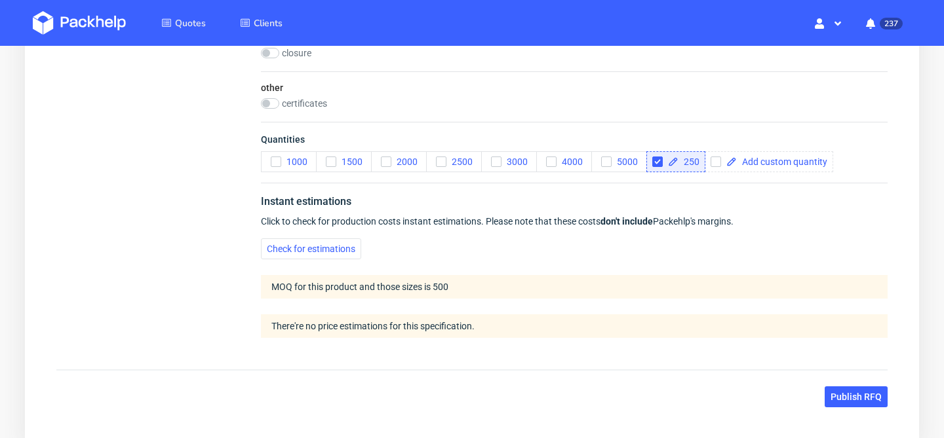
click at [693, 161] on span "250" at bounding box center [688, 161] width 21 height 9
click at [697, 162] on span "250" at bounding box center [688, 161] width 21 height 9
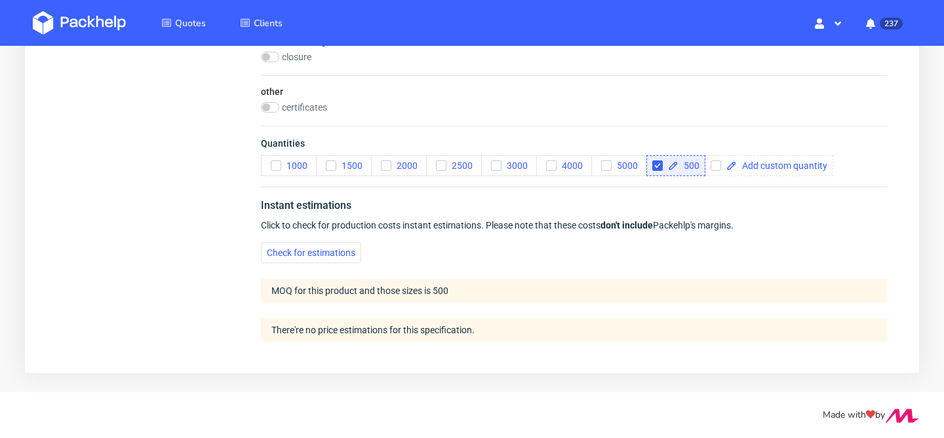
scroll to position [785, 0]
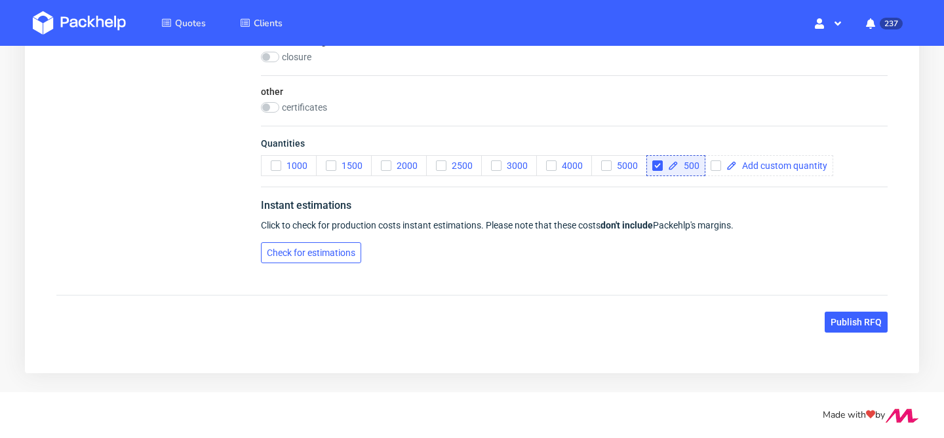
click at [341, 244] on button "Check for estimations" at bounding box center [311, 252] width 100 height 21
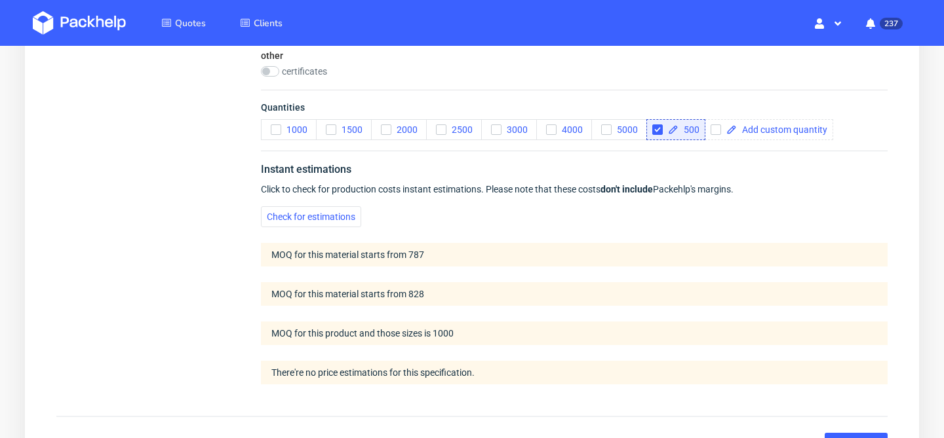
scroll to position [814, 0]
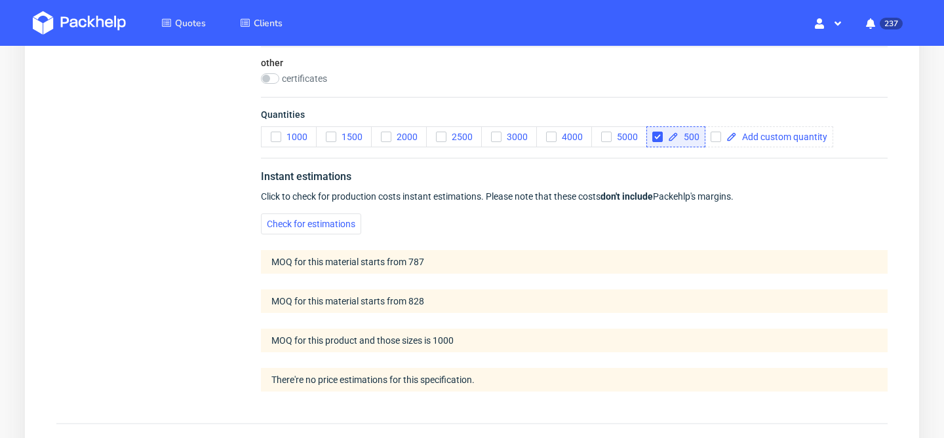
click at [692, 138] on span "500" at bounding box center [688, 136] width 21 height 9
click at [699, 139] on span "500" at bounding box center [688, 136] width 21 height 9
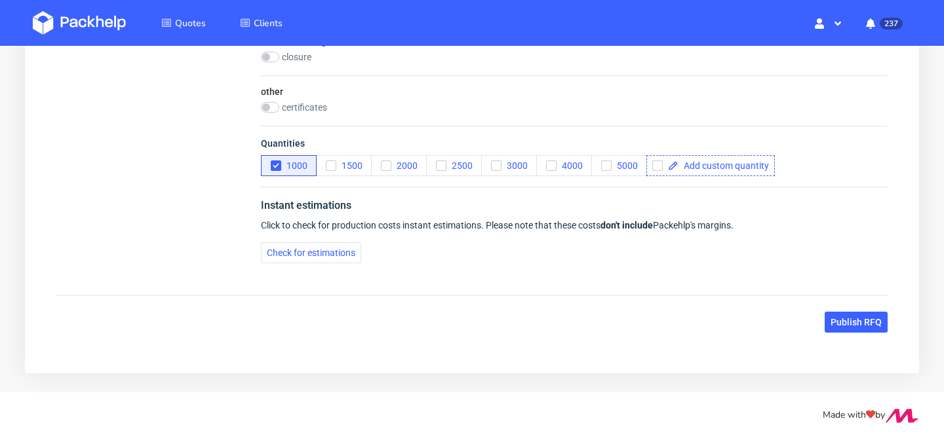
scroll to position [785, 0]
click at [301, 260] on button "Check for estimations" at bounding box center [311, 252] width 100 height 21
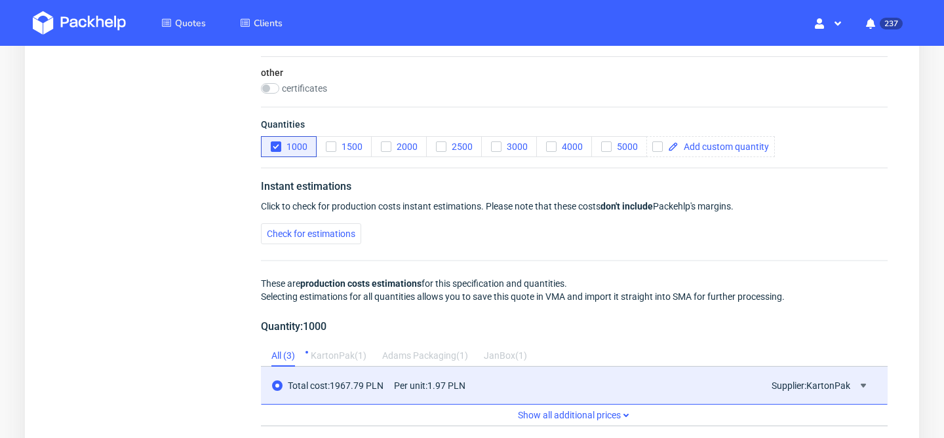
scroll to position [801, 0]
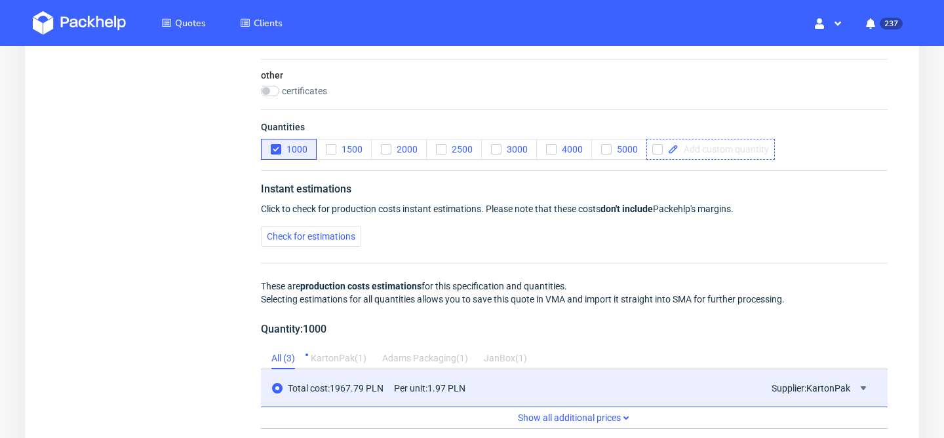
click at [702, 151] on span at bounding box center [723, 149] width 90 height 9
checkbox input "true"
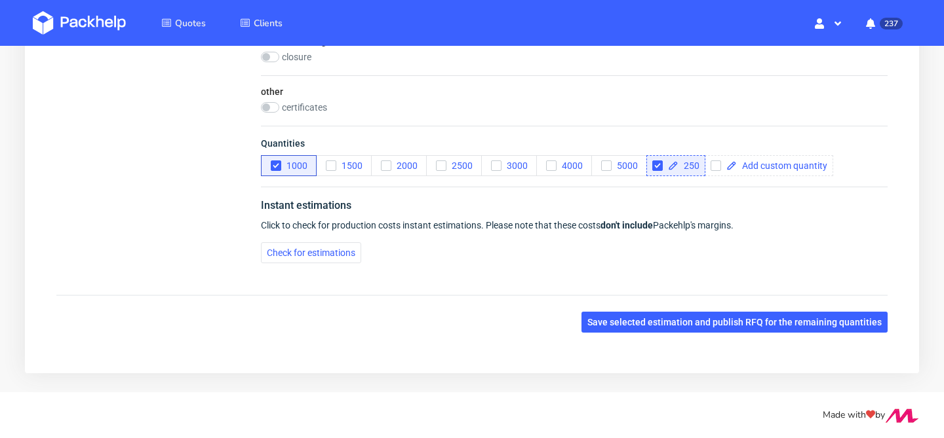
scroll to position [785, 0]
click at [265, 159] on button "1000" at bounding box center [289, 165] width 56 height 21
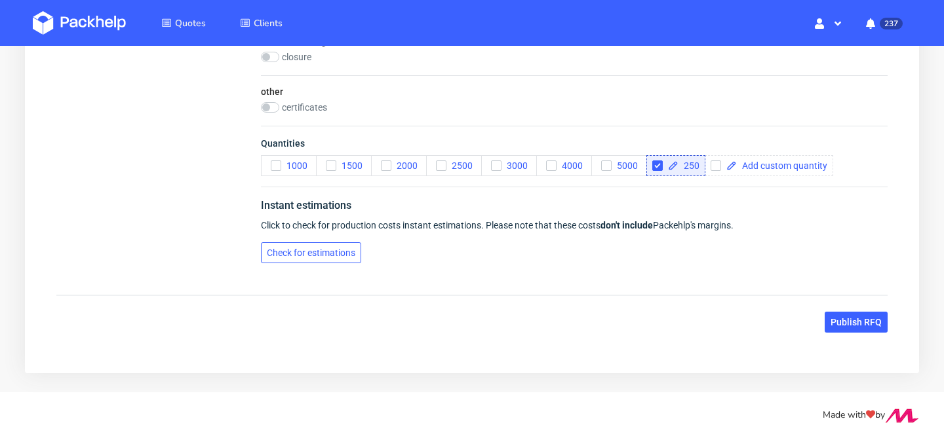
click at [318, 251] on span "Check for estimations" at bounding box center [311, 252] width 88 height 9
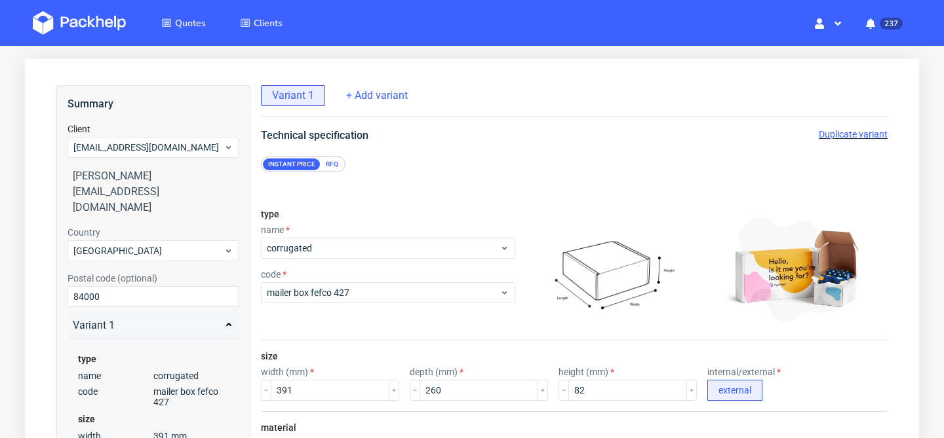
scroll to position [0, 0]
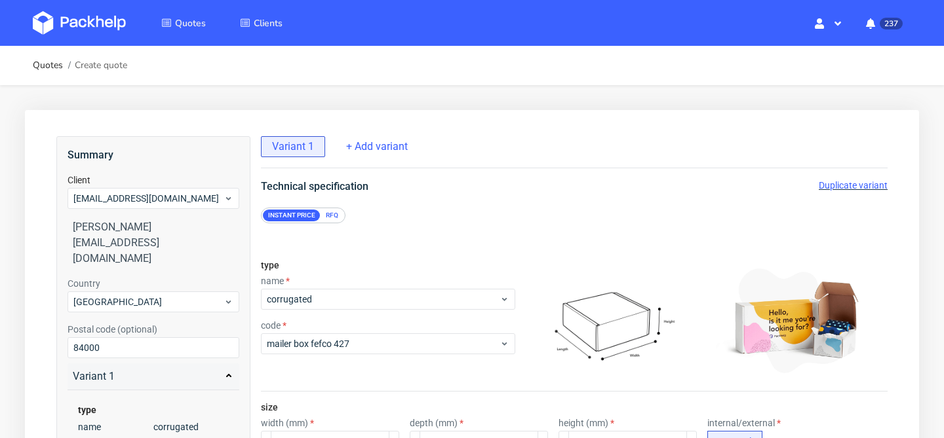
click at [340, 215] on div "RFQ" at bounding box center [331, 216] width 23 height 12
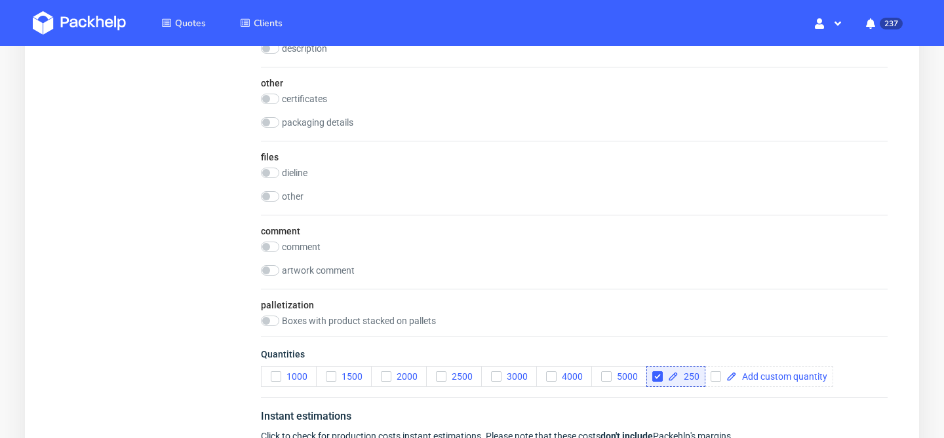
scroll to position [1128, 0]
click at [267, 168] on input "checkbox" at bounding box center [270, 172] width 18 height 10
checkbox input "true"
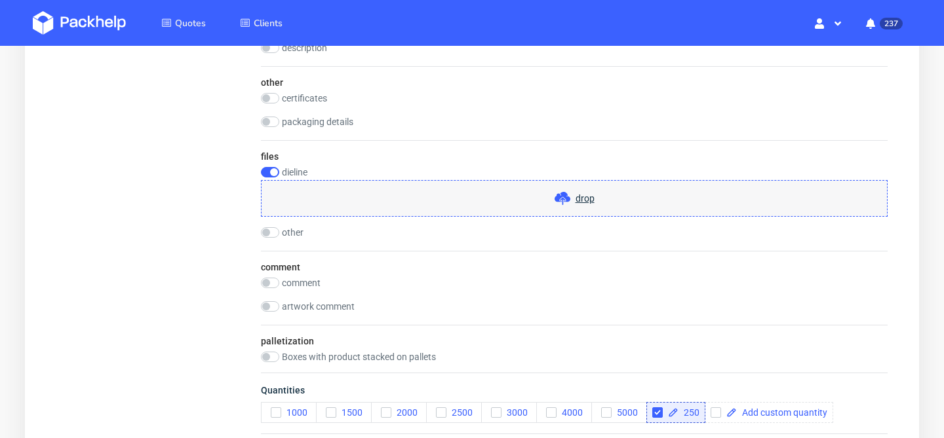
click at [590, 197] on span "drop" at bounding box center [584, 198] width 19 height 13
click at [584, 198] on span "drop" at bounding box center [584, 198] width 19 height 13
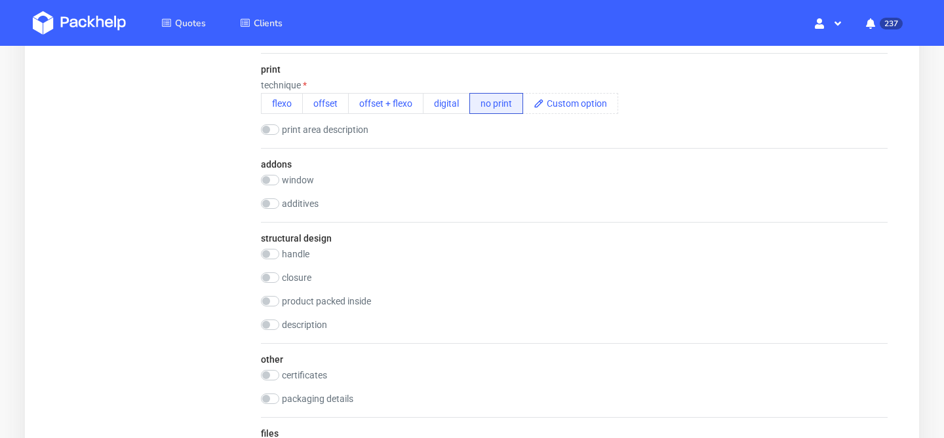
scroll to position [1398, 0]
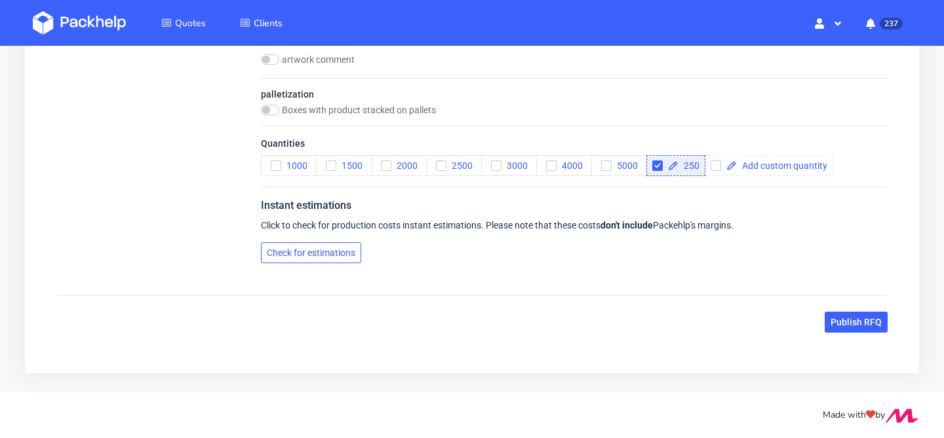
click at [320, 257] on span "Check for estimations" at bounding box center [311, 252] width 88 height 9
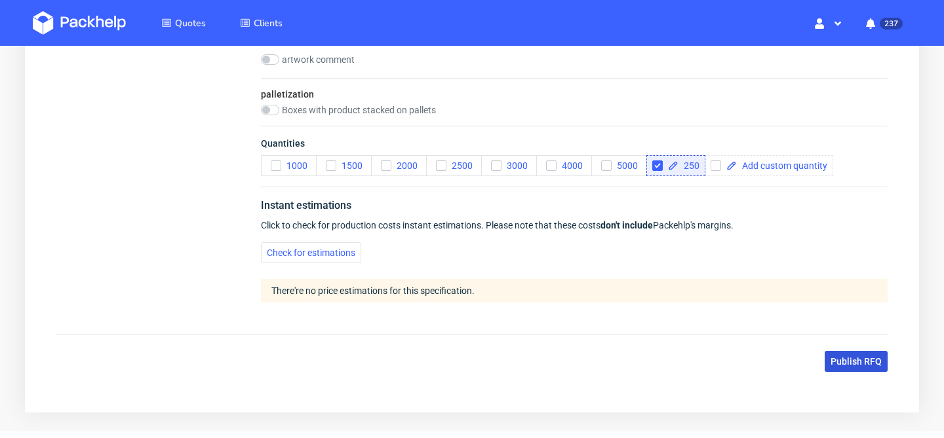
click at [856, 364] on span "Publish RFQ" at bounding box center [855, 361] width 51 height 9
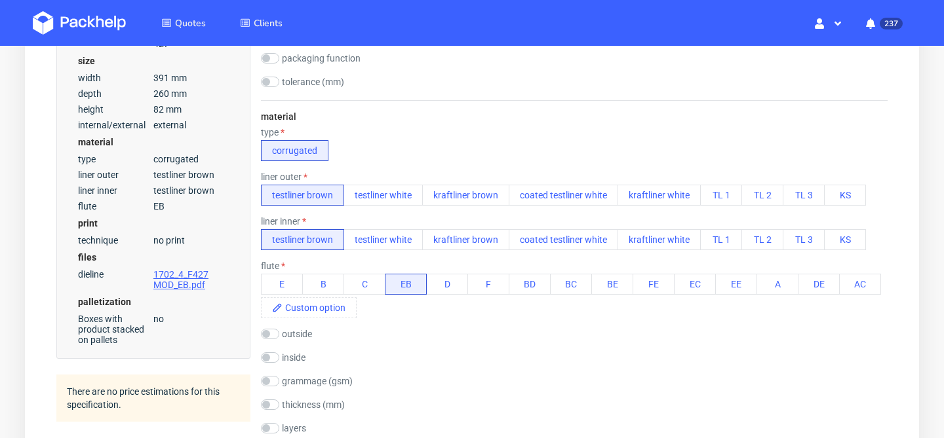
scroll to position [377, 0]
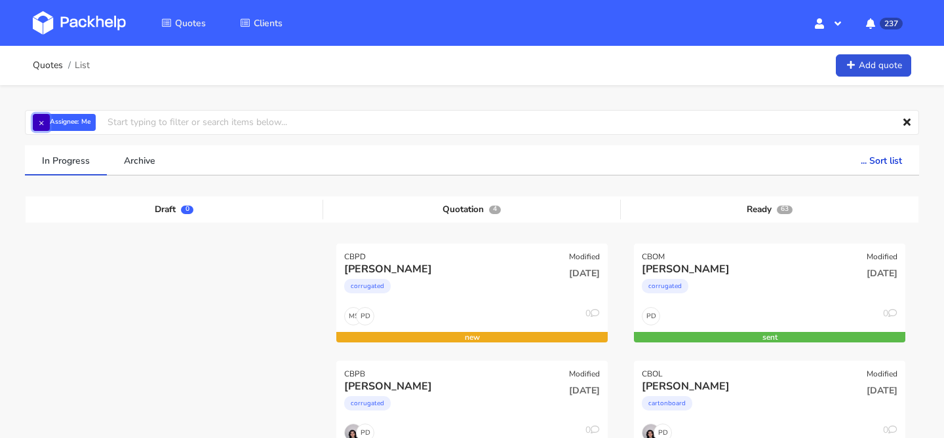
click at [43, 118] on button "×" at bounding box center [41, 122] width 17 height 17
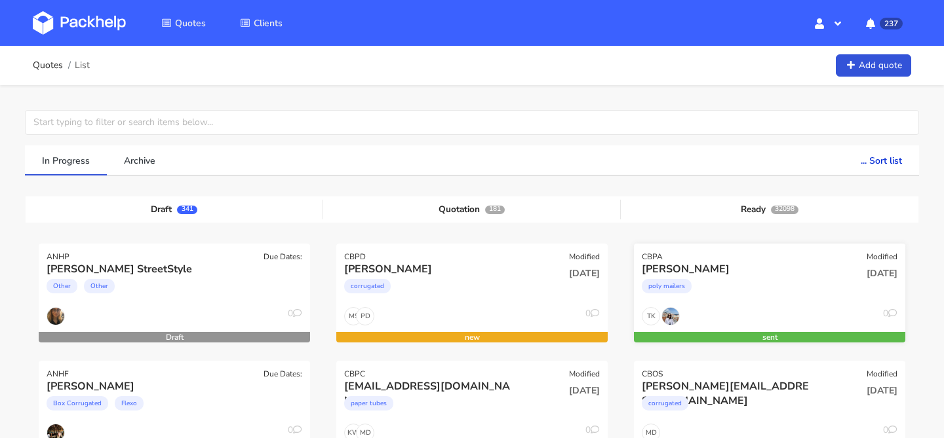
click at [737, 283] on div "poly mailers" at bounding box center [729, 290] width 174 height 26
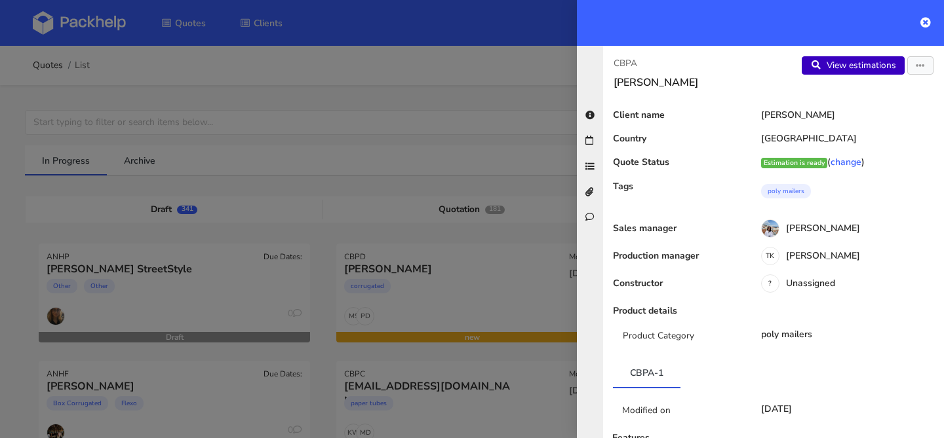
click at [872, 64] on link "View estimations" at bounding box center [852, 65] width 103 height 18
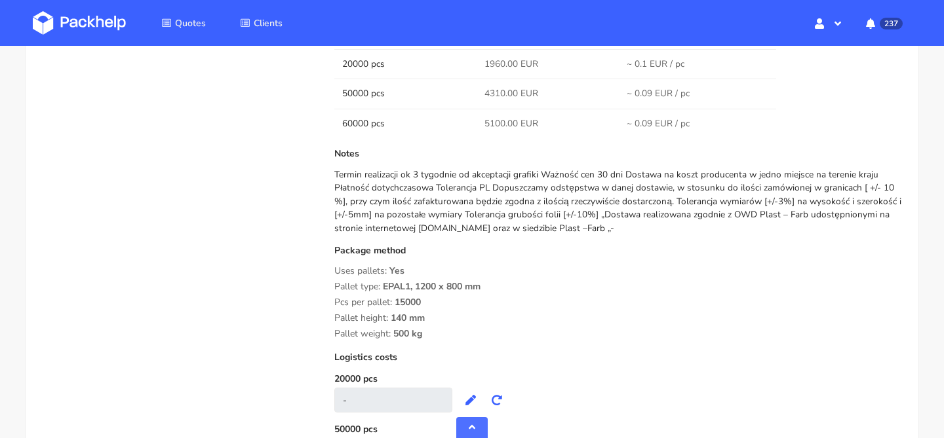
scroll to position [1158, 0]
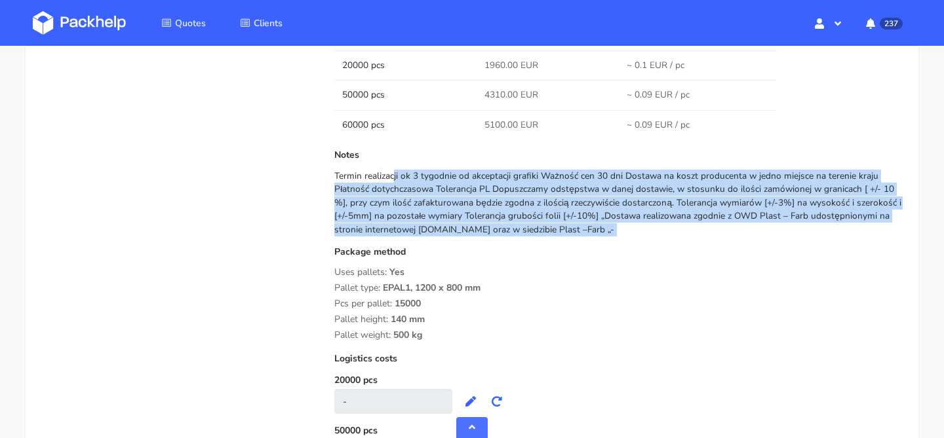
drag, startPoint x: 687, startPoint y: 238, endPoint x: 328, endPoint y: 168, distance: 365.9
click at [328, 168] on div "Submitted on [DATE] 14:00:16 Supplier Plastfarb Startup cost 0 zł Cost per quan…" at bounding box center [618, 10] width 586 height 1035
click at [643, 234] on div "Termin realizacji ok 3 tygodnie od akceptacji grafiki Ważność cen 30 dni Dostaw…" at bounding box center [618, 203] width 568 height 67
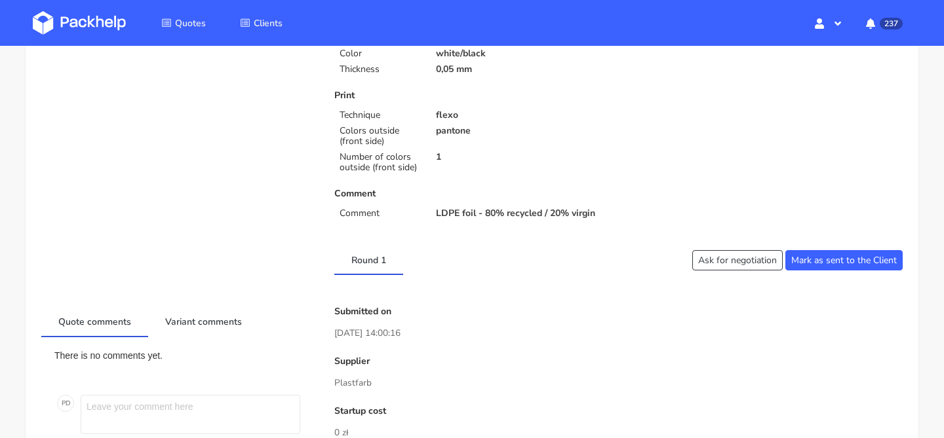
scroll to position [0, 0]
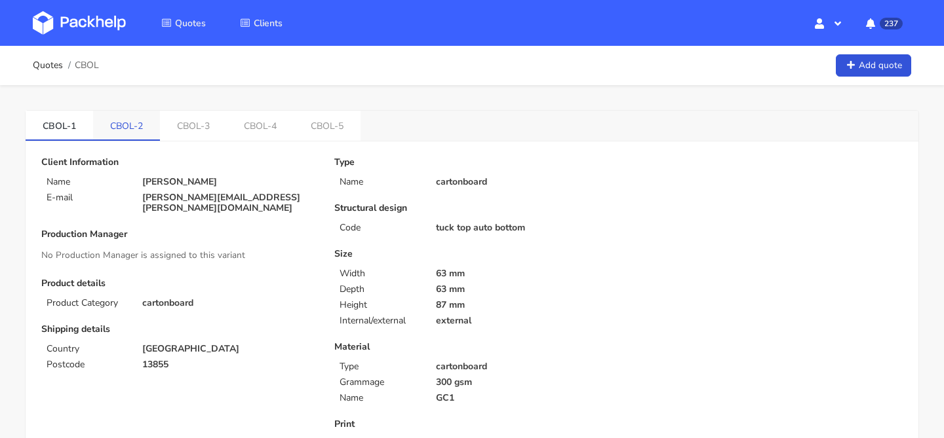
click at [132, 121] on link "CBOL-2" at bounding box center [126, 125] width 67 height 29
click at [197, 122] on link "CBOL-3" at bounding box center [194, 125] width 67 height 29
click at [253, 130] on link "CBOL-4" at bounding box center [261, 125] width 67 height 29
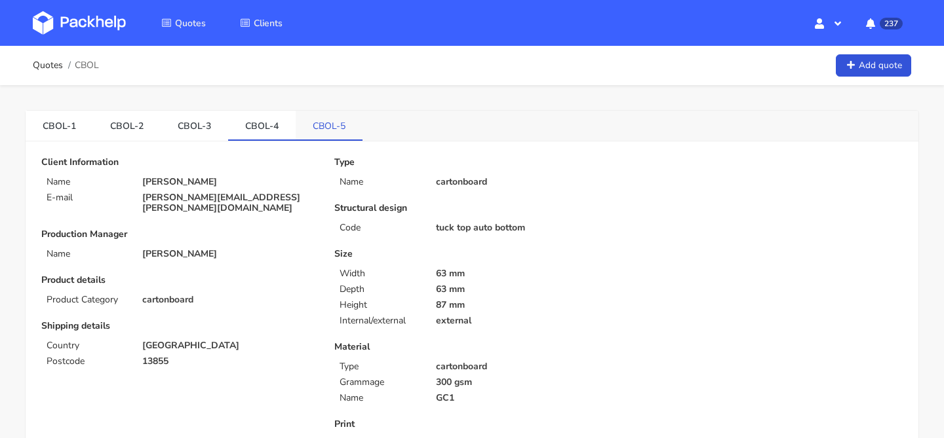
click at [322, 131] on link "CBOL-5" at bounding box center [329, 125] width 67 height 29
click at [253, 136] on link "CBOL-4" at bounding box center [261, 125] width 67 height 29
click at [328, 133] on link "CBOL-5" at bounding box center [329, 125] width 67 height 29
click at [80, 126] on link "CBOL-1" at bounding box center [59, 125] width 67 height 29
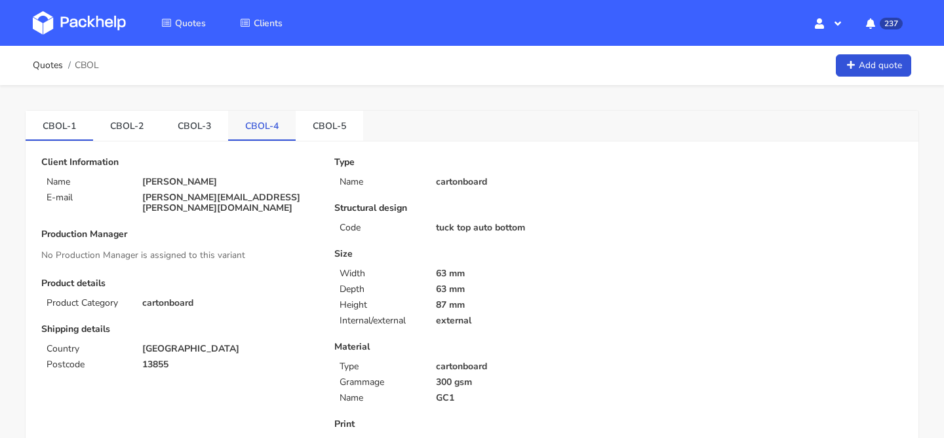
click at [245, 136] on link "CBOL-4" at bounding box center [261, 125] width 67 height 29
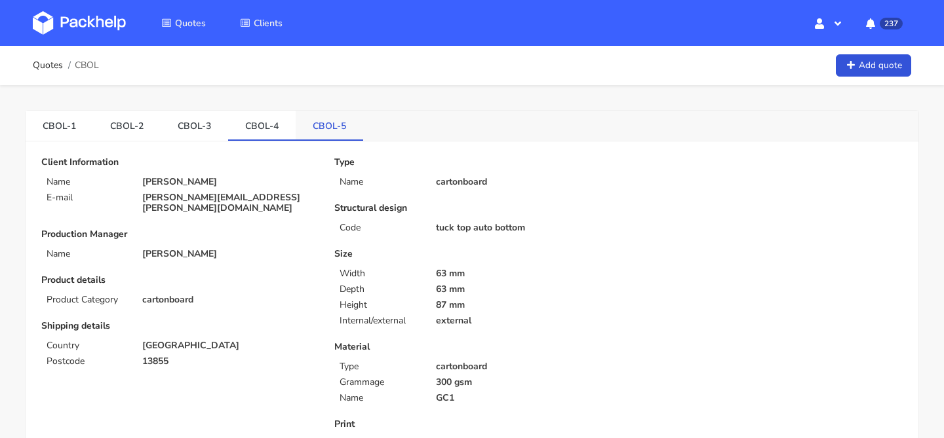
click at [323, 131] on link "CBOL-5" at bounding box center [329, 125] width 67 height 29
click at [117, 125] on link "CBOL-2" at bounding box center [126, 125] width 67 height 29
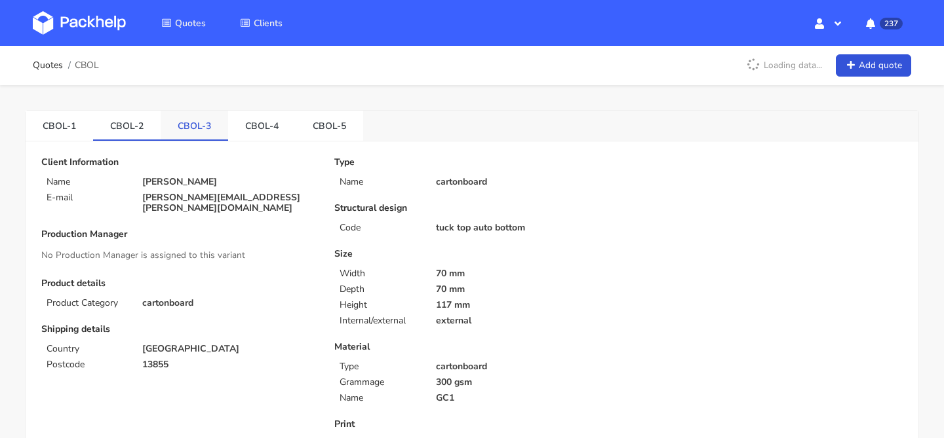
click at [198, 135] on link "CBOL-3" at bounding box center [194, 125] width 67 height 29
click at [94, 126] on link "CBOL-2" at bounding box center [126, 125] width 67 height 29
click at [79, 135] on link "CBOL-1" at bounding box center [59, 125] width 67 height 29
click at [192, 121] on link "CBOL-3" at bounding box center [194, 125] width 67 height 29
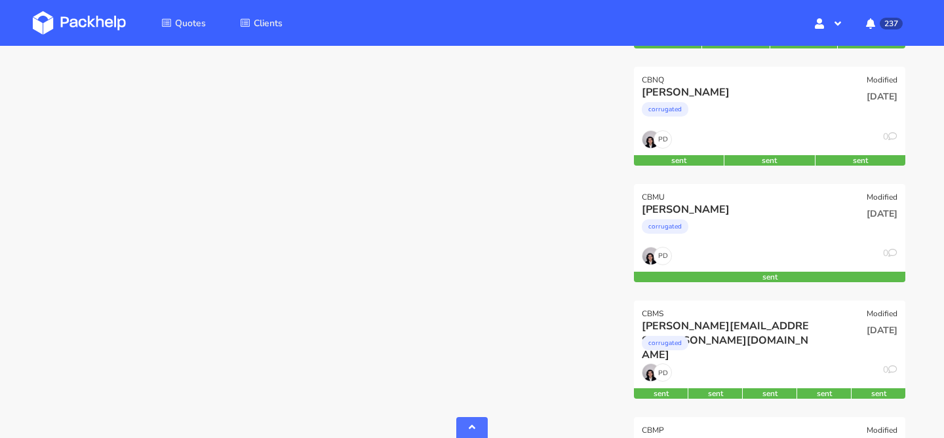
scroll to position [768, 0]
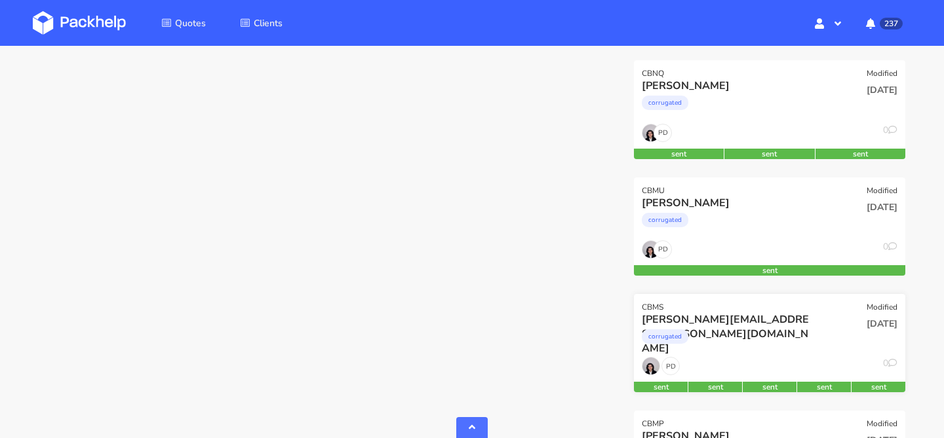
click at [750, 341] on div "corrugated" at bounding box center [729, 340] width 174 height 26
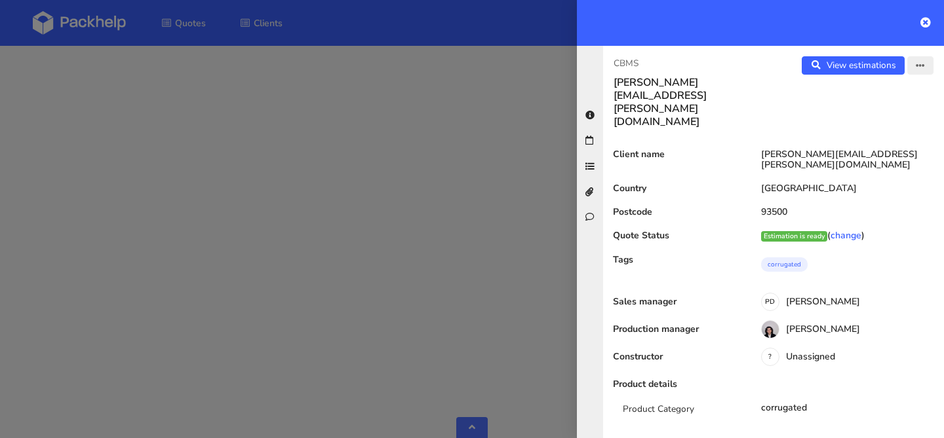
click at [921, 58] on button "button" at bounding box center [920, 65] width 26 height 18
click at [877, 119] on link "Edit quote" at bounding box center [877, 117] width 115 height 22
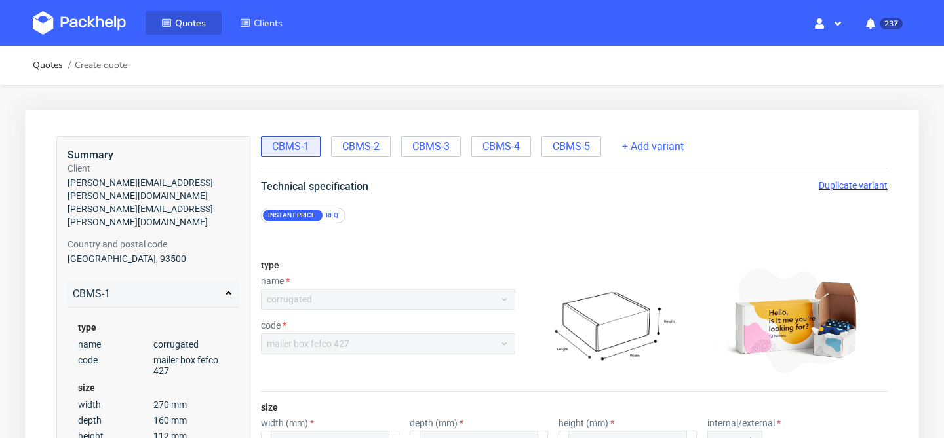
click at [184, 29] on link "Quotes" at bounding box center [183, 23] width 76 height 24
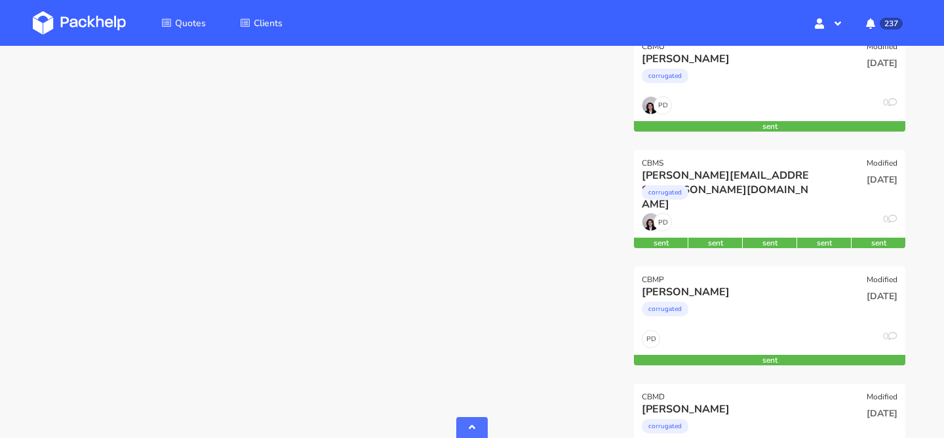
scroll to position [914, 0]
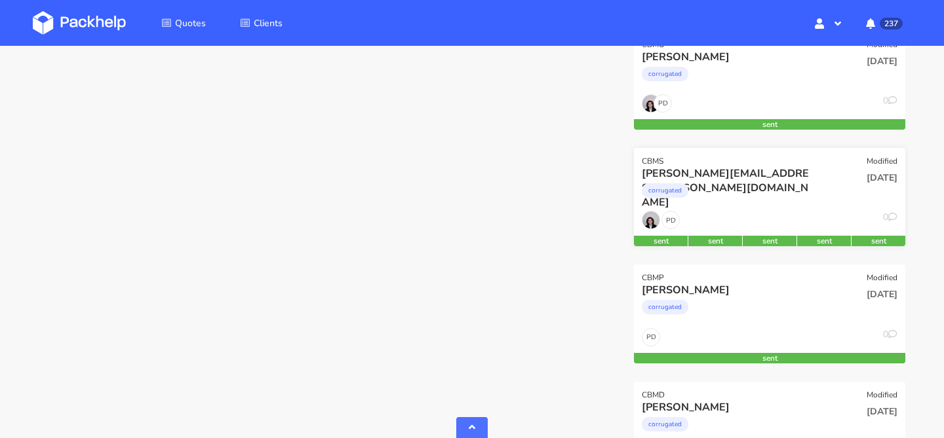
click at [748, 211] on div "PD 0" at bounding box center [769, 223] width 271 height 25
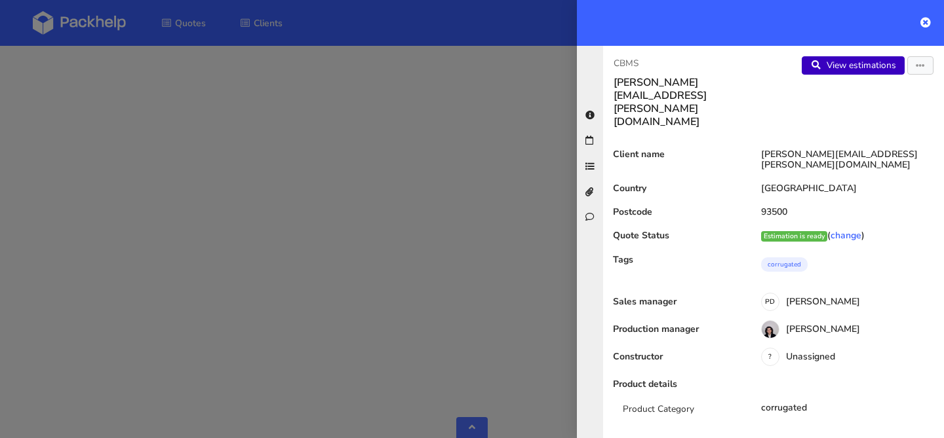
click at [868, 73] on link "View estimations" at bounding box center [852, 65] width 103 height 18
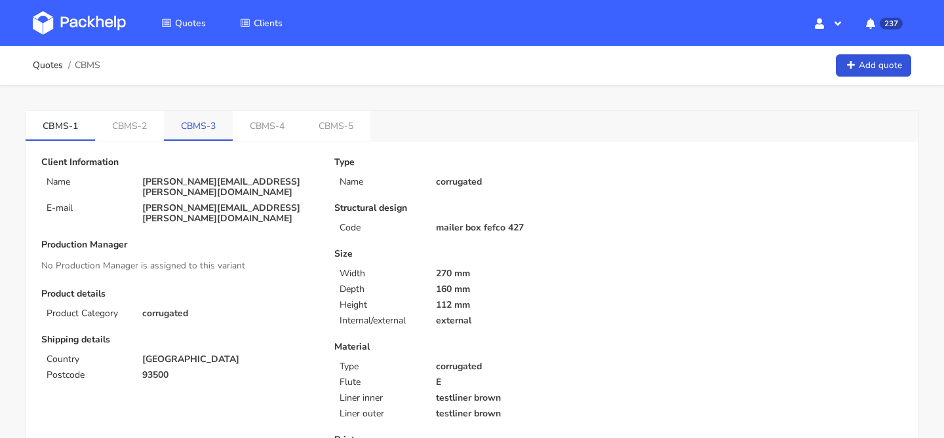
click at [183, 126] on link "CBMS-3" at bounding box center [198, 125] width 69 height 29
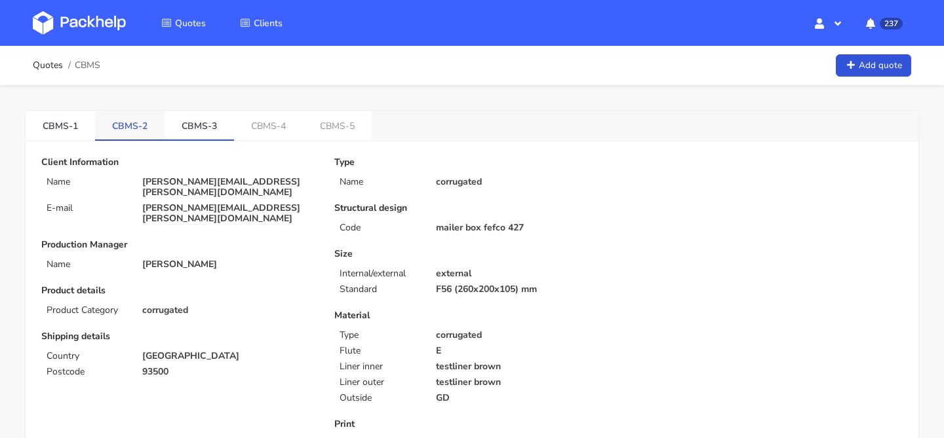
click at [112, 132] on link "CBMS-2" at bounding box center [129, 125] width 69 height 29
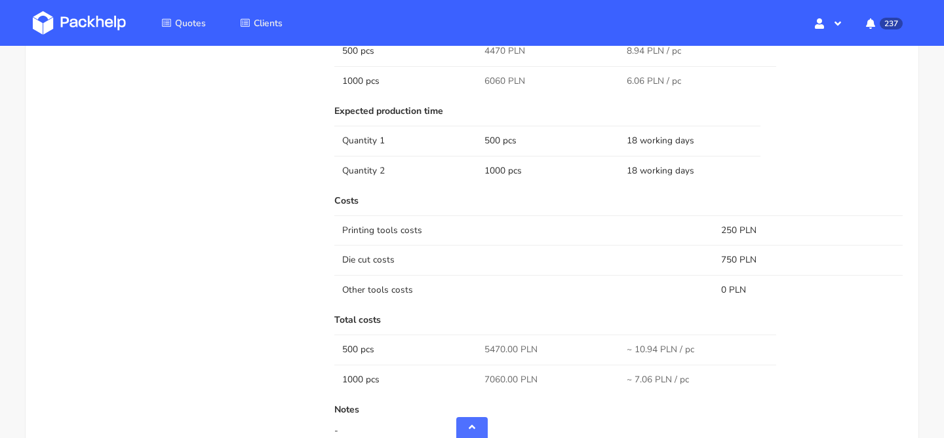
scroll to position [882, 0]
drag, startPoint x: 482, startPoint y: 351, endPoint x: 505, endPoint y: 350, distance: 22.3
click at [505, 350] on td "5470.00 PLN" at bounding box center [547, 348] width 142 height 29
copy span "5470"
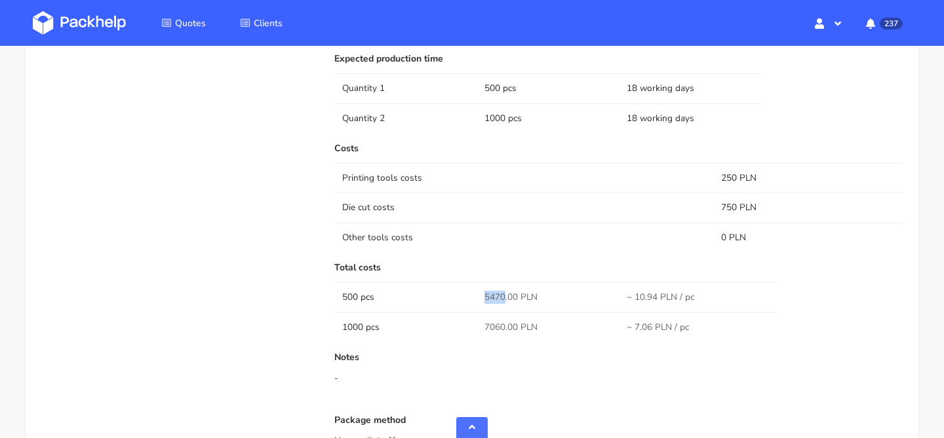
scroll to position [955, 0]
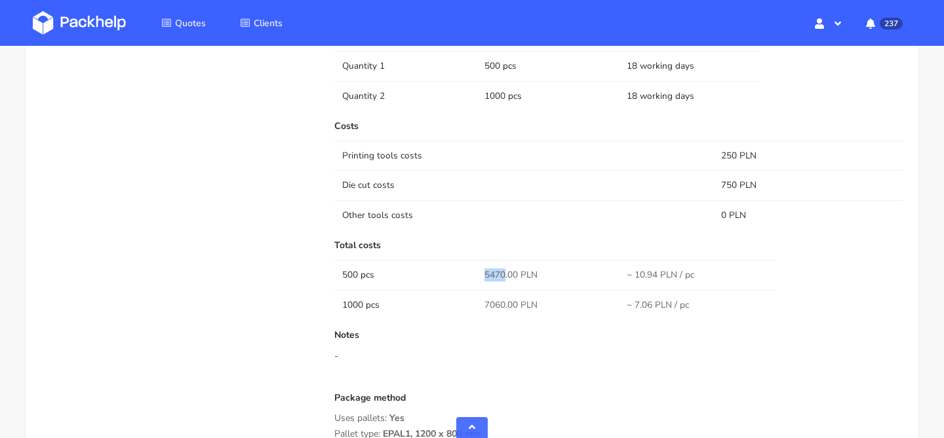
click at [486, 305] on span "7060.00 PLN" at bounding box center [510, 305] width 53 height 13
copy span "7060.00"
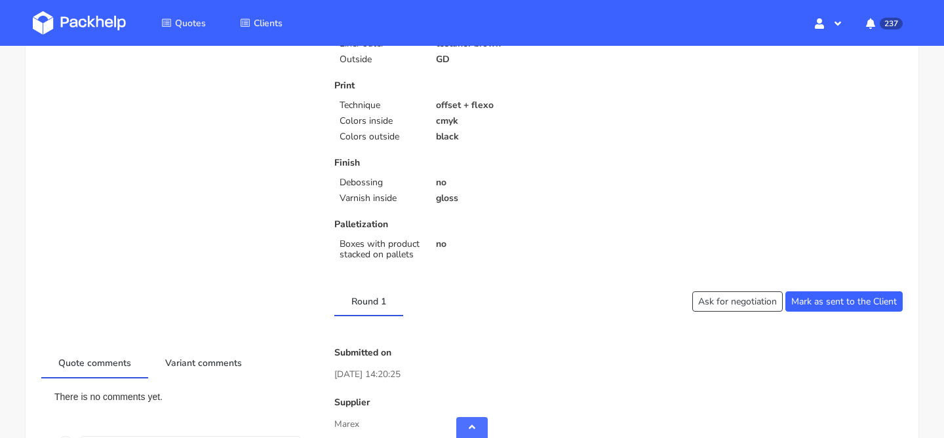
scroll to position [0, 0]
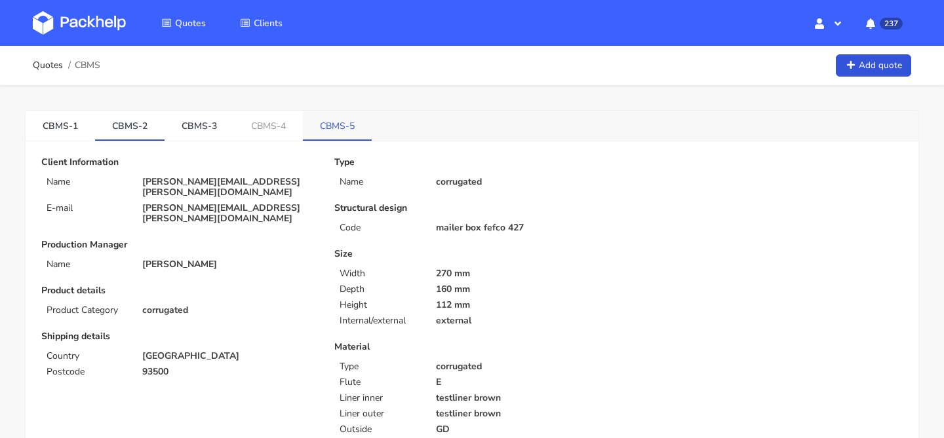
click at [303, 131] on link "CBMS-5" at bounding box center [337, 125] width 69 height 29
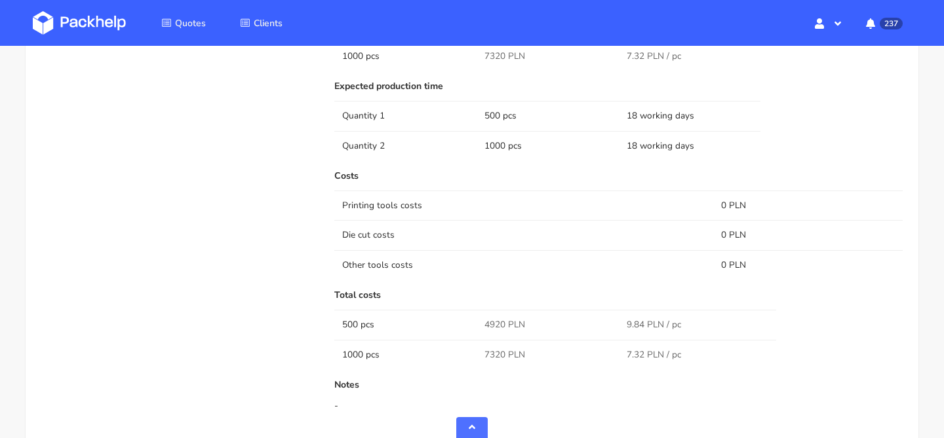
scroll to position [915, 0]
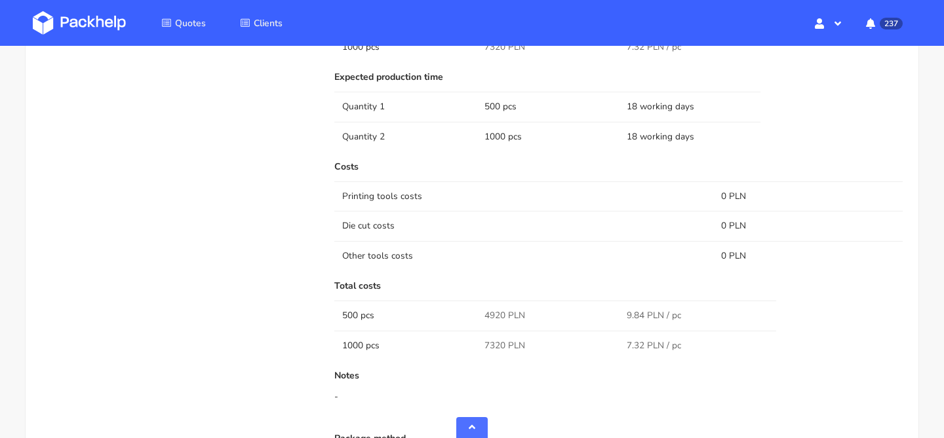
click at [486, 315] on span "4920 PLN" at bounding box center [504, 315] width 41 height 13
copy span "4920"
click at [486, 347] on span "7320 PLN" at bounding box center [504, 345] width 41 height 13
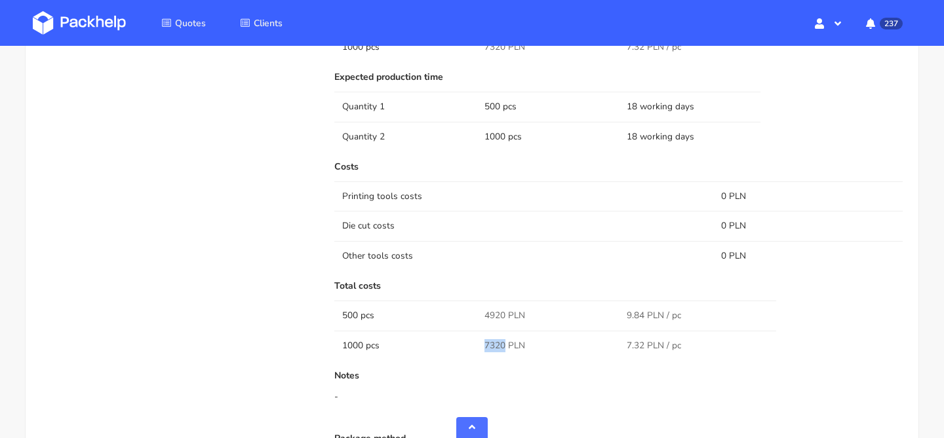
copy span "7320"
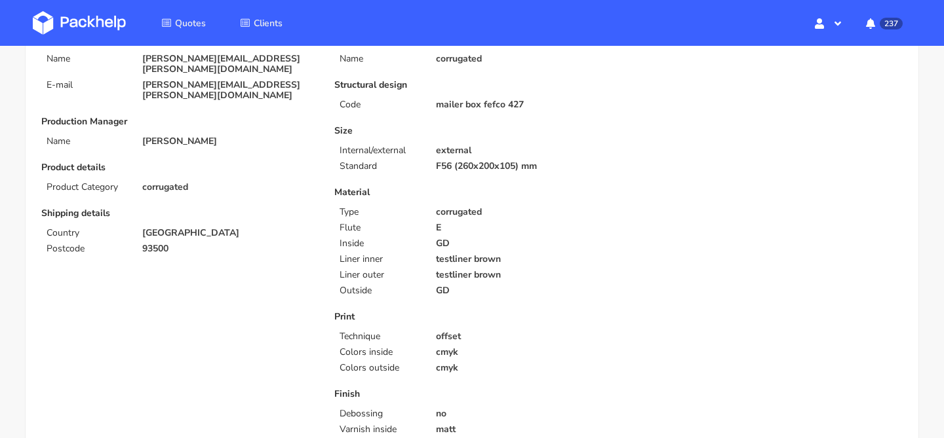
scroll to position [0, 0]
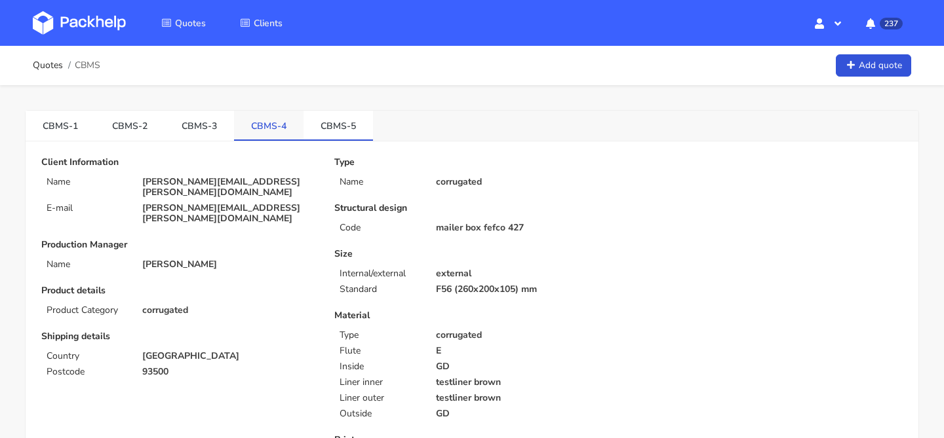
click at [262, 136] on link "CBMS-4" at bounding box center [268, 125] width 69 height 29
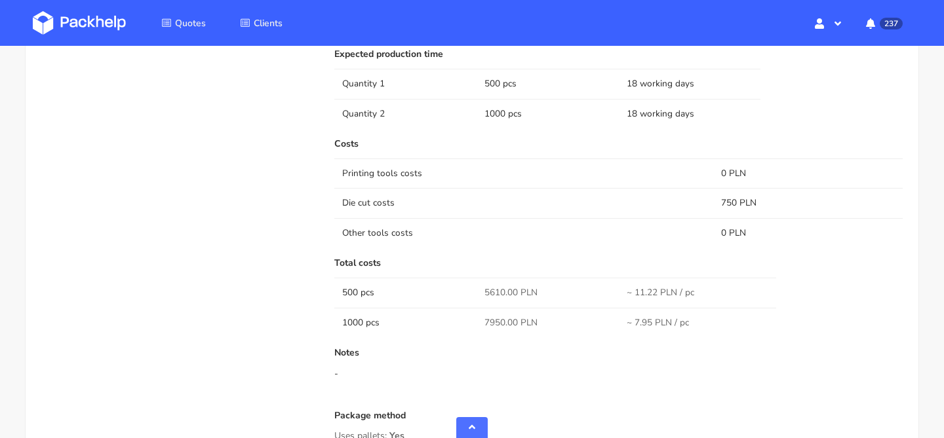
scroll to position [974, 0]
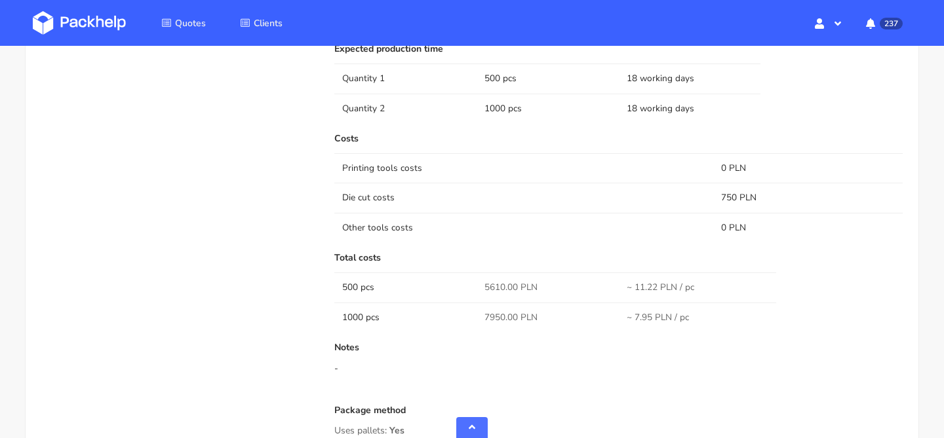
click at [491, 287] on span "5610.00 PLN" at bounding box center [510, 287] width 53 height 13
copy span "5610.00"
click at [497, 312] on span "7950.00 PLN" at bounding box center [510, 317] width 53 height 13
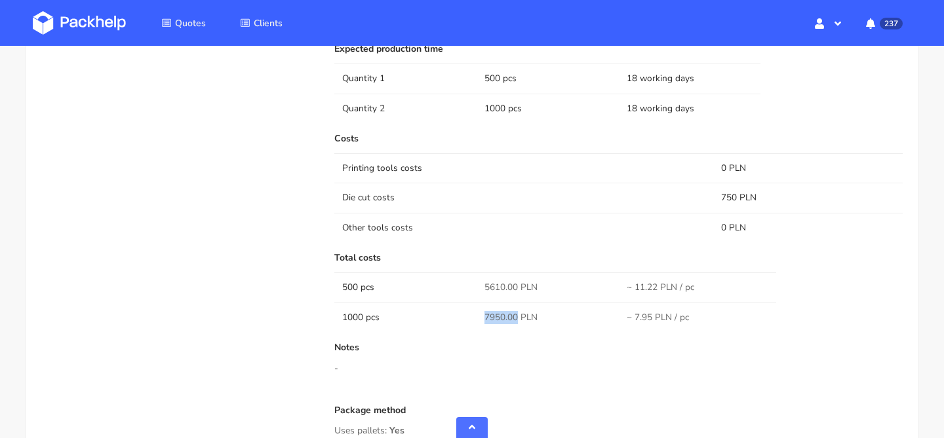
copy span "7950.00"
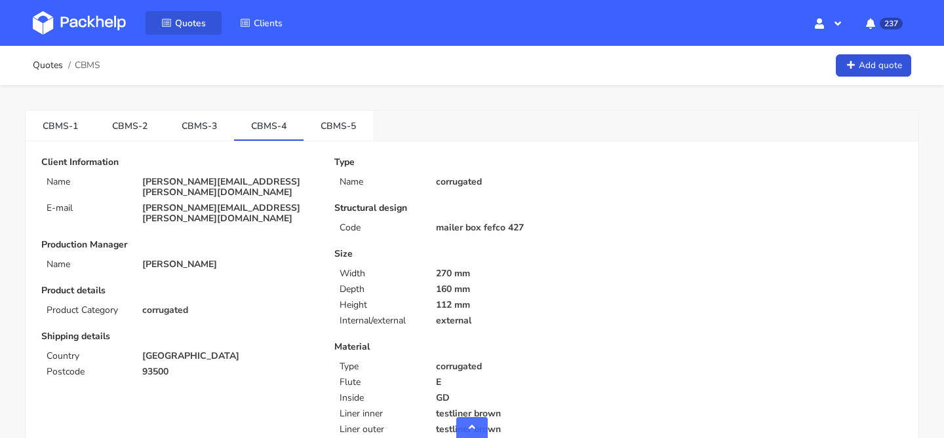
drag, startPoint x: 0, startPoint y: 0, endPoint x: 188, endPoint y: 29, distance: 190.3
click at [188, 29] on link "Quotes" at bounding box center [183, 23] width 76 height 24
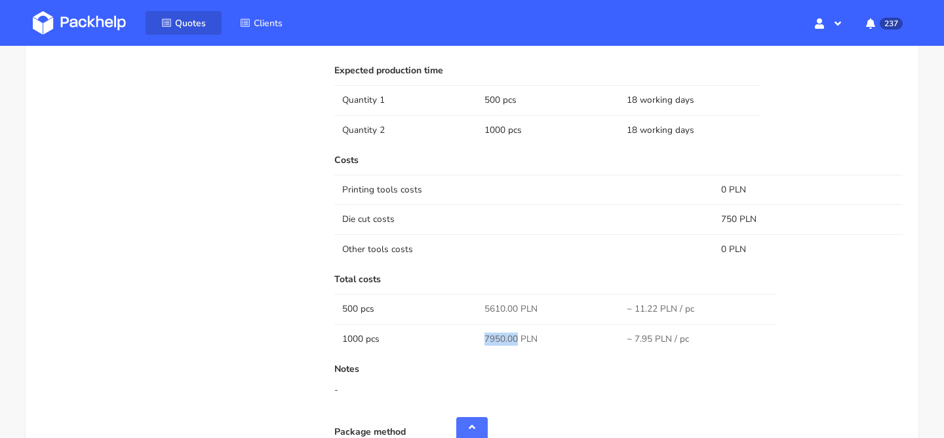
scroll to position [953, 0]
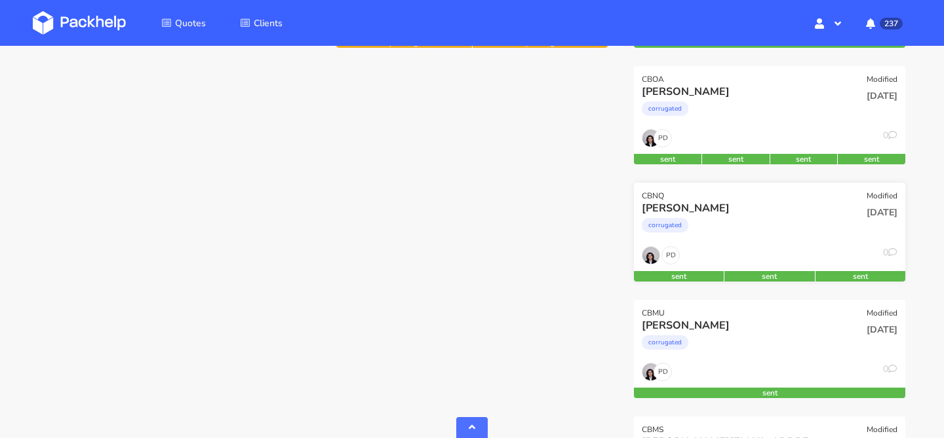
scroll to position [640, 0]
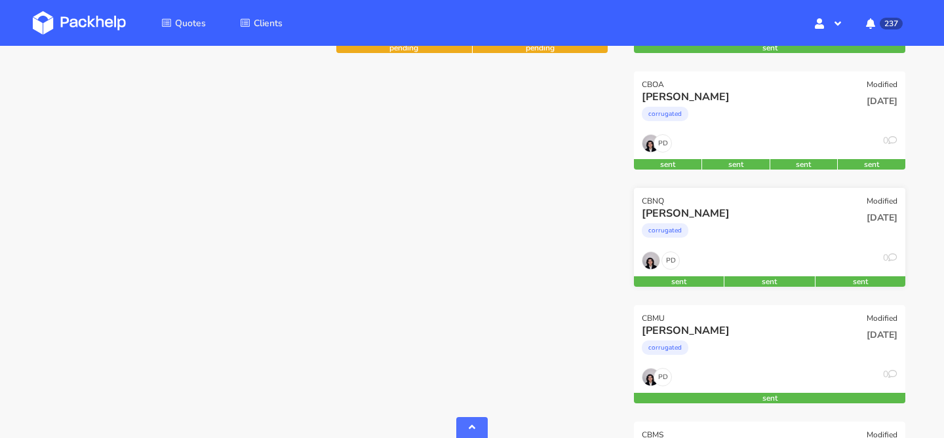
click at [783, 242] on div "corrugated" at bounding box center [729, 234] width 174 height 26
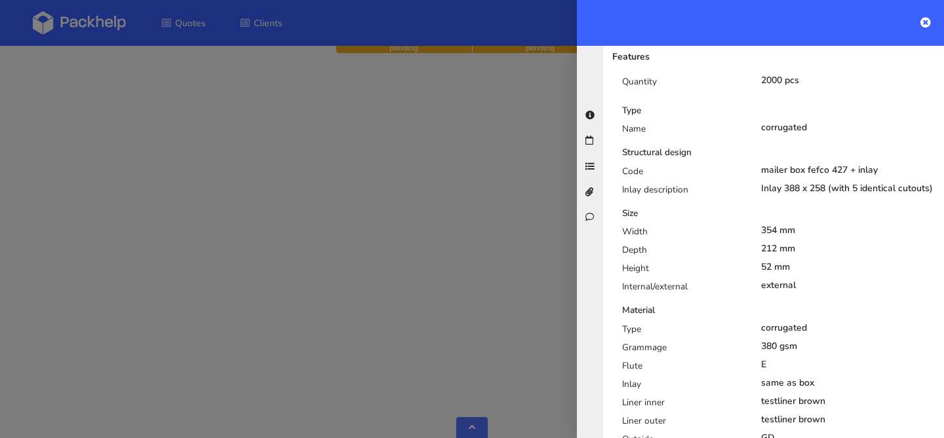
scroll to position [0, 0]
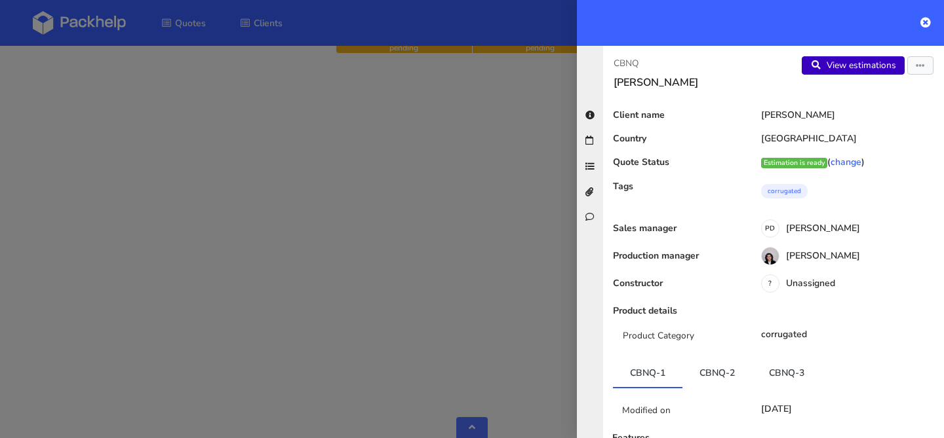
click at [858, 62] on link "View estimations" at bounding box center [852, 65] width 103 height 18
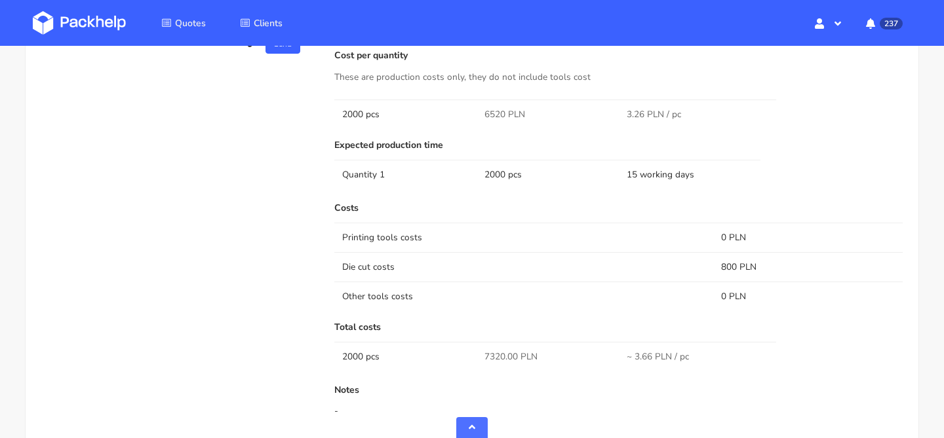
scroll to position [1016, 0]
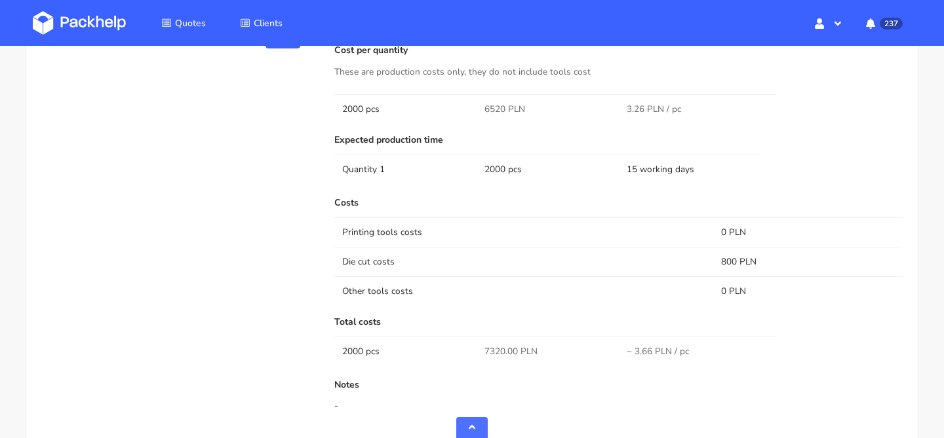
click at [497, 350] on span "7320.00 PLN" at bounding box center [510, 351] width 53 height 13
copy span "7320.00"
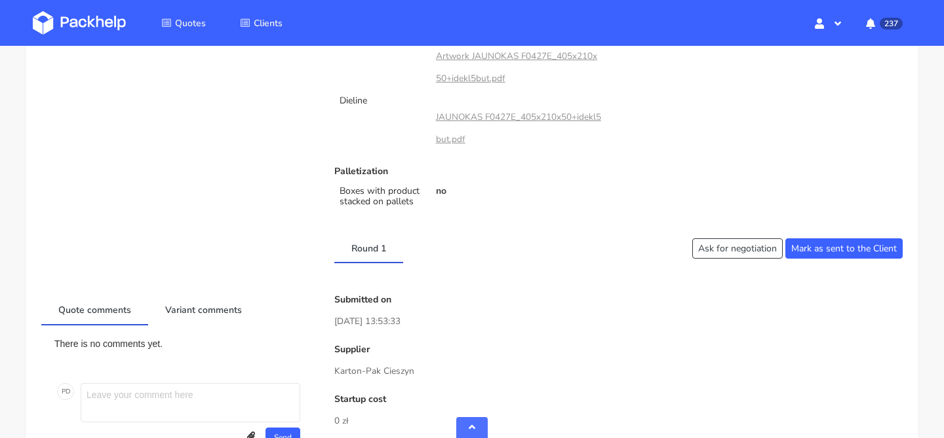
scroll to position [0, 0]
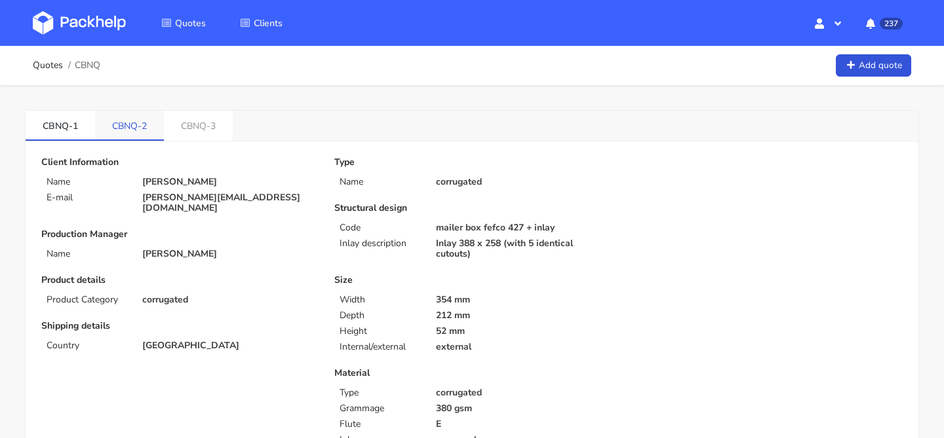
click at [138, 130] on link "CBNQ-2" at bounding box center [129, 125] width 69 height 29
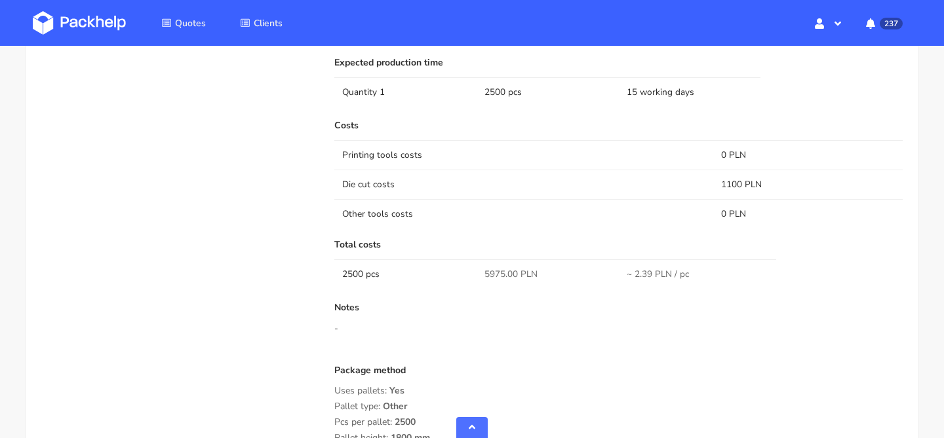
scroll to position [1068, 0]
click at [490, 276] on span "5975.00 PLN" at bounding box center [510, 273] width 53 height 13
copy span "5975.00"
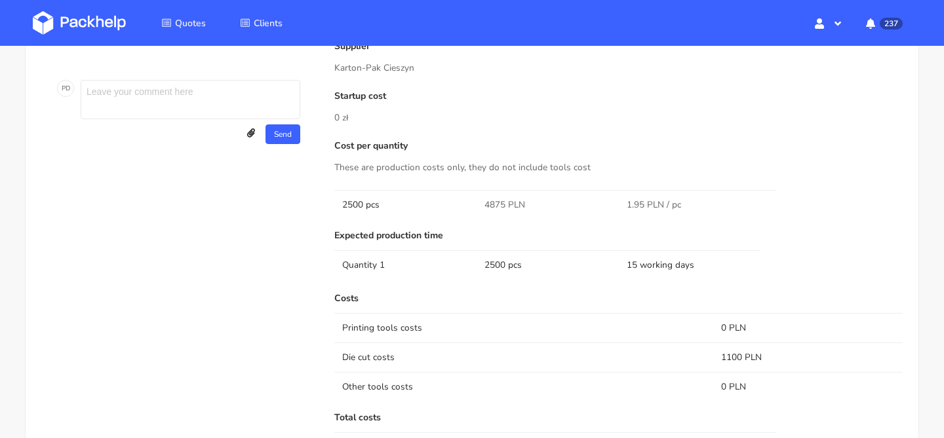
scroll to position [0, 0]
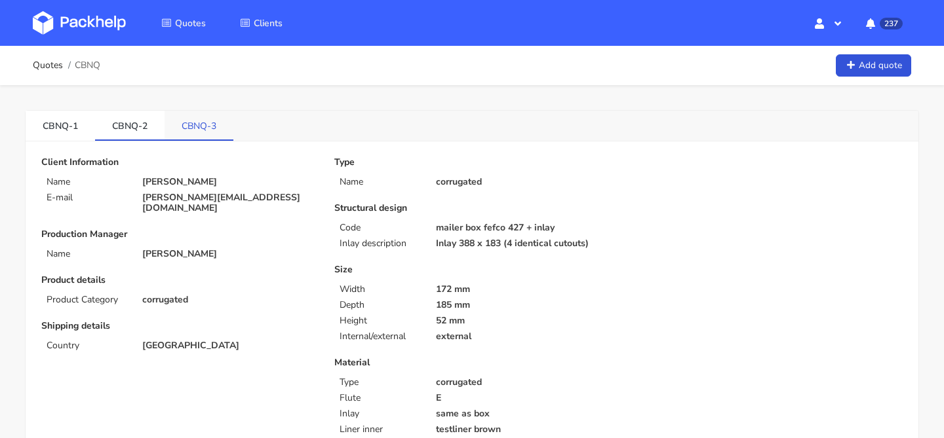
click at [204, 125] on link "CBNQ-3" at bounding box center [198, 125] width 69 height 29
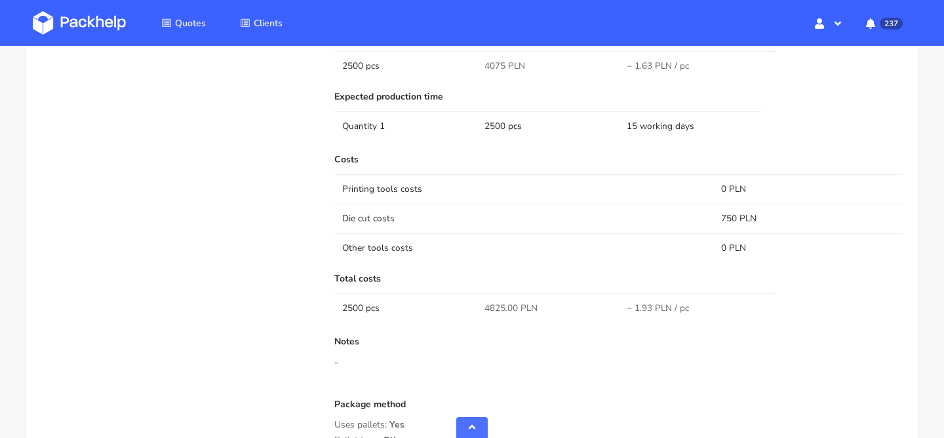
scroll to position [1018, 0]
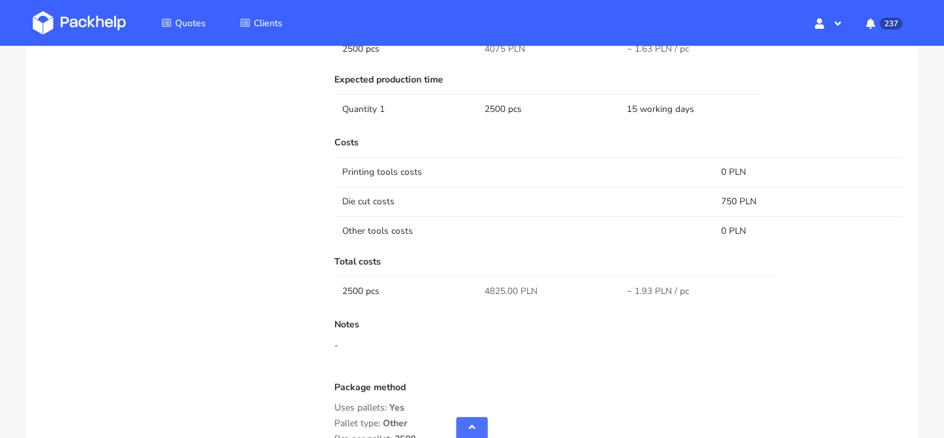
click at [499, 290] on span "4825.00 PLN" at bounding box center [510, 291] width 53 height 13
copy span "4825.00"
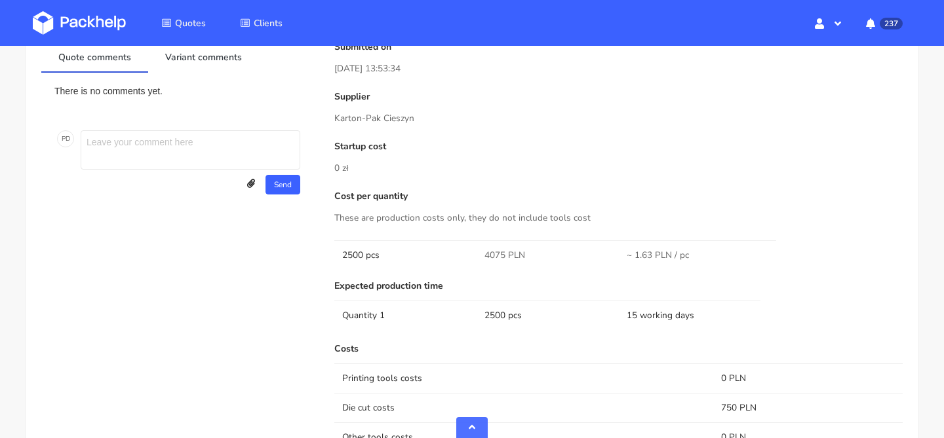
scroll to position [0, 0]
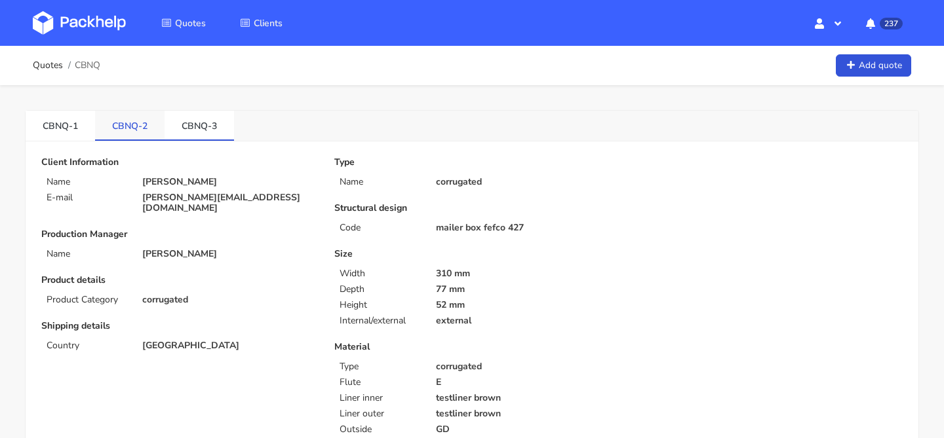
click at [131, 118] on link "CBNQ-2" at bounding box center [129, 125] width 69 height 29
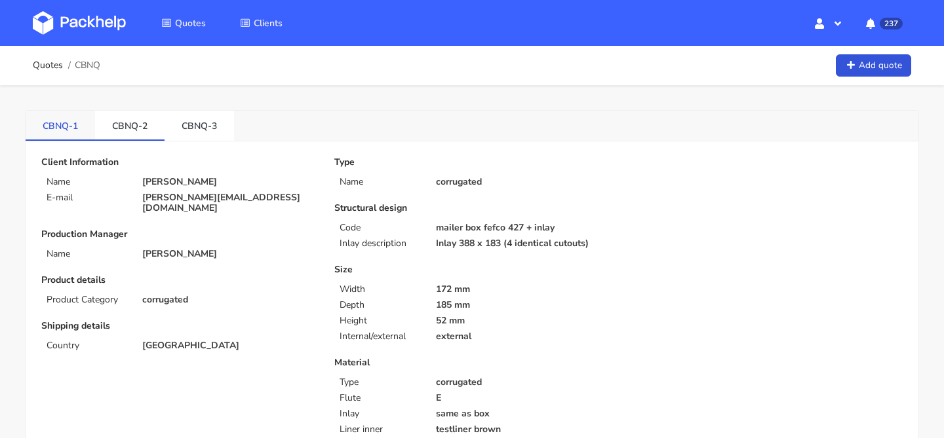
click at [67, 115] on link "CBNQ-1" at bounding box center [60, 125] width 69 height 29
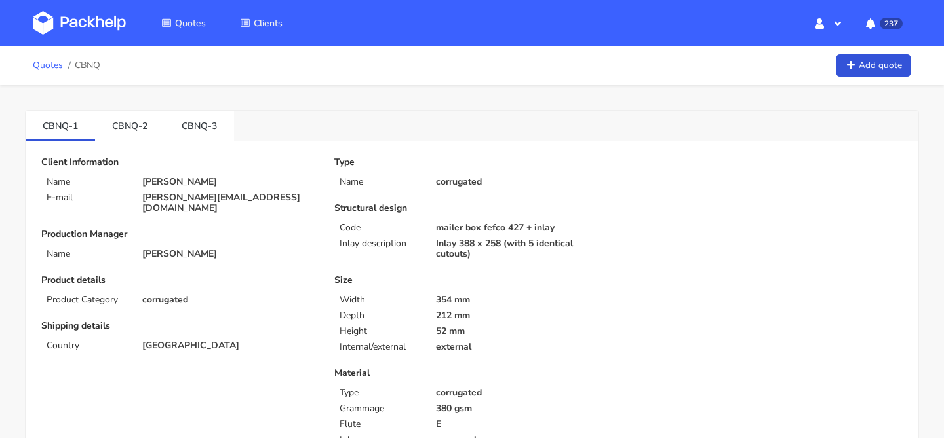
click at [48, 66] on link "Quotes" at bounding box center [48, 65] width 30 height 10
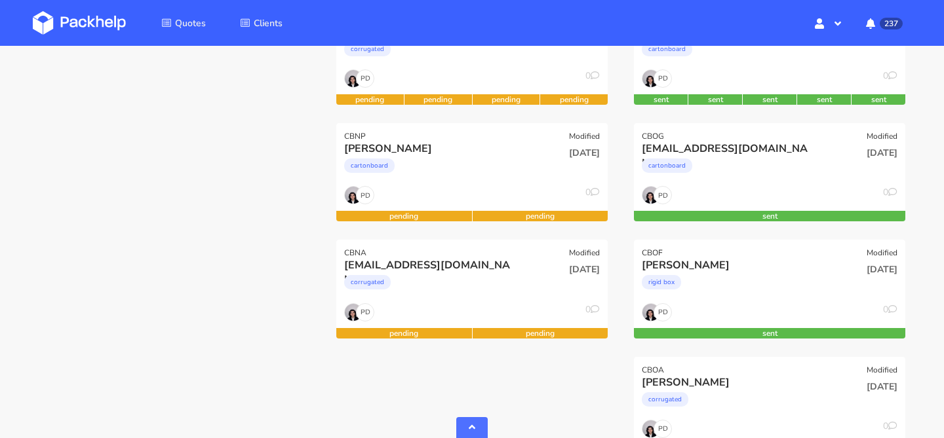
scroll to position [353, 0]
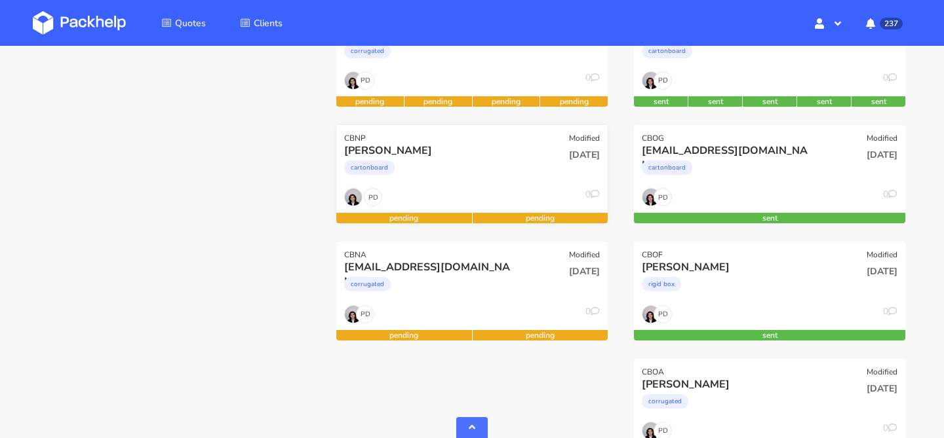
click at [496, 180] on div "cartonboard" at bounding box center [431, 171] width 174 height 26
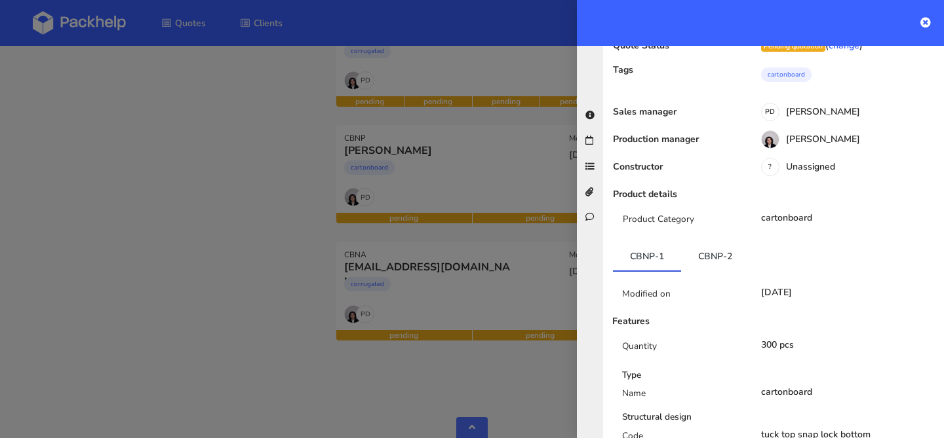
scroll to position [116, 0]
click at [692, 261] on link "CBNP-2" at bounding box center [715, 256] width 68 height 29
click at [660, 260] on link "CBNP-1" at bounding box center [647, 256] width 68 height 29
click at [701, 260] on link "CBNP-2" at bounding box center [715, 256] width 68 height 29
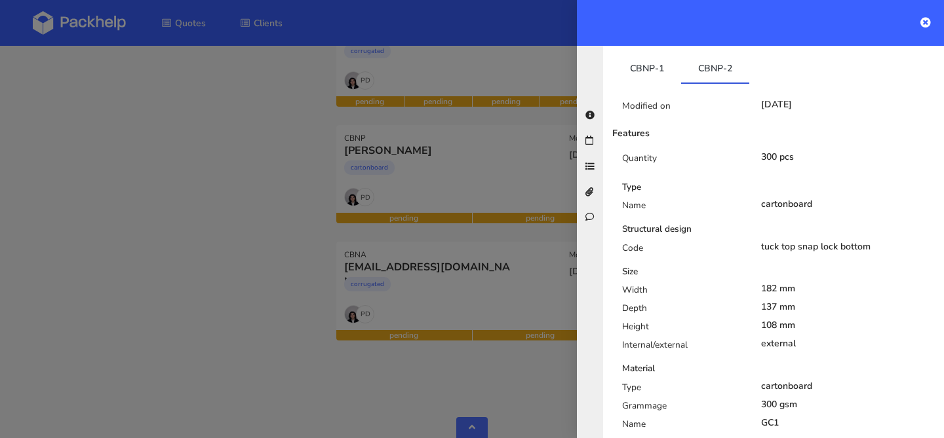
scroll to position [296, 0]
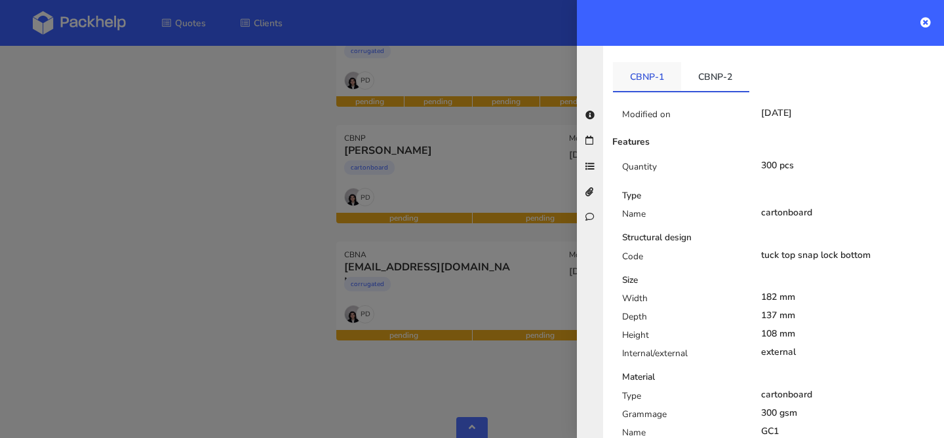
click at [656, 77] on link "CBNP-1" at bounding box center [647, 76] width 68 height 29
click at [689, 77] on link "CBNP-2" at bounding box center [715, 76] width 68 height 29
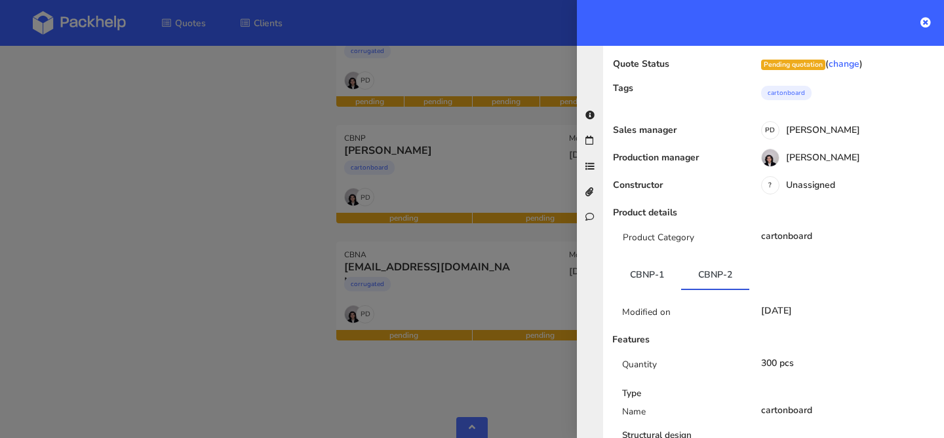
scroll to position [73, 0]
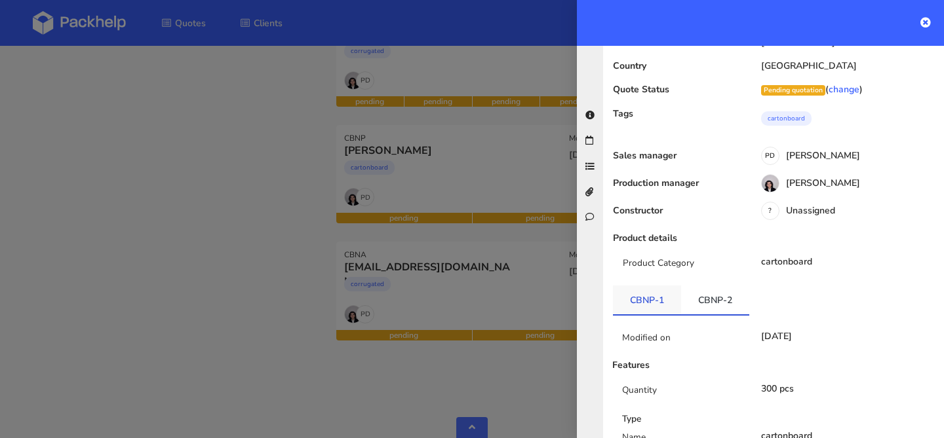
click at [662, 292] on link "CBNP-1" at bounding box center [647, 300] width 68 height 29
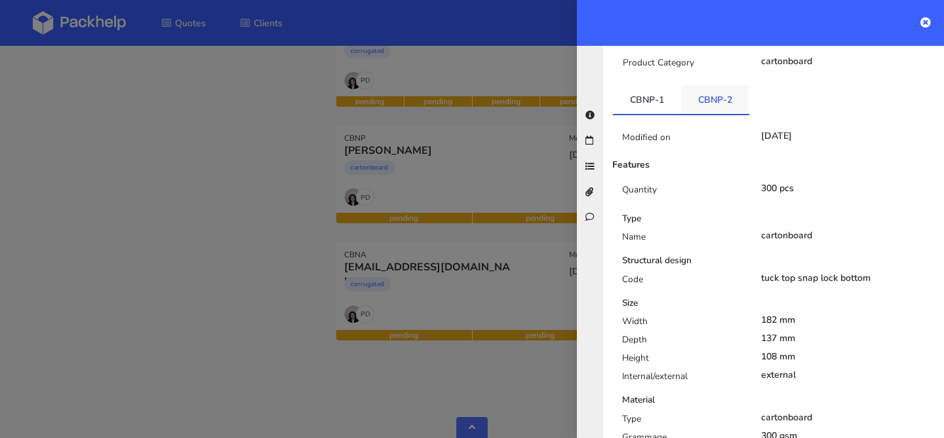
click at [702, 113] on link "CBNP-2" at bounding box center [715, 99] width 68 height 29
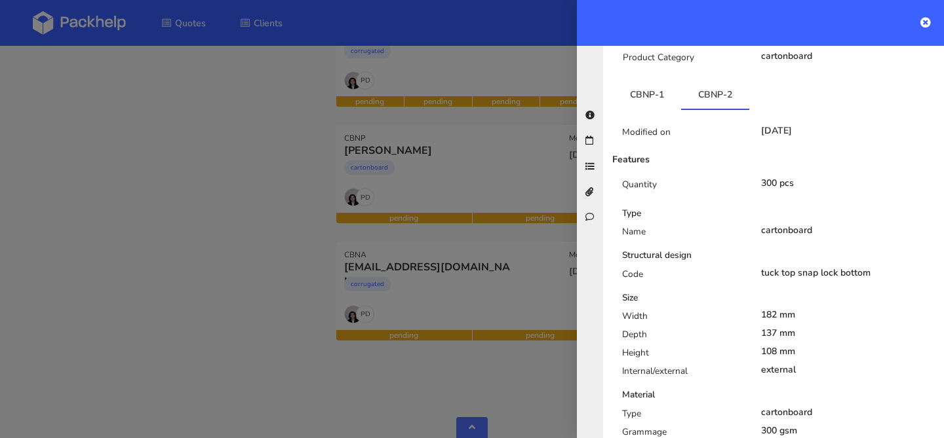
scroll to position [276, 0]
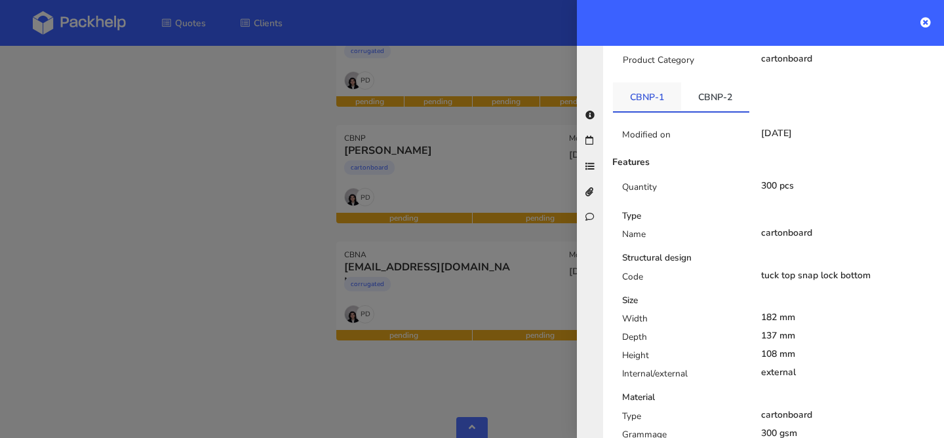
click at [649, 103] on link "CBNP-1" at bounding box center [647, 97] width 68 height 29
click at [923, 23] on icon at bounding box center [925, 22] width 10 height 10
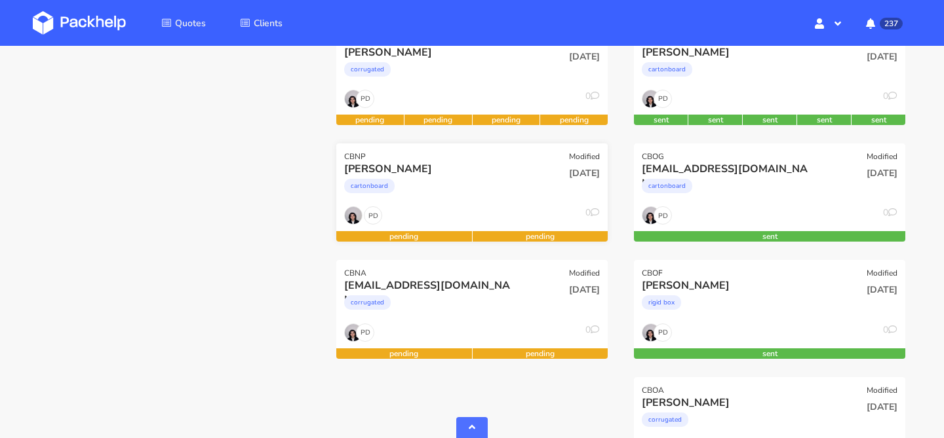
scroll to position [335, 0]
